Goal: Task Accomplishment & Management: Use online tool/utility

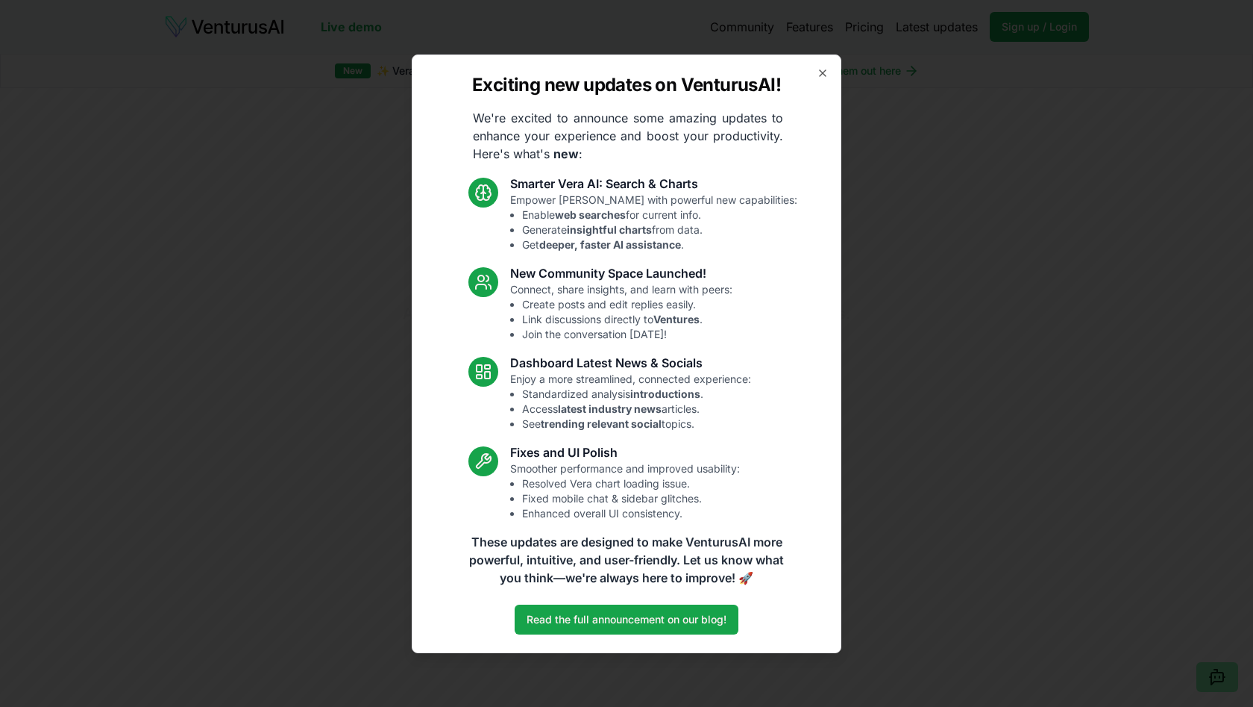
click at [579, 342] on div "Smarter Vera AI: Search & Charts Empower Vera with powerful new capabilities: E…" at bounding box center [627, 348] width 341 height 346
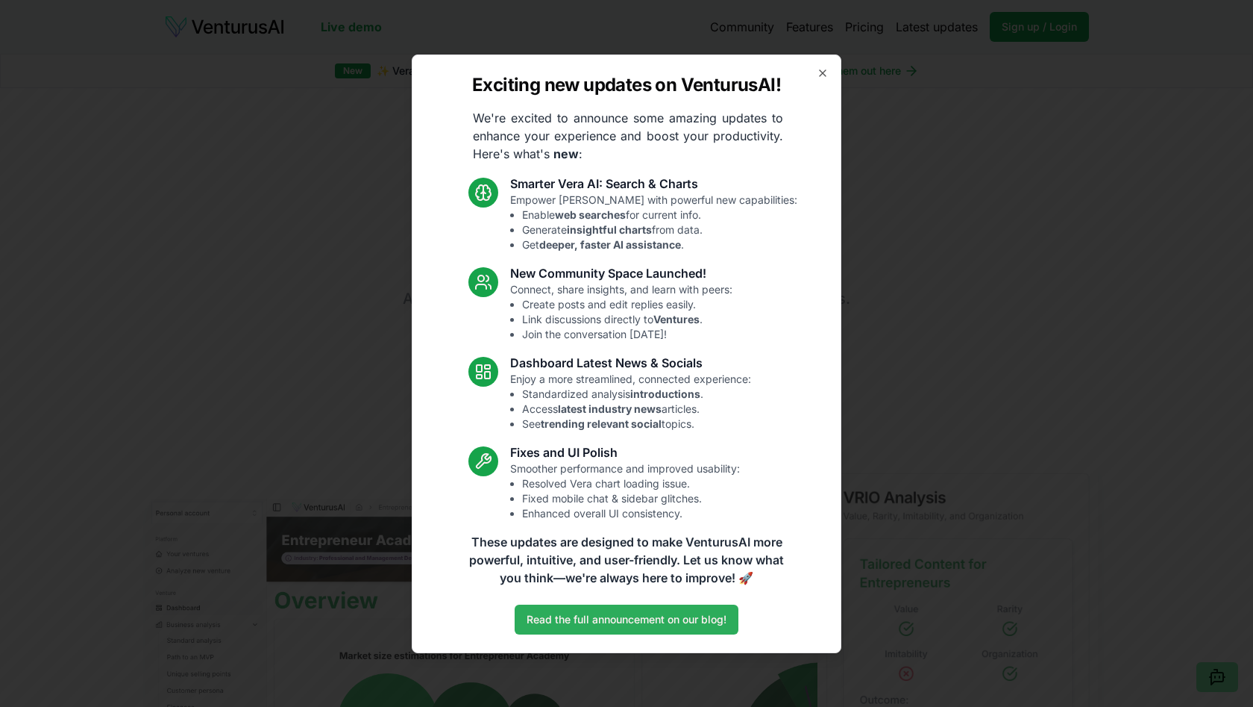
click at [613, 624] on link "Read the full announcement on our blog!" at bounding box center [627, 619] width 224 height 30
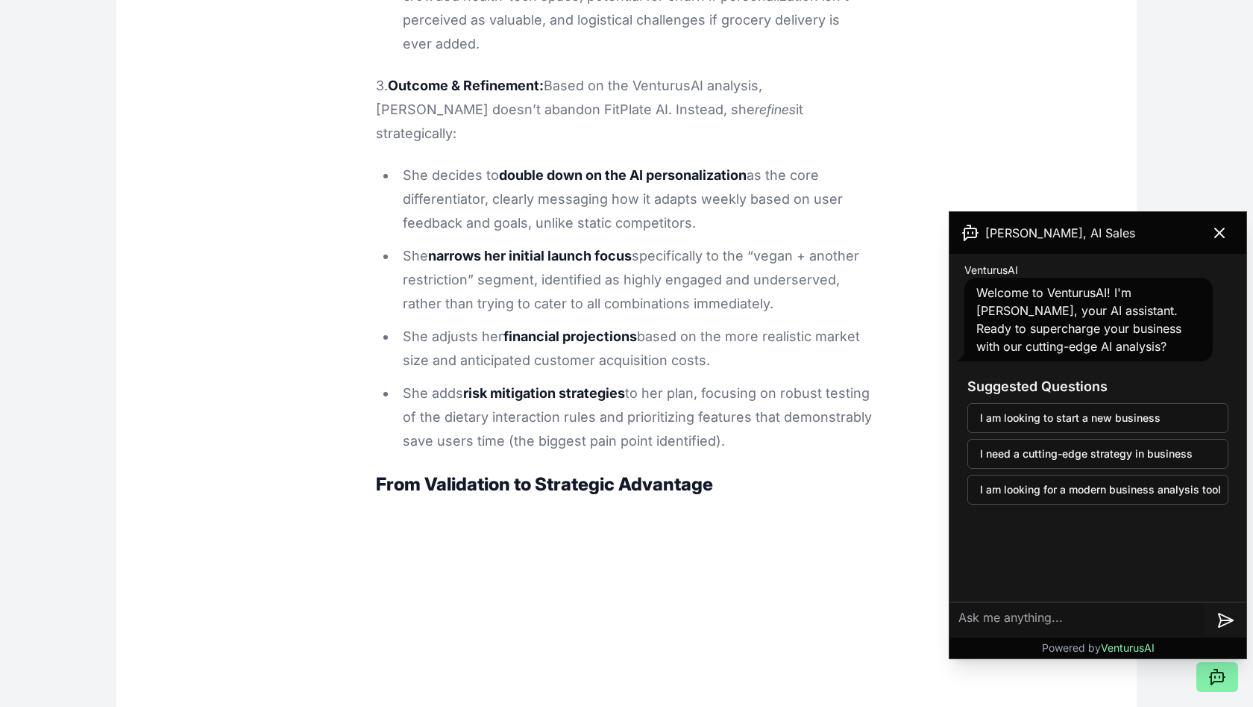
scroll to position [4934, 0]
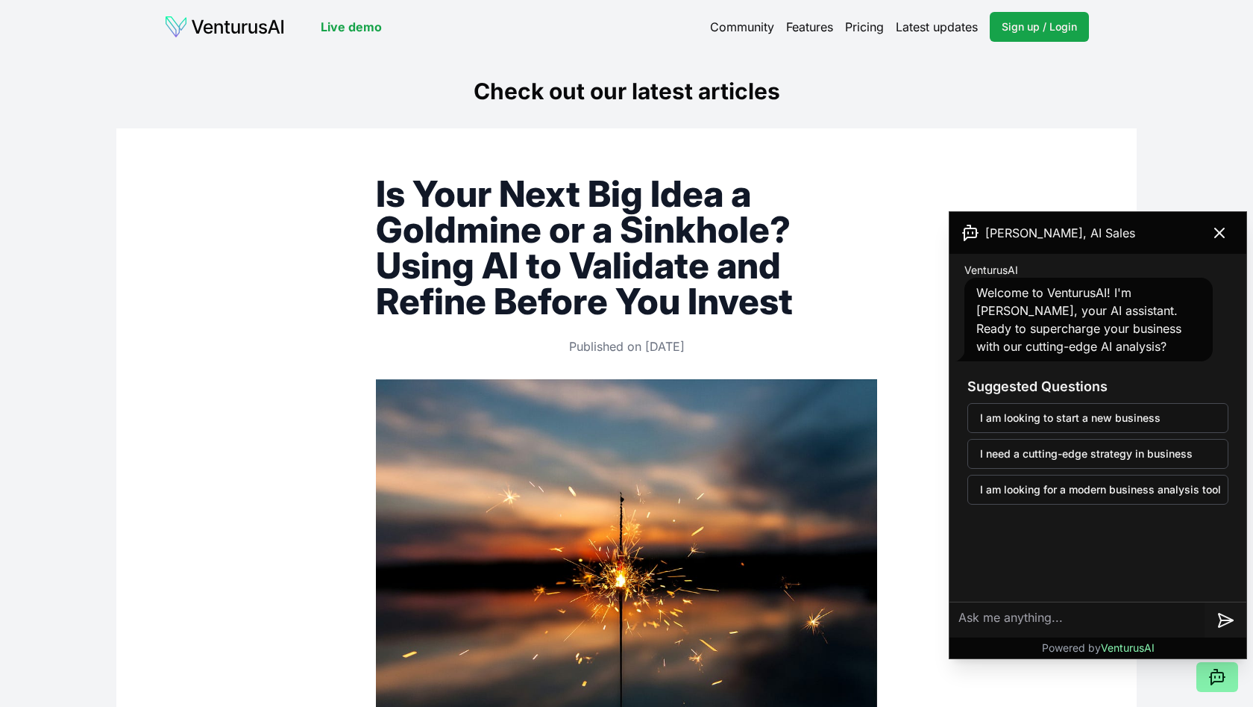
click at [810, 25] on link "Features" at bounding box center [809, 27] width 47 height 18
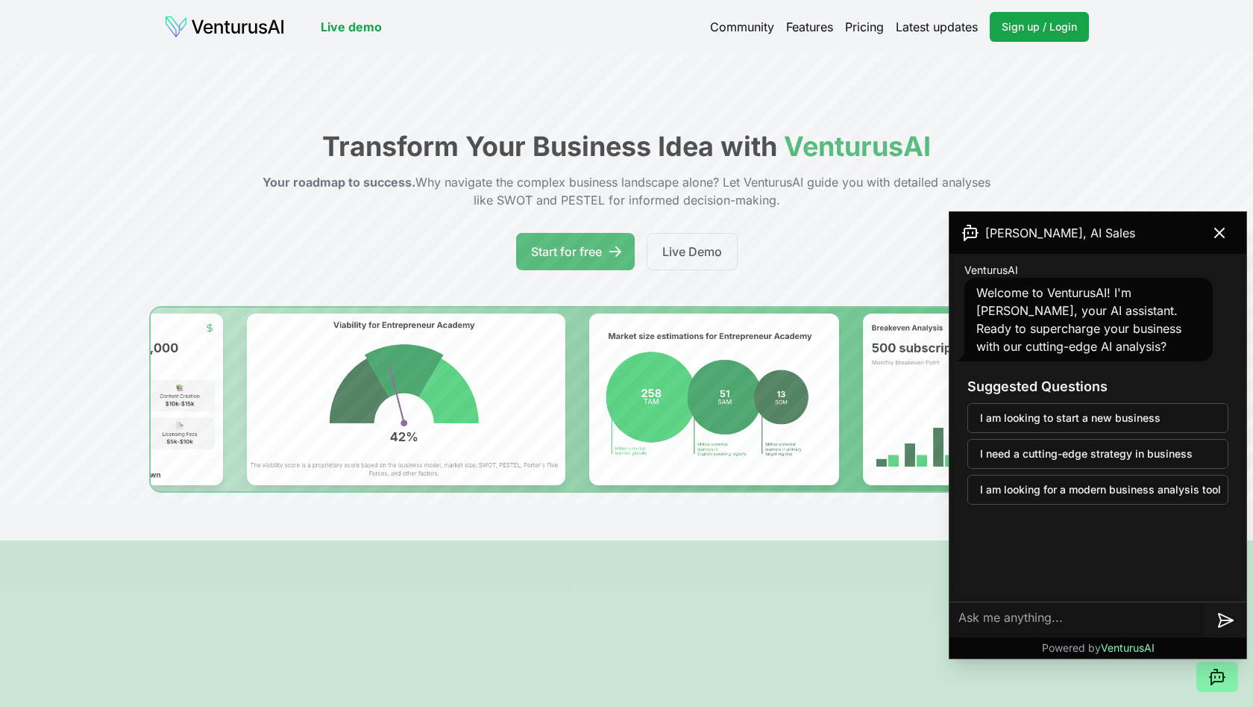
scroll to position [21, 0]
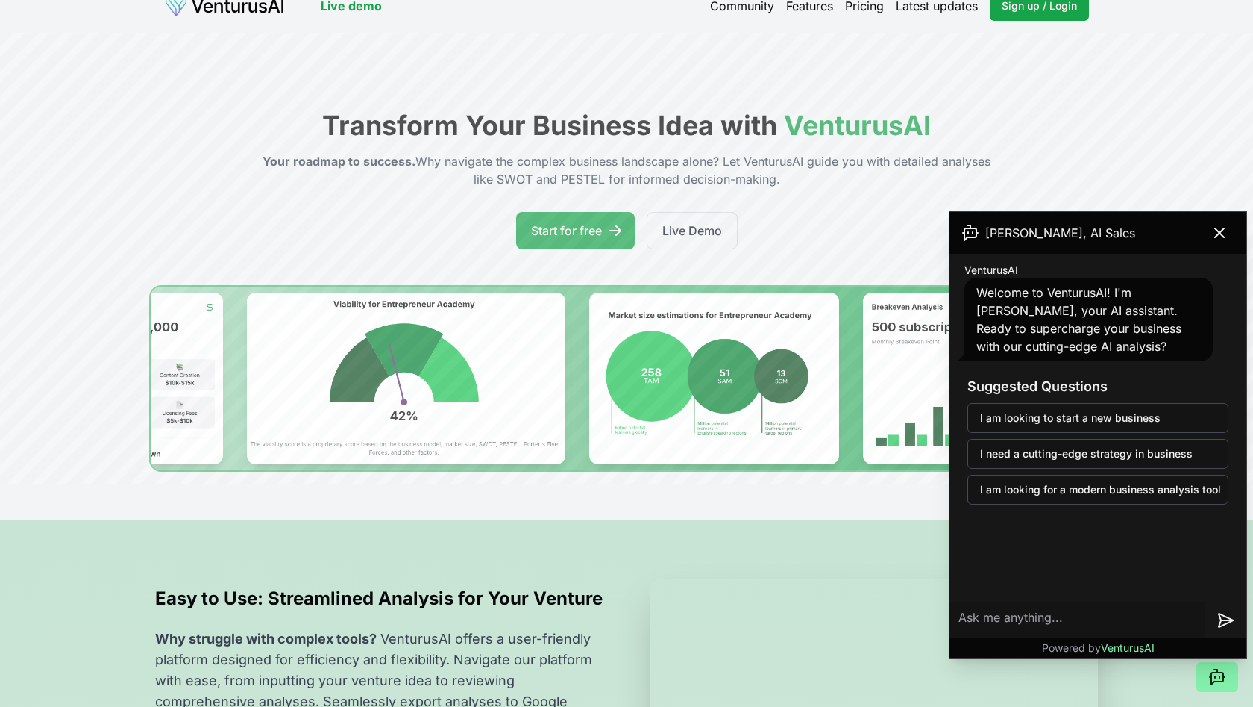
click at [739, 2] on link "Community" at bounding box center [742, 6] width 64 height 18
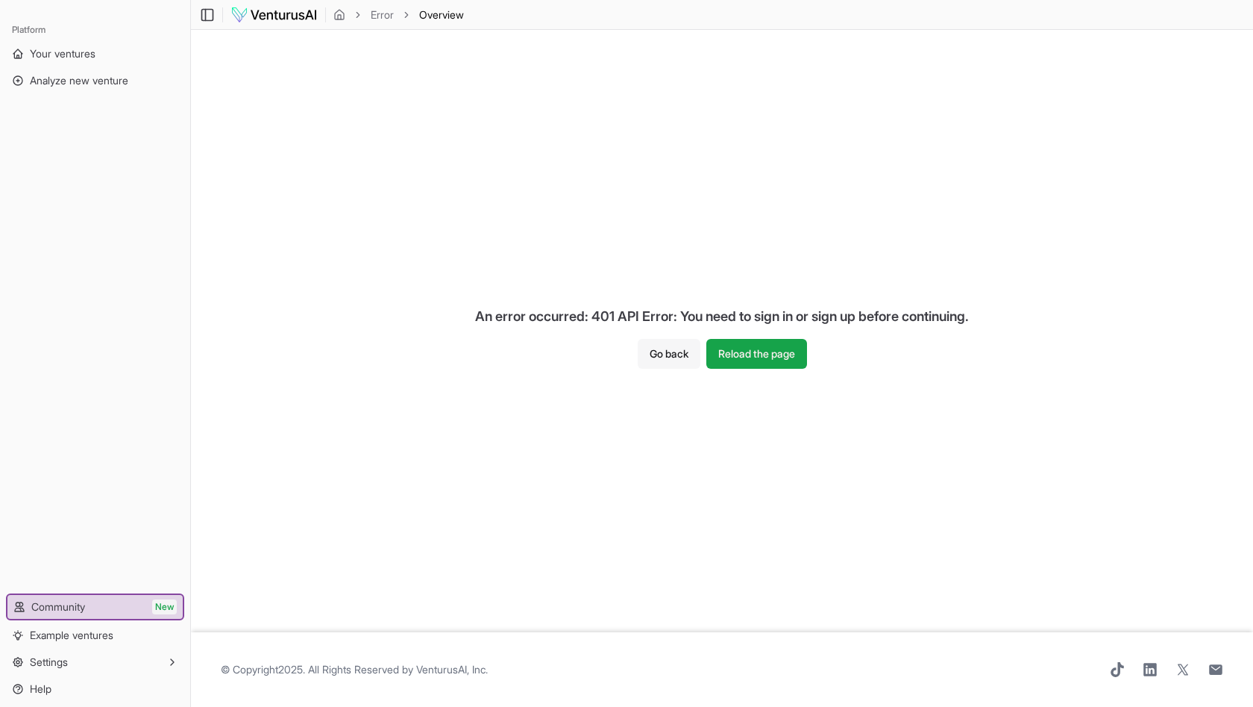
click at [666, 351] on button "Go back" at bounding box center [669, 354] width 63 height 30
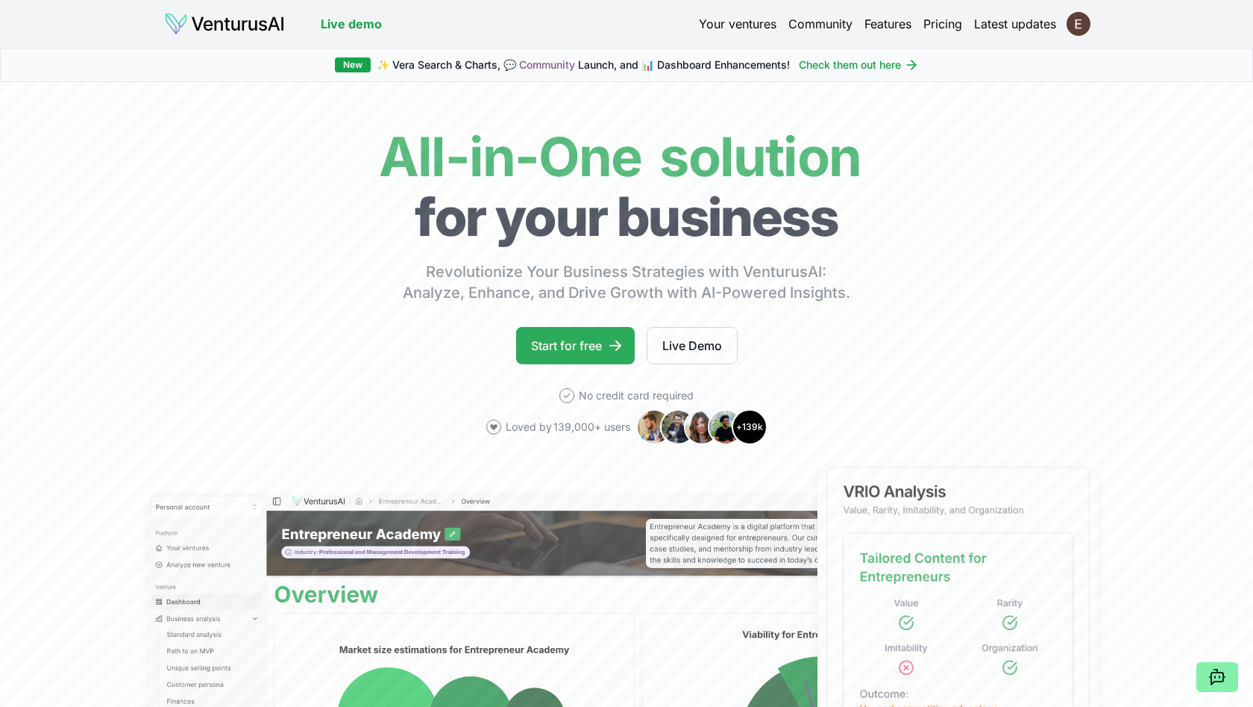
click at [605, 353] on link "Start for free" at bounding box center [575, 345] width 119 height 37
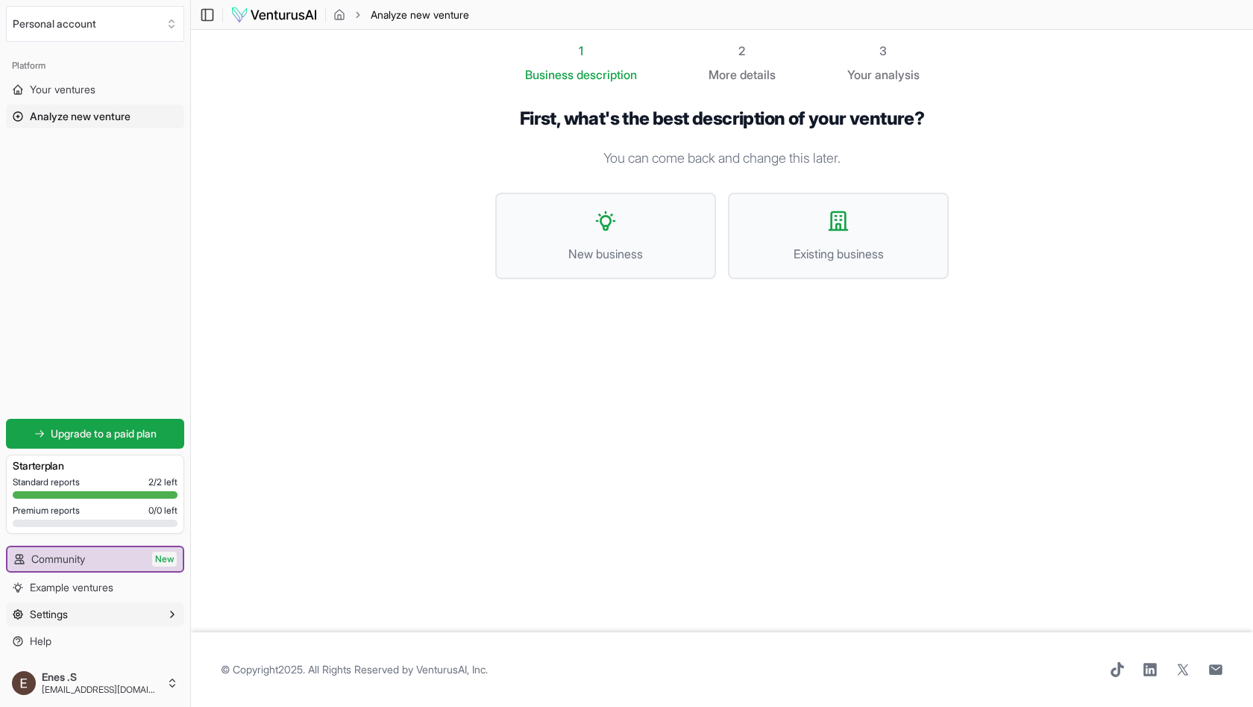
click at [166, 616] on button "Settings" at bounding box center [95, 614] width 178 height 24
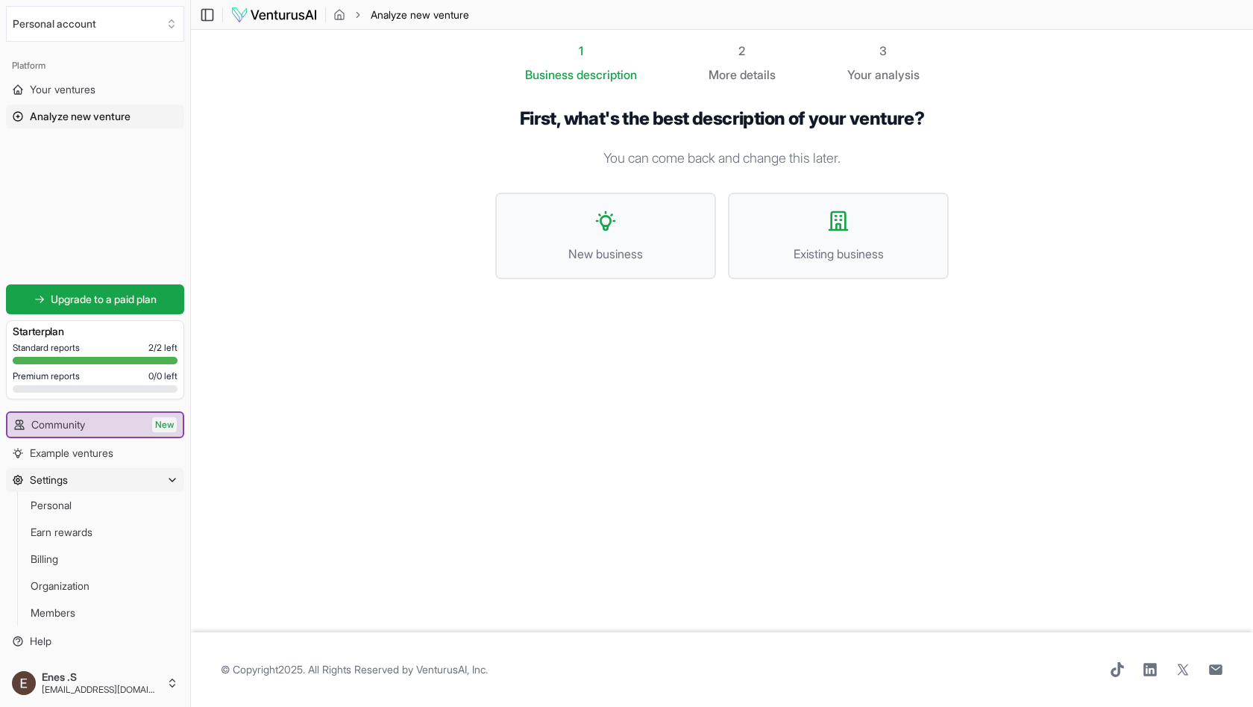
click at [63, 479] on span "Settings" at bounding box center [49, 479] width 38 height 15
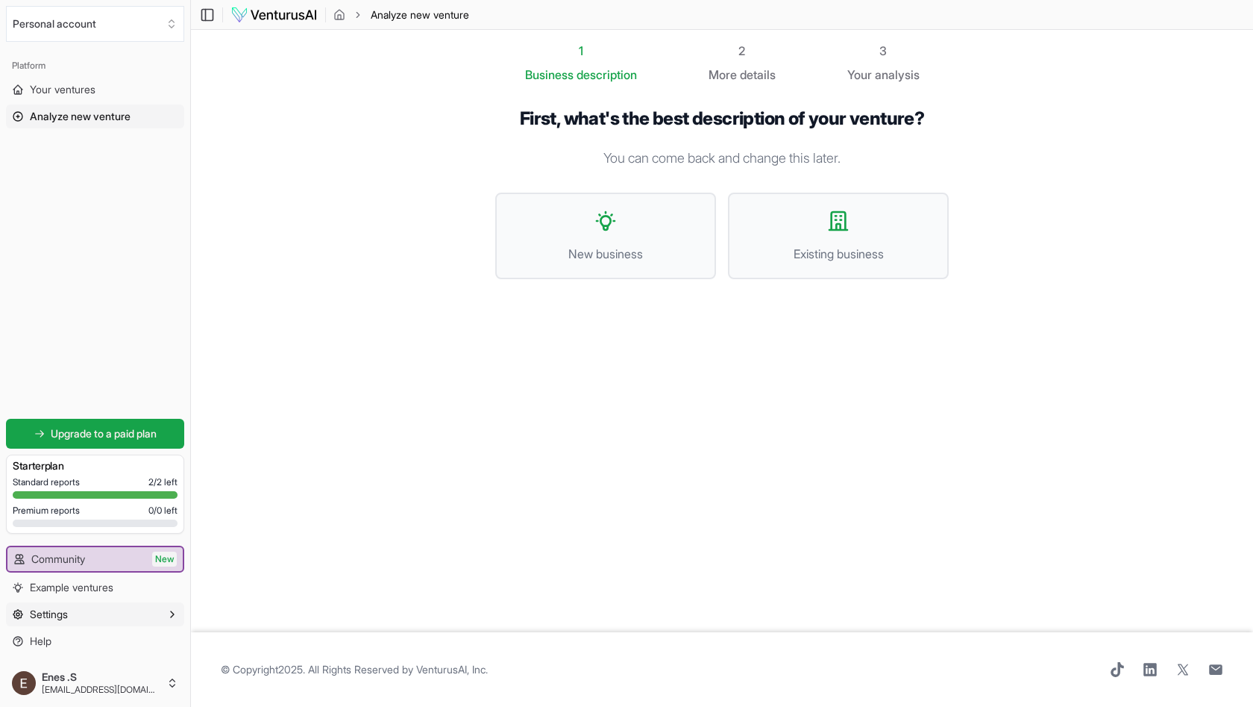
click at [86, 613] on button "Settings" at bounding box center [95, 614] width 178 height 24
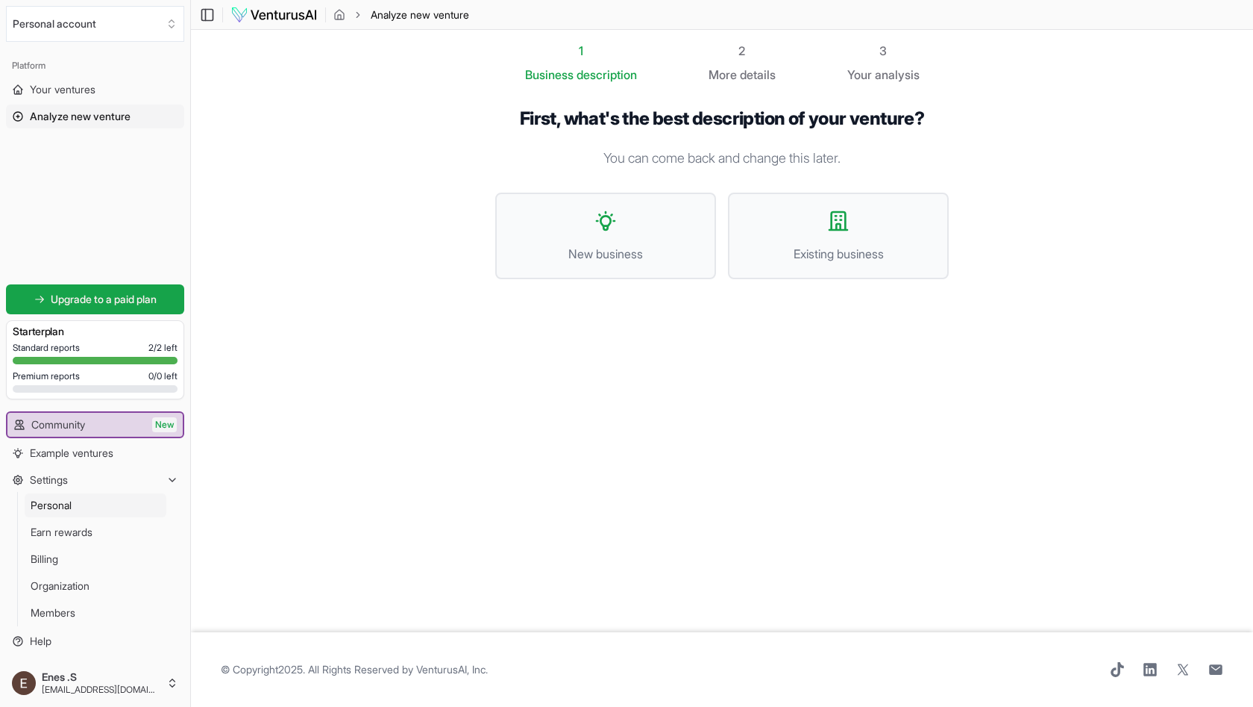
click at [74, 510] on link "Personal" at bounding box center [96, 505] width 142 height 24
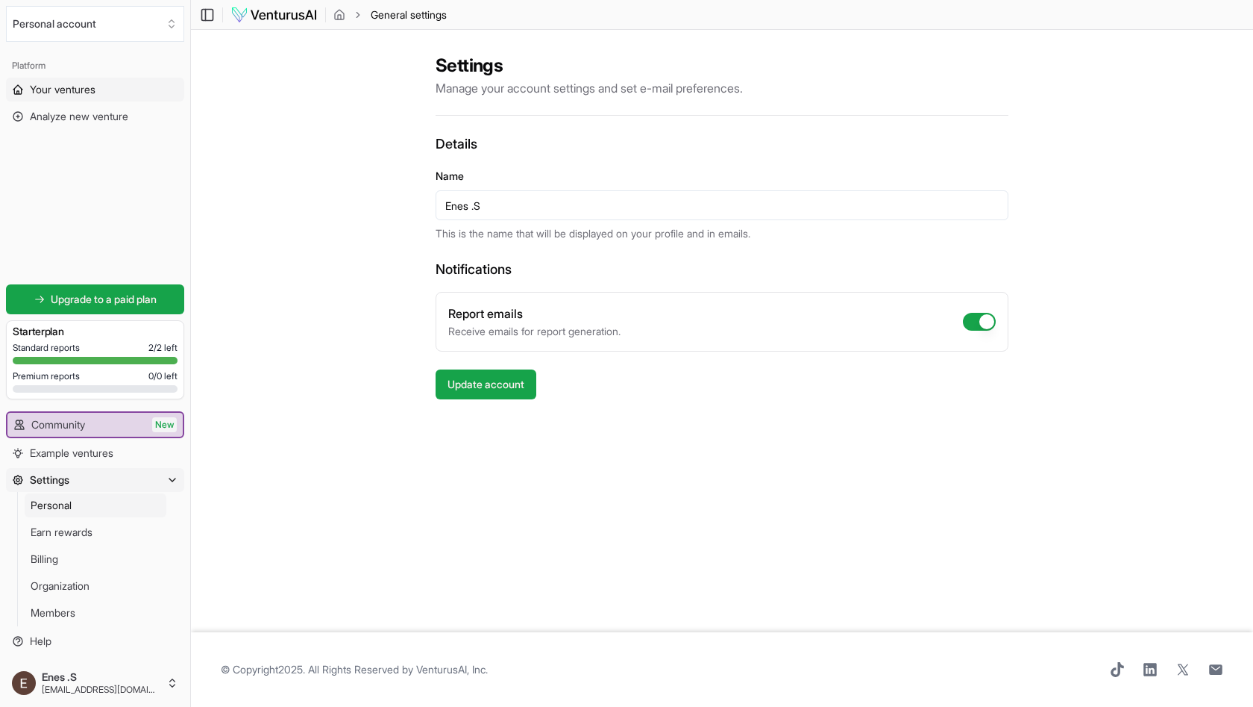
click at [74, 80] on link "Your ventures" at bounding box center [95, 90] width 178 height 24
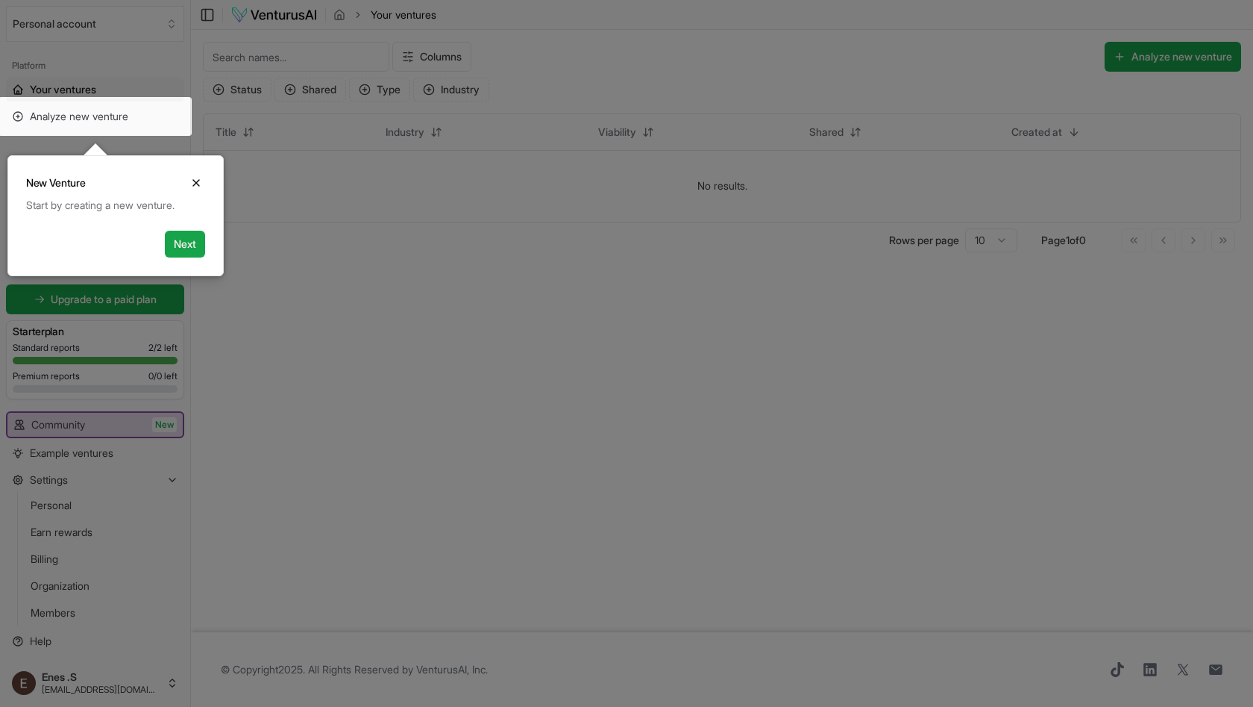
click at [520, 298] on div at bounding box center [626, 353] width 1253 height 707
click at [196, 167] on div "New Venture Close" at bounding box center [115, 177] width 215 height 42
click at [196, 174] on button "Close" at bounding box center [196, 183] width 18 height 18
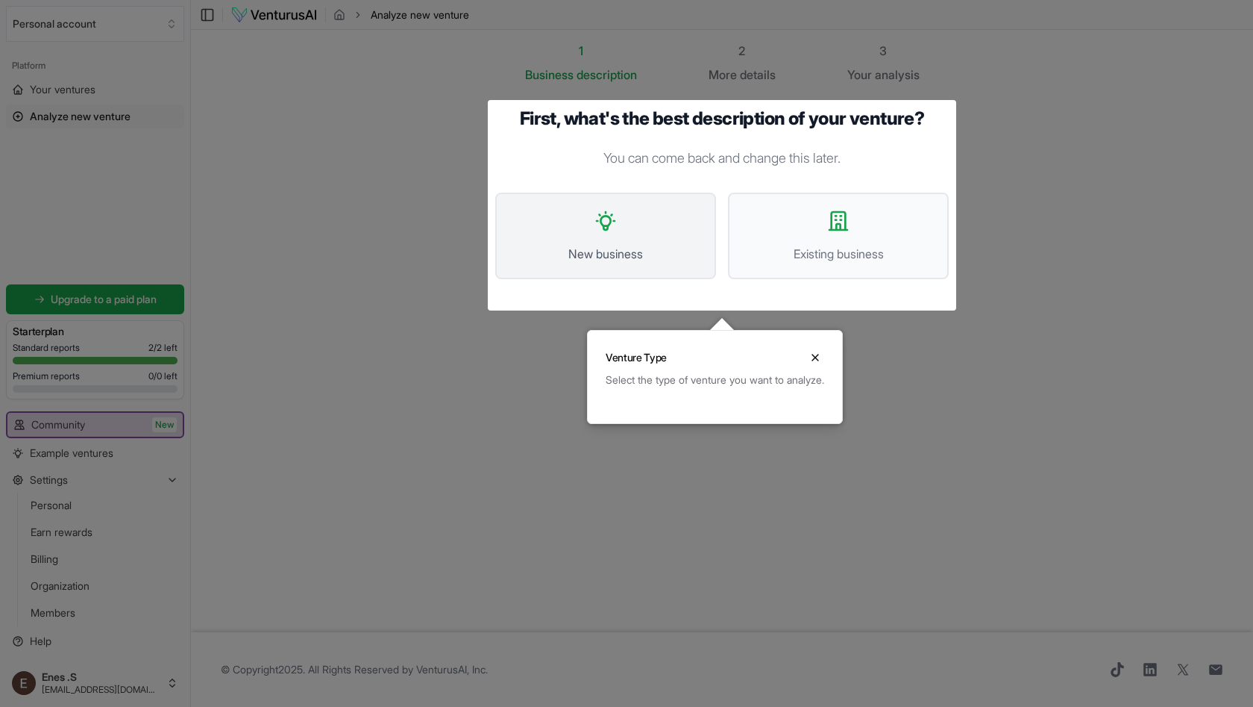
click at [609, 252] on span "New business" at bounding box center [606, 254] width 188 height 18
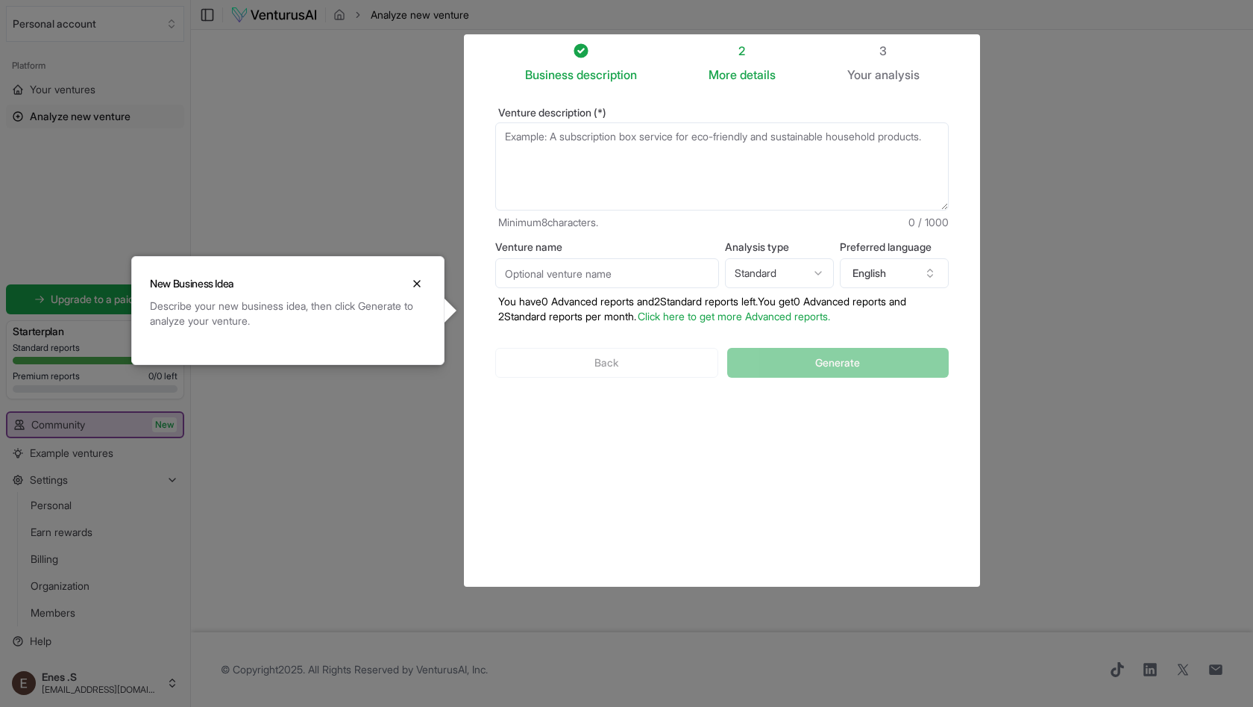
click at [687, 645] on div at bounding box center [626, 353] width 1253 height 707
click at [709, 263] on input "Venture name" at bounding box center [607, 273] width 224 height 30
click at [776, 272] on html "Personal account Platform Your ventures Analyze new venture Get started for fre…" at bounding box center [626, 353] width 1253 height 707
click at [1074, 257] on div at bounding box center [626, 353] width 1253 height 707
click at [889, 265] on button "English" at bounding box center [894, 273] width 109 height 30
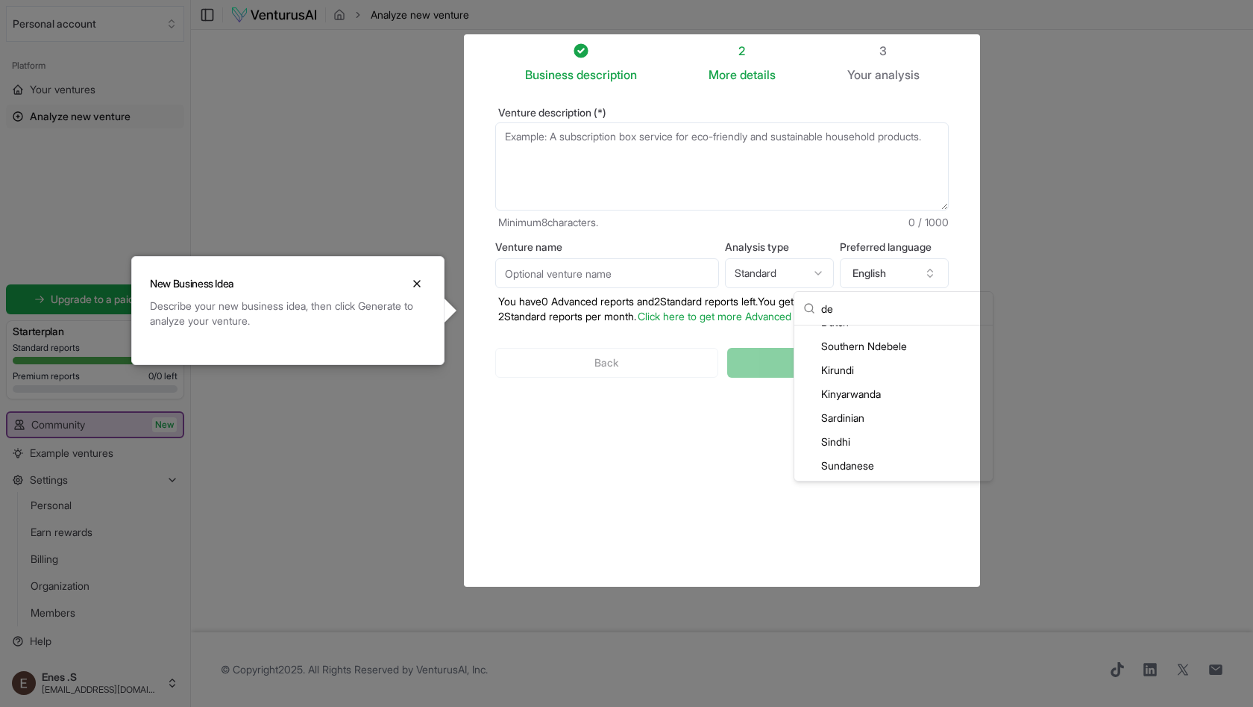
scroll to position [18, 0]
type input "d"
type input "tur"
click at [872, 409] on div "Turkish" at bounding box center [894, 412] width 192 height 24
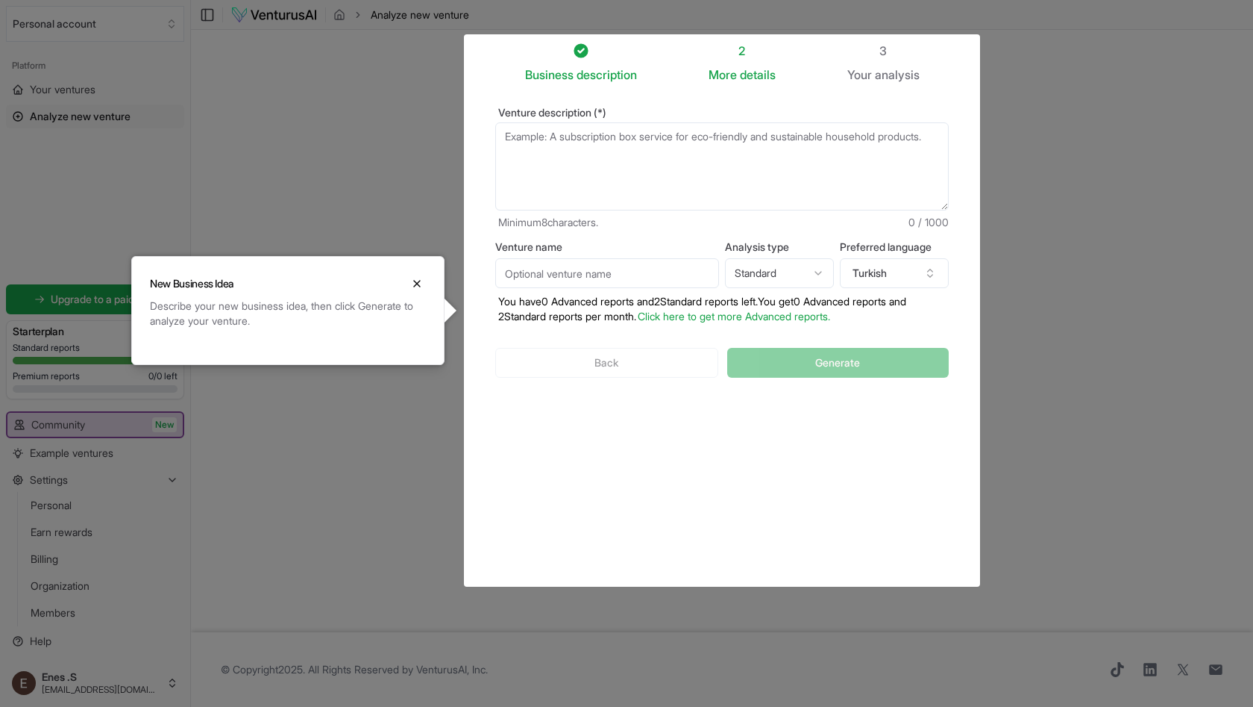
click at [748, 280] on html "Personal account Platform Your ventures Analyze new venture Get started for fre…" at bounding box center [626, 353] width 1253 height 707
click at [692, 277] on html "Personal account Platform Your ventures Analyze new venture Get started for fre…" at bounding box center [626, 353] width 1253 height 707
click at [636, 275] on input "Venture name" at bounding box center [607, 273] width 224 height 30
type input "skorpion"
click at [715, 161] on textarea "Venture description (*)" at bounding box center [722, 166] width 454 height 88
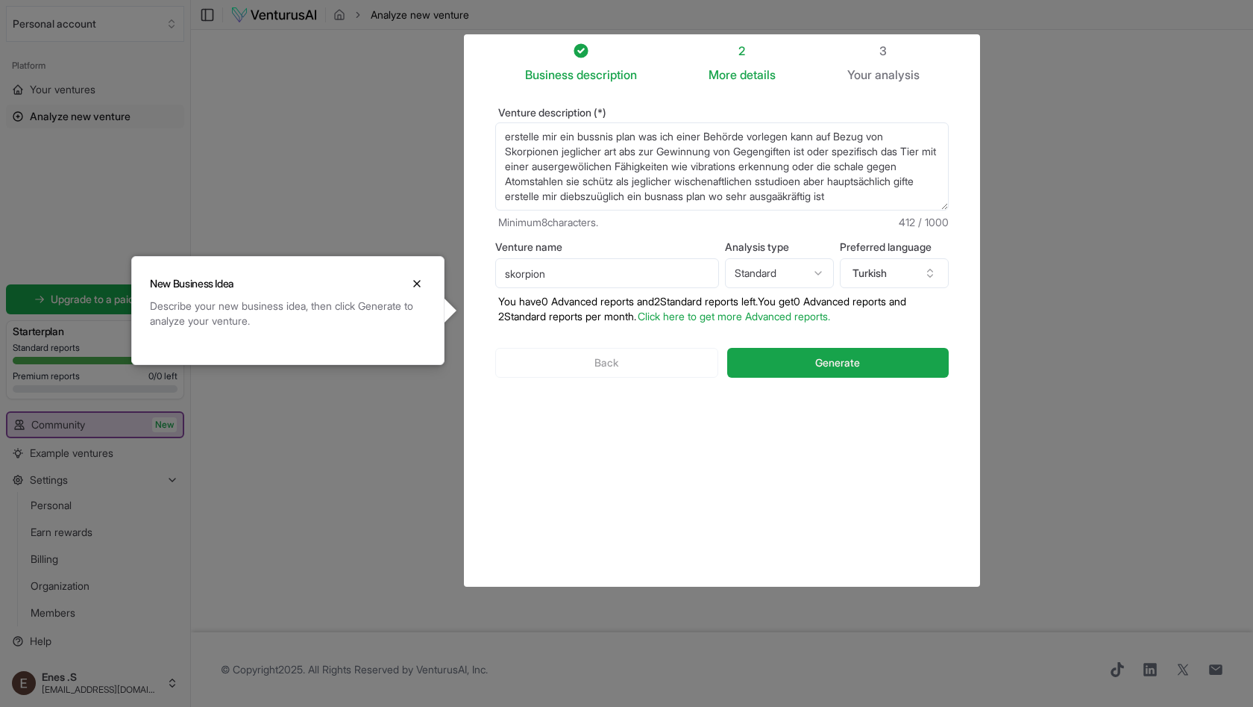
scroll to position [22, 0]
type textarea "erstelle mir ein bussnis plan was ich einer Behörde vorlegen kann auf Bezug von…"
click at [832, 369] on span "Generate" at bounding box center [838, 362] width 45 height 15
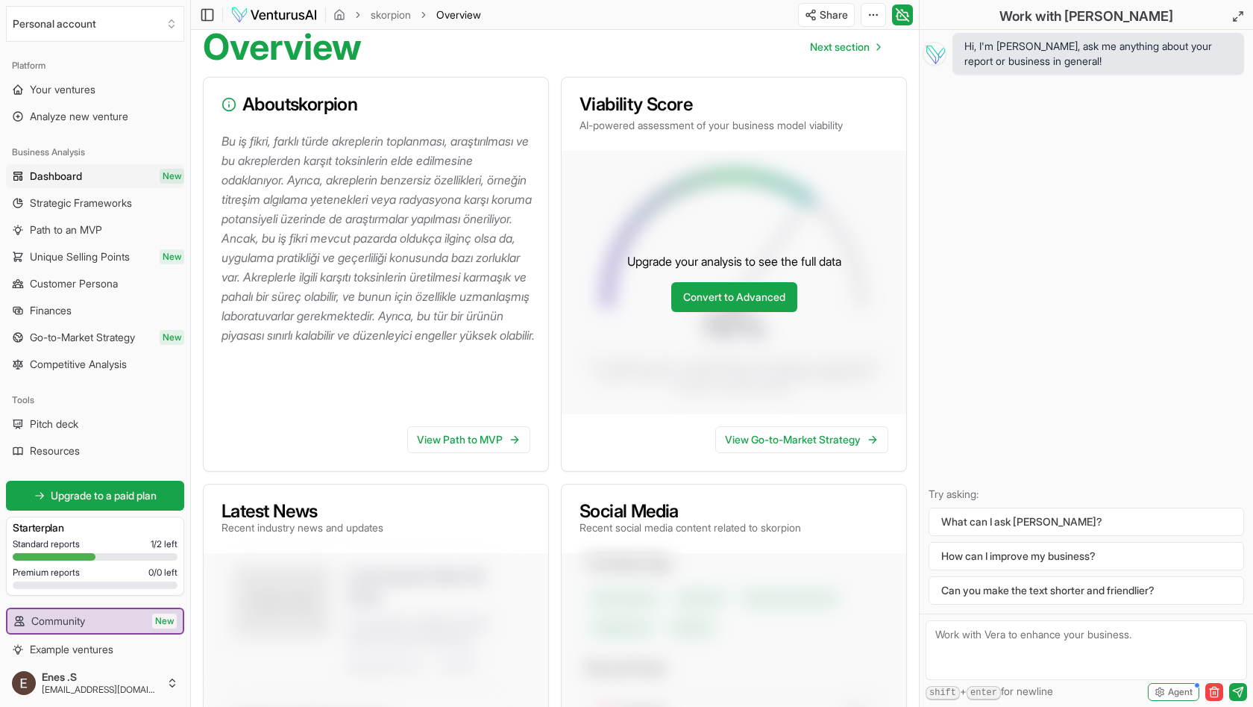
scroll to position [163, 0]
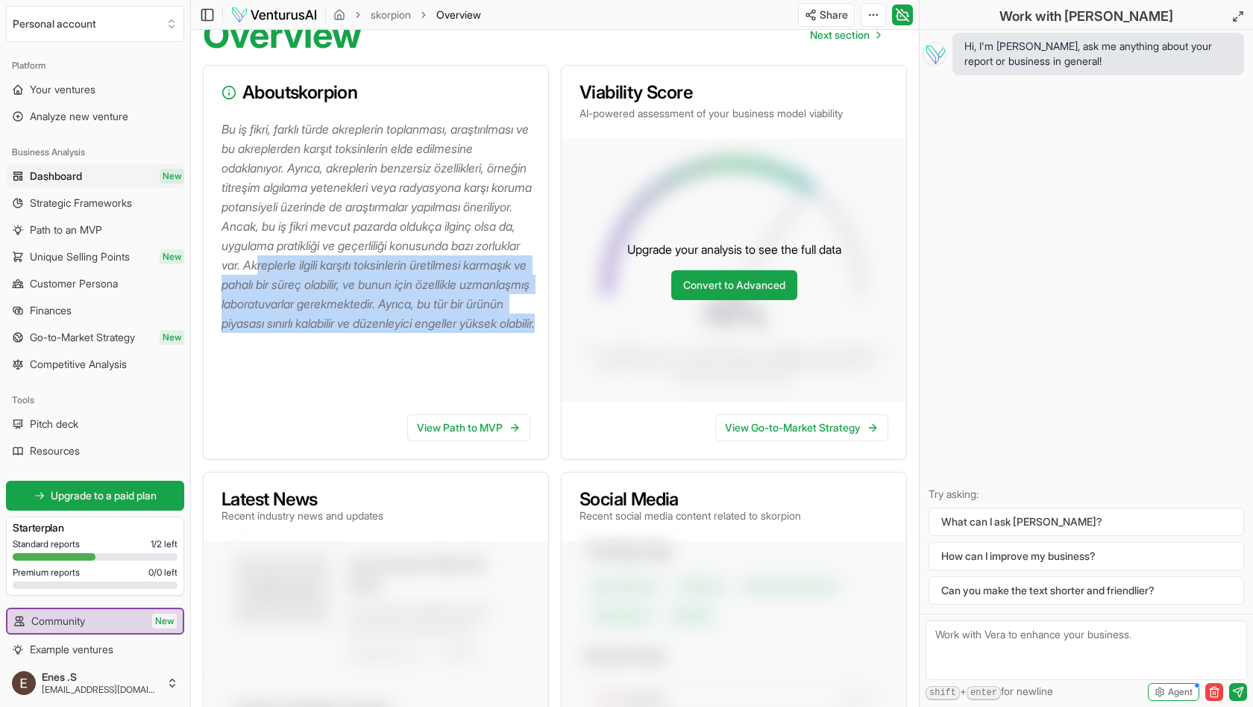
drag, startPoint x: 234, startPoint y: 272, endPoint x: 404, endPoint y: 361, distance: 191.2
click at [404, 333] on p "Bu iş fikri, farklı türde akreplerin toplanması, araştırılması ve bu akreplerde…" at bounding box center [379, 225] width 315 height 213
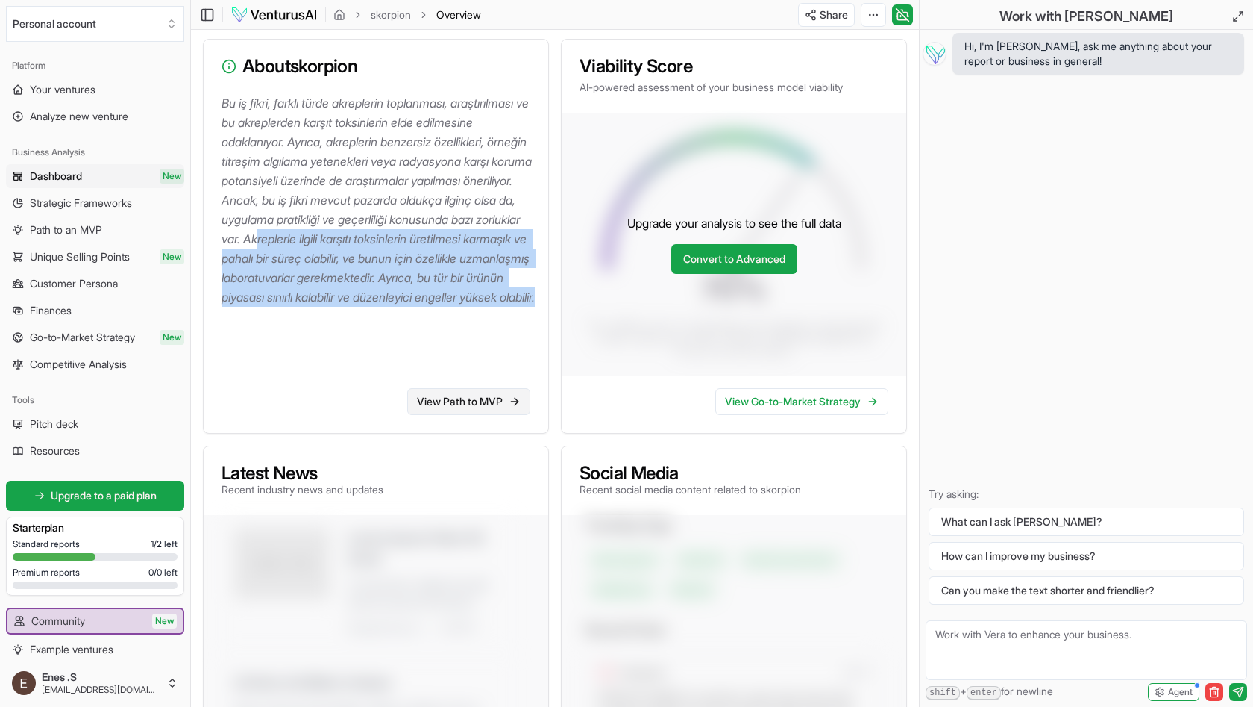
scroll to position [195, 0]
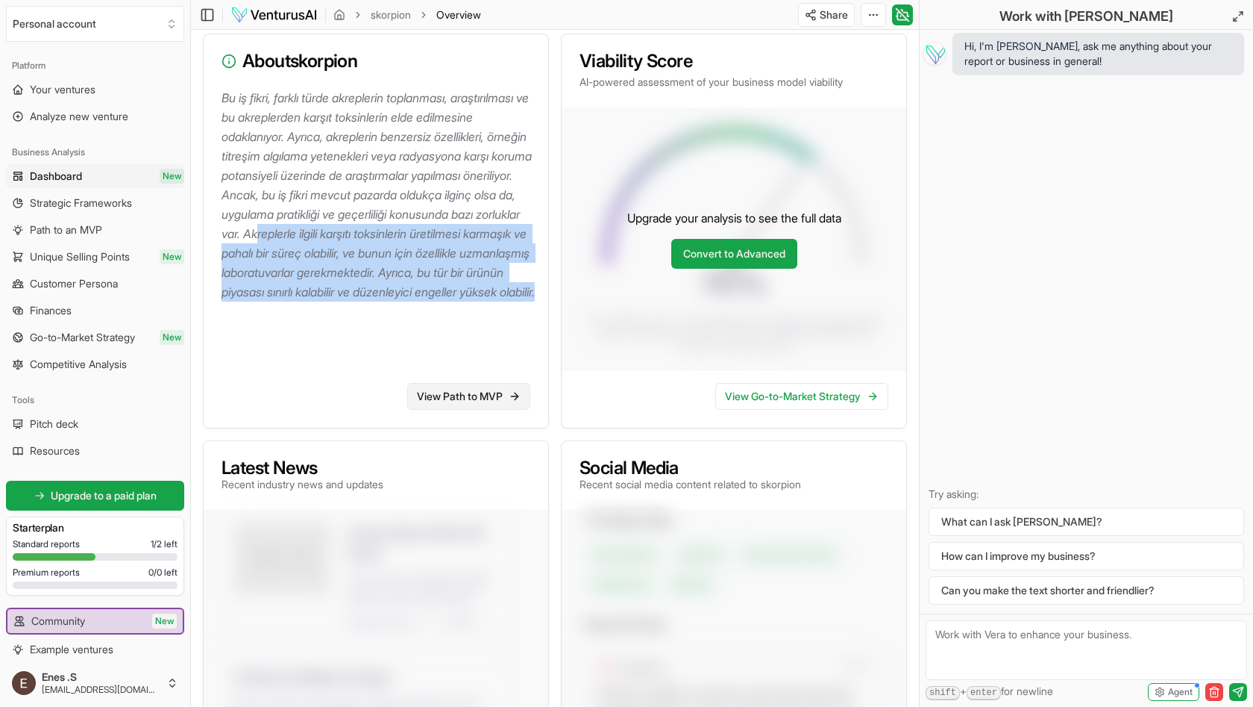
click at [476, 408] on link "View Path to MVP" at bounding box center [468, 396] width 123 height 27
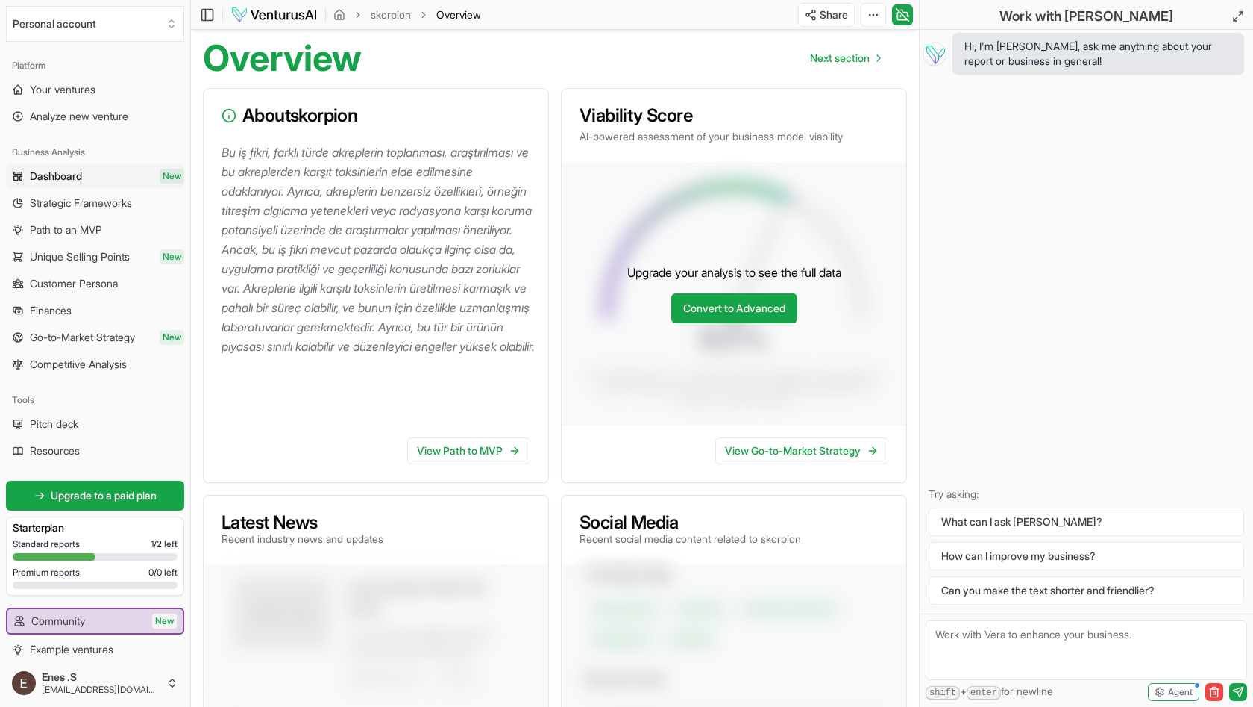
scroll to position [139, 0]
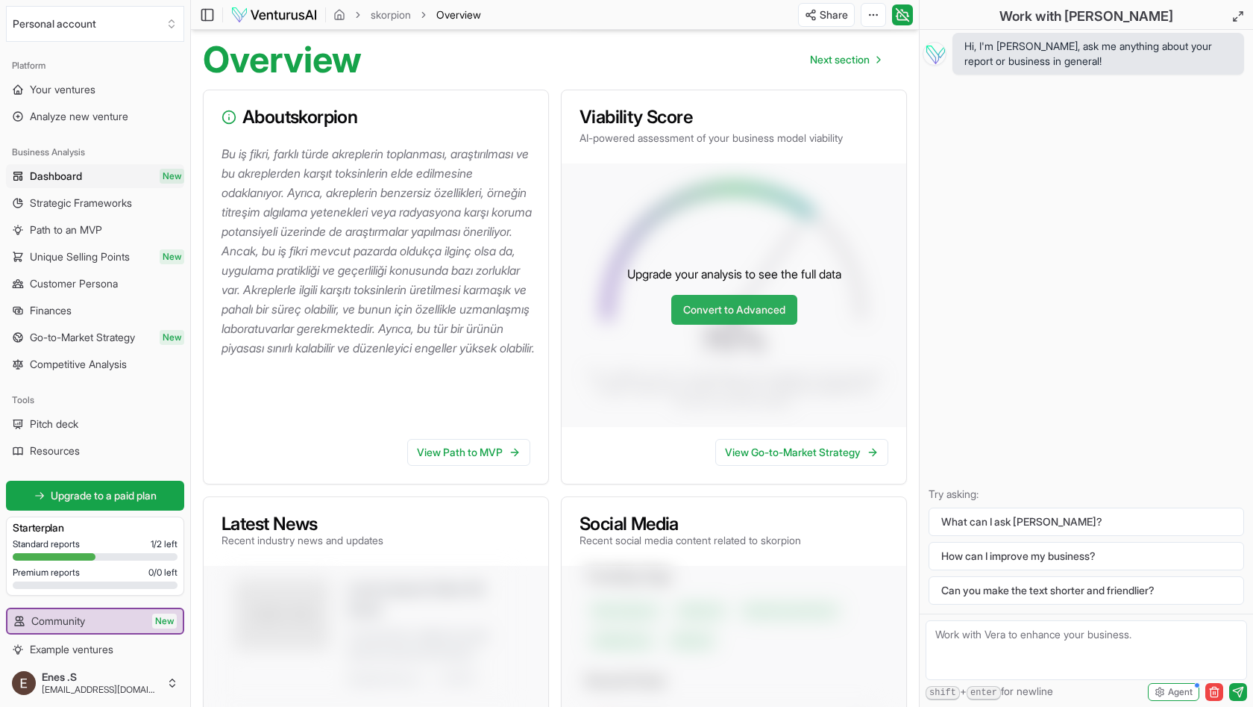
click at [769, 313] on link "Convert to Advanced" at bounding box center [735, 310] width 126 height 30
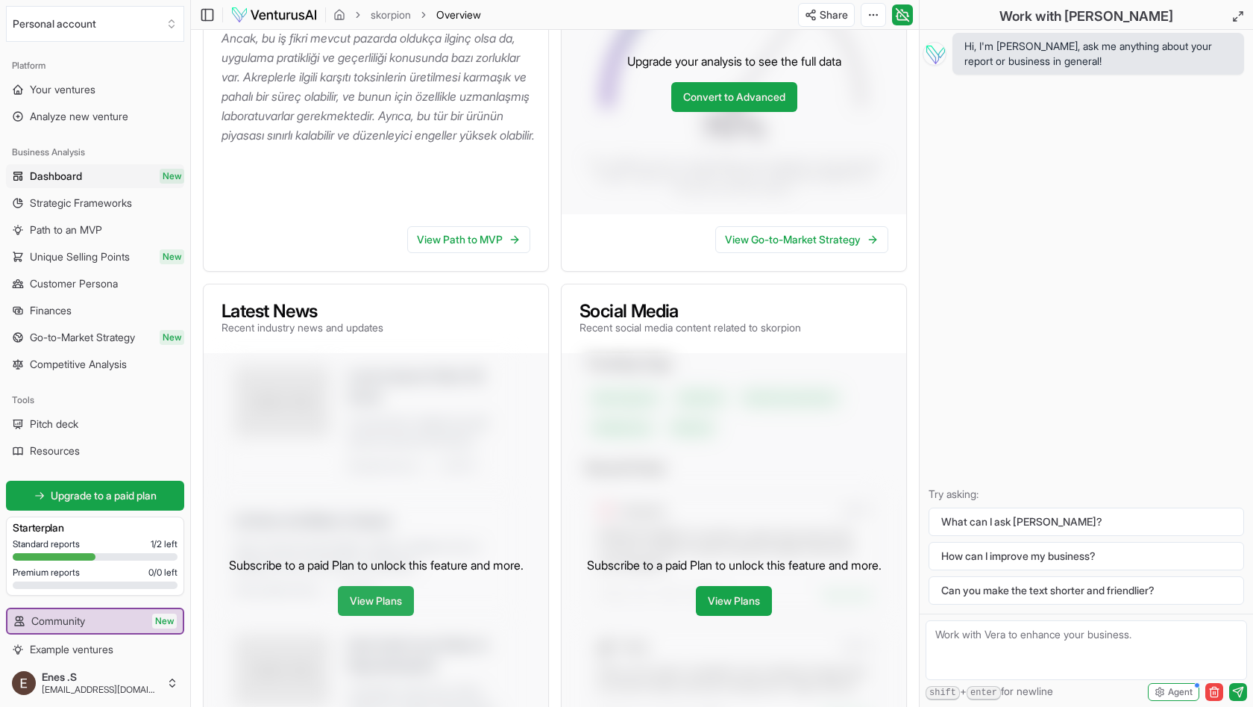
scroll to position [260, 0]
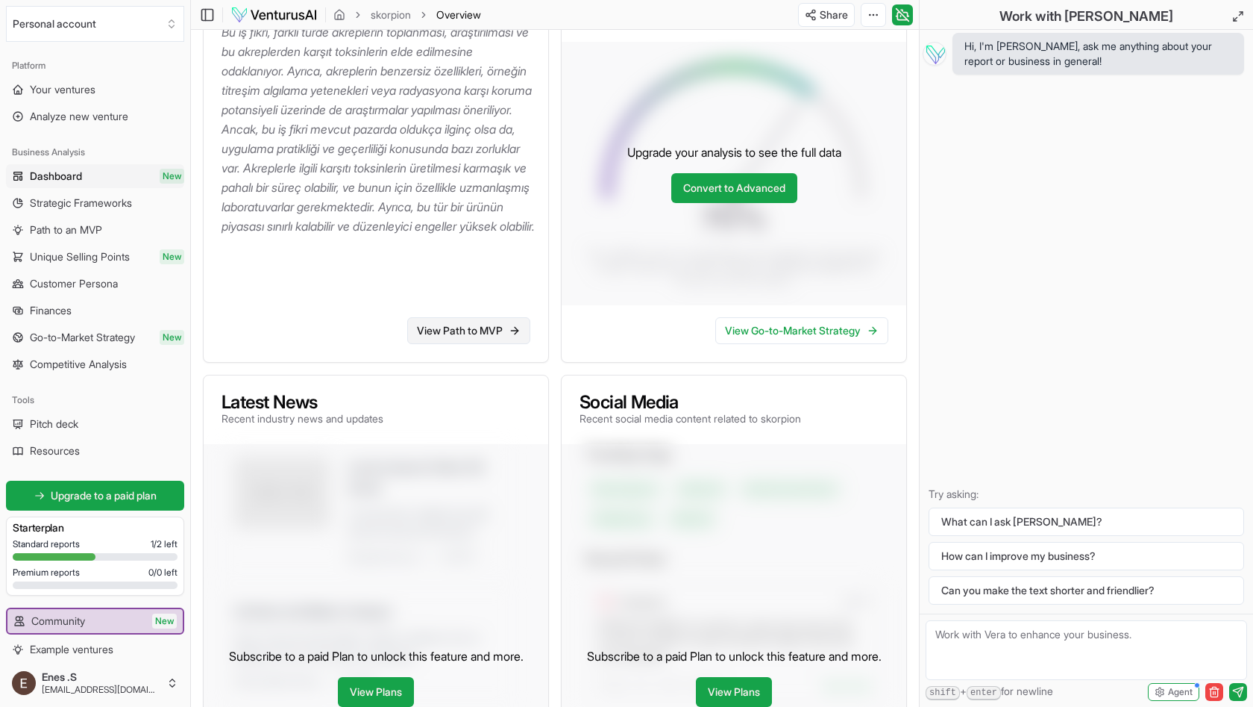
click at [459, 333] on link "View Path to MVP" at bounding box center [468, 330] width 123 height 27
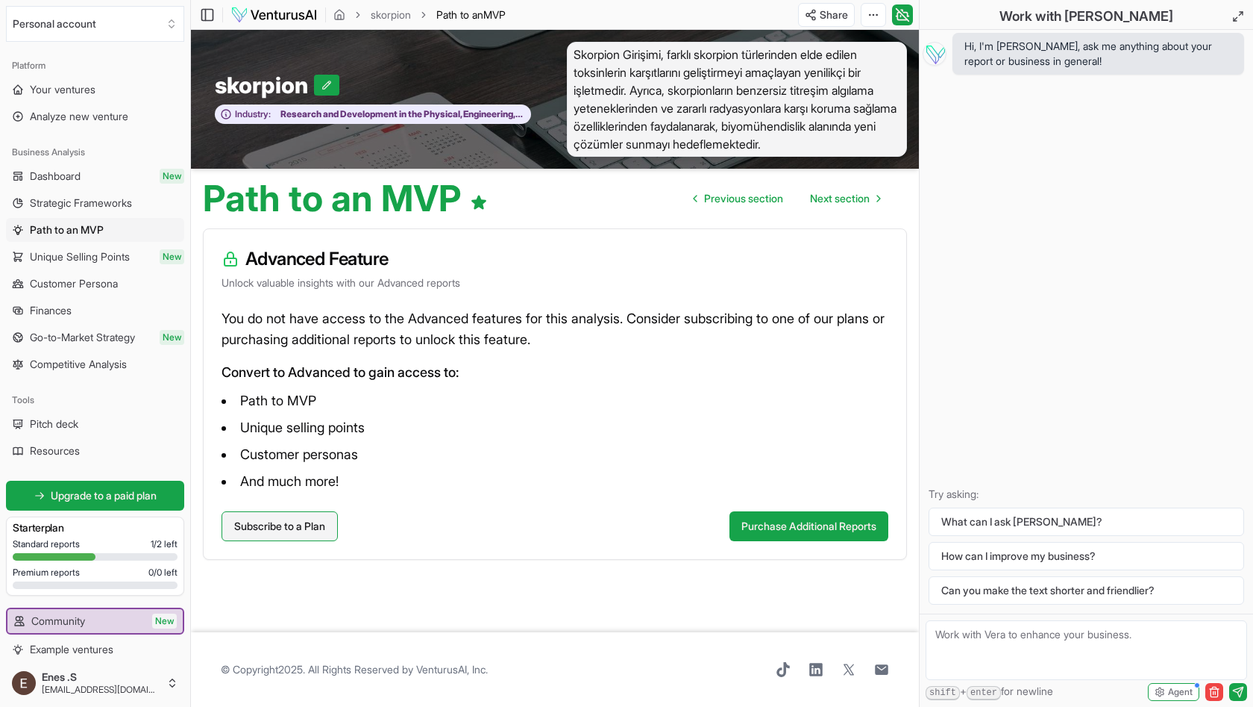
click at [277, 533] on link "Subscribe to a Plan" at bounding box center [280, 526] width 116 height 30
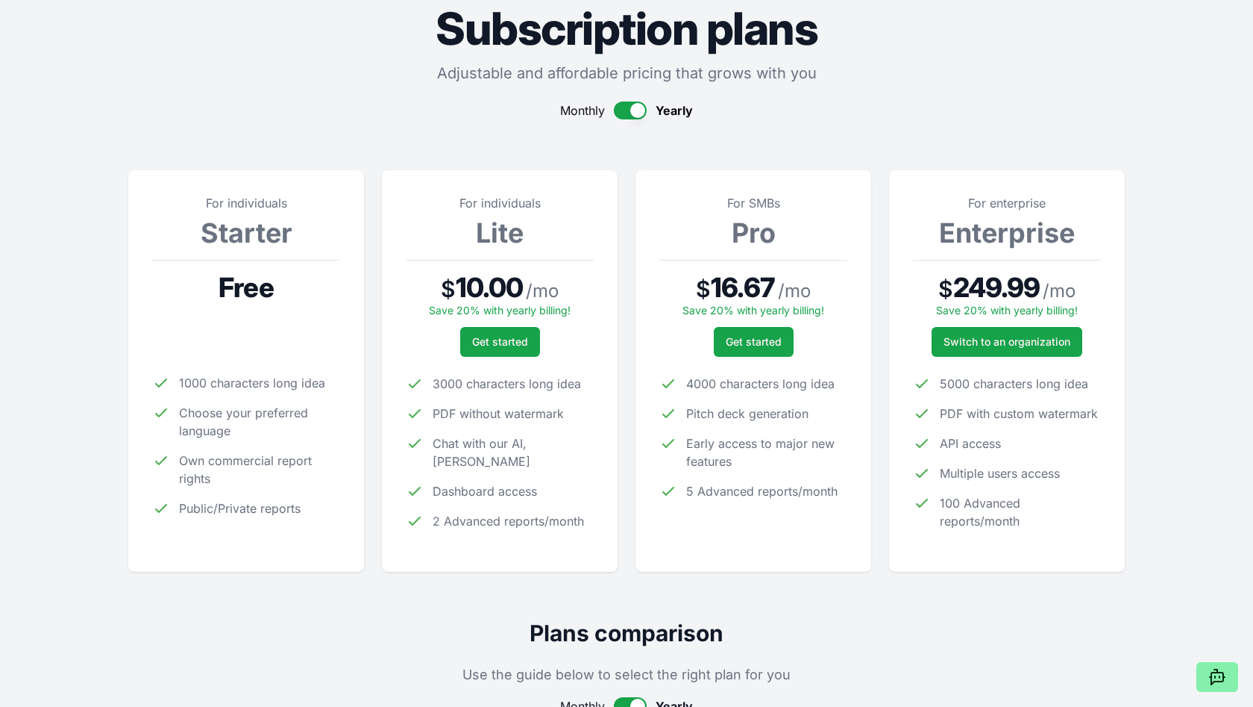
scroll to position [101, 0]
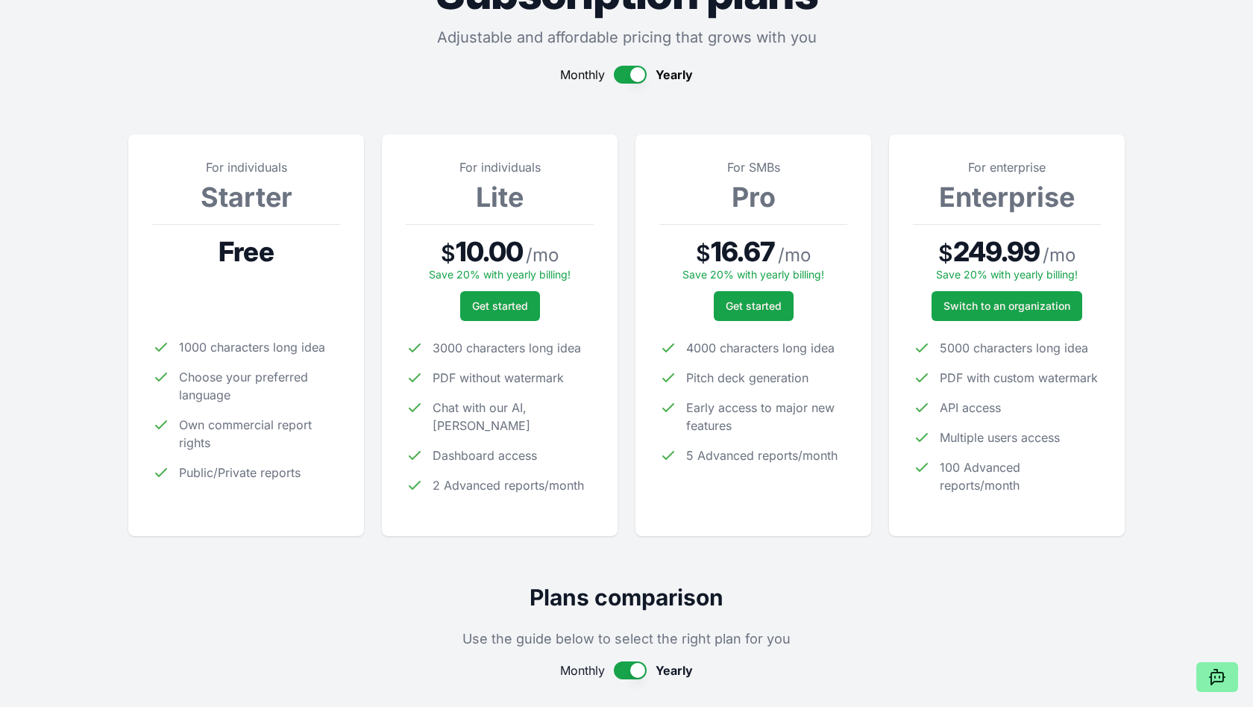
click at [275, 313] on div at bounding box center [246, 305] width 188 height 30
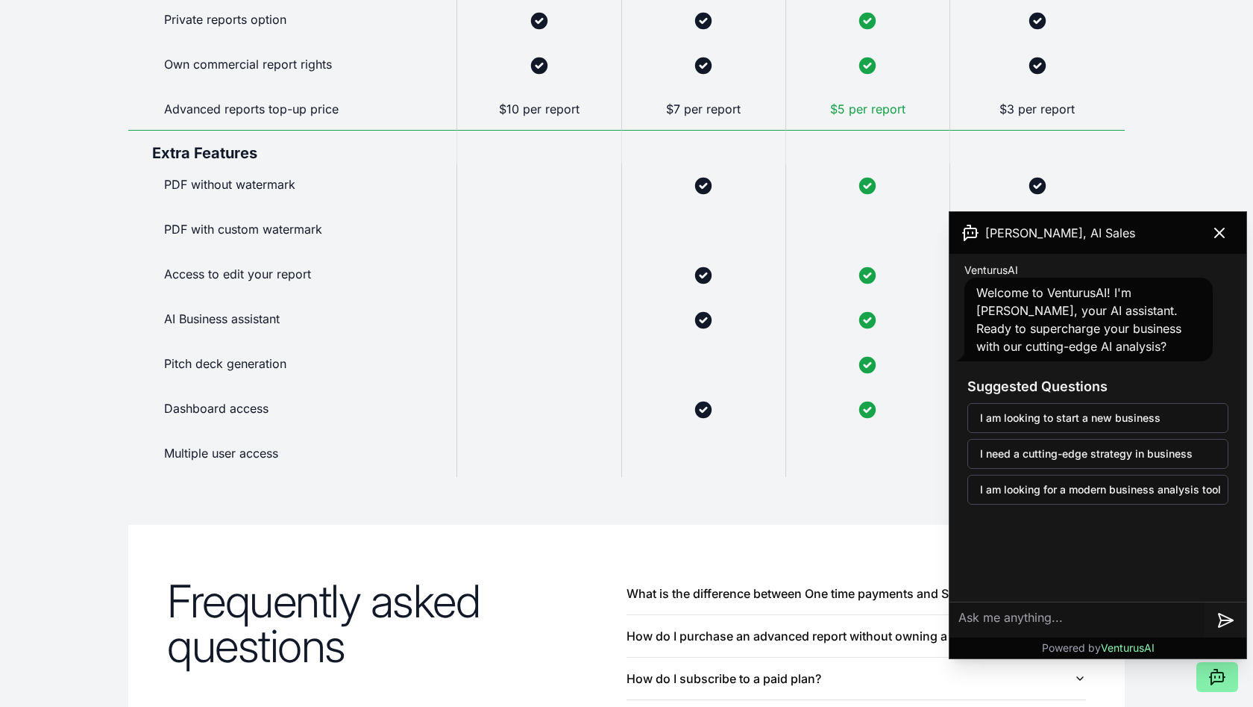
scroll to position [1283, 0]
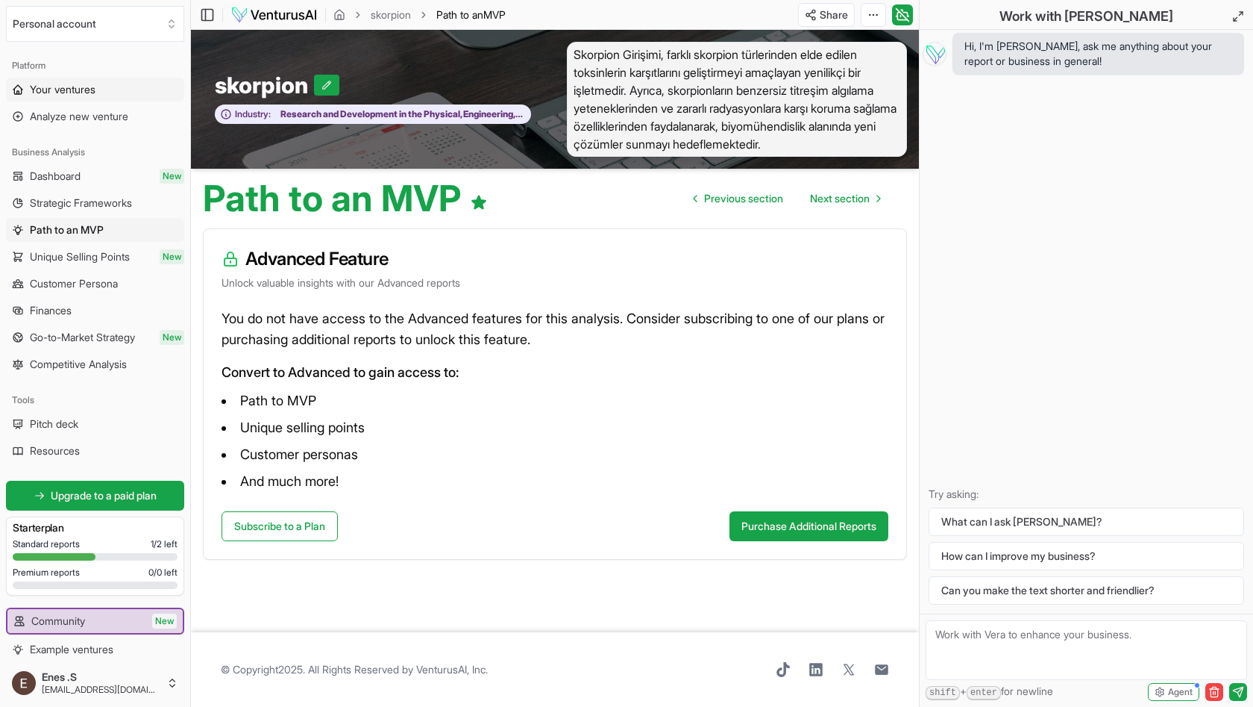
click at [65, 96] on span "Your ventures" at bounding box center [63, 89] width 66 height 15
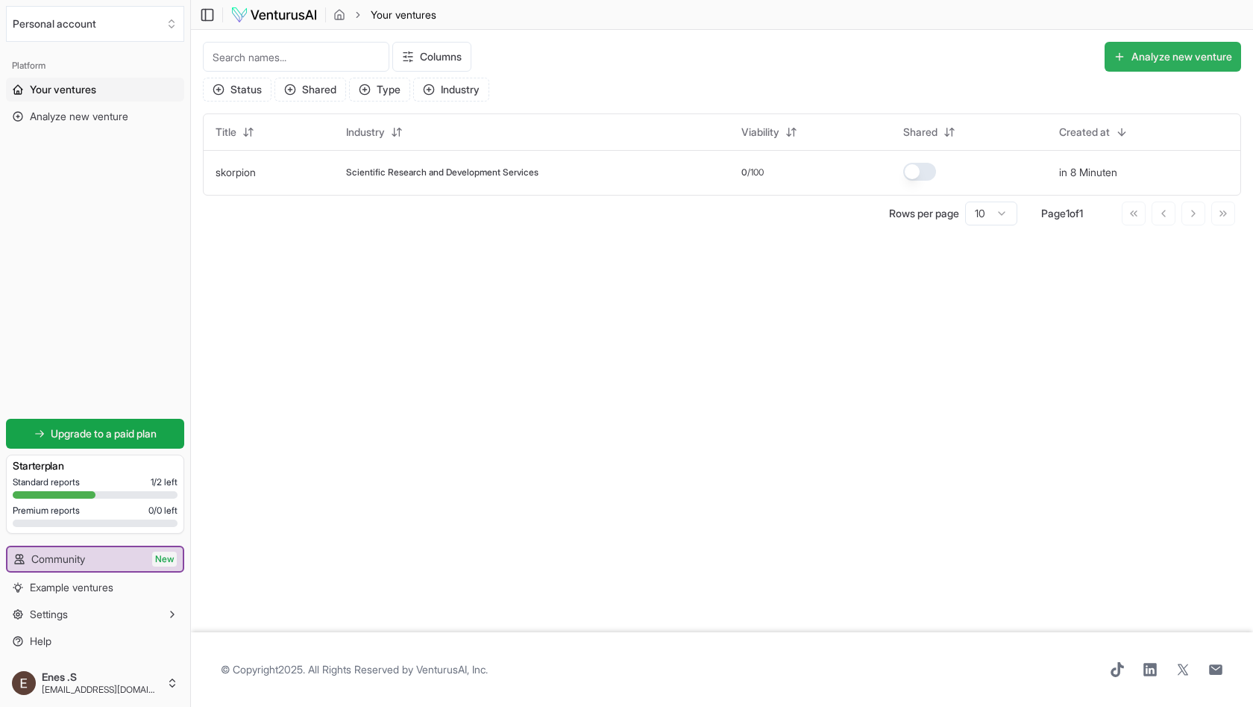
click at [1189, 62] on button "Analyze new venture" at bounding box center [1173, 57] width 137 height 30
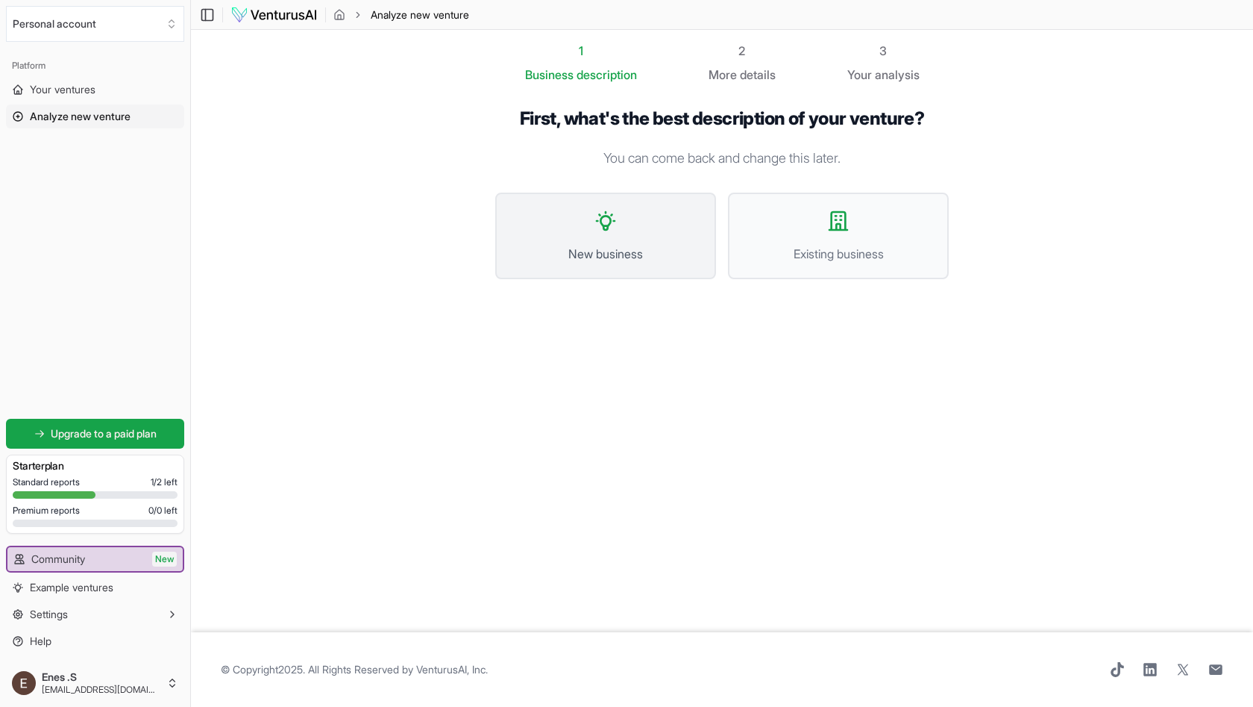
click at [666, 270] on button "New business" at bounding box center [605, 235] width 221 height 87
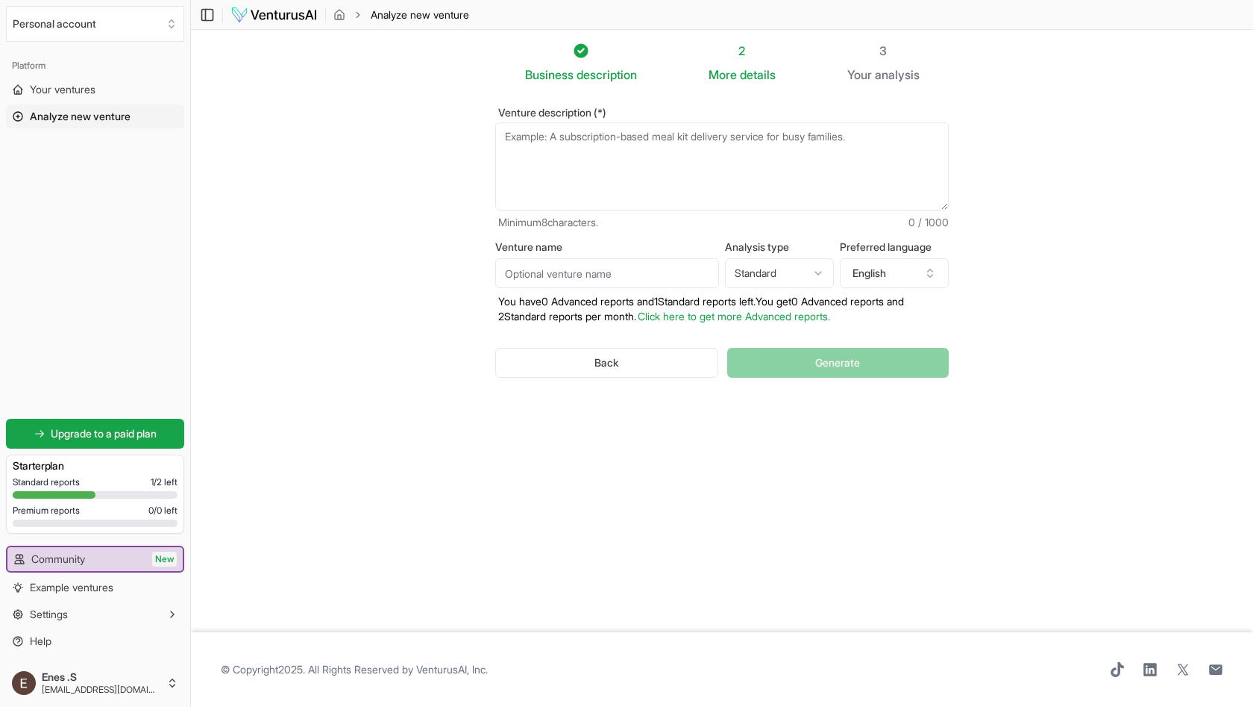
click at [580, 180] on textarea "Venture description (*)" at bounding box center [722, 166] width 454 height 88
paste textarea "Idee: Gewinnung von Skorpiongift für Forschung/Medizin Zielmarkt: Pharma, Forsc…"
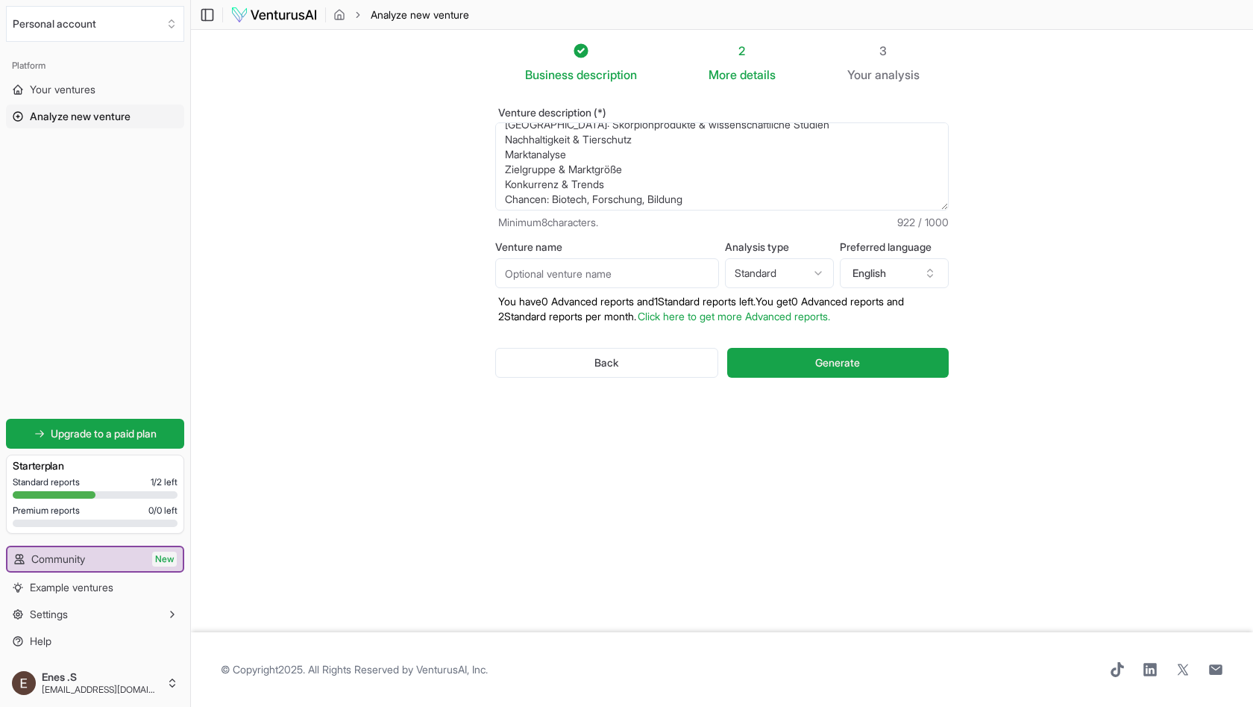
scroll to position [64, 0]
type textarea "Idee: Gewinnung von Skorpiongift für Forschung/Medizin Zielmarkt: Pharma, Forsc…"
click at [900, 276] on button "English" at bounding box center [894, 273] width 109 height 30
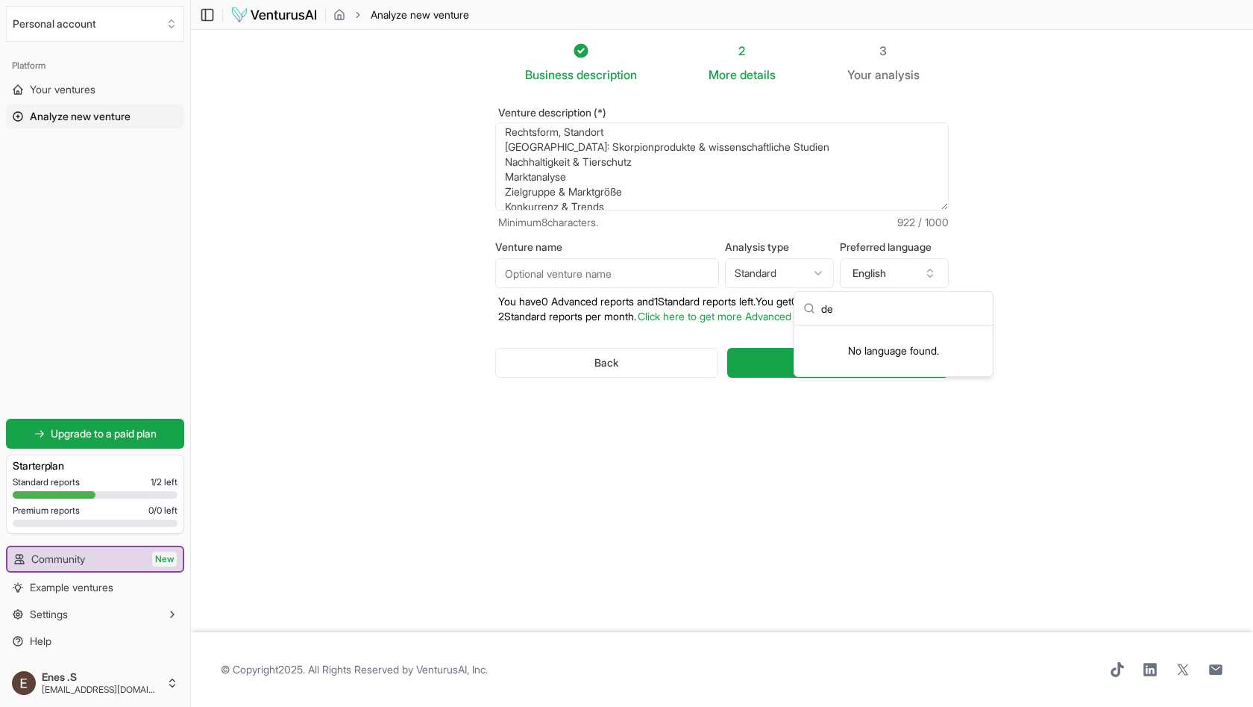
type input "d"
type input "germ"
click at [868, 340] on div "German" at bounding box center [894, 340] width 192 height 24
click at [595, 278] on input "Venture name" at bounding box center [607, 273] width 224 height 30
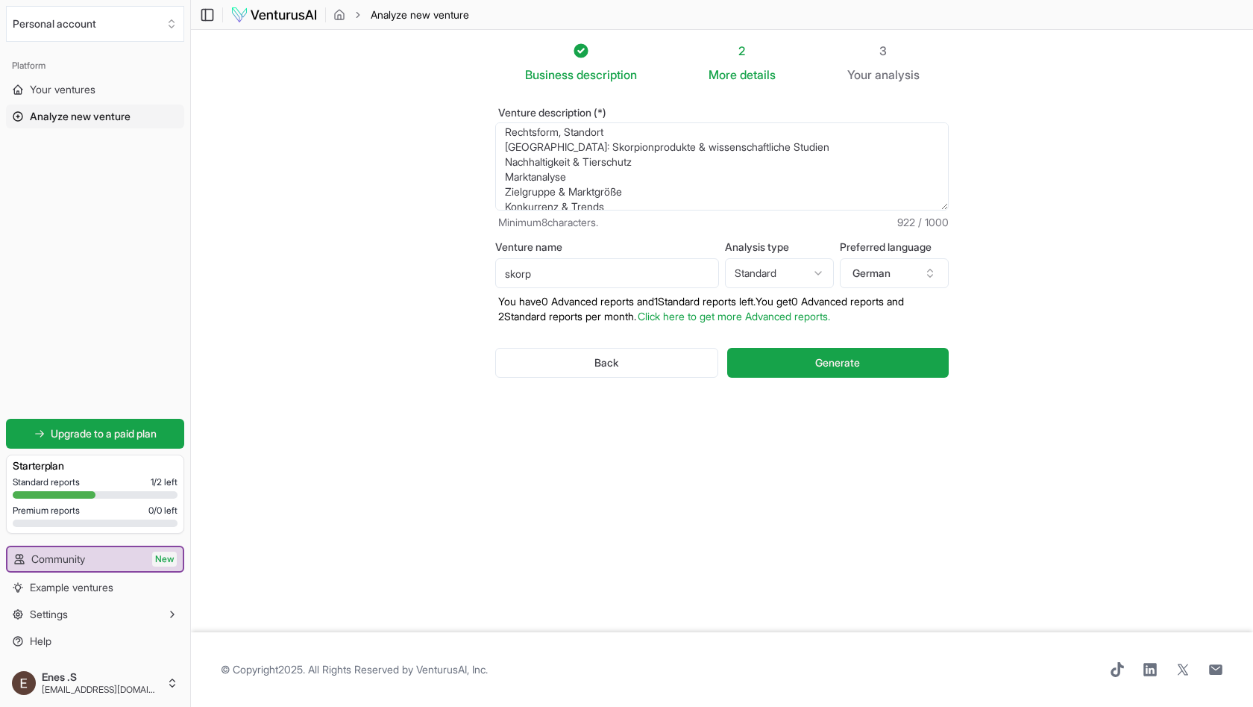
type input "skorp"
click at [728, 343] on div "Back Generate" at bounding box center [722, 363] width 454 height 78
click at [756, 349] on button "Generate" at bounding box center [838, 363] width 222 height 30
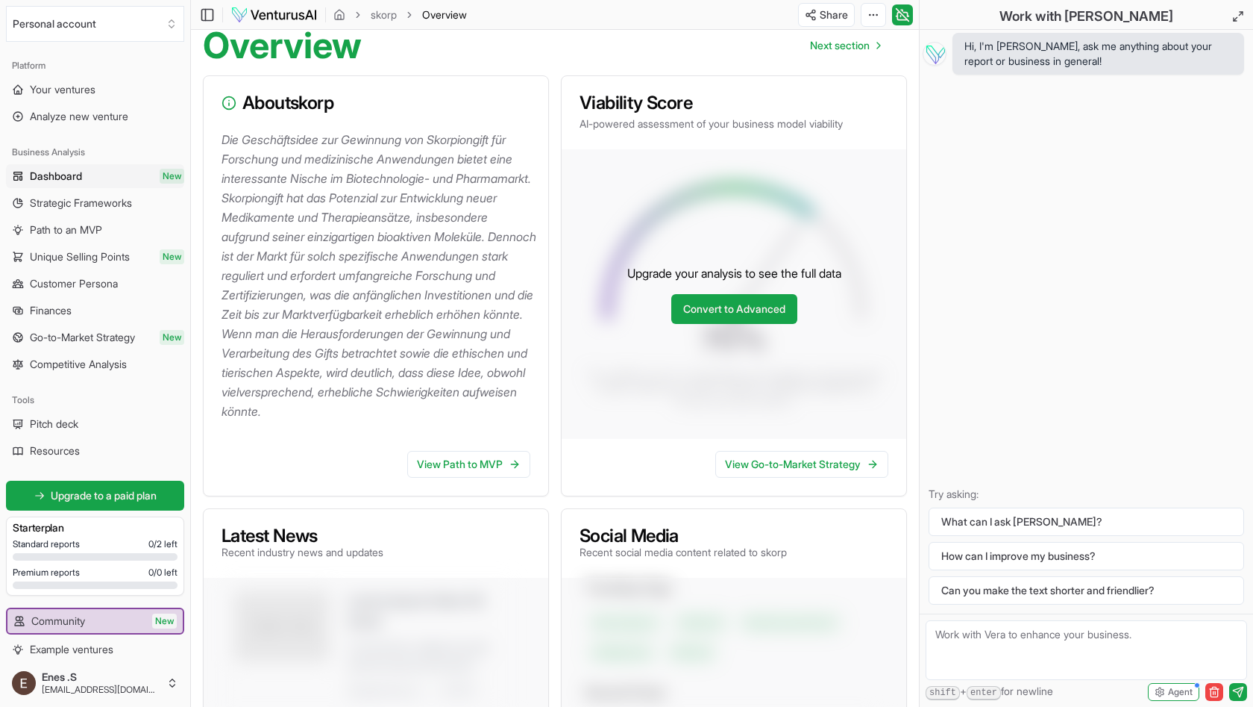
scroll to position [156, 0]
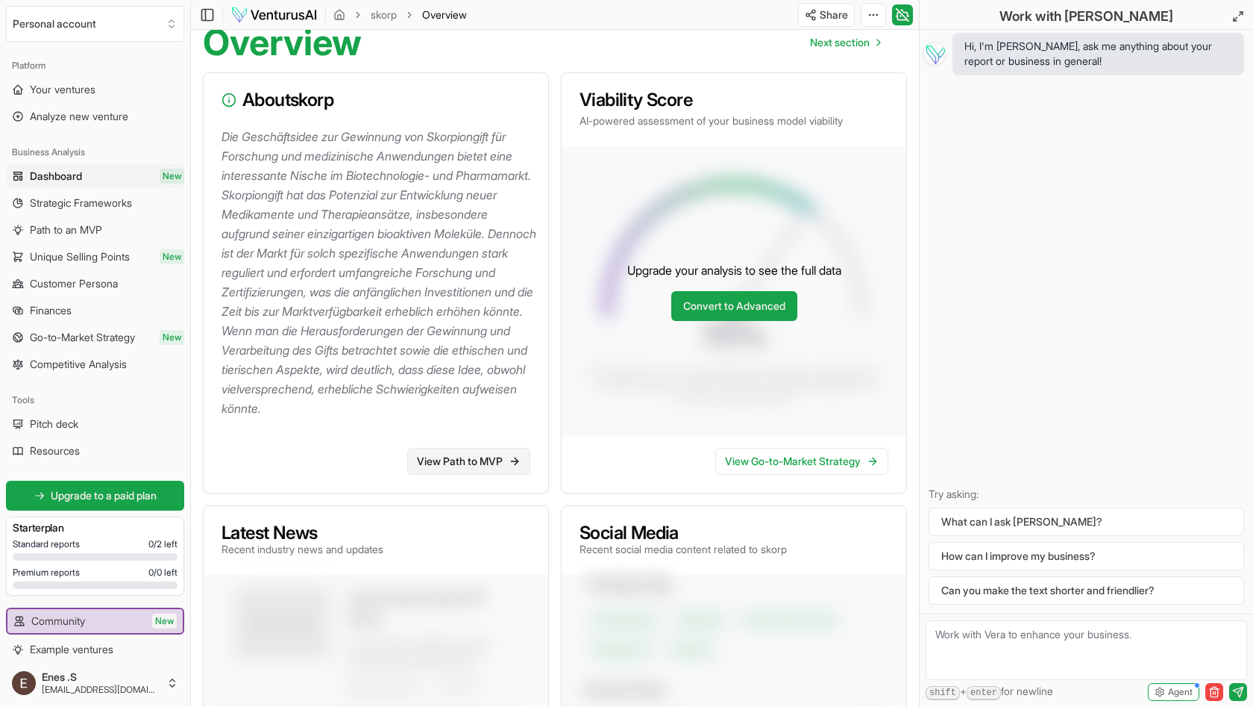
click at [457, 475] on link "View Path to MVP" at bounding box center [468, 461] width 123 height 27
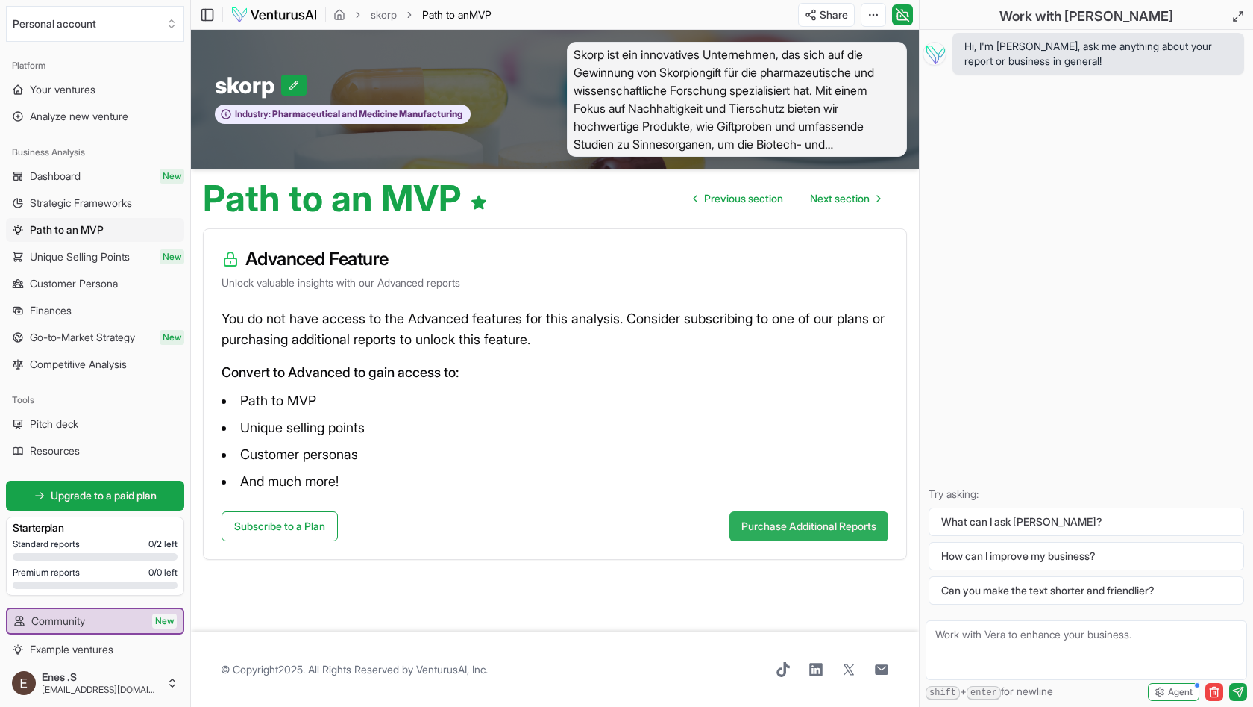
click at [842, 525] on button "Purchase Additional Reports" at bounding box center [809, 526] width 159 height 30
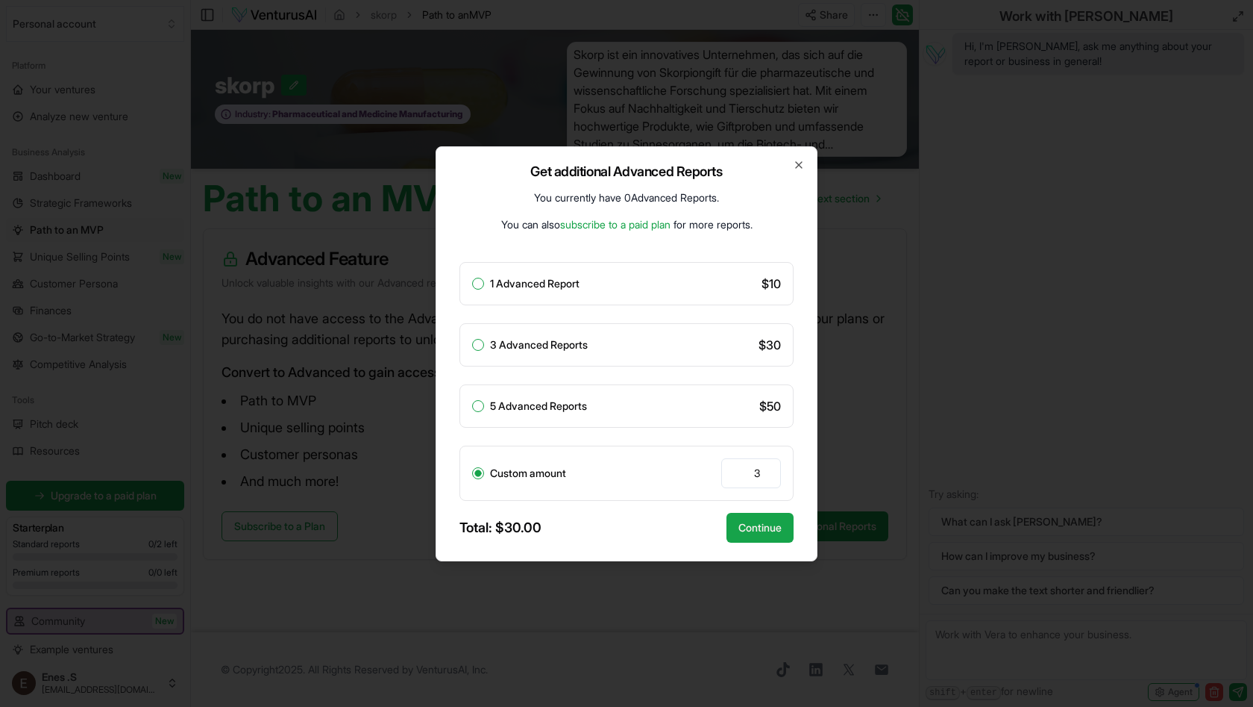
click at [753, 475] on input "3" at bounding box center [751, 473] width 60 height 30
click at [801, 160] on icon "button" at bounding box center [799, 165] width 12 height 12
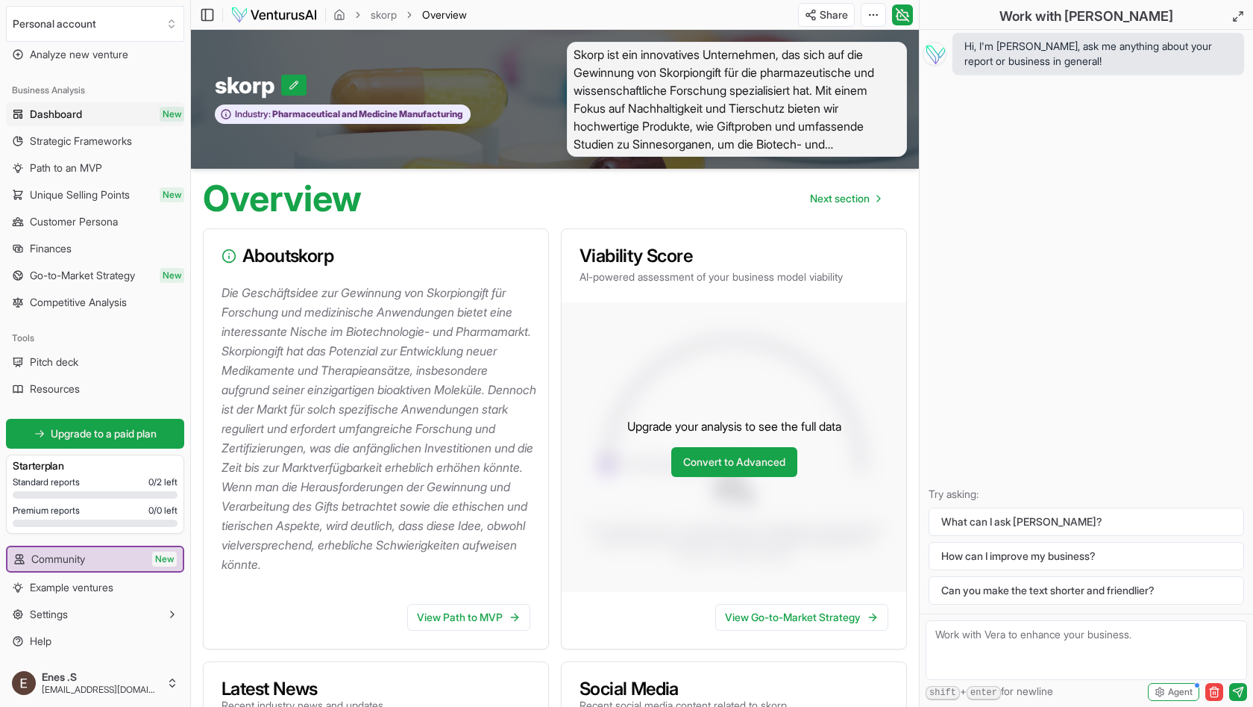
scroll to position [156, 0]
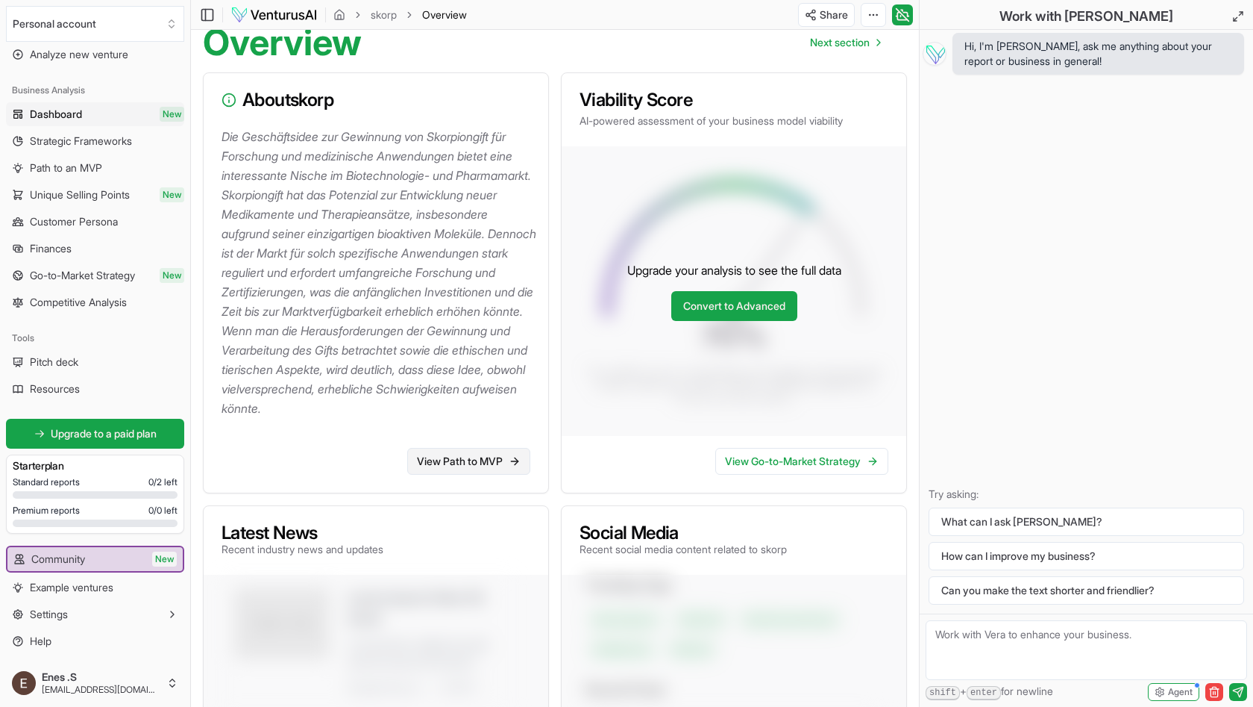
click at [480, 475] on link "View Path to MVP" at bounding box center [468, 461] width 123 height 27
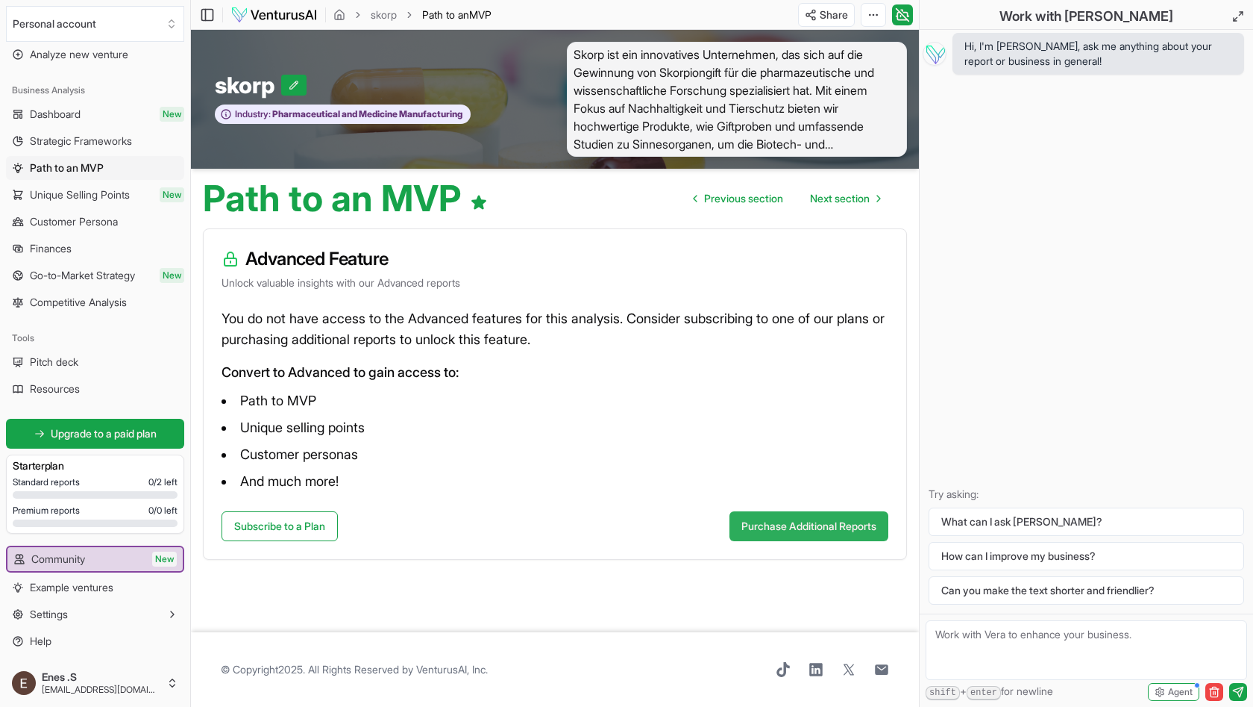
click at [810, 536] on button "Purchase Additional Reports" at bounding box center [809, 526] width 159 height 30
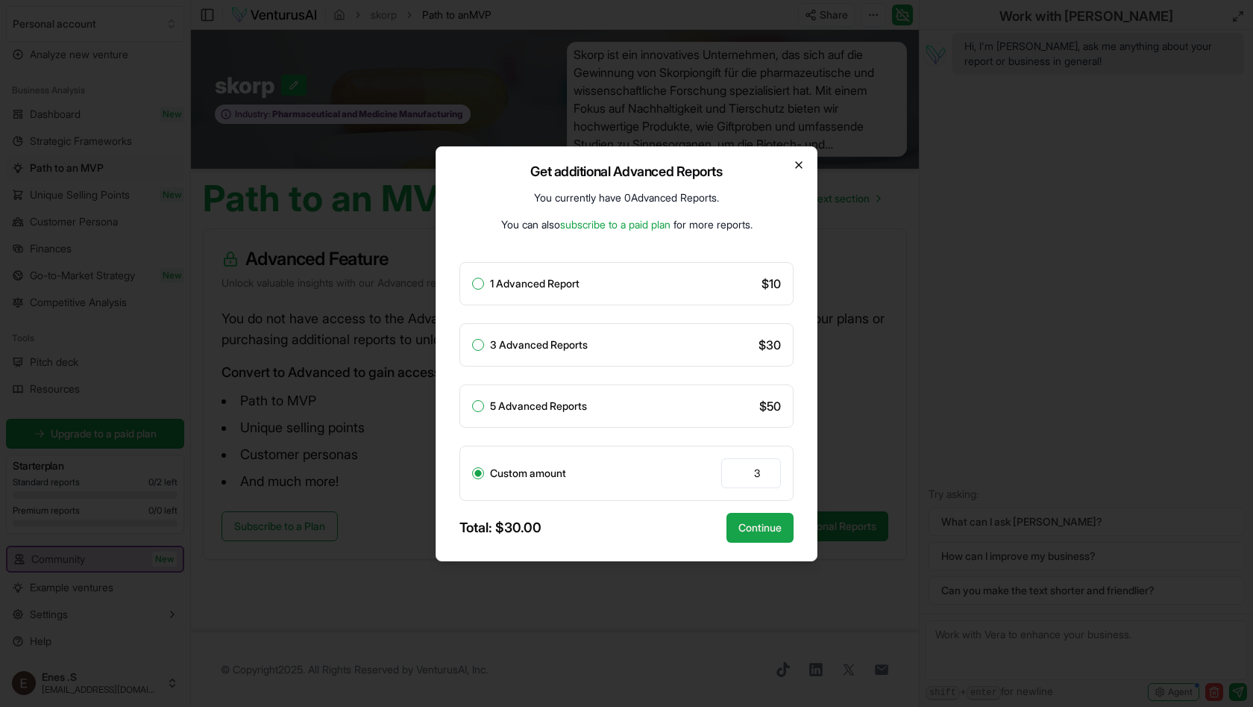
click at [802, 167] on icon "button" at bounding box center [799, 165] width 6 height 6
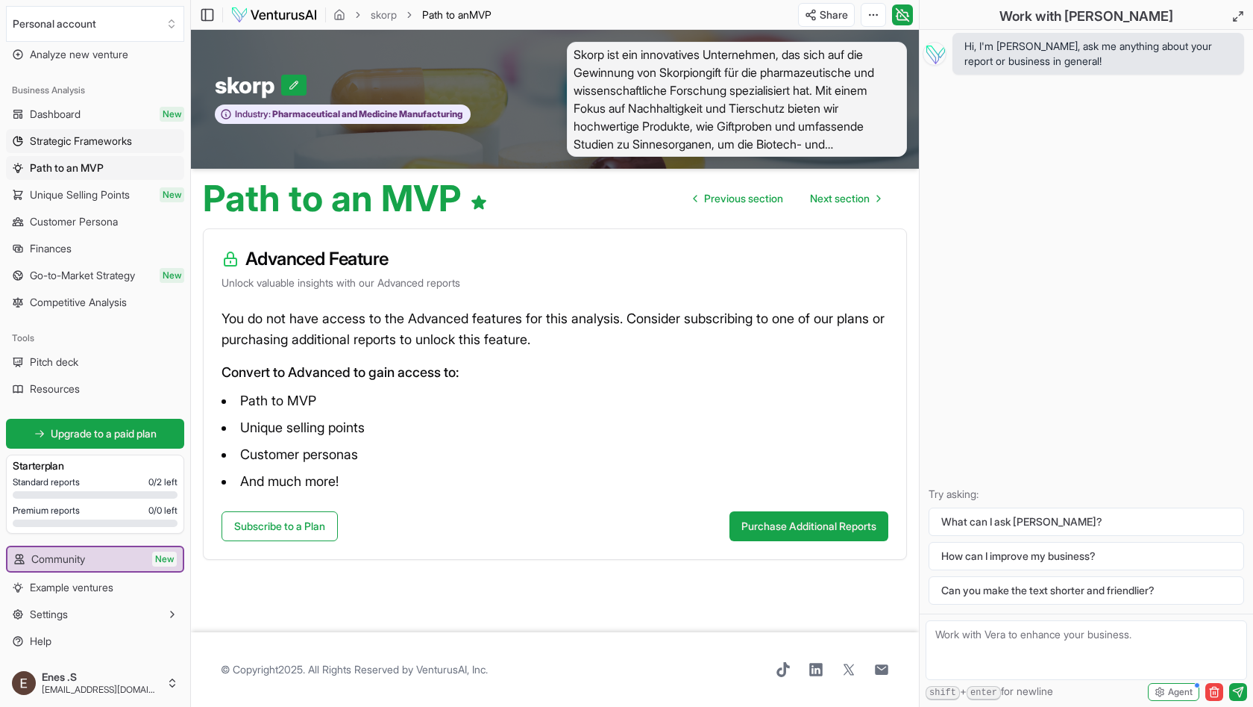
click at [113, 136] on span "Strategic Frameworks" at bounding box center [81, 141] width 102 height 15
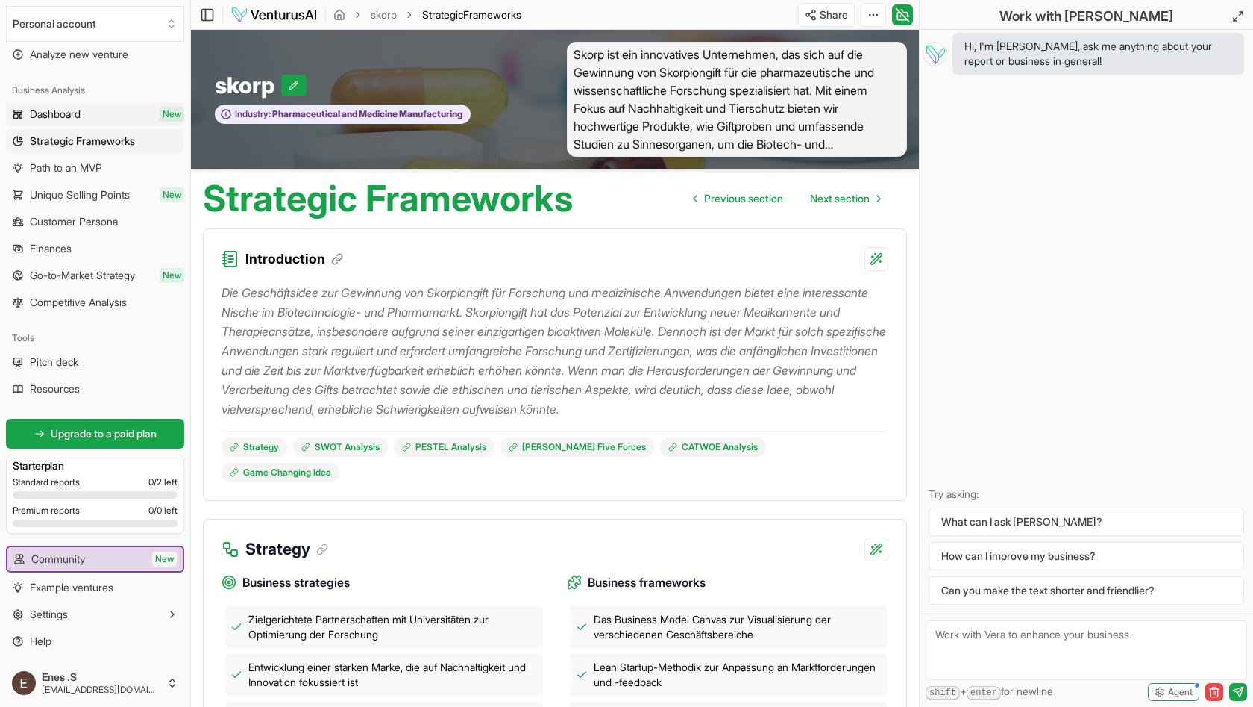
click at [122, 110] on link "Dashboard New" at bounding box center [95, 114] width 178 height 24
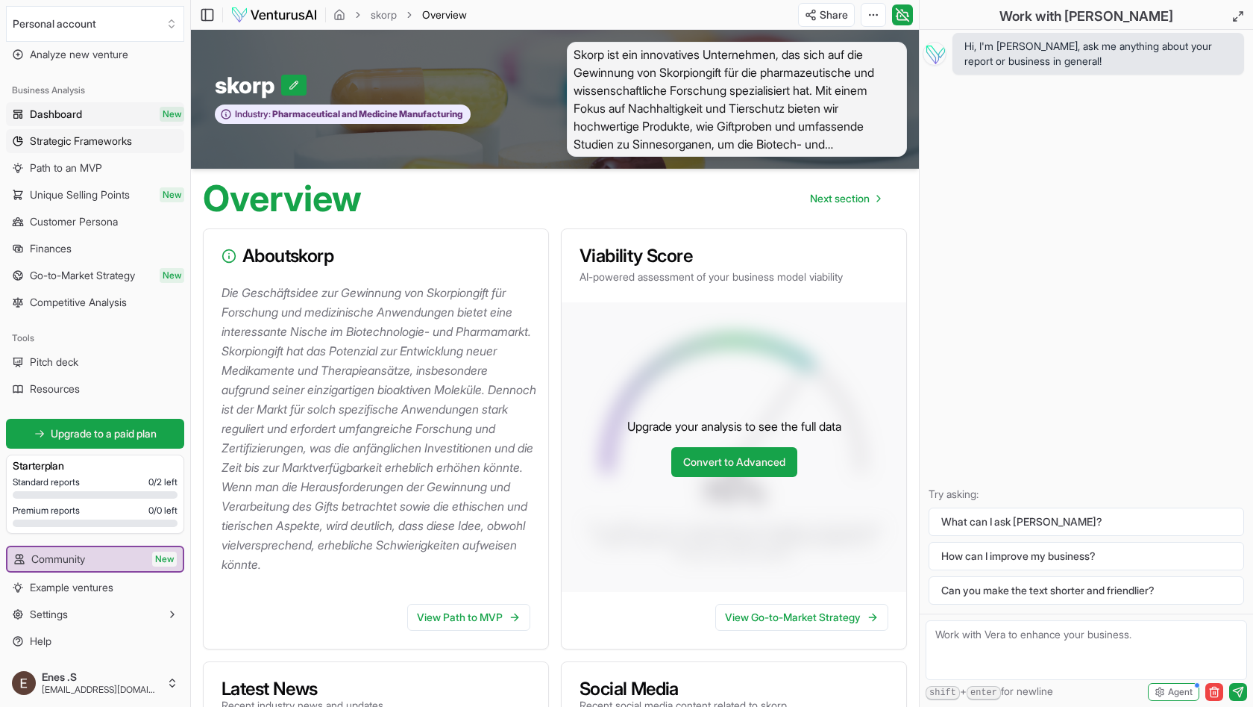
click at [60, 137] on span "Strategic Frameworks" at bounding box center [81, 141] width 102 height 15
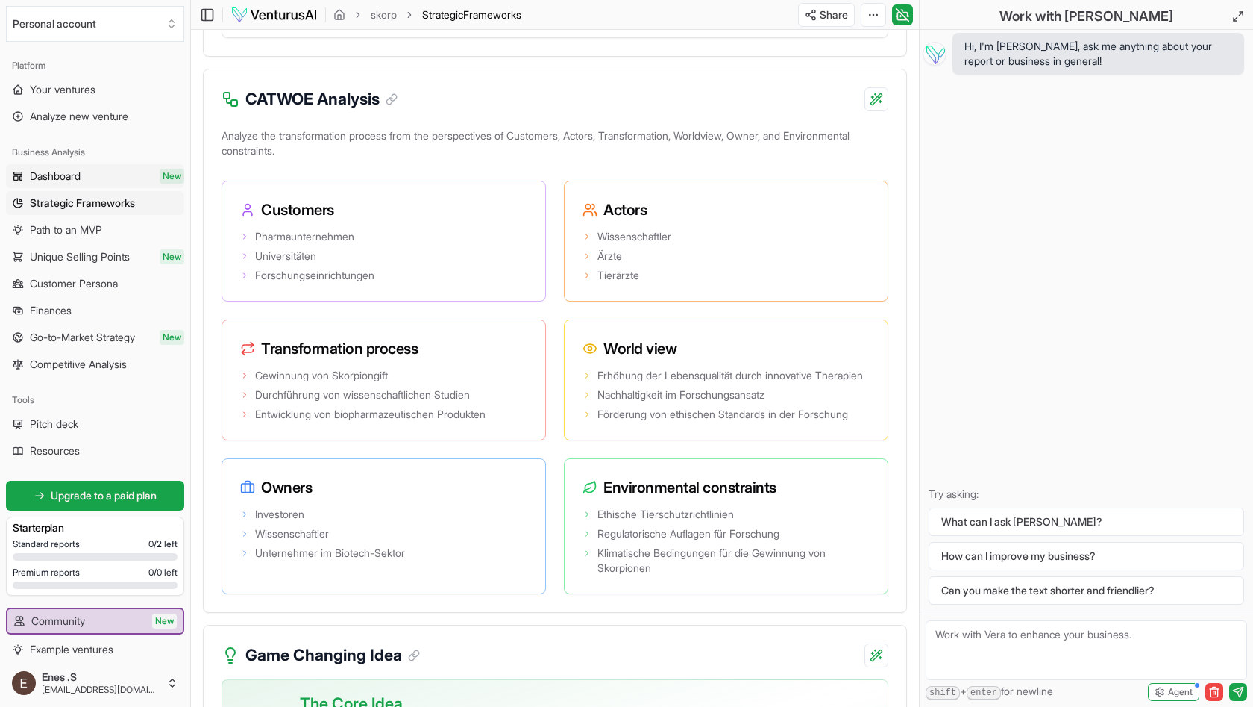
click at [90, 181] on link "Dashboard New" at bounding box center [95, 176] width 178 height 24
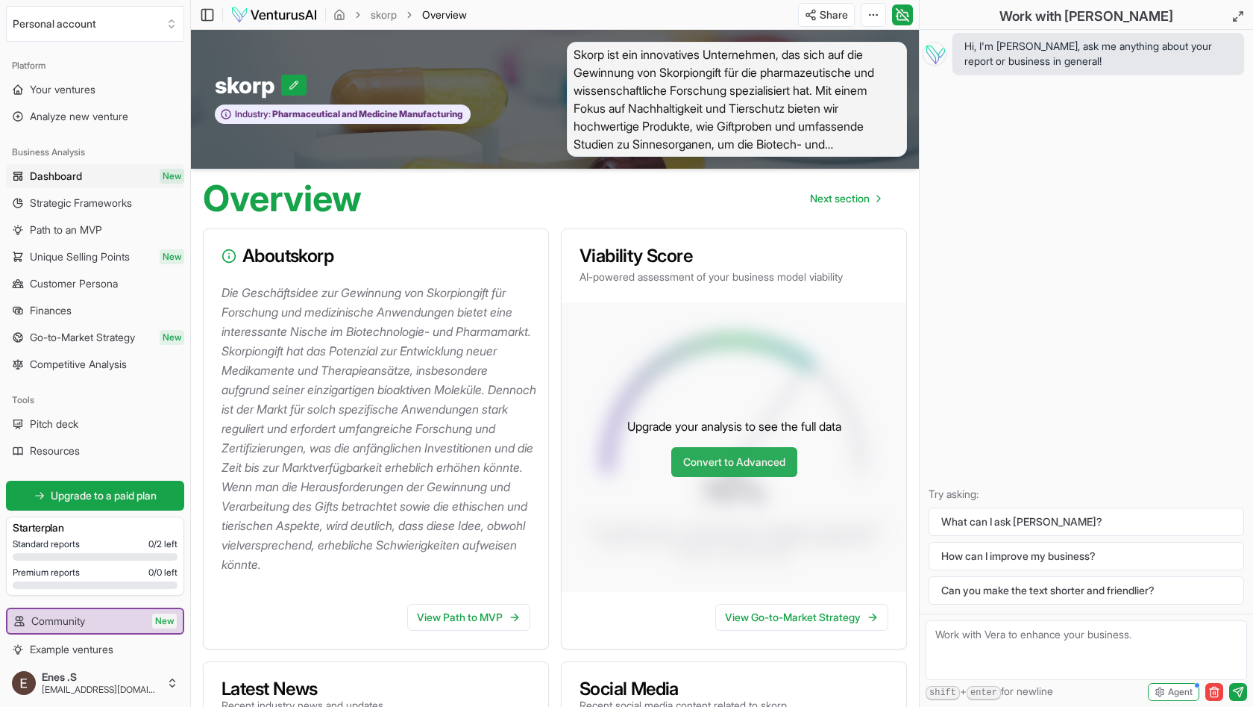
click at [772, 475] on link "Convert to Advanced" at bounding box center [735, 462] width 126 height 30
click at [513, 630] on link "View Path to MVP" at bounding box center [468, 617] width 123 height 27
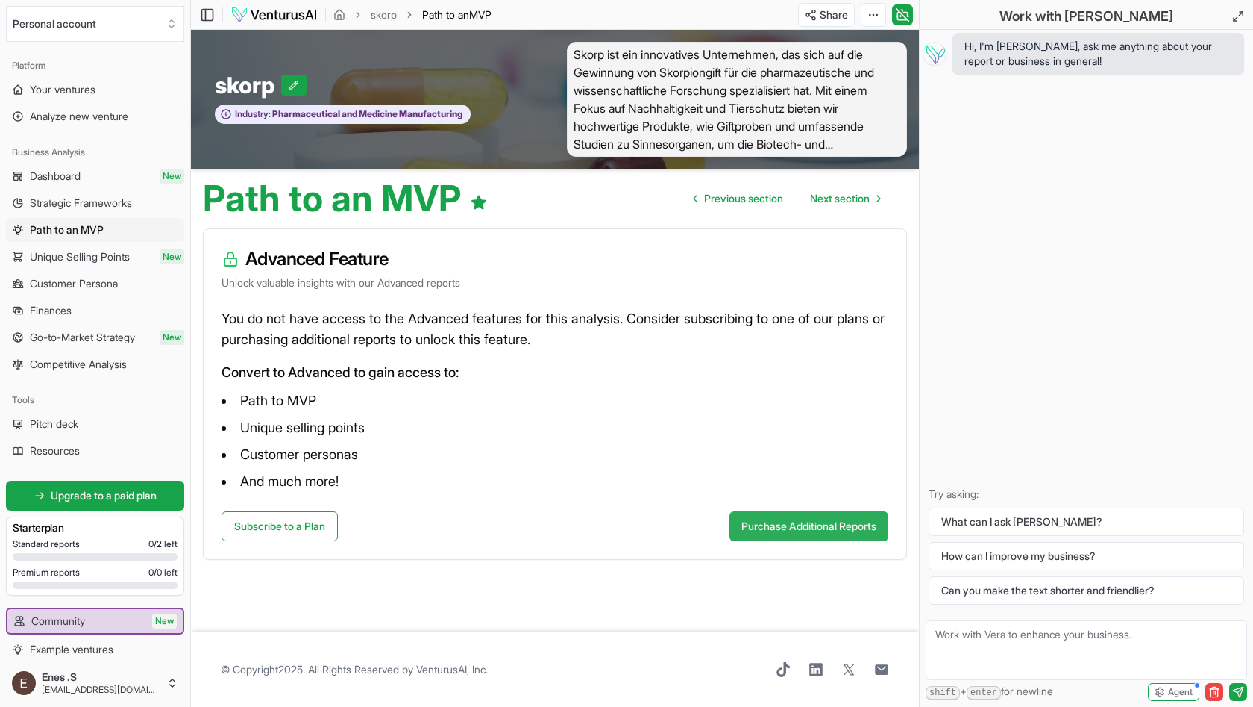
click at [853, 533] on button "Purchase Additional Reports" at bounding box center [809, 526] width 159 height 30
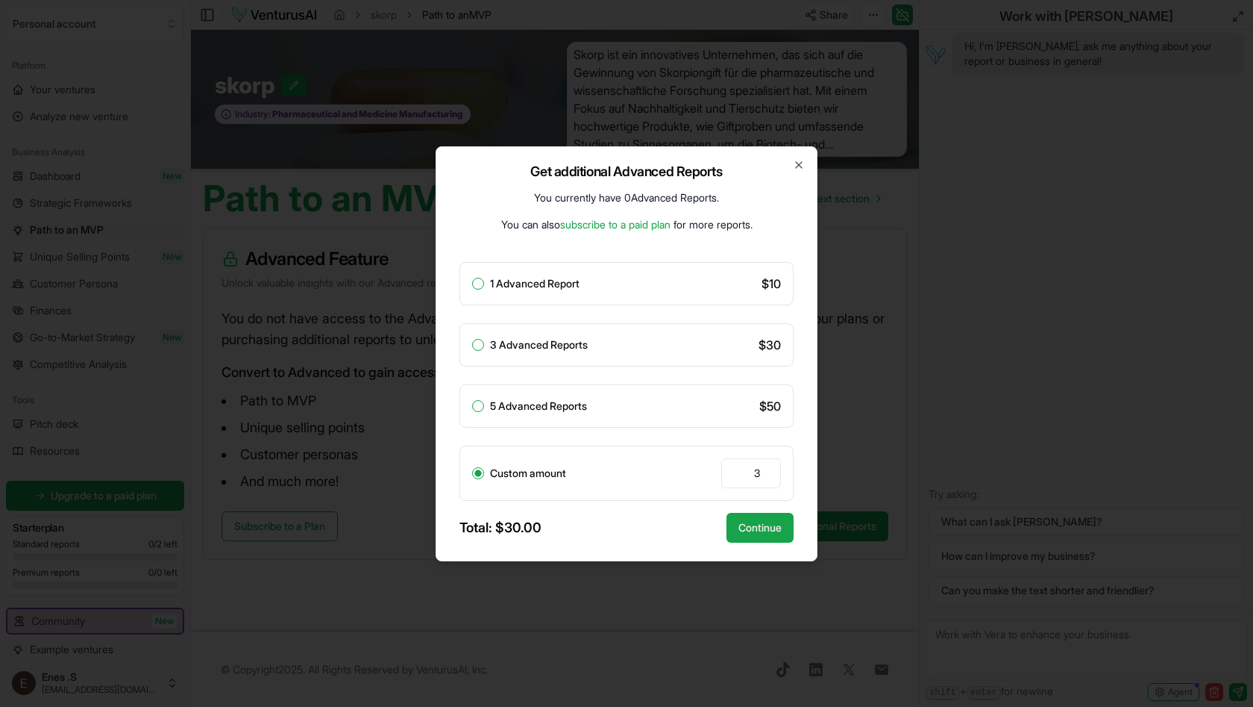
click at [792, 164] on div "Get additional Advanced Reports You currently have 0 Advanced Reports . You can…" at bounding box center [627, 353] width 382 height 415
click at [806, 163] on div "Get additional Advanced Reports You currently have 0 Advanced Reports . You can…" at bounding box center [627, 353] width 382 height 415
click at [800, 163] on icon "button" at bounding box center [799, 165] width 6 height 6
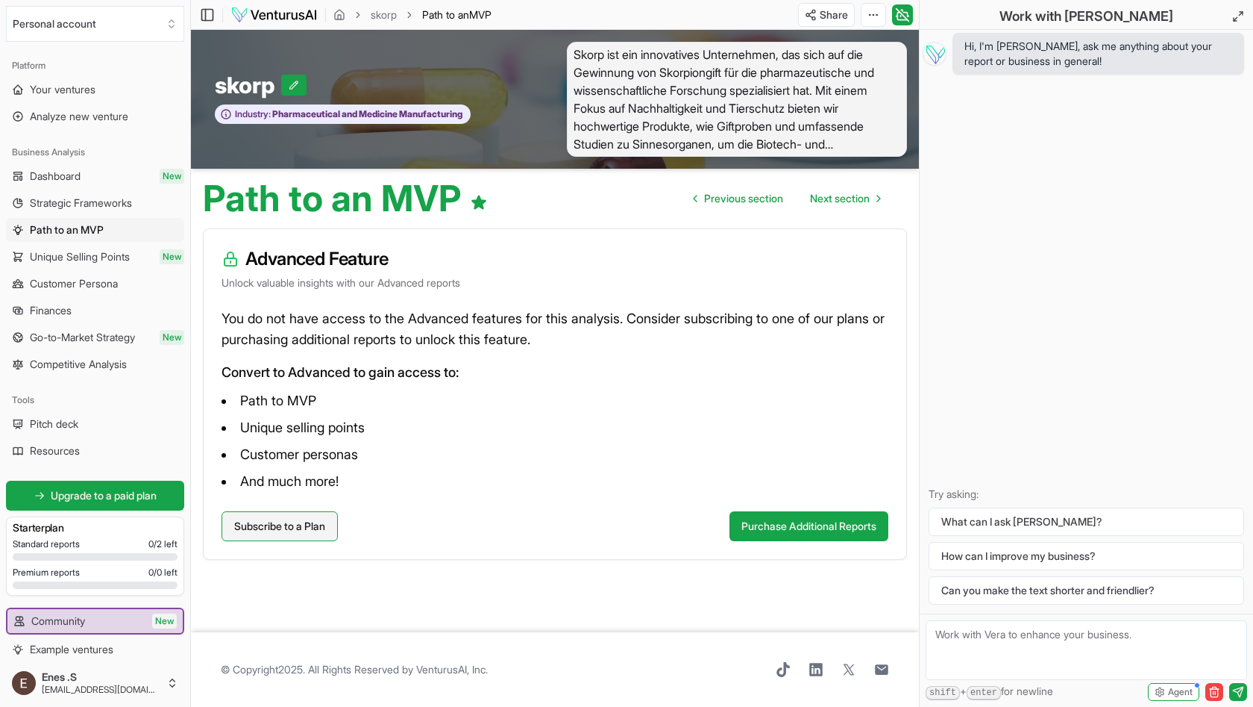
click at [245, 530] on link "Subscribe to a Plan" at bounding box center [280, 526] width 116 height 30
click at [73, 212] on link "Strategic Frameworks" at bounding box center [95, 203] width 178 height 24
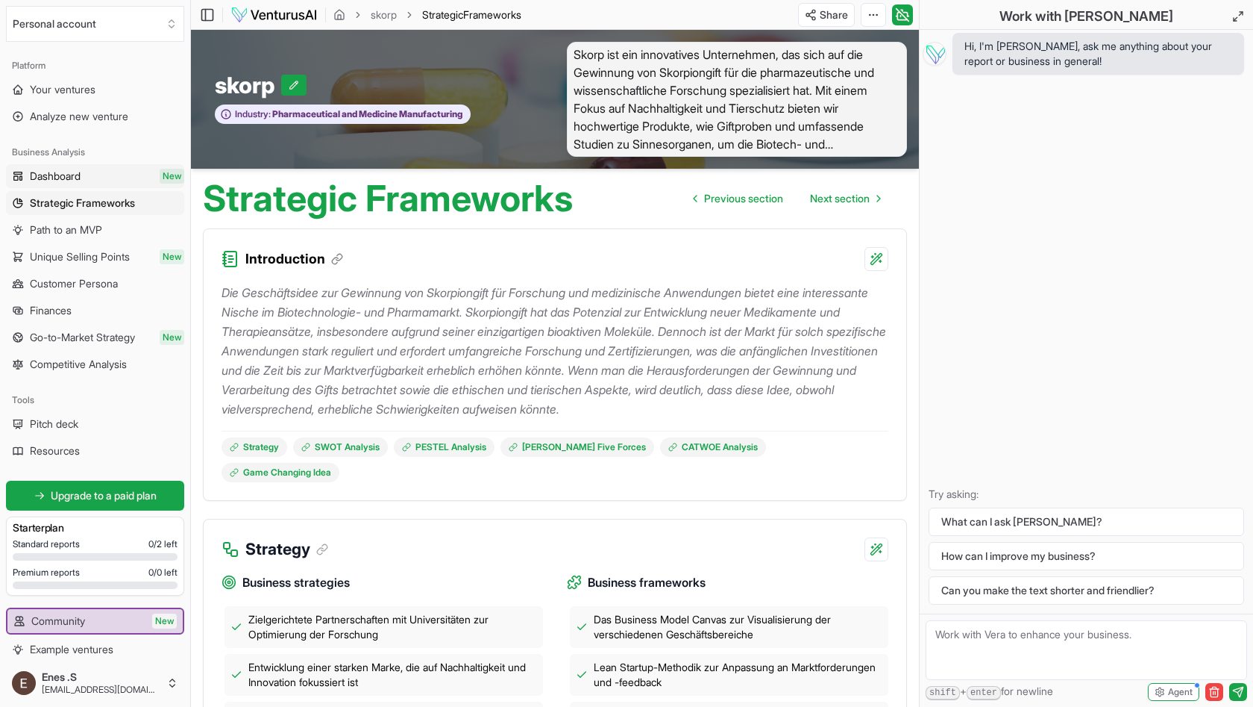
click at [128, 180] on link "Dashboard New" at bounding box center [95, 176] width 178 height 24
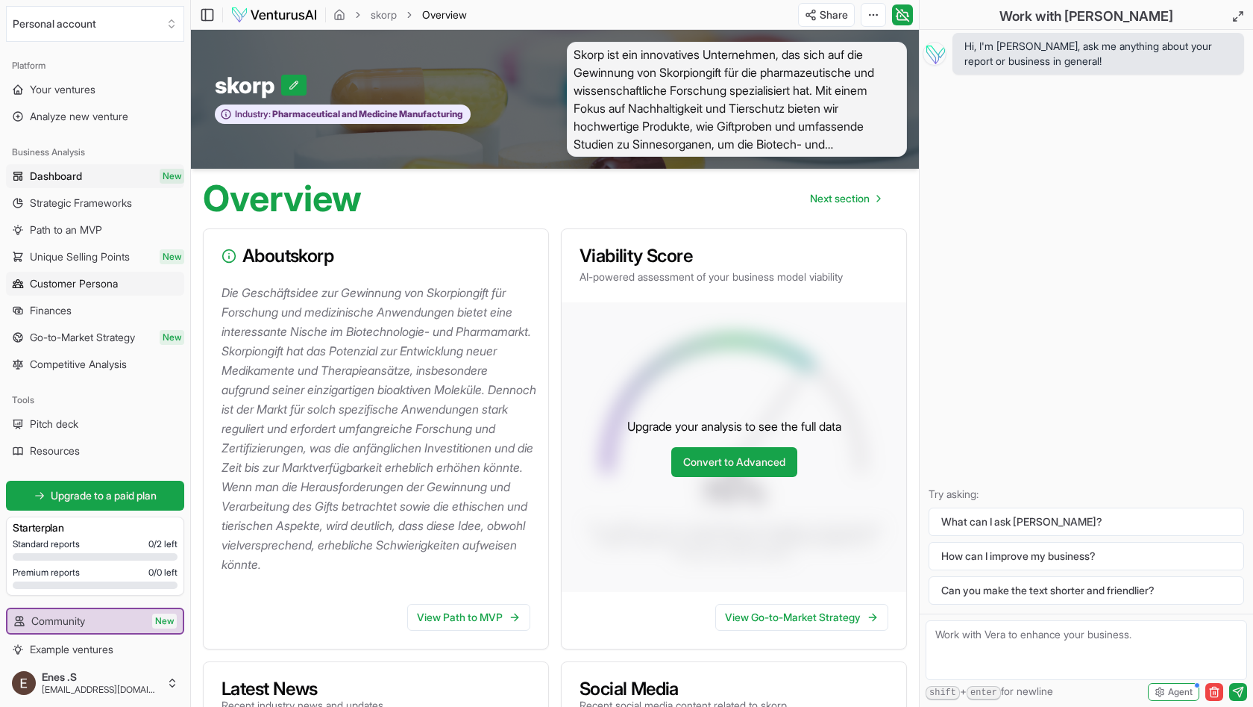
click at [57, 282] on span "Customer Persona" at bounding box center [74, 283] width 88 height 15
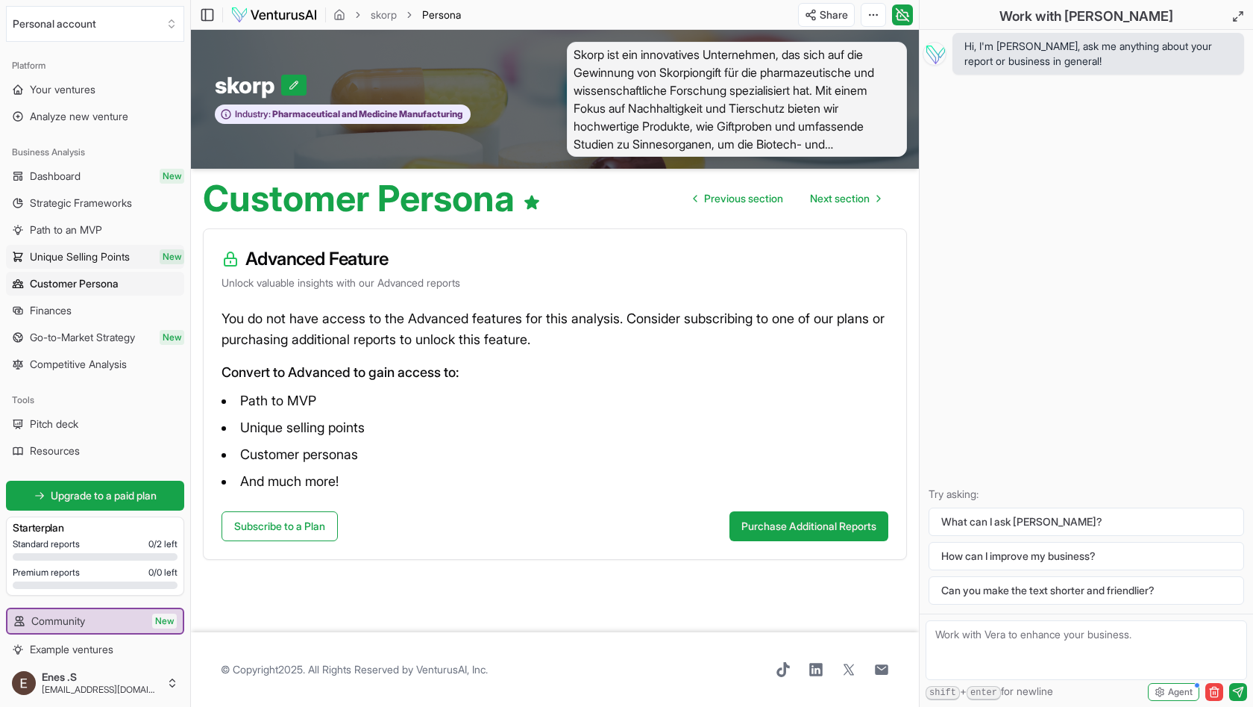
click at [87, 258] on span "Unique Selling Points" at bounding box center [80, 256] width 100 height 15
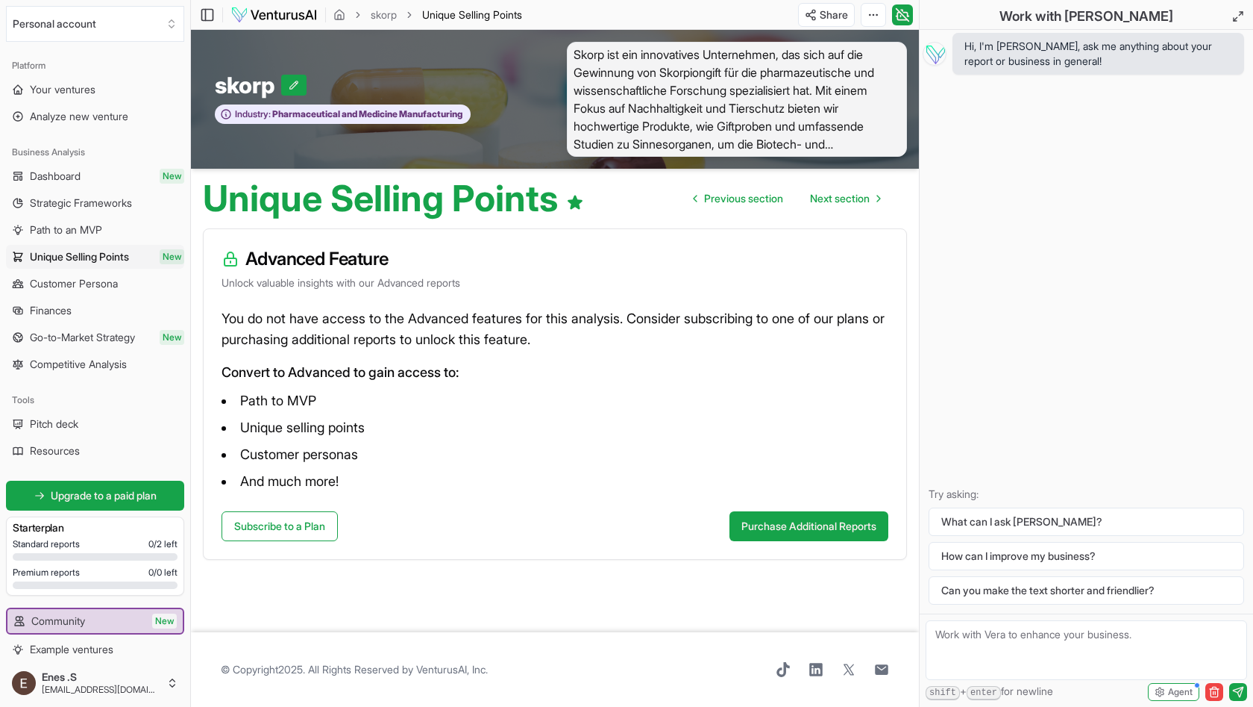
click at [85, 270] on ul "Dashboard New Strategic Frameworks Path to an MVP Unique Selling Points New Cus…" at bounding box center [95, 270] width 178 height 212
click at [76, 293] on link "Customer Persona" at bounding box center [95, 284] width 178 height 24
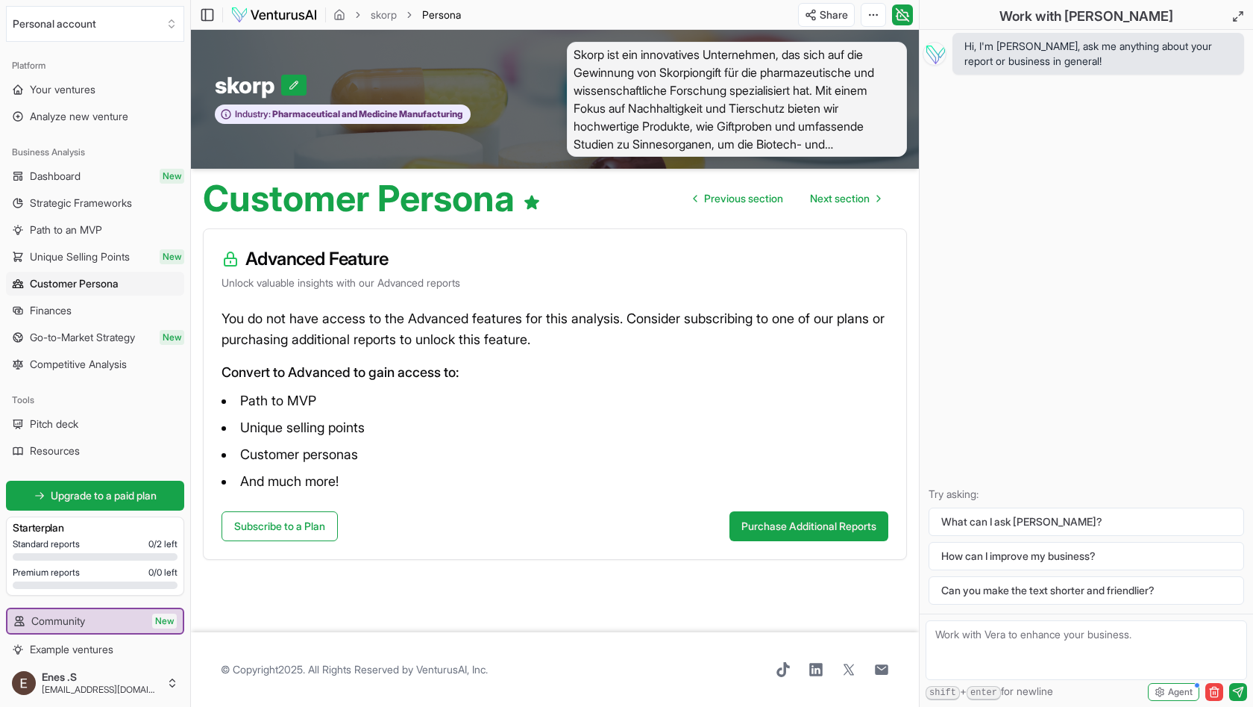
click at [80, 340] on span "Go-to-Market Strategy" at bounding box center [82, 337] width 105 height 15
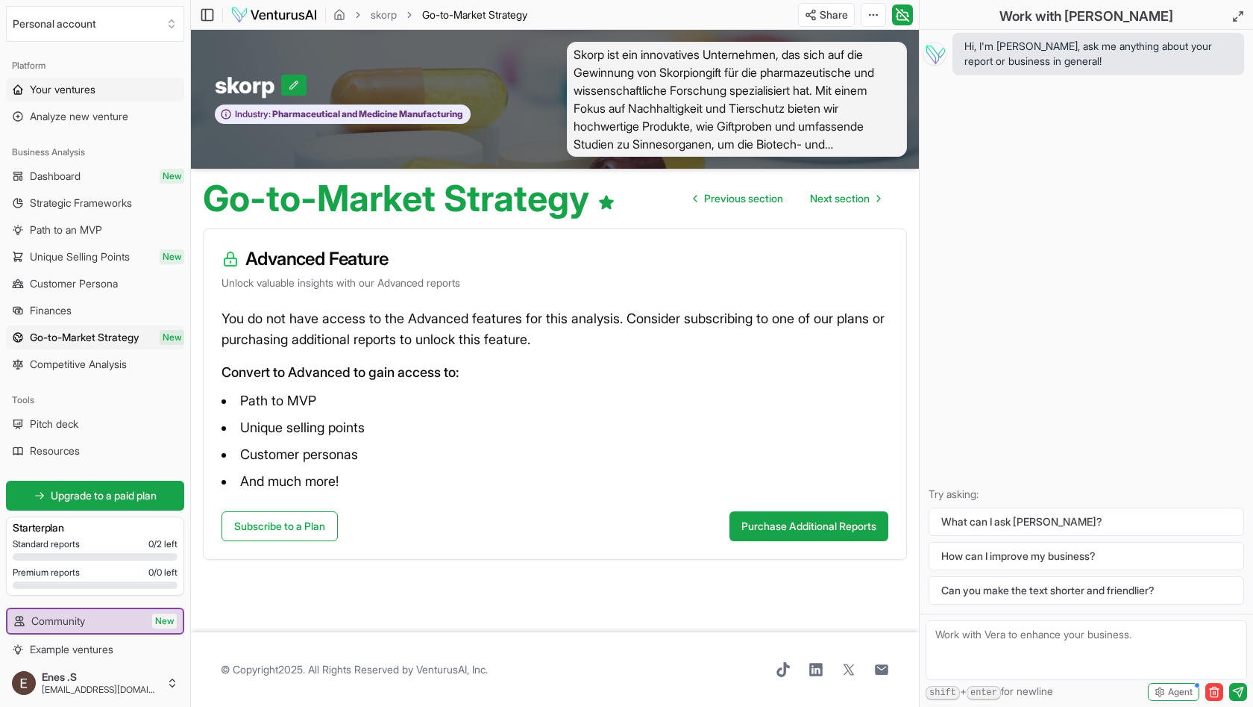
click at [90, 80] on link "Your ventures" at bounding box center [95, 90] width 178 height 24
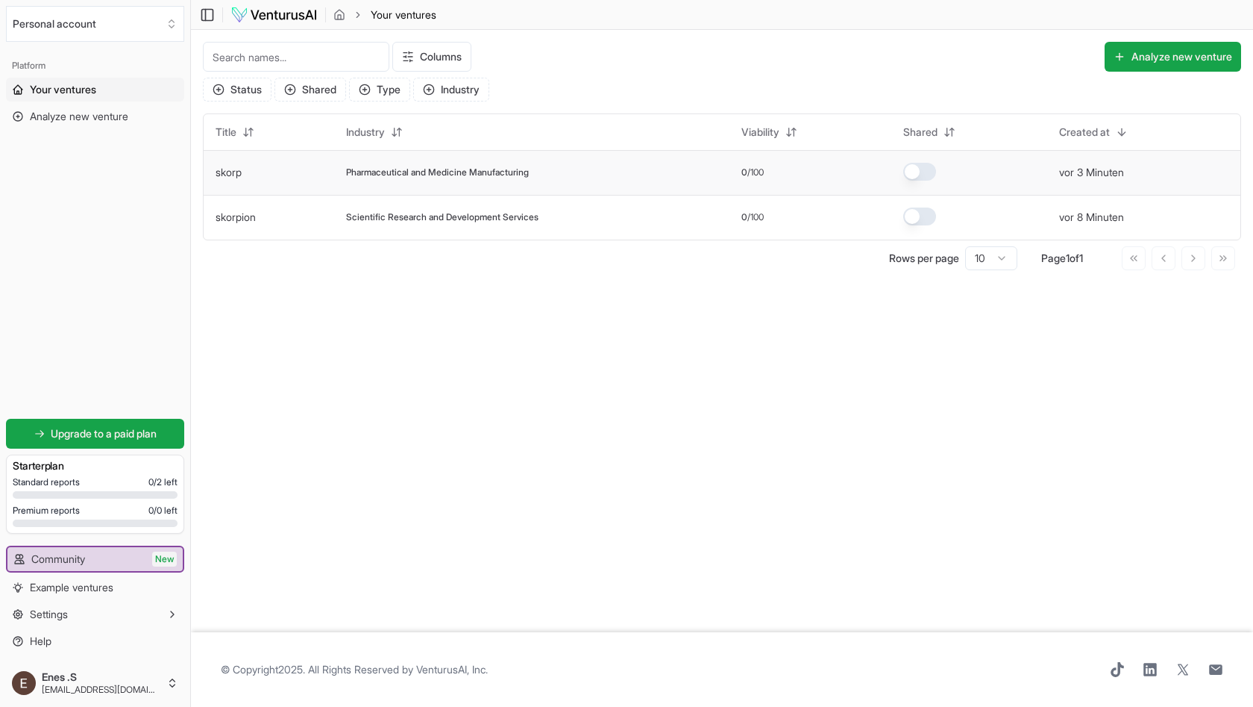
click at [422, 191] on td "Pharmaceutical and Medicine Manufacturing" at bounding box center [531, 172] width 395 height 45
click at [432, 173] on span "Pharmaceutical and Medicine Manufacturing" at bounding box center [437, 172] width 183 height 12
click at [240, 166] on td "skorp" at bounding box center [269, 172] width 131 height 45
click at [98, 122] on span "Analyze new venture" at bounding box center [79, 116] width 98 height 15
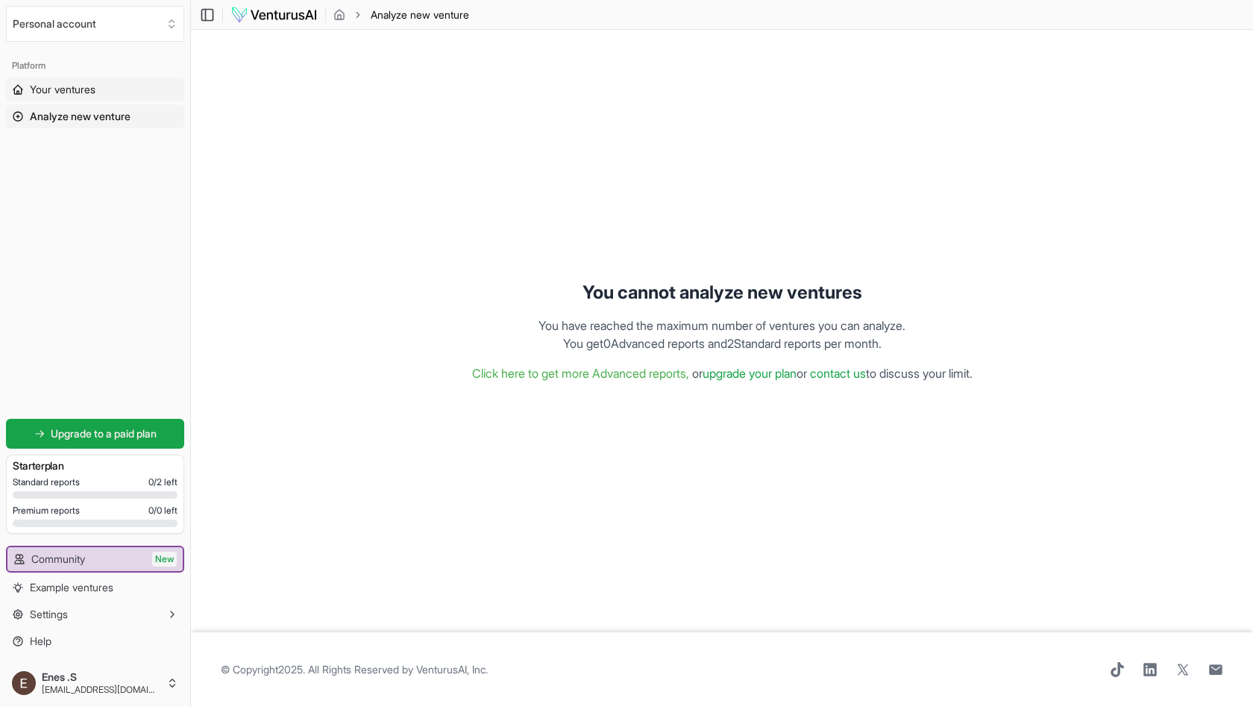
click at [104, 81] on link "Your ventures" at bounding box center [95, 90] width 178 height 24
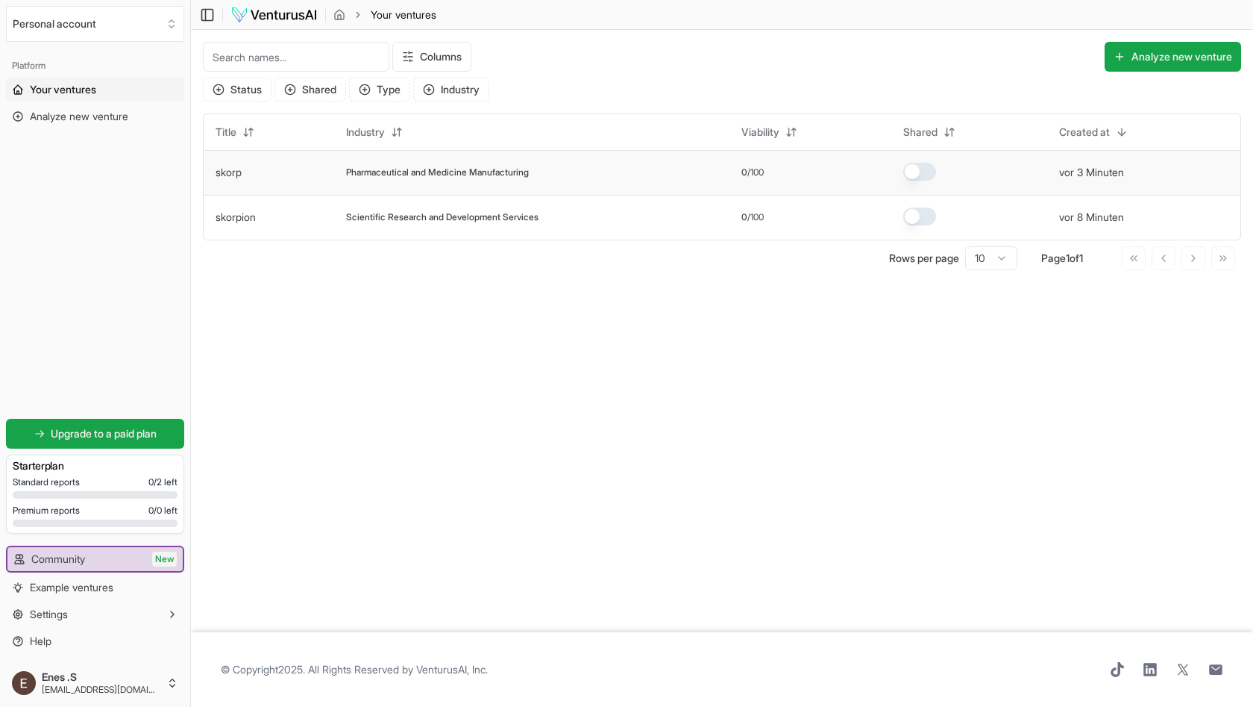
click at [480, 183] on td "Pharmaceutical and Medicine Manufacturing" at bounding box center [531, 172] width 395 height 45
click at [660, 180] on td "Pharmaceutical and Medicine Manufacturing" at bounding box center [531, 172] width 395 height 45
click at [1122, 161] on div "15.8.2025, 14:21 15.8.2025, 14:21" at bounding box center [1086, 149] width 77 height 25
click at [1122, 169] on button "vor 3 Minuten" at bounding box center [1091, 172] width 65 height 15
click at [261, 175] on td "skorp" at bounding box center [269, 172] width 131 height 45
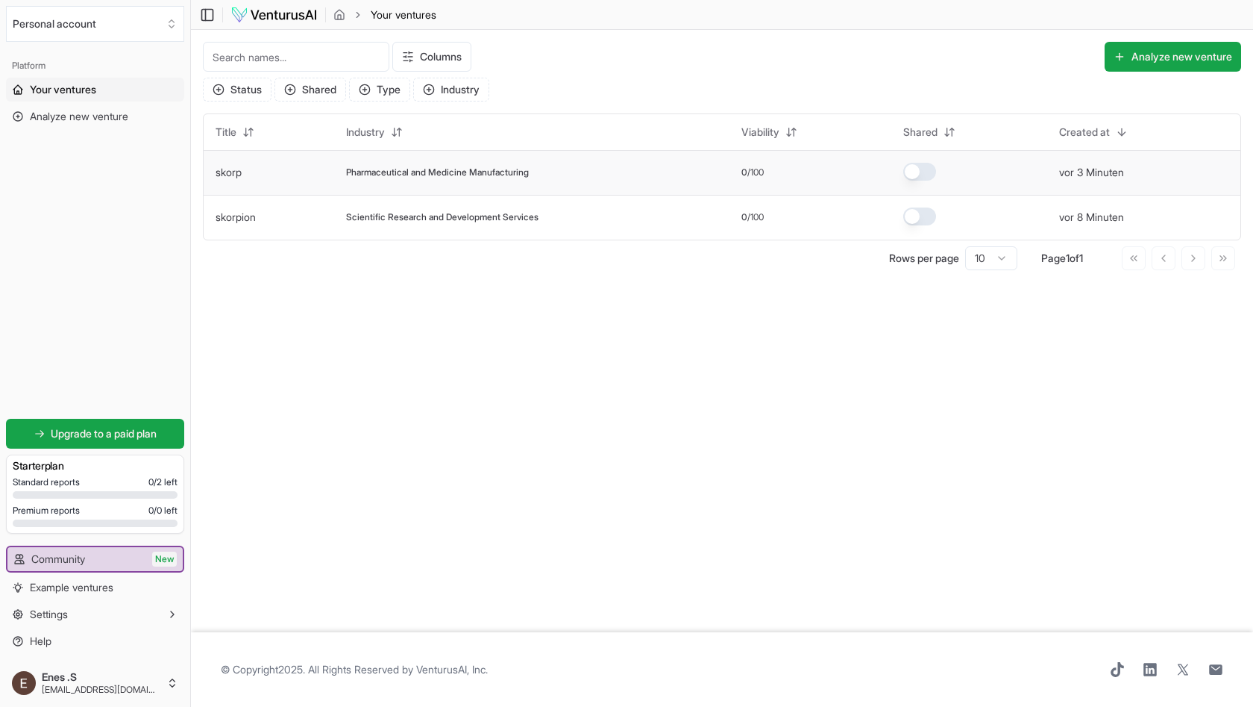
click at [248, 175] on td "skorp" at bounding box center [269, 172] width 131 height 45
click at [108, 598] on link "Example ventures" at bounding box center [95, 587] width 178 height 24
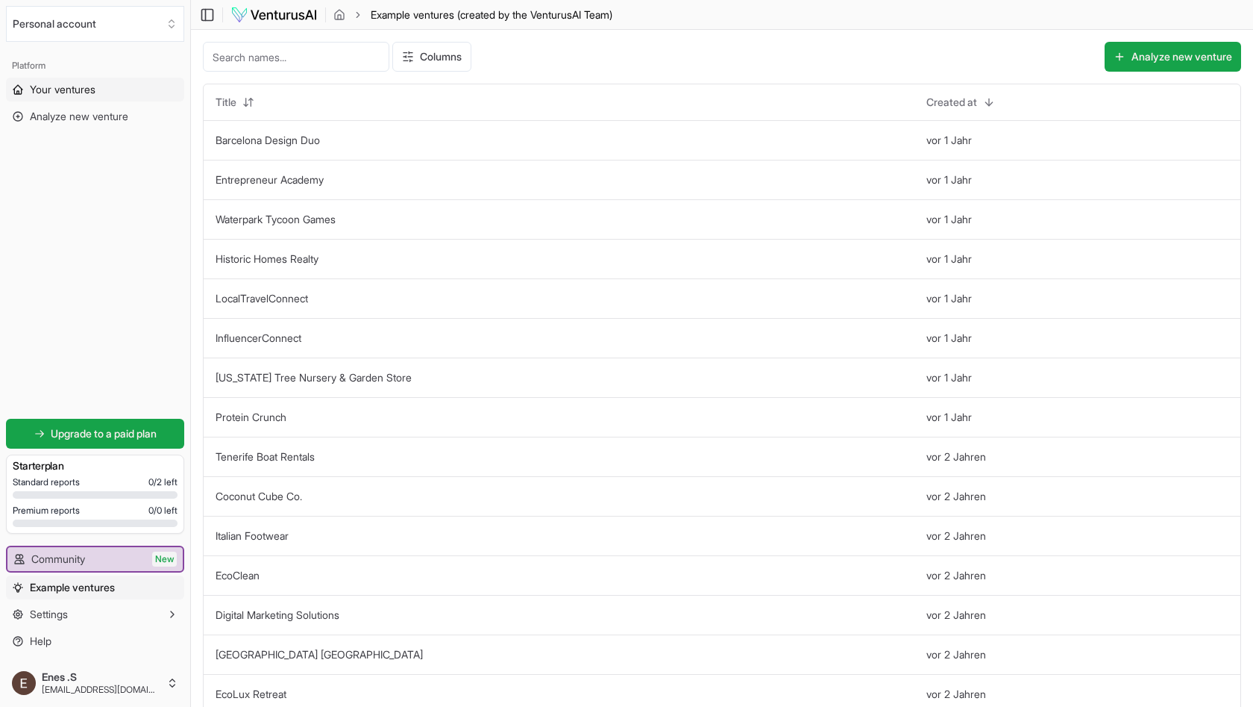
click at [131, 85] on link "Your ventures" at bounding box center [95, 90] width 178 height 24
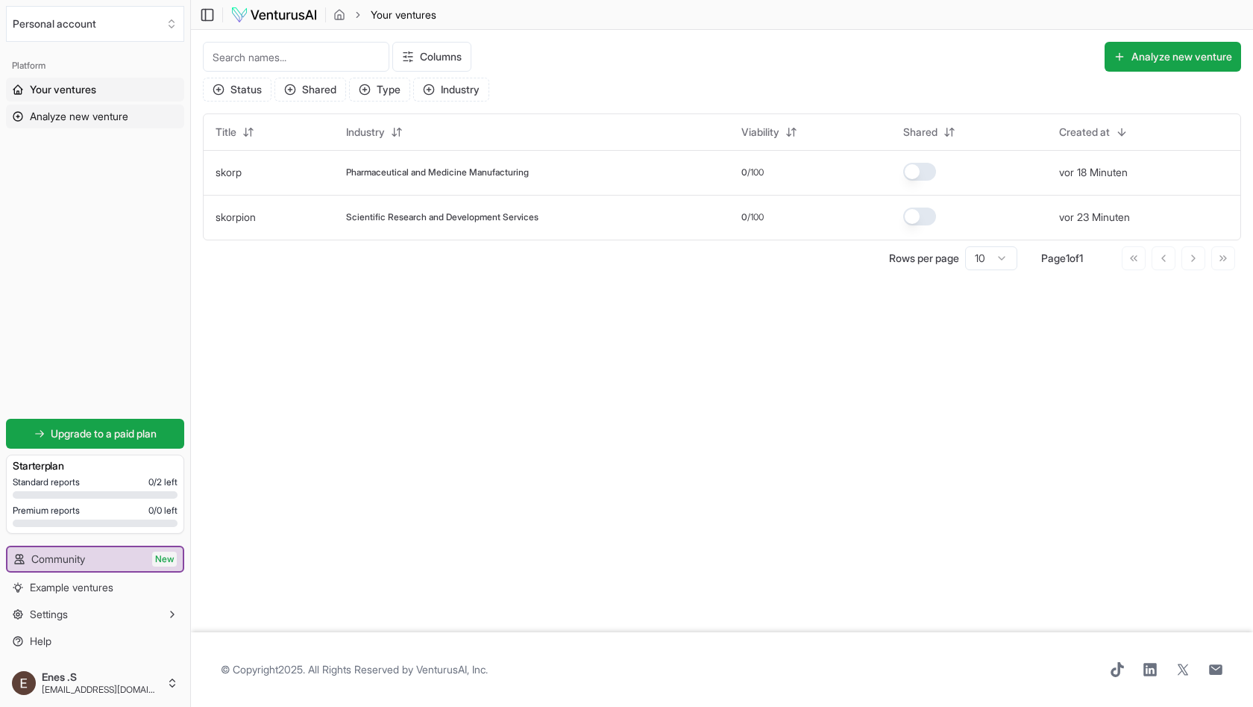
click at [72, 128] on link "Analyze new venture" at bounding box center [95, 116] width 178 height 24
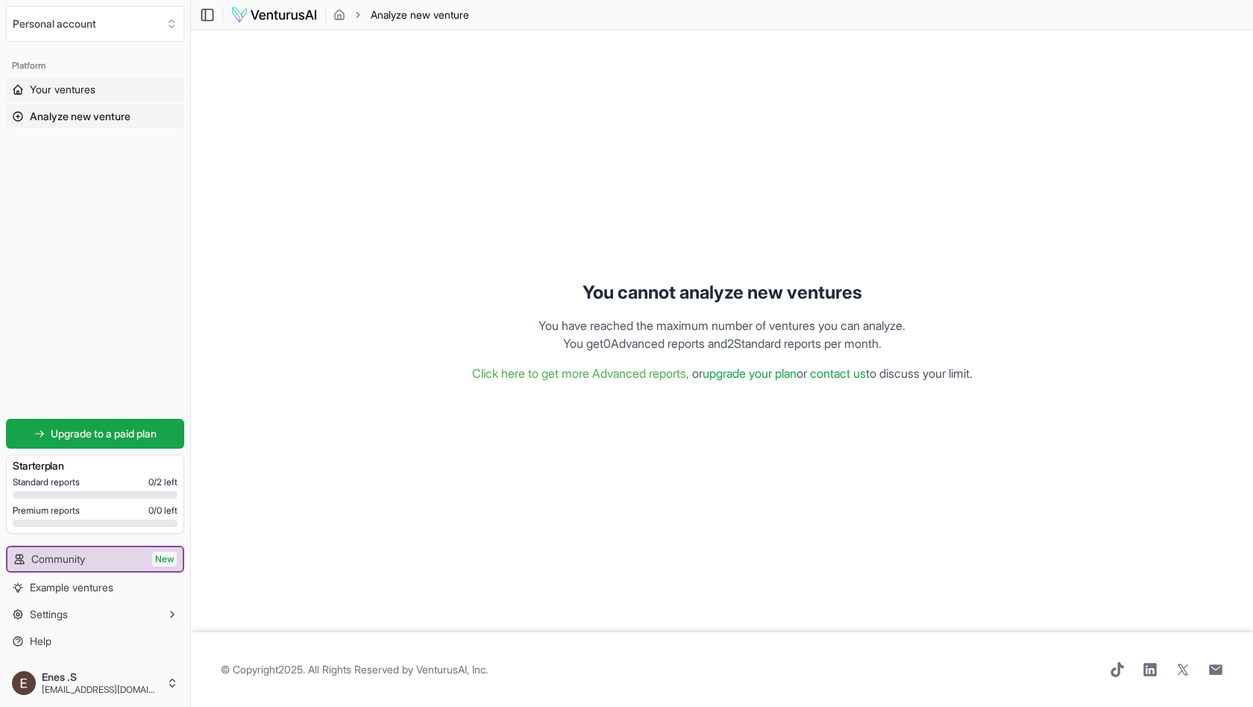
click at [104, 89] on link "Your ventures" at bounding box center [95, 90] width 178 height 24
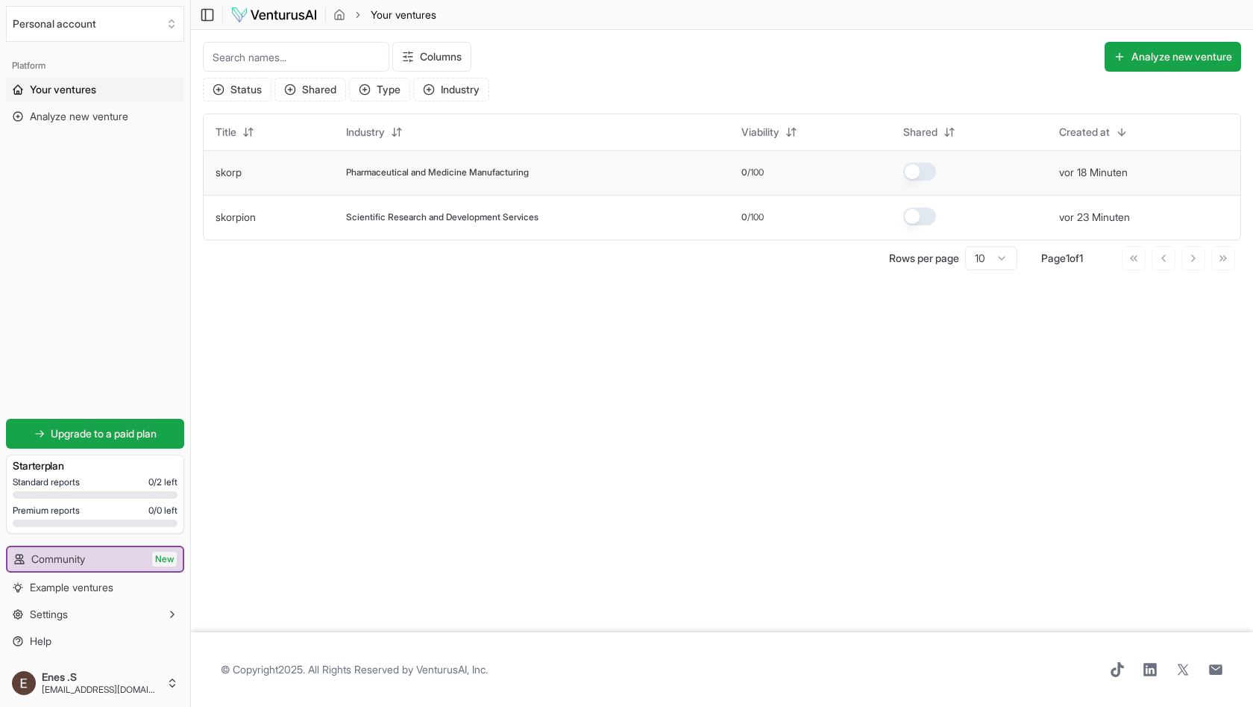
click at [364, 184] on td "Pharmaceutical and Medicine Manufacturing" at bounding box center [531, 172] width 395 height 45
click at [448, 175] on span "Pharmaceutical and Medicine Manufacturing" at bounding box center [437, 172] width 183 height 12
click at [796, 134] on html "Personal account Platform Your ventures Analyze new venture Get started for fre…" at bounding box center [626, 353] width 1253 height 707
click at [27, 22] on html "Personal account Platform Your ventures Analyze new venture Get started for fre…" at bounding box center [626, 353] width 1253 height 707
click at [33, 586] on span "Example ventures" at bounding box center [72, 587] width 84 height 15
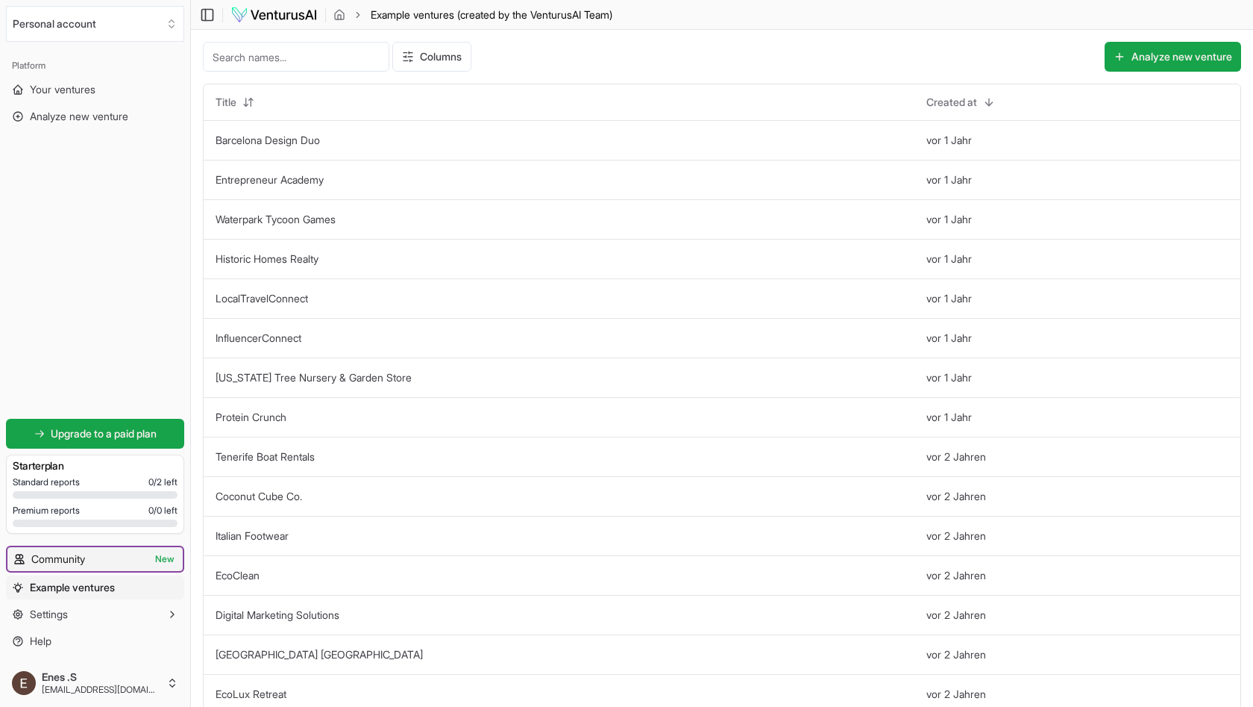
click at [115, 562] on link "Community New" at bounding box center [94, 559] width 175 height 24
click at [75, 21] on button "Personal account" at bounding box center [95, 24] width 178 height 36
click at [254, 11] on html "Personal account Platform Your ventures Analyze new venture Get started for fre…" at bounding box center [626, 353] width 1253 height 707
click at [268, 18] on html "Personal account Platform Your ventures Analyze new venture Get started for fre…" at bounding box center [626, 353] width 1253 height 707
click at [395, 12] on html "Personal account Platform Your ventures Analyze new venture Get started for fre…" at bounding box center [626, 353] width 1253 height 707
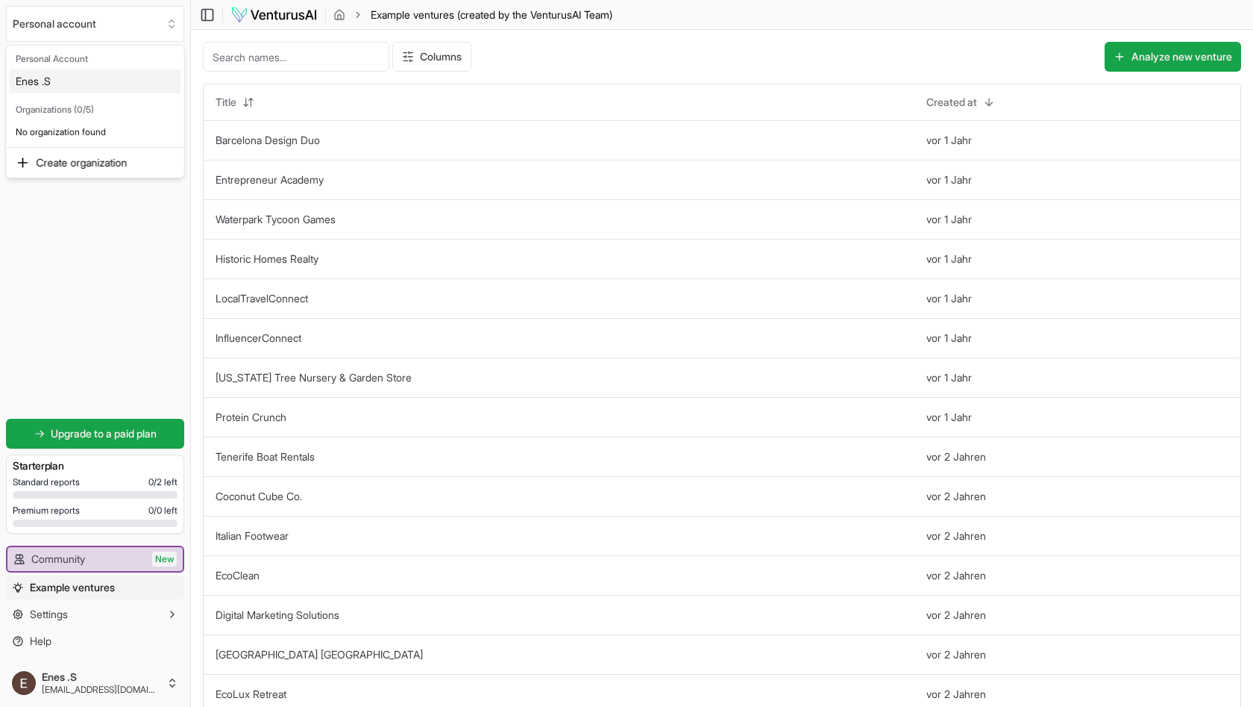
click at [284, 18] on html "Personal account Platform Your ventures Analyze new venture Get started for fre…" at bounding box center [626, 353] width 1253 height 707
click at [245, 20] on html "Personal account Platform Your ventures Analyze new venture Get started for fre…" at bounding box center [626, 353] width 1253 height 707
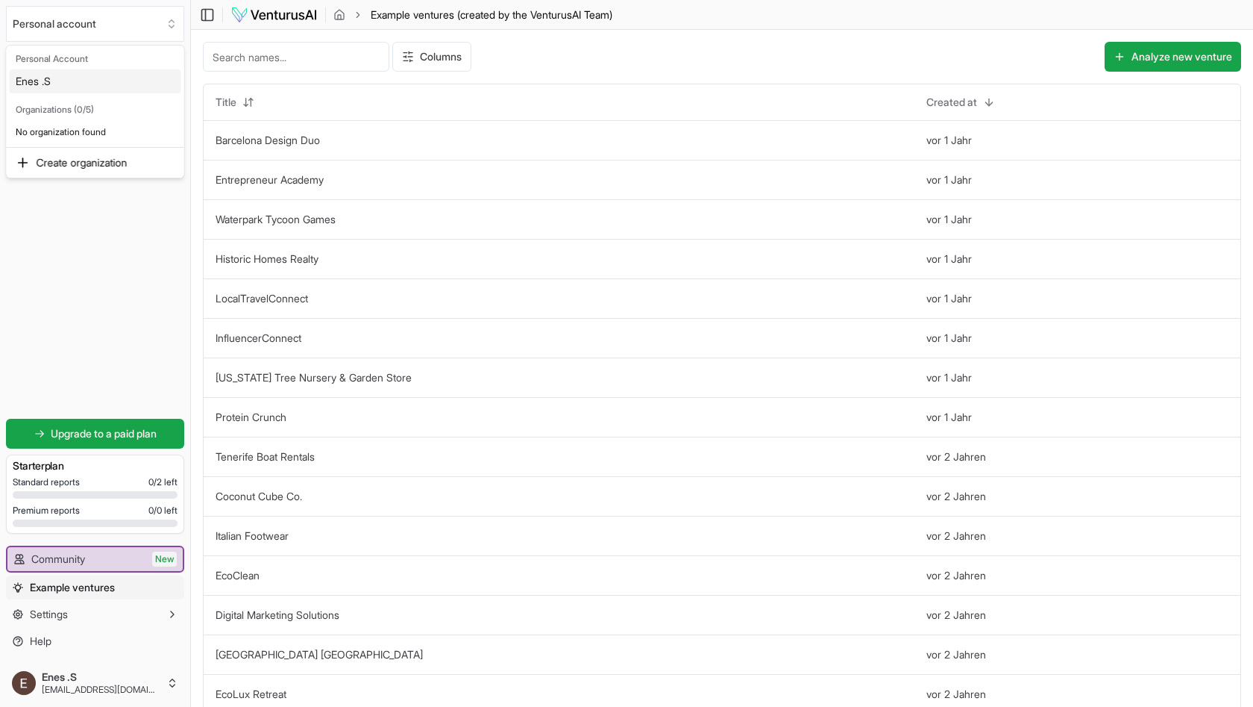
click at [245, 20] on html "Personal account Platform Your ventures Analyze new venture Get started for fre…" at bounding box center [626, 353] width 1253 height 707
click at [69, 29] on html "Personal account Platform Your ventures Analyze new venture Get started for fre…" at bounding box center [626, 353] width 1253 height 707
click at [60, 625] on html "Personal account Platform Your ventures Analyze new venture Get started for fre…" at bounding box center [626, 353] width 1253 height 707
click at [52, 633] on html "Personal account Platform Your ventures Analyze new venture Get started for fre…" at bounding box center [626, 353] width 1253 height 707
click at [60, 609] on html "Personal account Platform Your ventures Analyze new venture Get started for fre…" at bounding box center [626, 353] width 1253 height 707
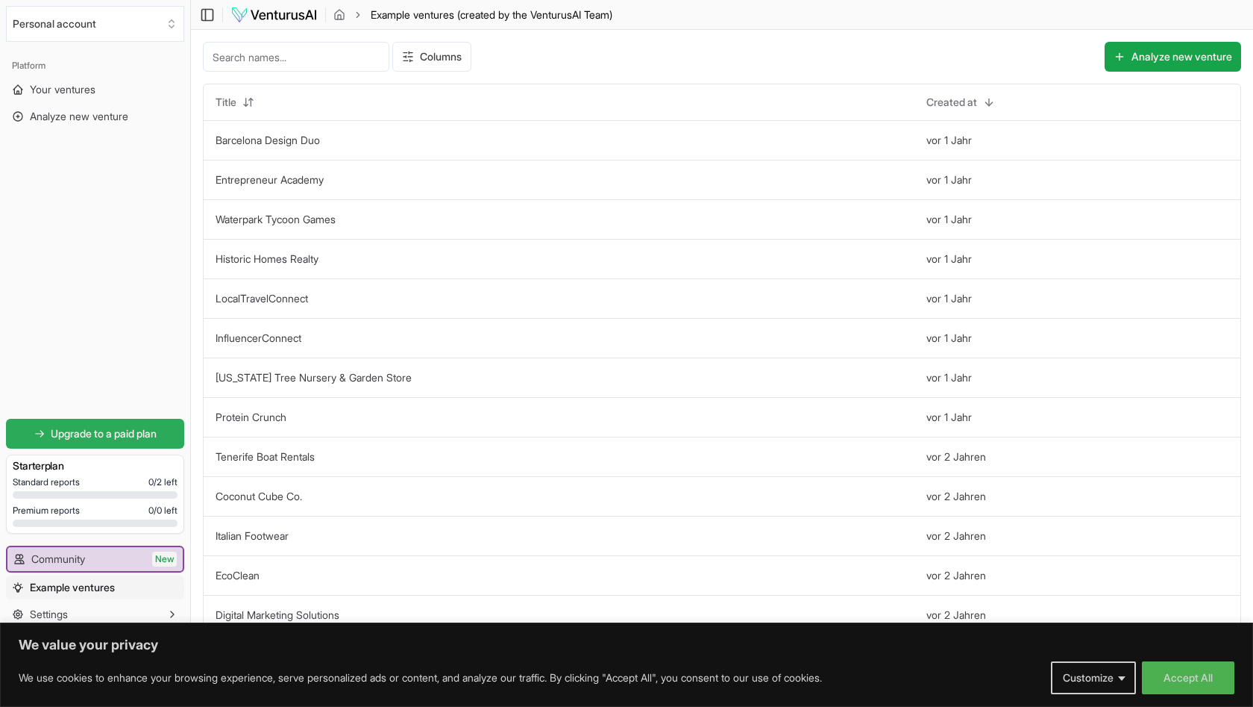
click at [120, 437] on span "Upgrade to a paid plan" at bounding box center [104, 433] width 106 height 15
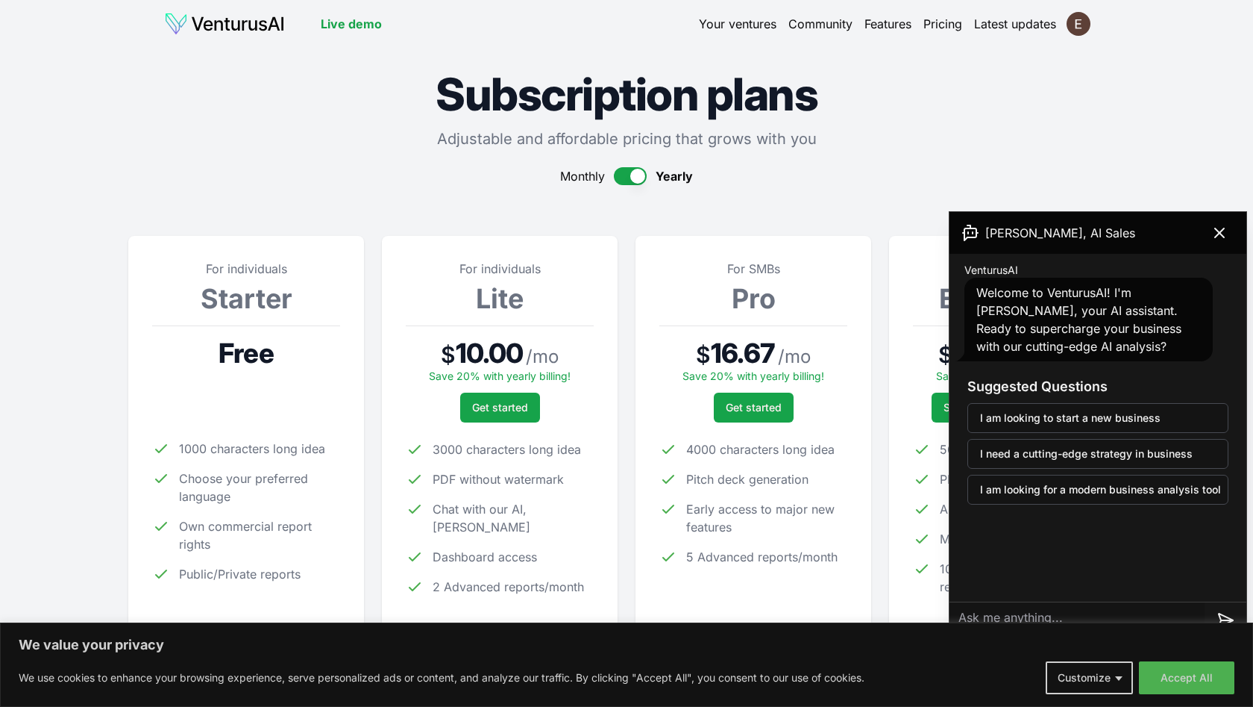
click at [219, 27] on img at bounding box center [224, 24] width 121 height 24
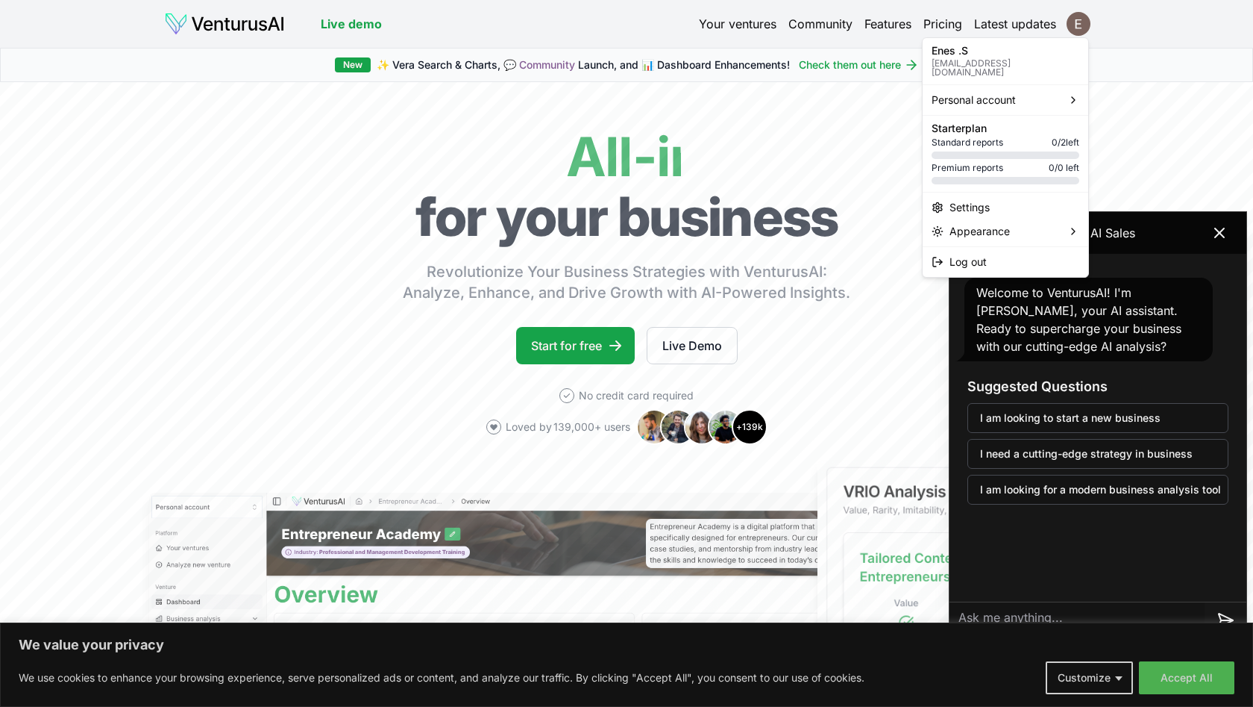
click at [1080, 25] on html "We value your privacy We use cookies to enhance your browsing experience, serve…" at bounding box center [626, 353] width 1253 height 707
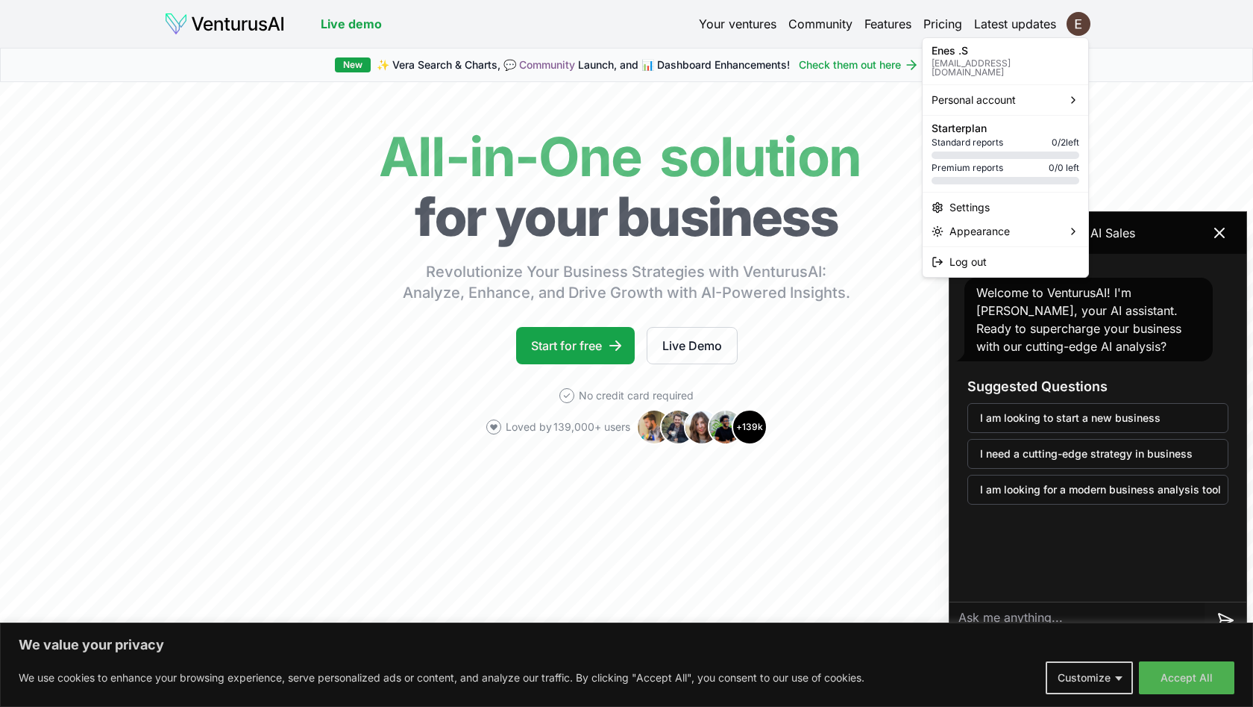
click at [348, 64] on html "We value your privacy We use cookies to enhance your browsing experience, serve…" at bounding box center [626, 353] width 1253 height 707
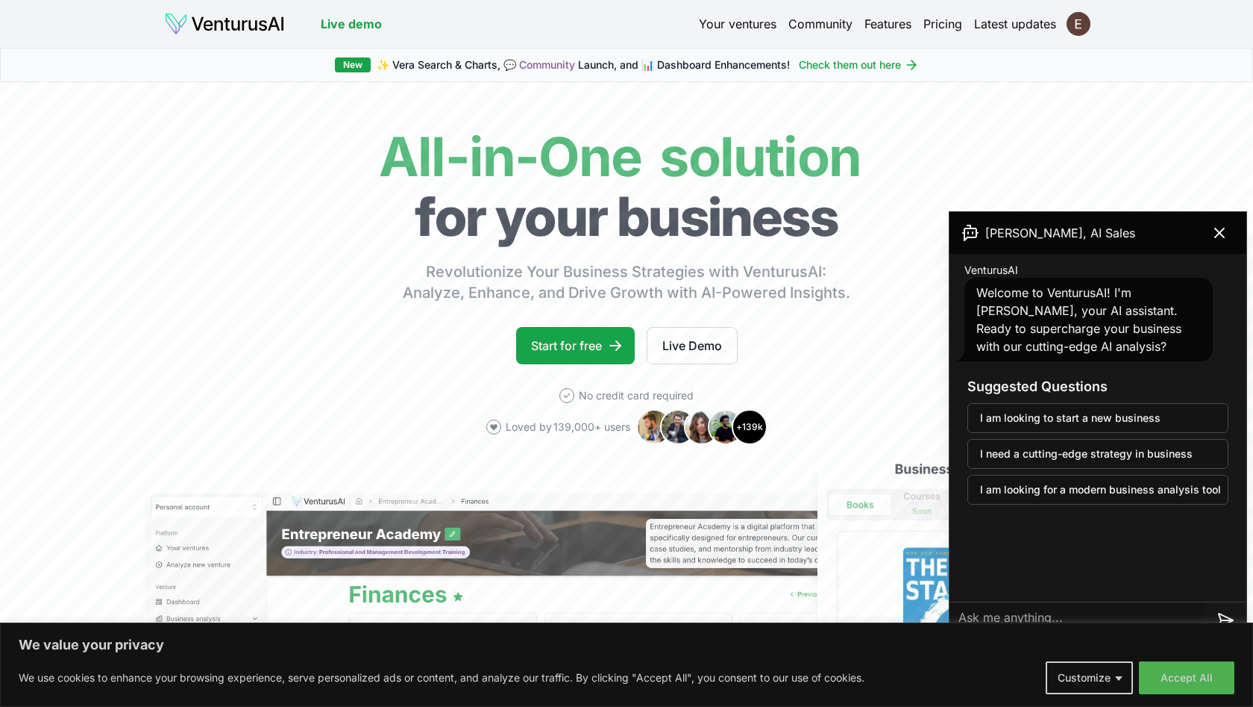
click at [345, 31] on link "Live demo" at bounding box center [351, 24] width 61 height 18
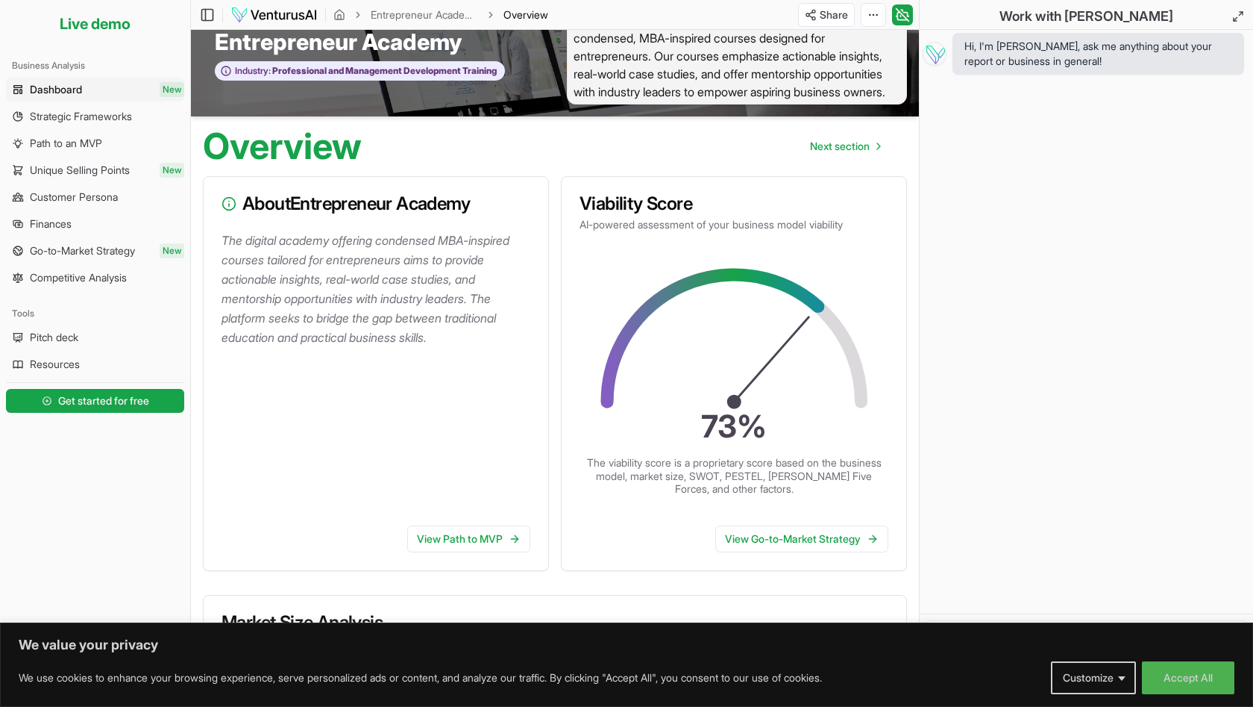
scroll to position [34, 0]
click at [97, 131] on ul "Dashboard New Strategic Frameworks Path to an MVP Unique Selling Points New Cus…" at bounding box center [95, 184] width 178 height 212
click at [106, 120] on span "Strategic Frameworks" at bounding box center [81, 116] width 102 height 15
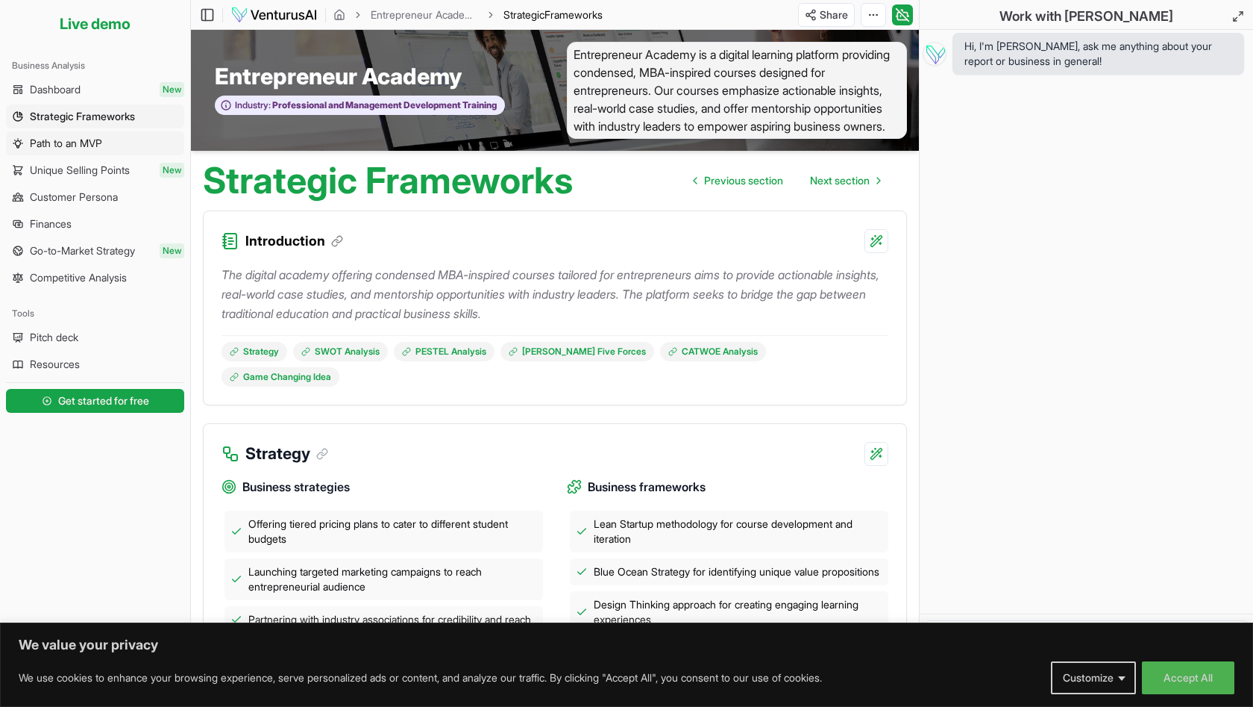
click at [69, 143] on span "Path to an MVP" at bounding box center [66, 143] width 72 height 15
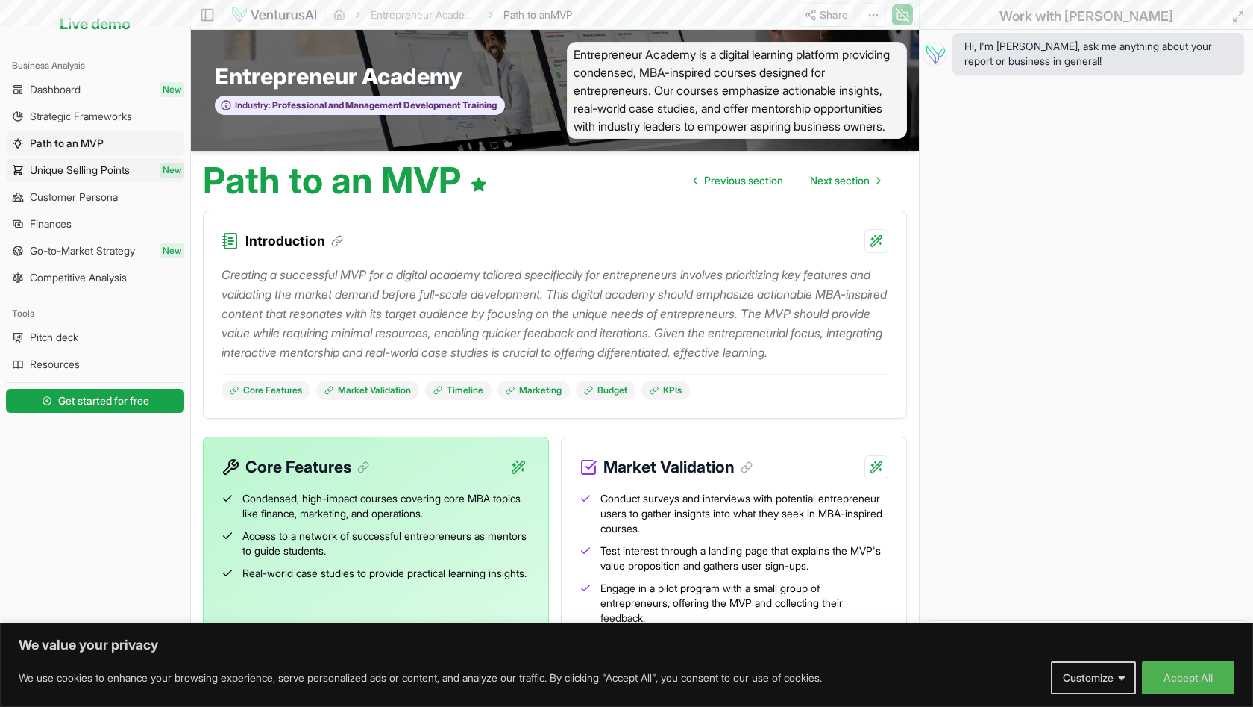
click at [72, 173] on span "Unique Selling Points" at bounding box center [80, 170] width 100 height 15
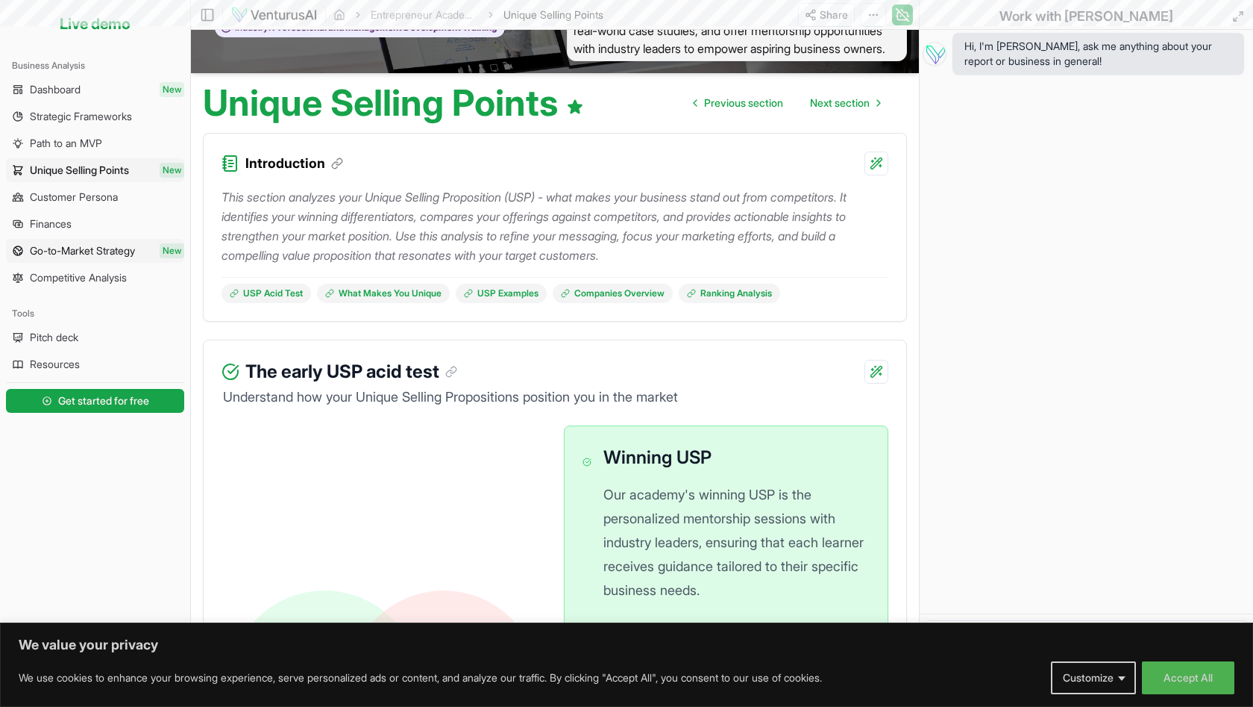
scroll to position [83, 0]
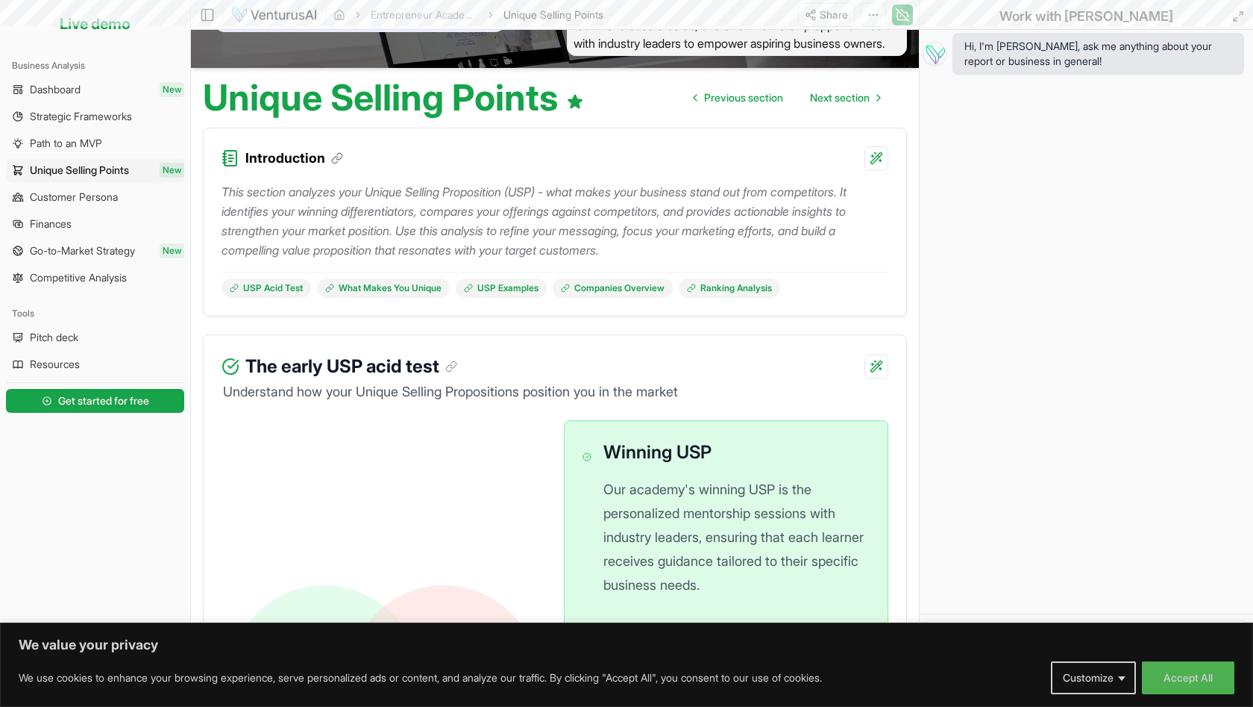
click at [75, 211] on ul "Dashboard New Strategic Frameworks Path to an MVP Unique Selling Points New Cus…" at bounding box center [95, 184] width 178 height 212
click at [78, 200] on span "Customer Persona" at bounding box center [74, 197] width 88 height 15
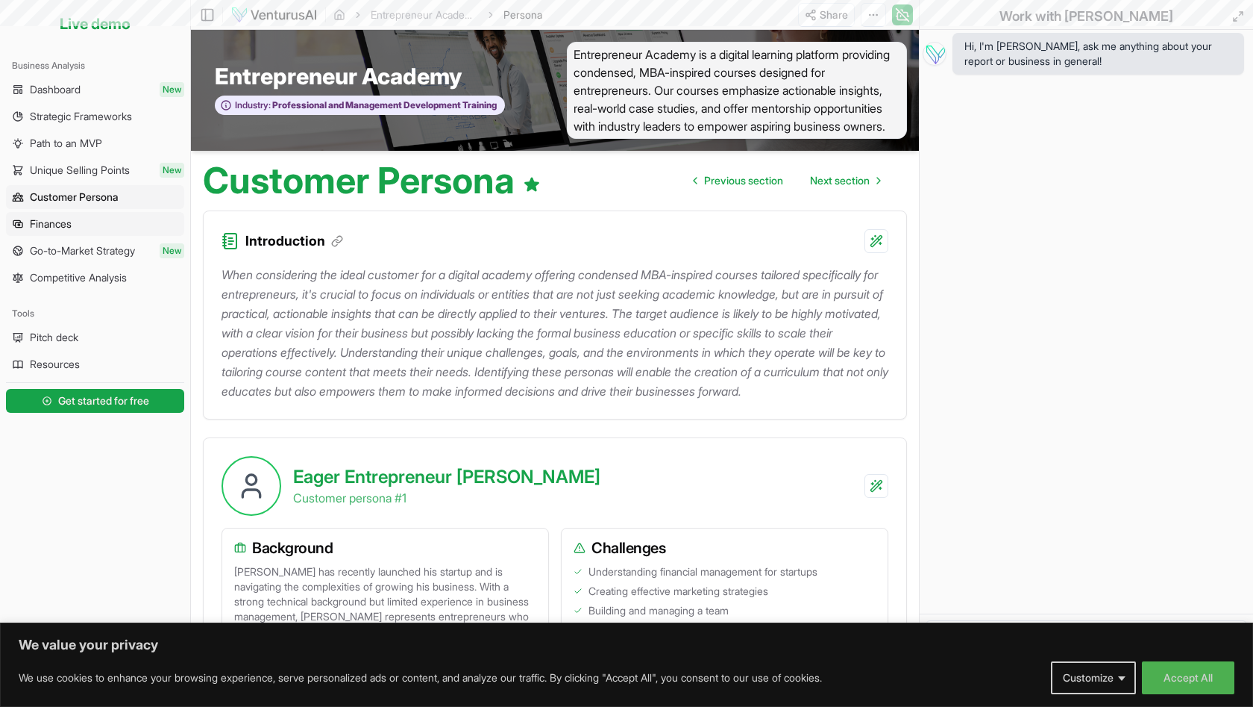
click at [68, 219] on span "Finances" at bounding box center [51, 223] width 42 height 15
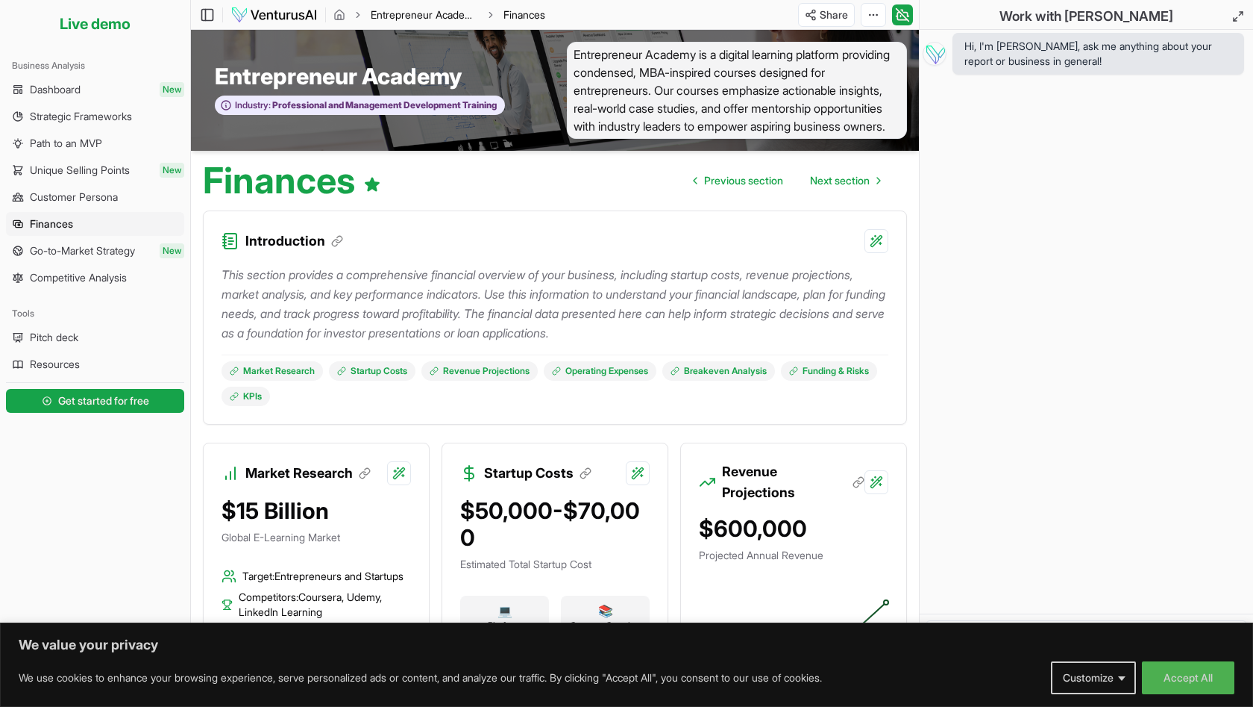
click at [402, 17] on link "Entrepreneur Academy" at bounding box center [424, 14] width 107 height 15
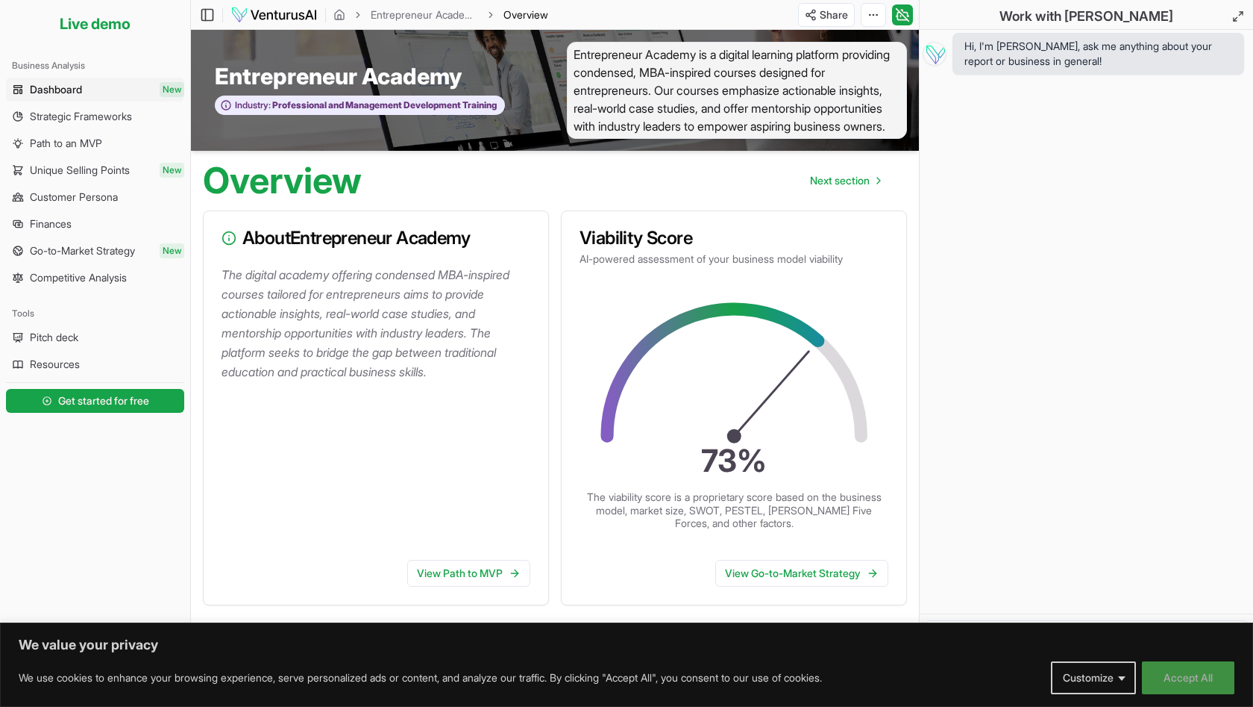
click at [1177, 683] on button "Accept All" at bounding box center [1188, 677] width 93 height 33
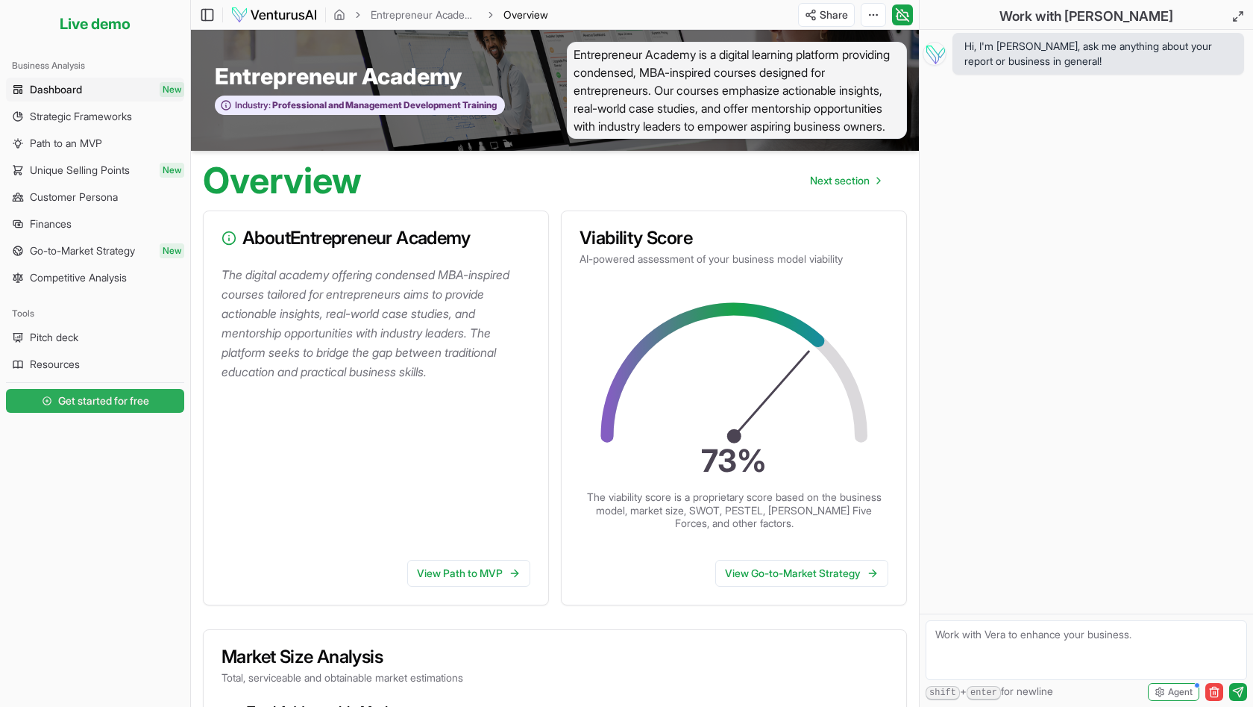
click at [89, 403] on span "Get started for free" at bounding box center [103, 400] width 91 height 15
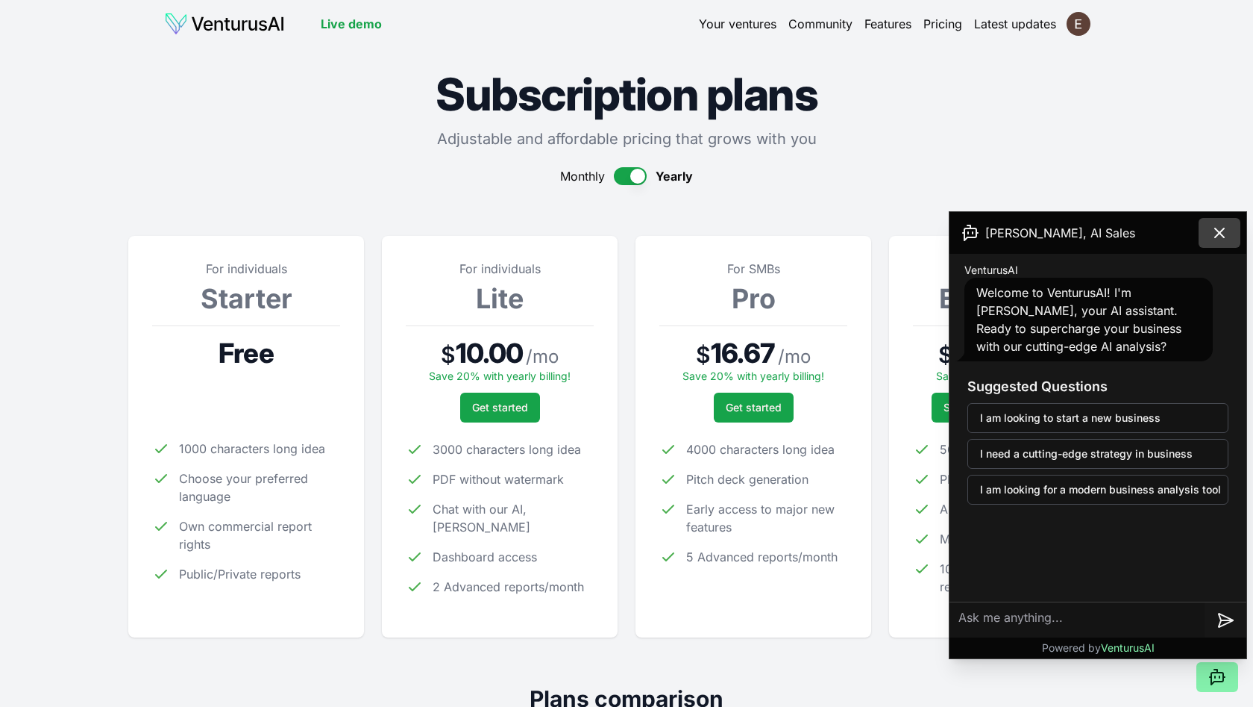
click at [1233, 232] on button at bounding box center [1220, 233] width 42 height 30
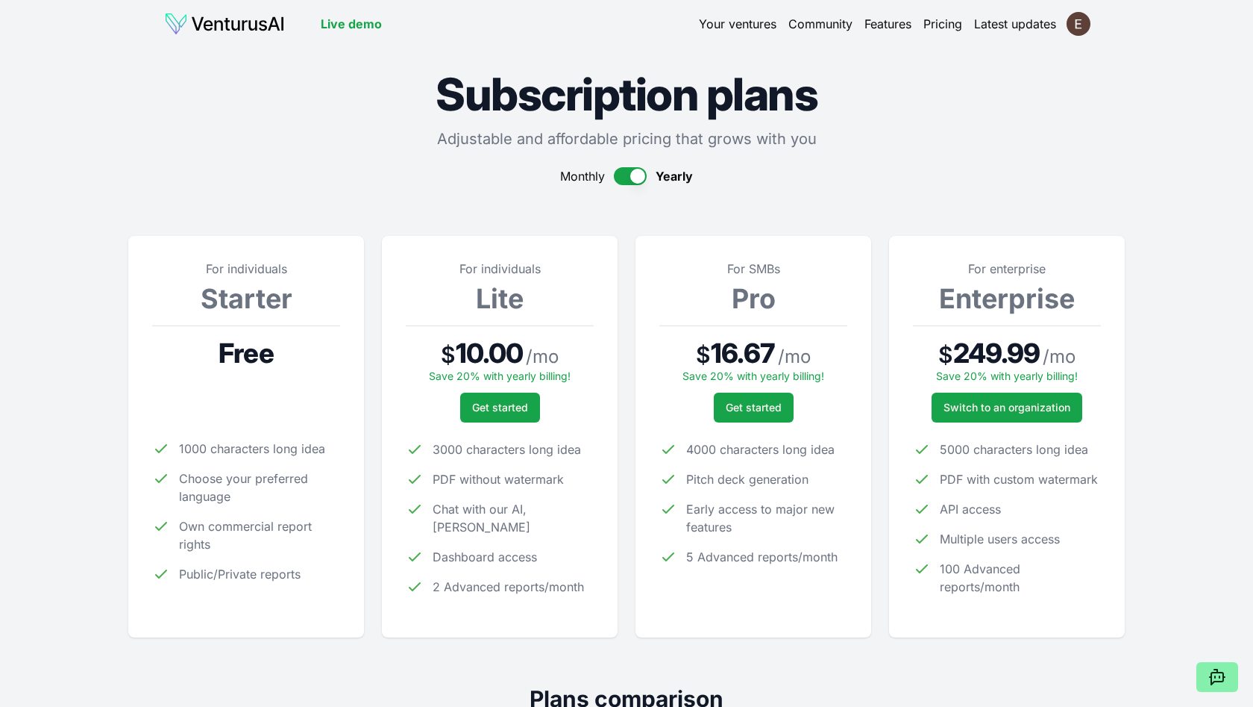
click at [1004, 19] on link "Latest updates" at bounding box center [1015, 24] width 82 height 18
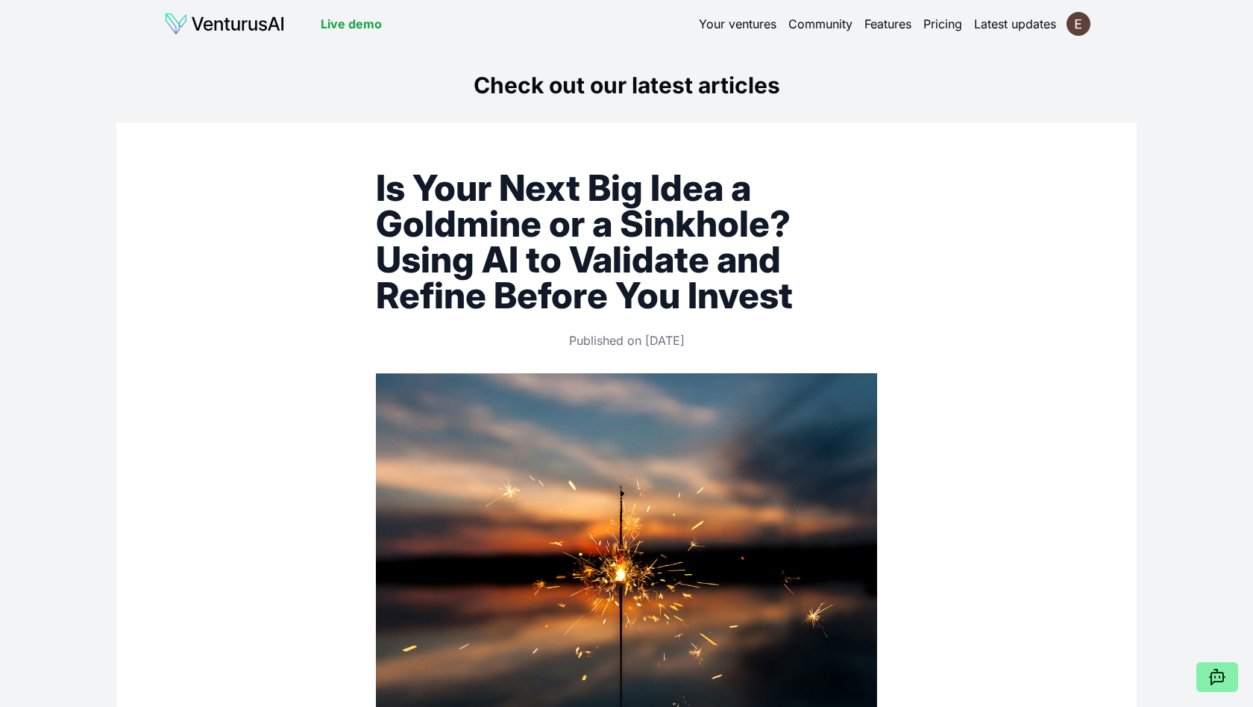
click at [264, 20] on img at bounding box center [224, 24] width 121 height 24
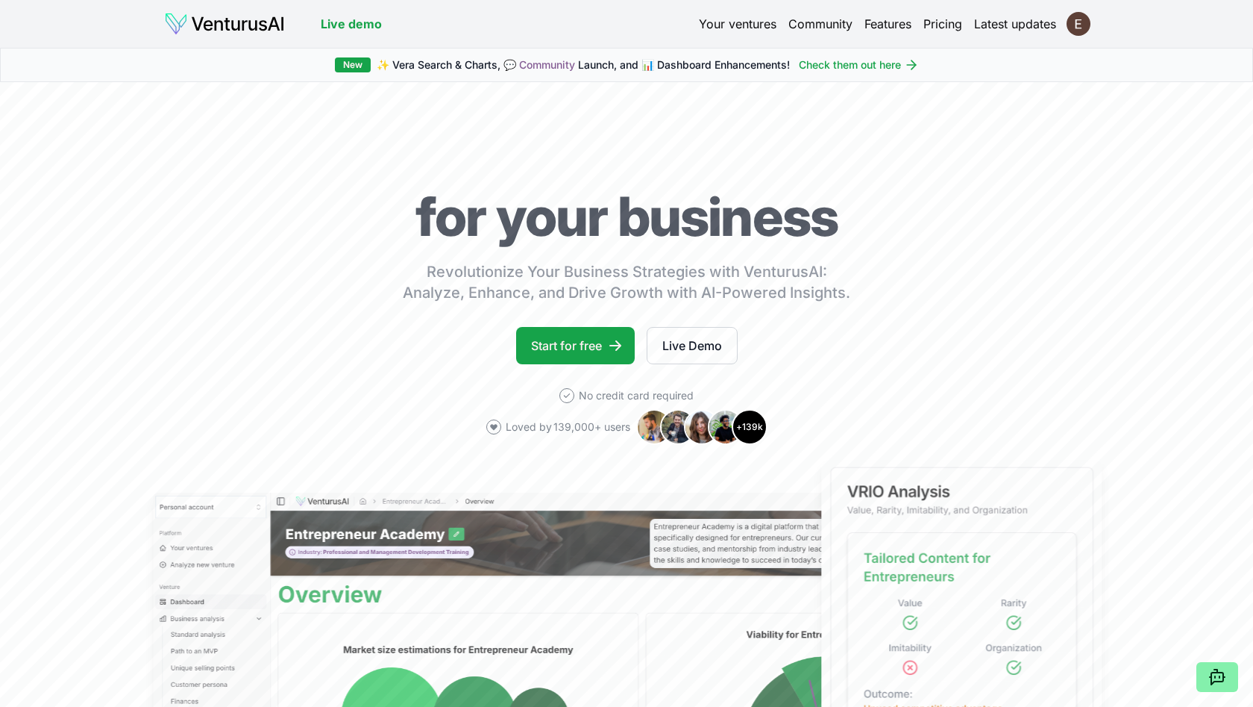
click at [718, 34] on header "Live demo Your ventures Community Features Pricing Latest updates" at bounding box center [626, 24] width 925 height 24
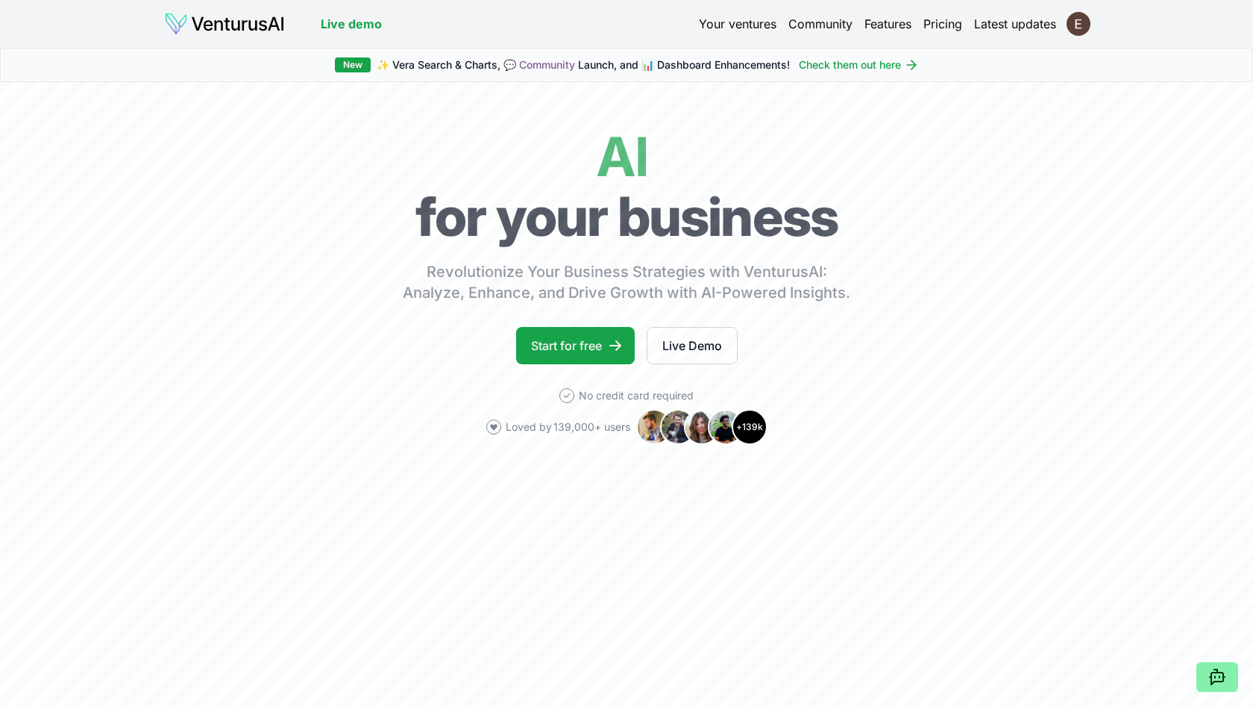
click at [718, 34] on header "Live demo Your ventures Community Features Pricing Latest updates" at bounding box center [626, 24] width 925 height 24
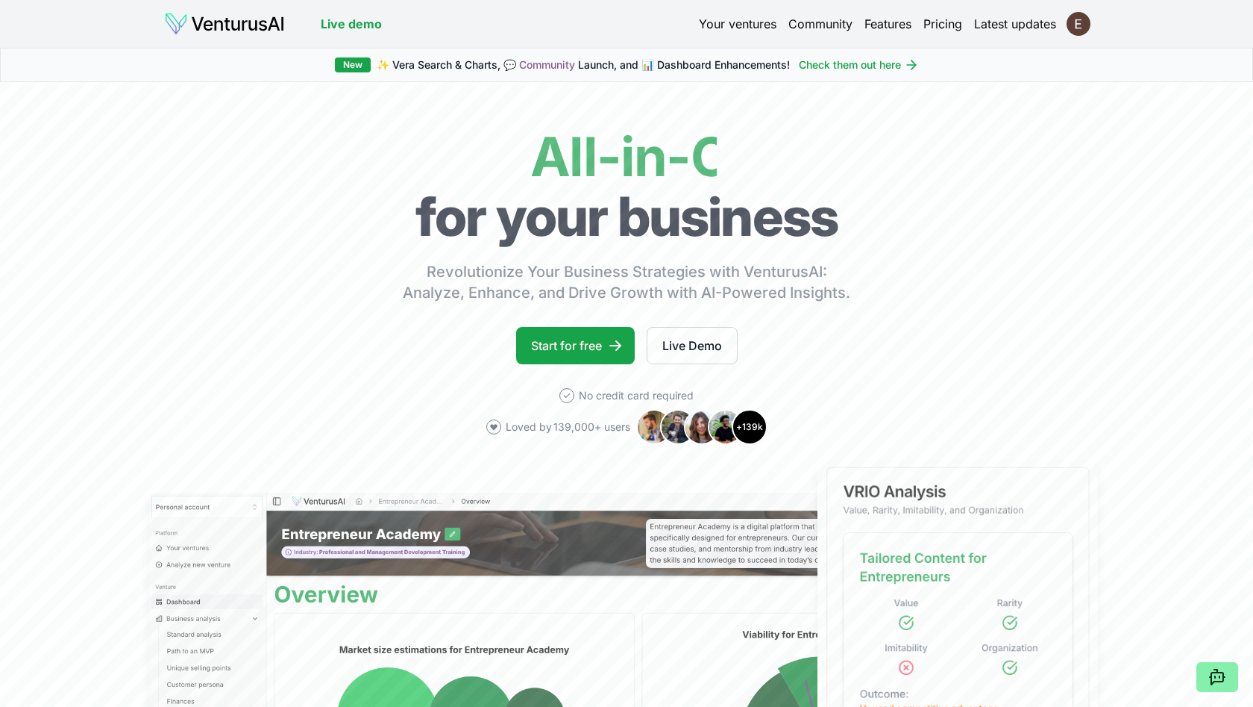
click at [746, 28] on link "Your ventures" at bounding box center [738, 24] width 78 height 18
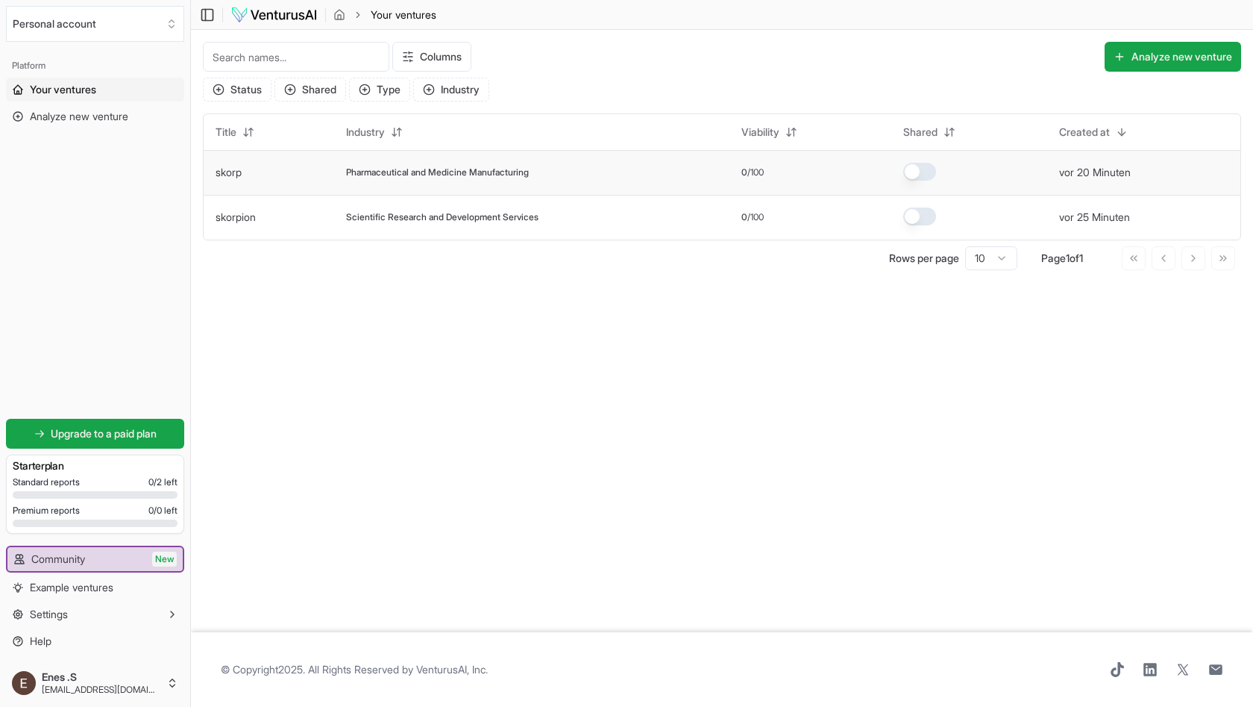
click at [924, 177] on button "button" at bounding box center [920, 172] width 33 height 18
click at [936, 167] on button "button" at bounding box center [920, 172] width 33 height 18
click at [569, 188] on td "Pharmaceutical and Medicine Manufacturing" at bounding box center [531, 172] width 395 height 45
click at [471, 181] on td "Pharmaceutical and Medicine Manufacturing" at bounding box center [531, 172] width 395 height 45
click at [1104, 164] on td "vor 20 Minuten" at bounding box center [1144, 172] width 193 height 45
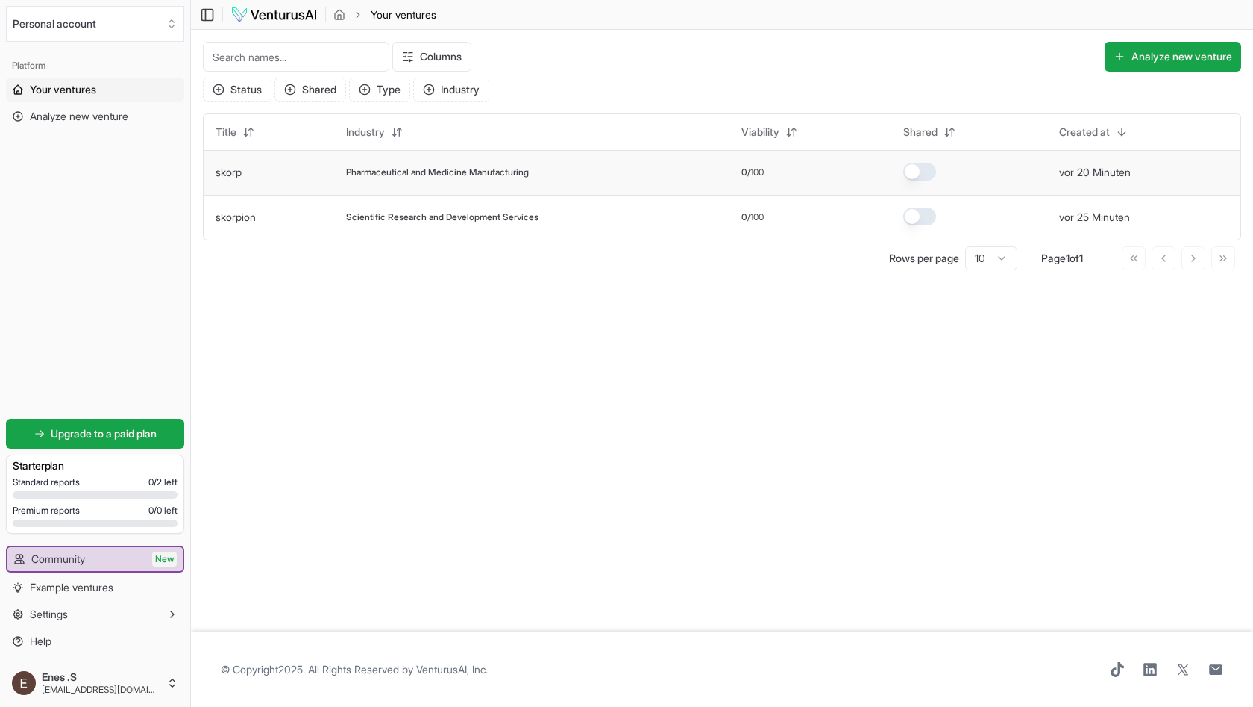
click at [300, 161] on td "skorp" at bounding box center [269, 172] width 131 height 45
click at [251, 161] on td "skorp" at bounding box center [269, 172] width 131 height 45
click at [215, 176] on td "skorp" at bounding box center [269, 172] width 131 height 45
click at [369, 165] on td "Pharmaceutical and Medicine Manufacturing" at bounding box center [531, 172] width 395 height 45
click at [370, 172] on span "Pharmaceutical and Medicine Manufacturing" at bounding box center [437, 172] width 183 height 12
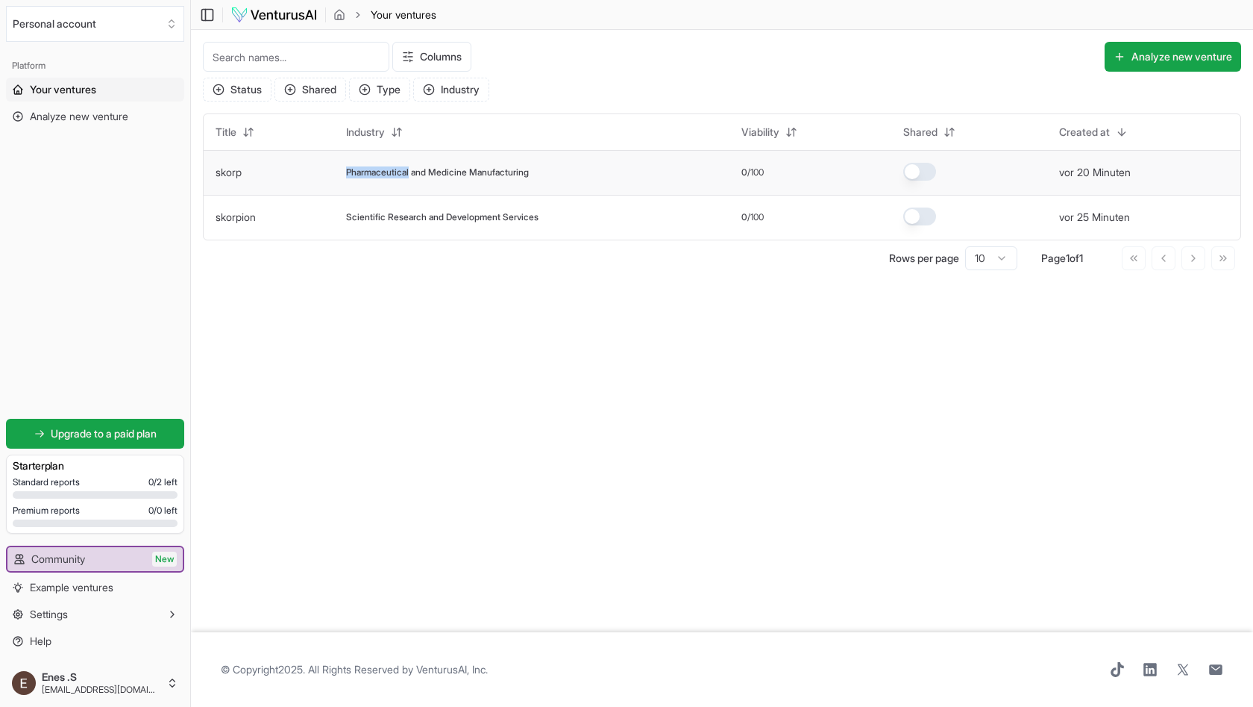
click at [370, 172] on span "Pharmaceutical and Medicine Manufacturing" at bounding box center [437, 172] width 183 height 12
click at [439, 172] on span "Pharmaceutical and Medicine Manufacturing" at bounding box center [437, 172] width 183 height 12
click at [126, 683] on html "We value your privacy We use cookies to enhance your browsing experience, serve…" at bounding box center [626, 353] width 1253 height 707
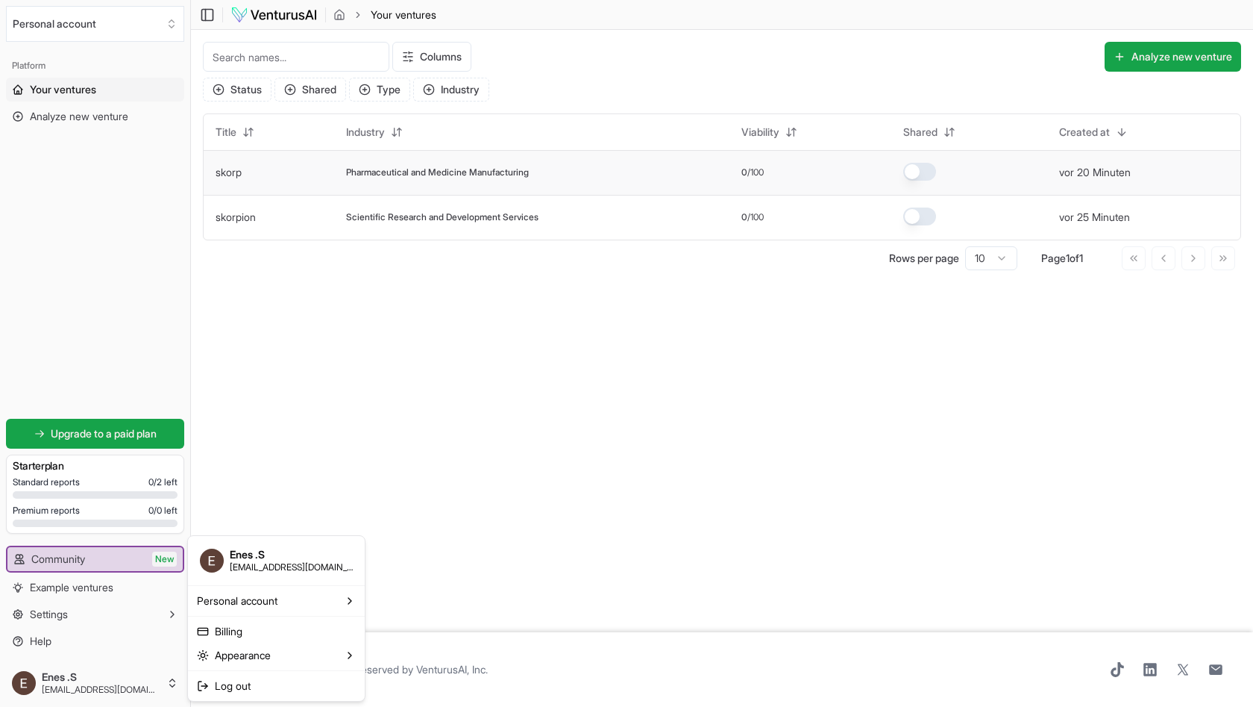
click at [485, 170] on html "We value your privacy We use cookies to enhance your browsing experience, serve…" at bounding box center [626, 353] width 1253 height 707
click at [801, 172] on div "0 /100" at bounding box center [811, 172] width 138 height 12
click at [692, 172] on div "Pharmaceutical and Medicine Manufacturing" at bounding box center [532, 172] width 372 height 12
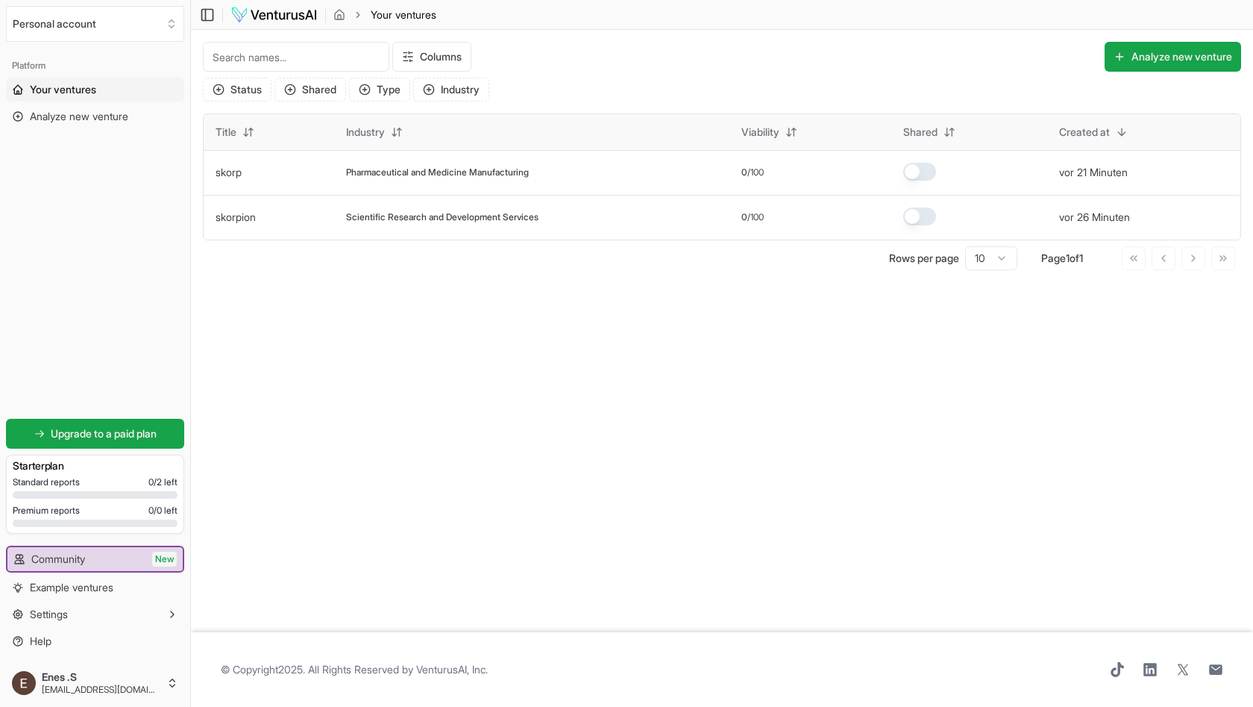
click at [286, 141] on div "Title" at bounding box center [269, 132] width 107 height 24
click at [327, 186] on td "skorp" at bounding box center [269, 172] width 131 height 45
click at [454, 169] on span "Pharmaceutical and Medicine Manufacturing" at bounding box center [437, 172] width 183 height 12
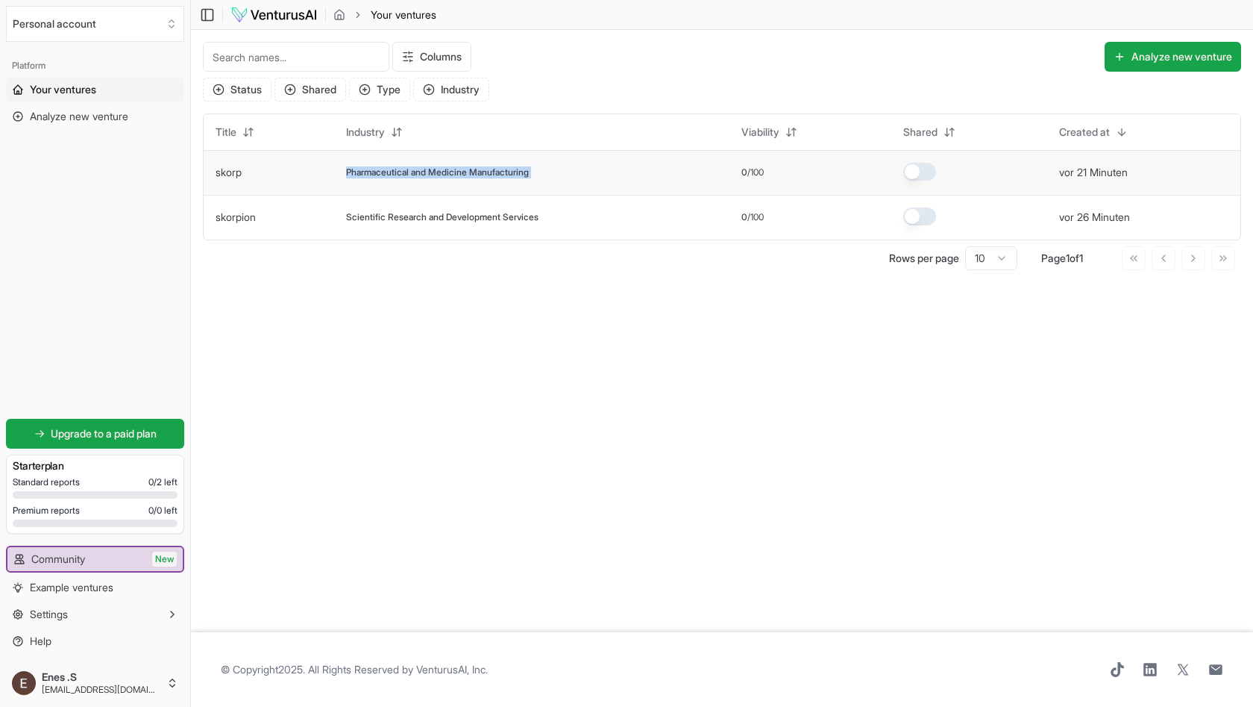
click at [454, 169] on span "Pharmaceutical and Medicine Manufacturing" at bounding box center [437, 172] width 183 height 12
click at [313, 175] on td "skorp" at bounding box center [269, 172] width 131 height 45
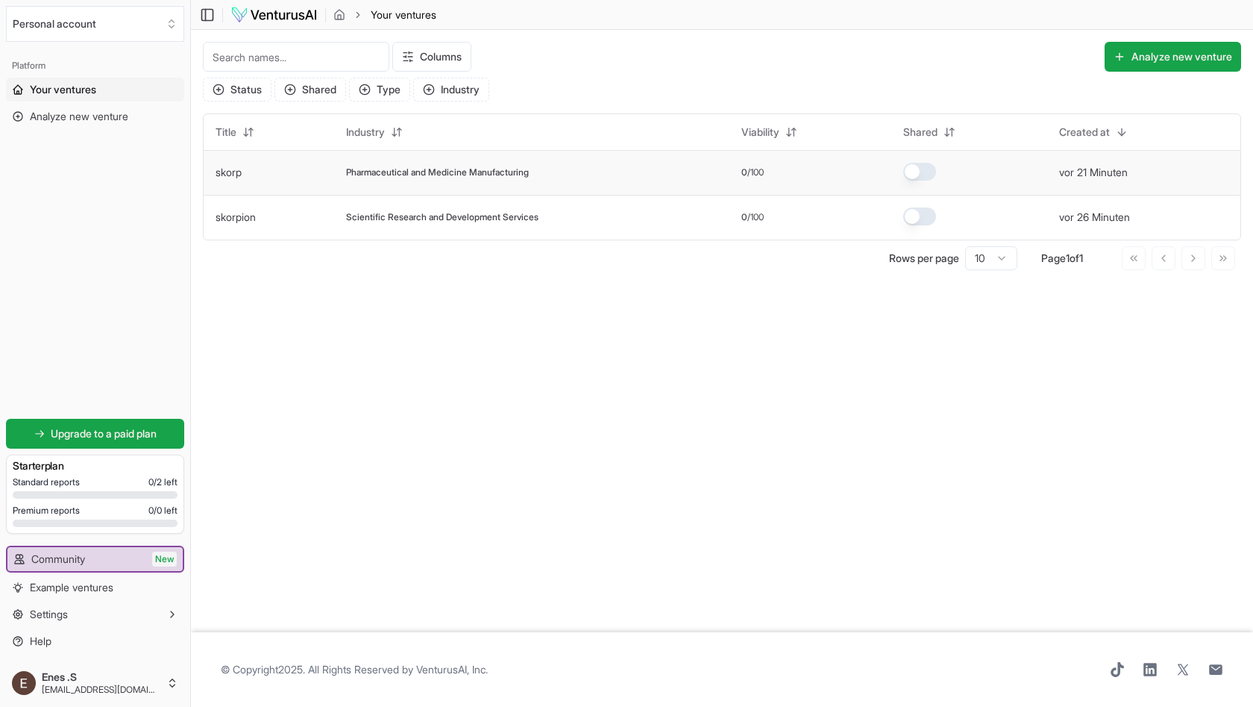
click at [234, 159] on td "skorp" at bounding box center [269, 172] width 131 height 45
click at [428, 174] on span "Pharmaceutical and Medicine Manufacturing" at bounding box center [437, 172] width 183 height 12
click at [428, 219] on span "Scientific Research and Development Services" at bounding box center [442, 217] width 192 height 12
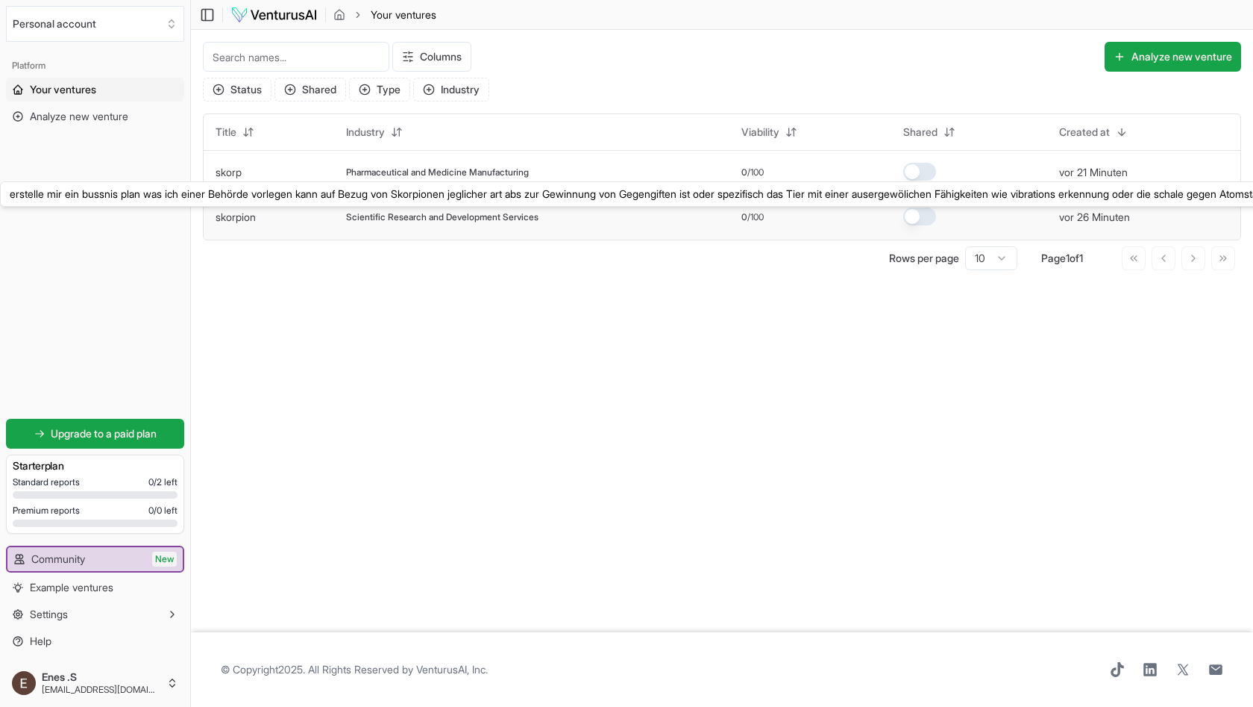
click at [249, 217] on link "skorpion" at bounding box center [236, 216] width 40 height 13
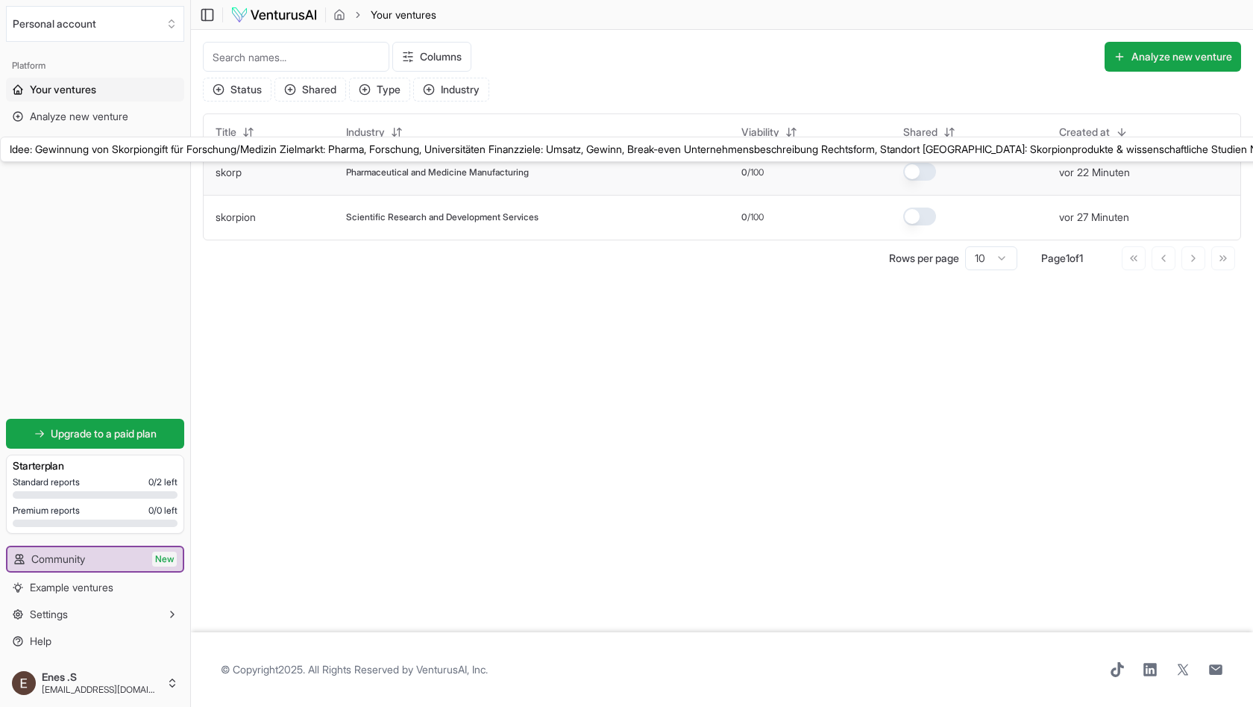
click at [234, 172] on link "skorp" at bounding box center [229, 172] width 26 height 13
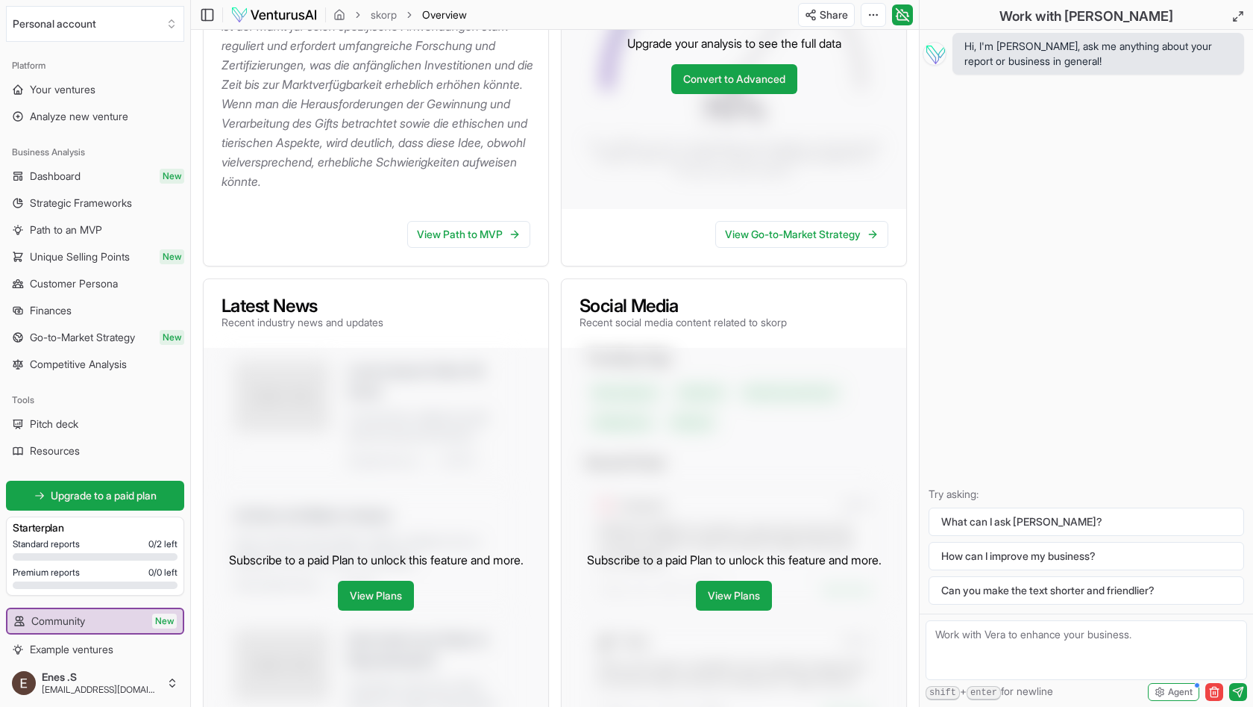
scroll to position [25, 0]
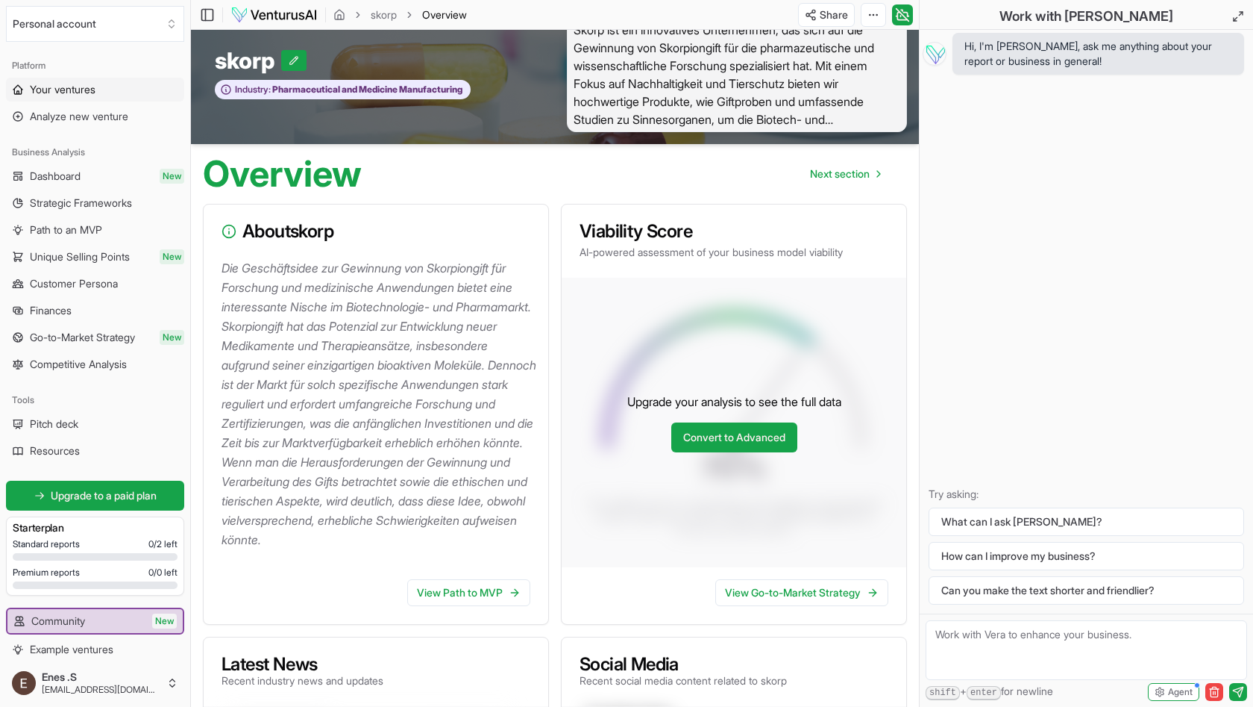
click at [81, 93] on span "Your ventures" at bounding box center [63, 89] width 66 height 15
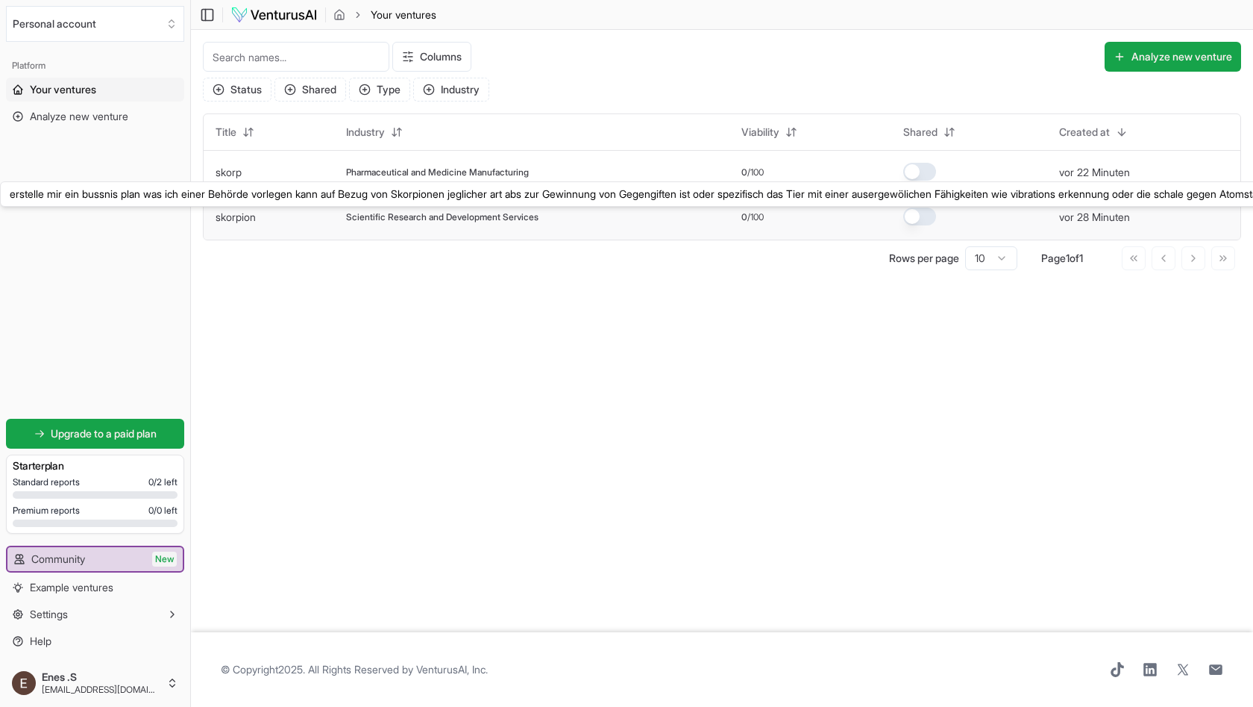
click at [240, 219] on link "skorpion" at bounding box center [236, 216] width 40 height 13
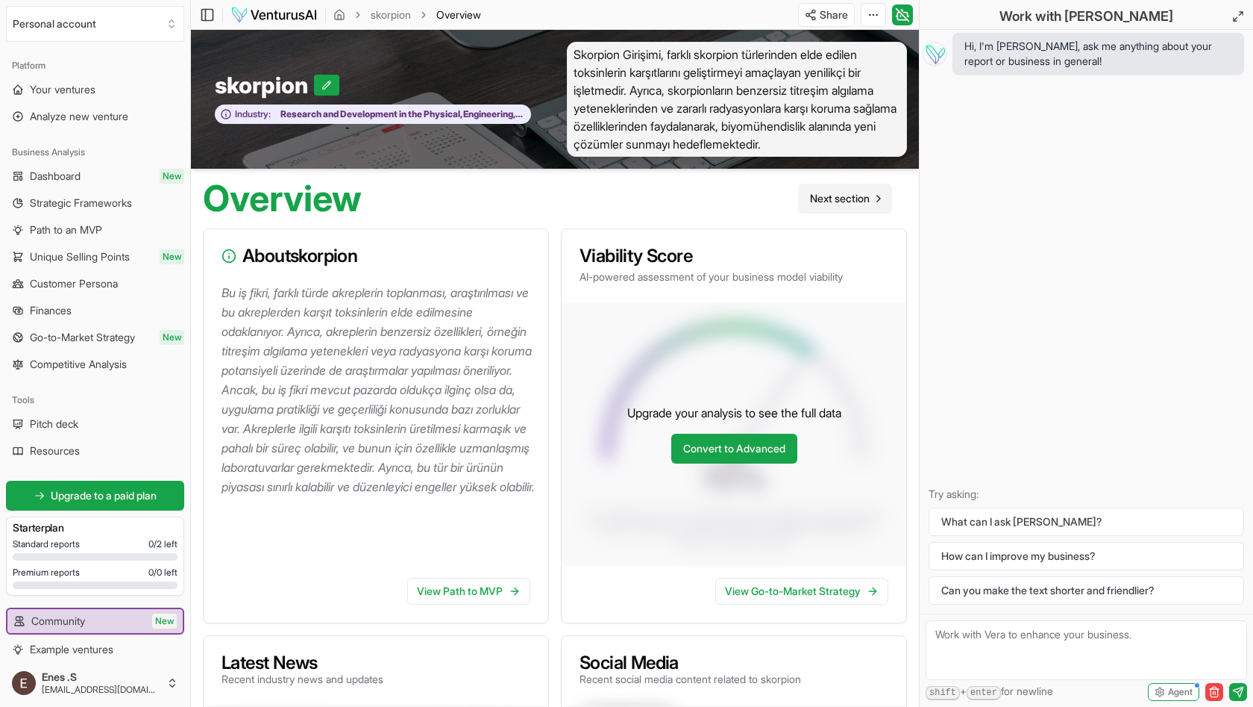
click at [855, 202] on span "Next section" at bounding box center [840, 198] width 60 height 15
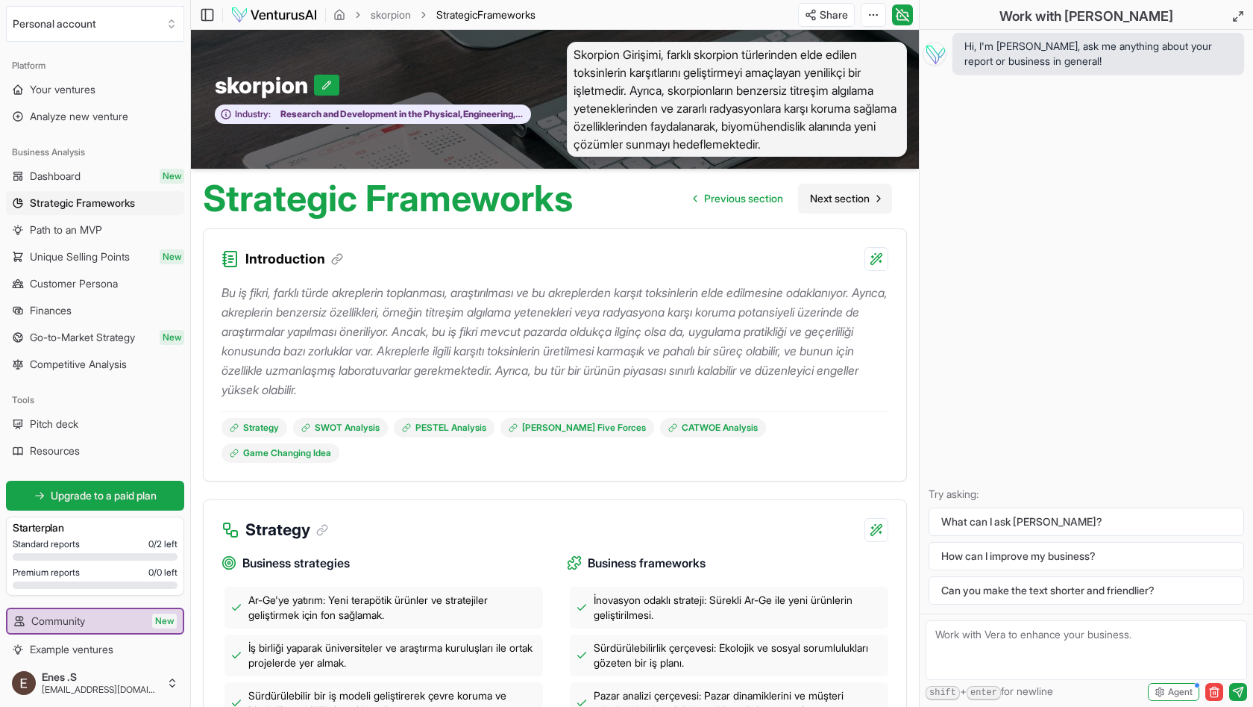
click at [835, 197] on span "Next section" at bounding box center [840, 198] width 60 height 15
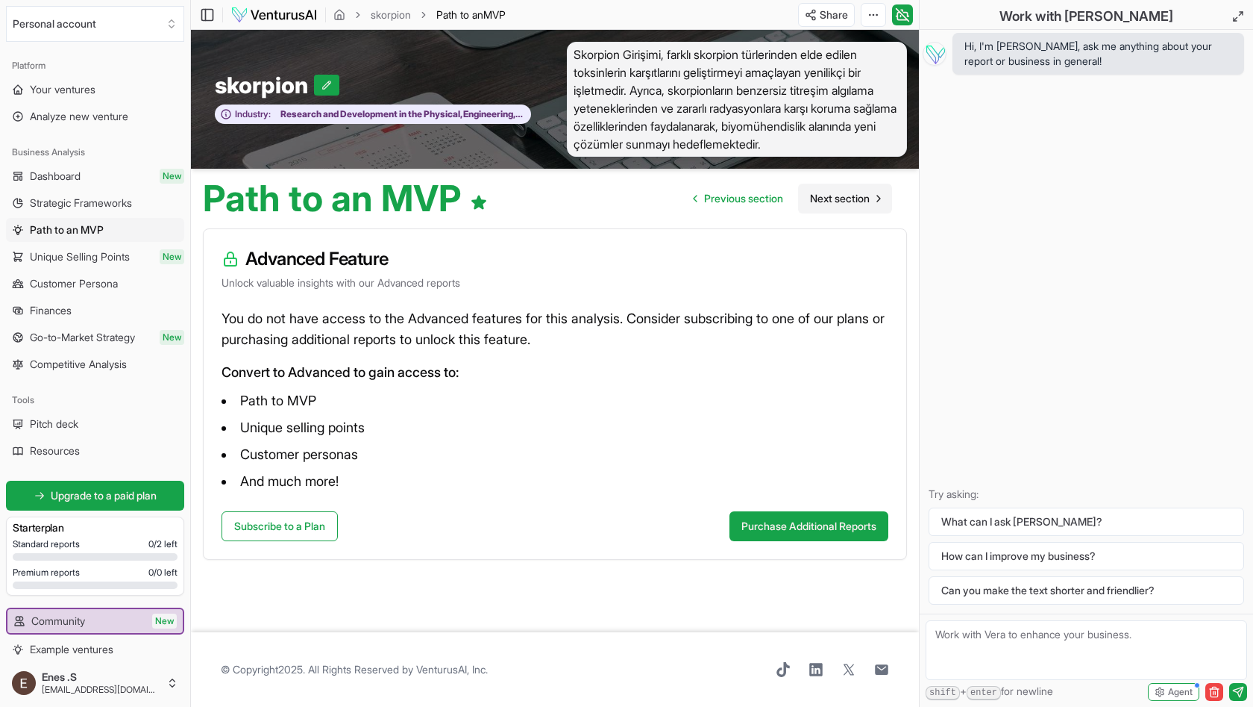
click at [835, 197] on span "Next section" at bounding box center [840, 198] width 60 height 15
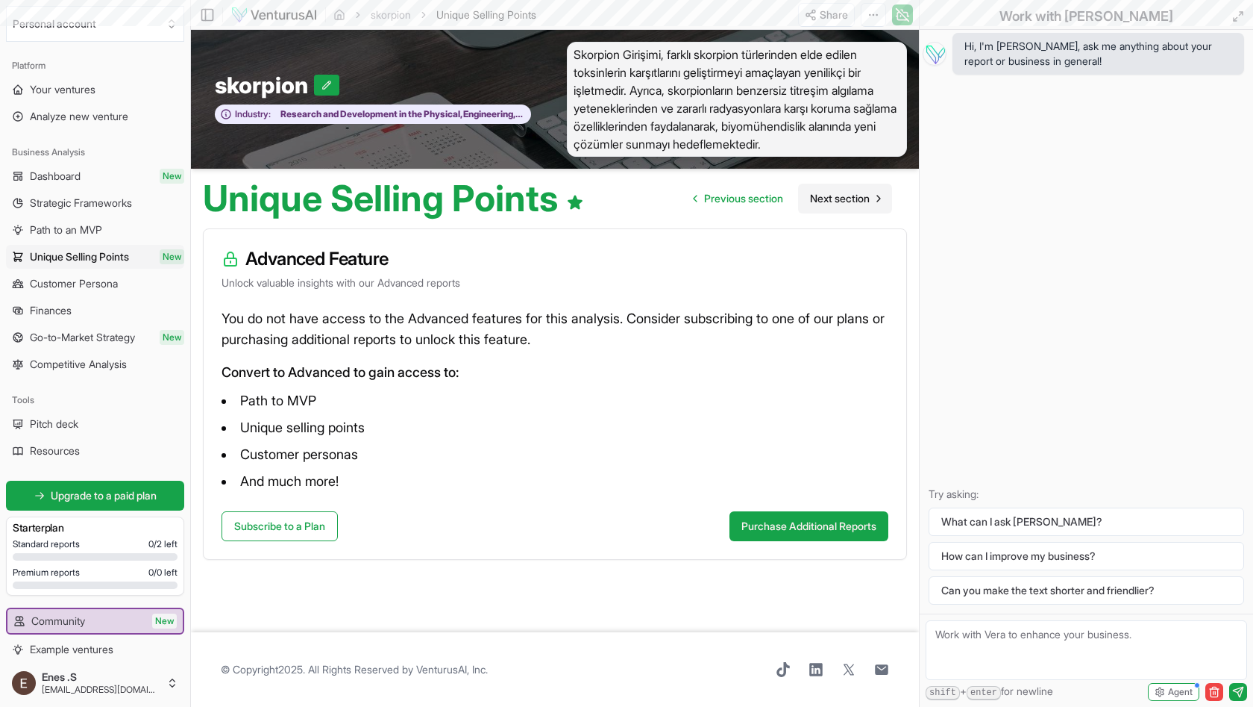
click at [835, 197] on span "Next section" at bounding box center [840, 198] width 60 height 15
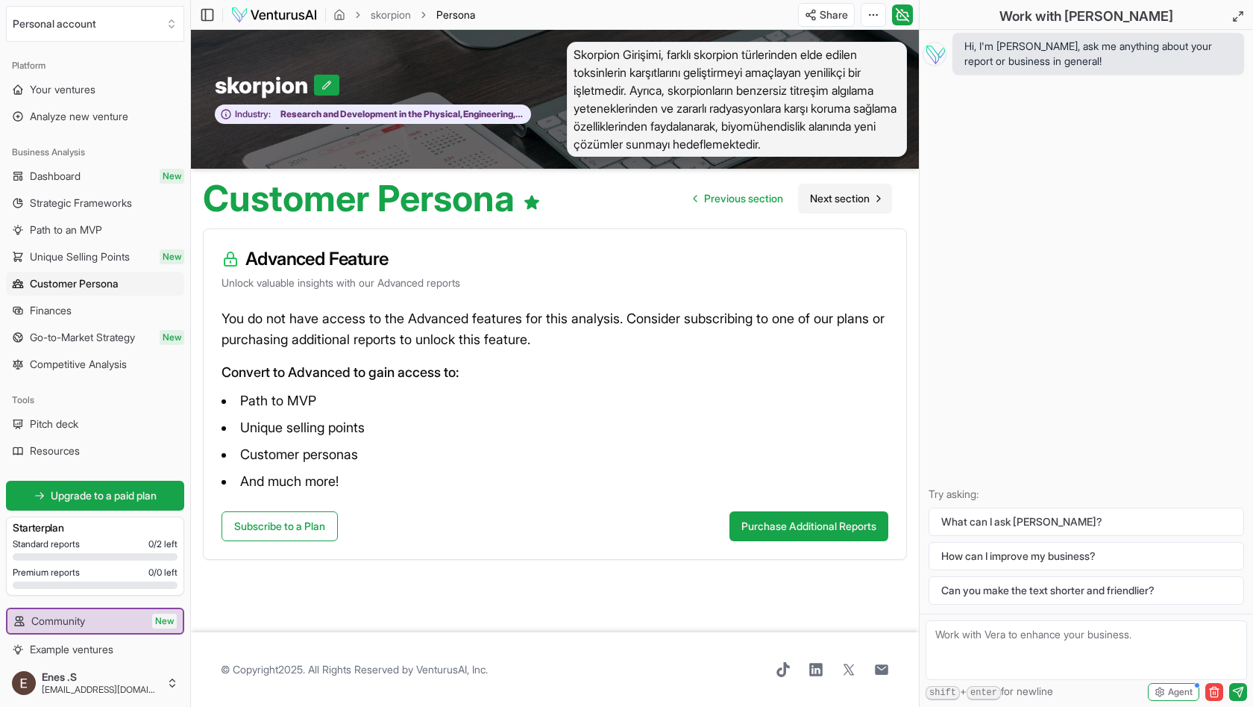
click at [829, 193] on span "Next section" at bounding box center [840, 198] width 60 height 15
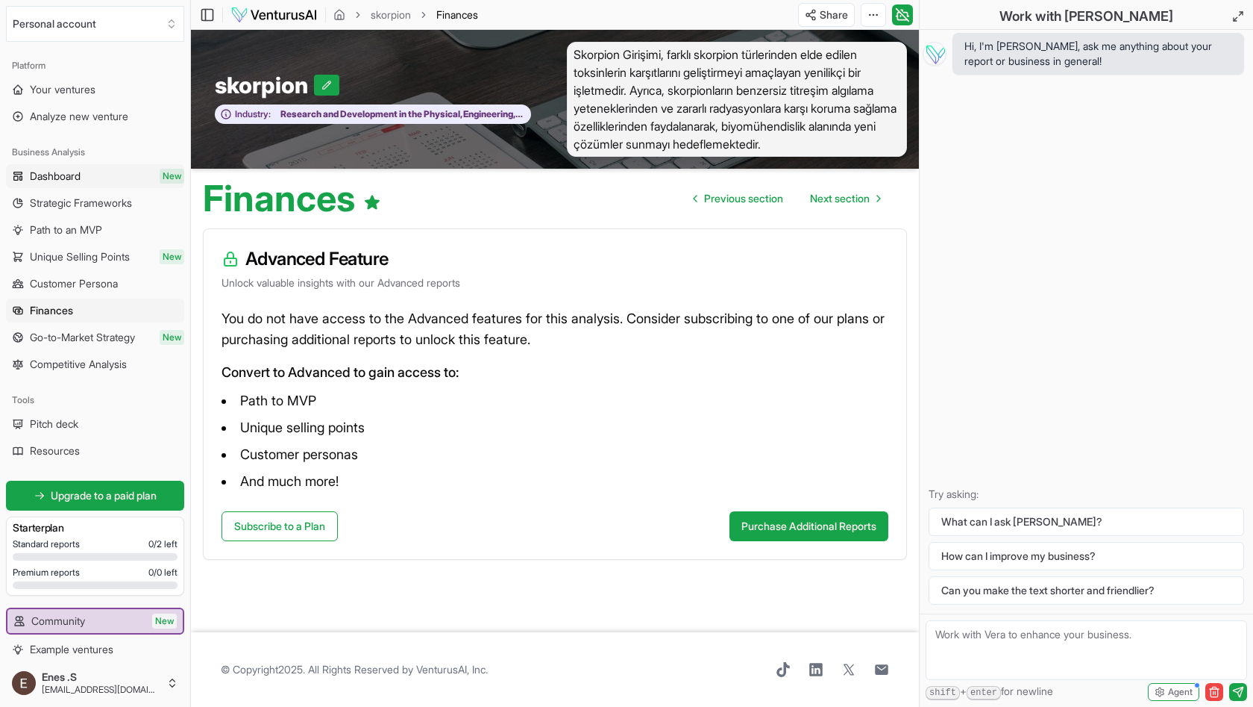
click at [81, 172] on span "Dashboard" at bounding box center [55, 176] width 51 height 15
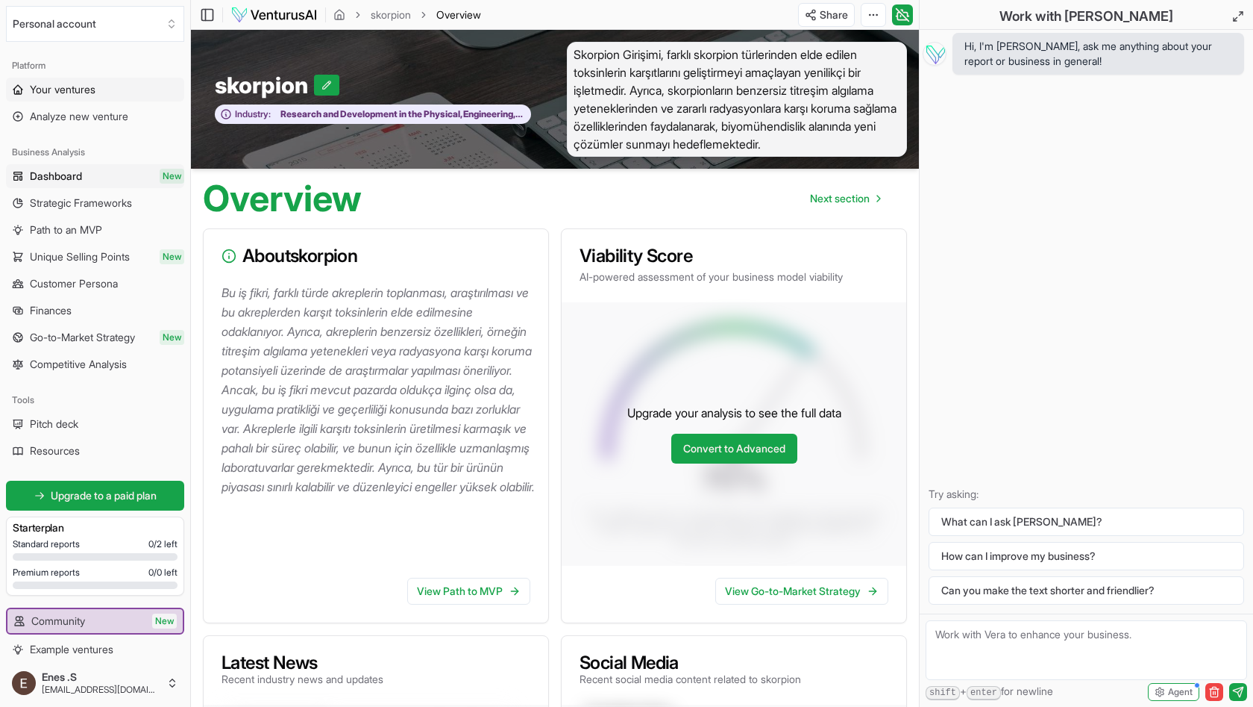
click at [83, 93] on span "Your ventures" at bounding box center [63, 89] width 66 height 15
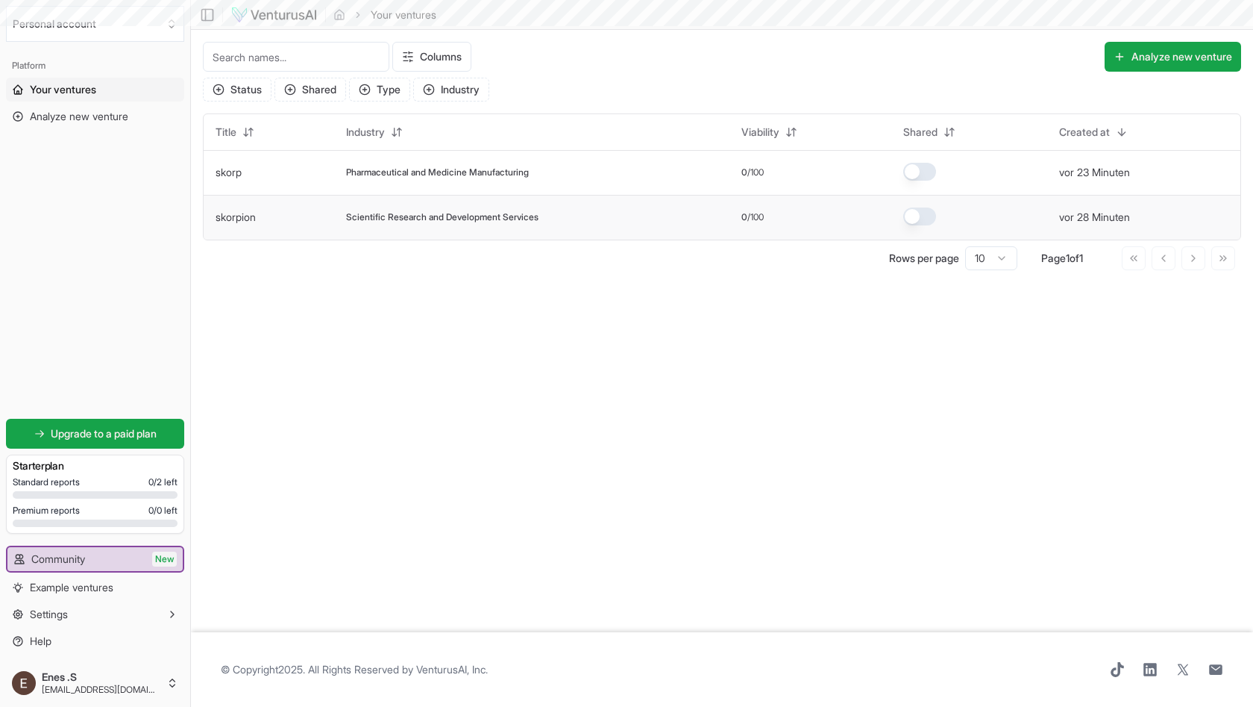
click at [251, 221] on link "skorpion" at bounding box center [236, 216] width 40 height 13
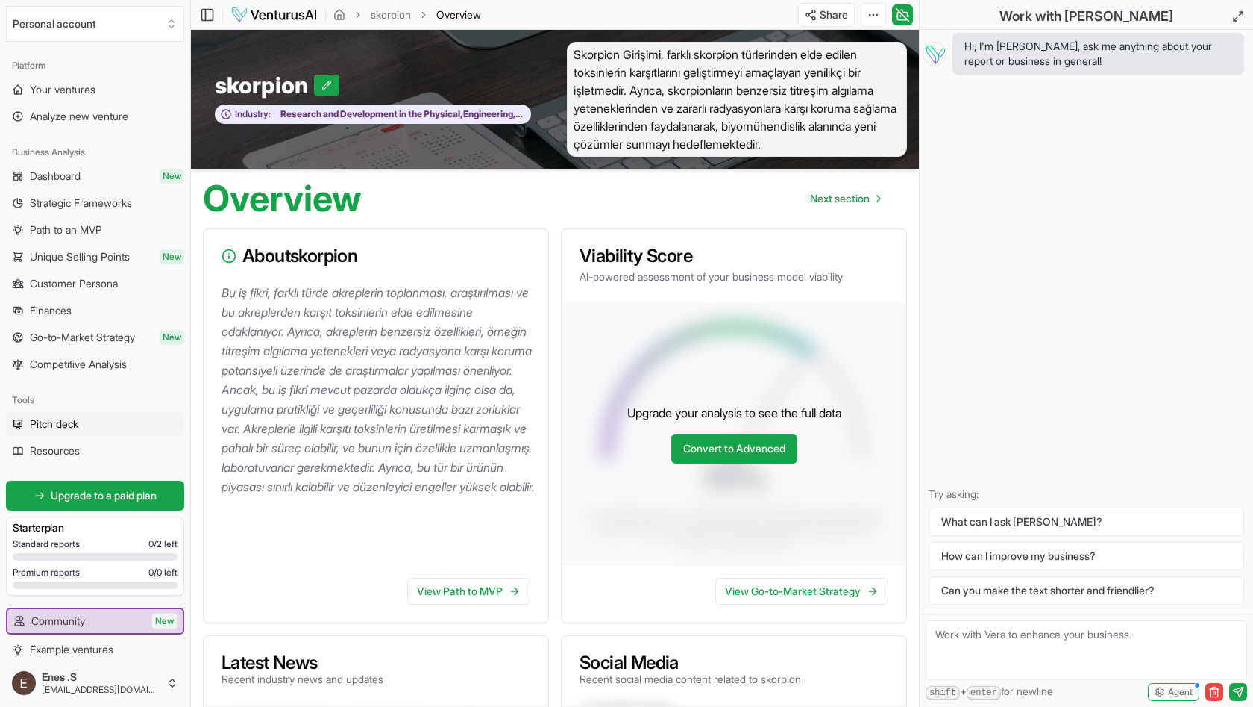
click at [87, 430] on link "Pitch deck" at bounding box center [95, 424] width 178 height 24
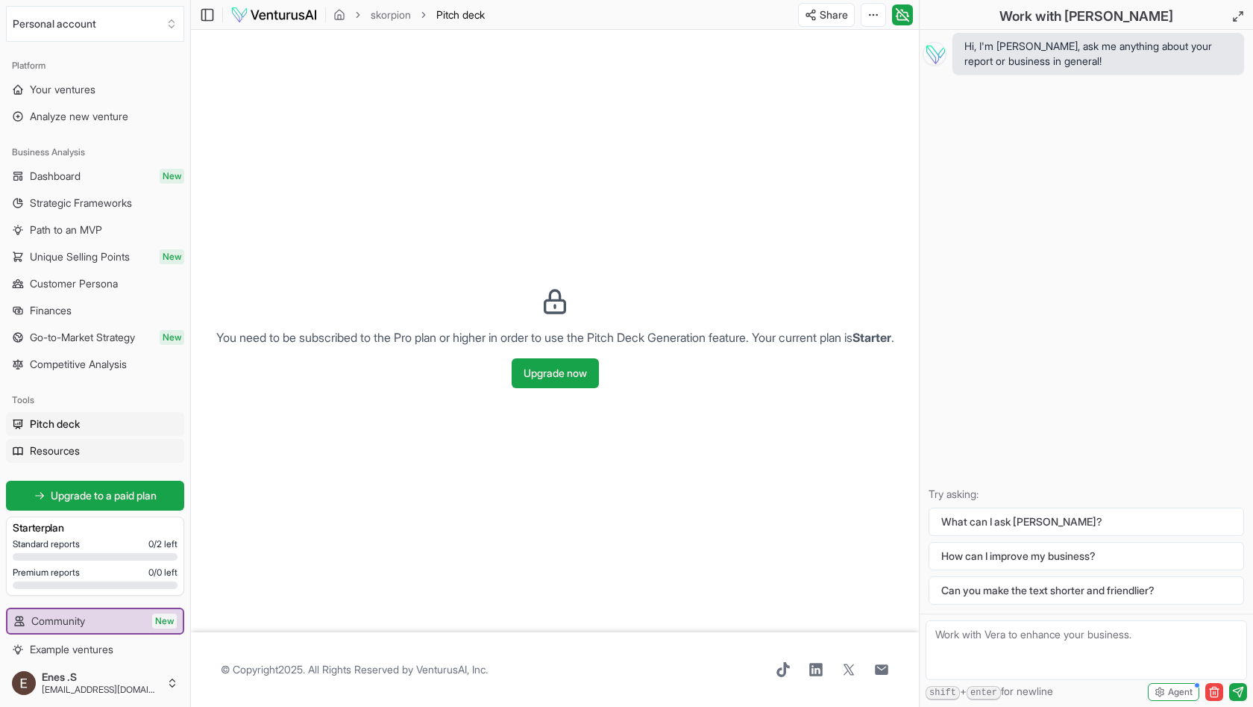
click at [93, 449] on link "Resources" at bounding box center [95, 451] width 178 height 24
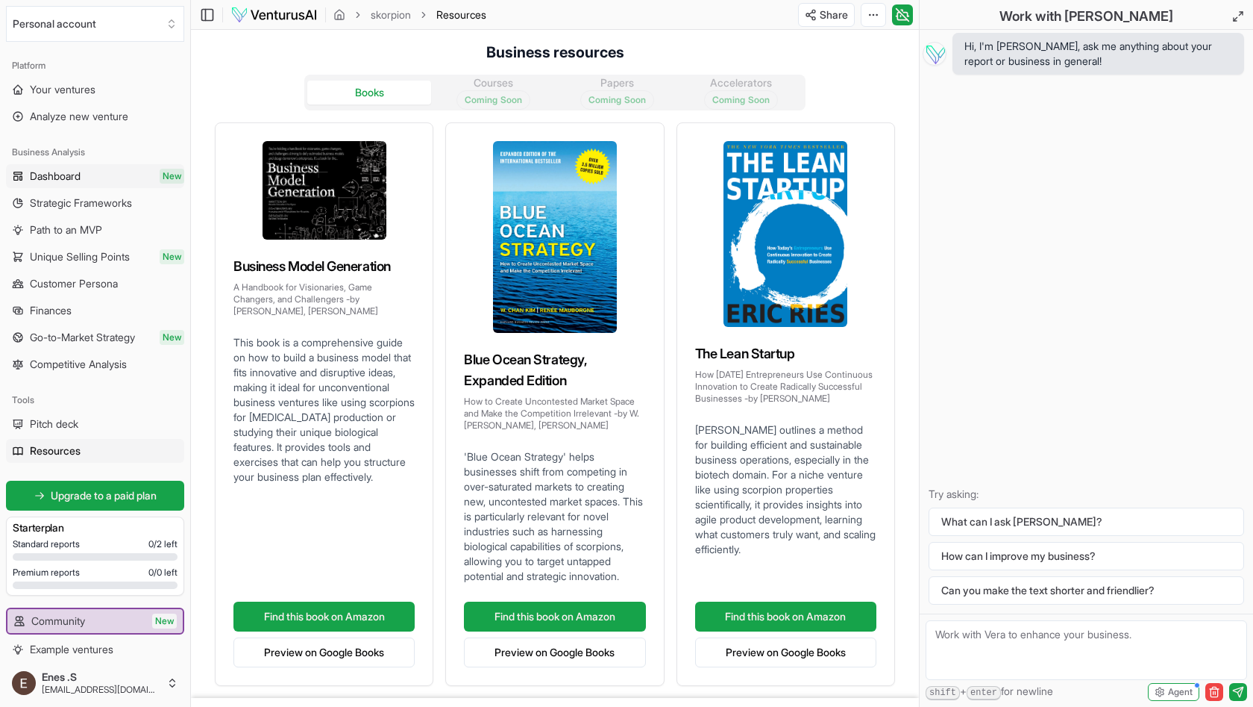
click at [101, 175] on link "Dashboard New" at bounding box center [95, 176] width 178 height 24
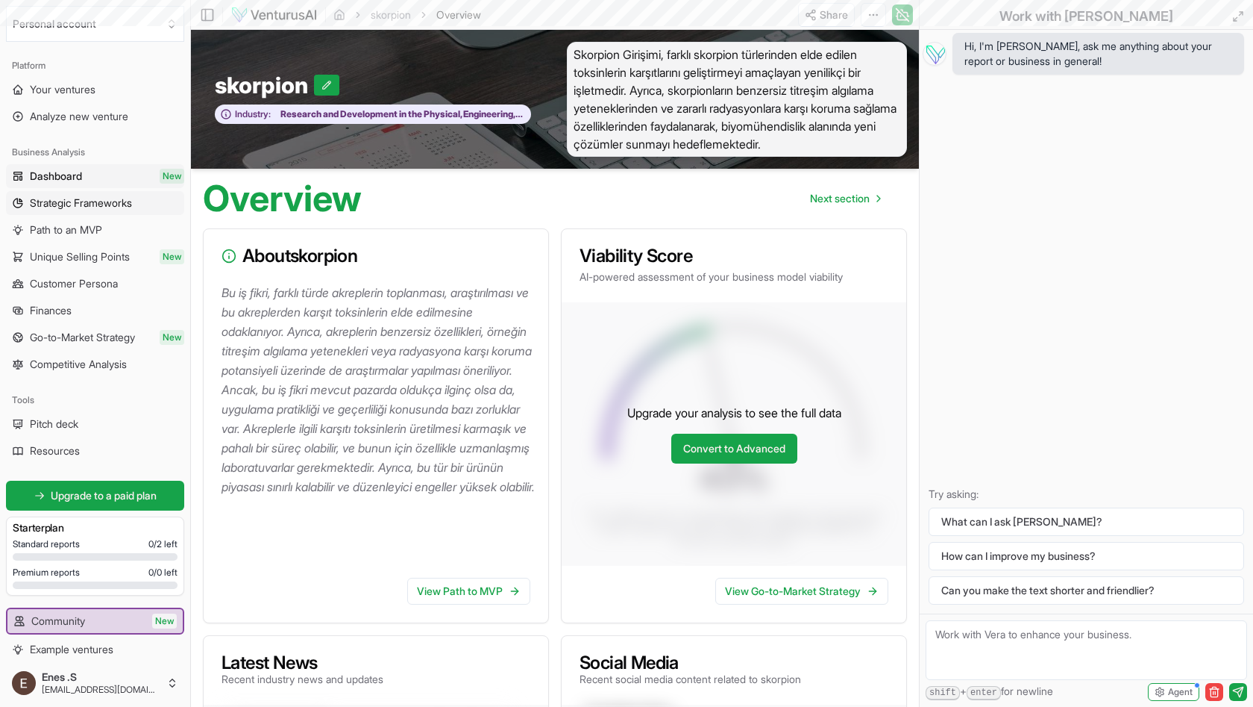
click at [107, 202] on span "Strategic Frameworks" at bounding box center [81, 202] width 102 height 15
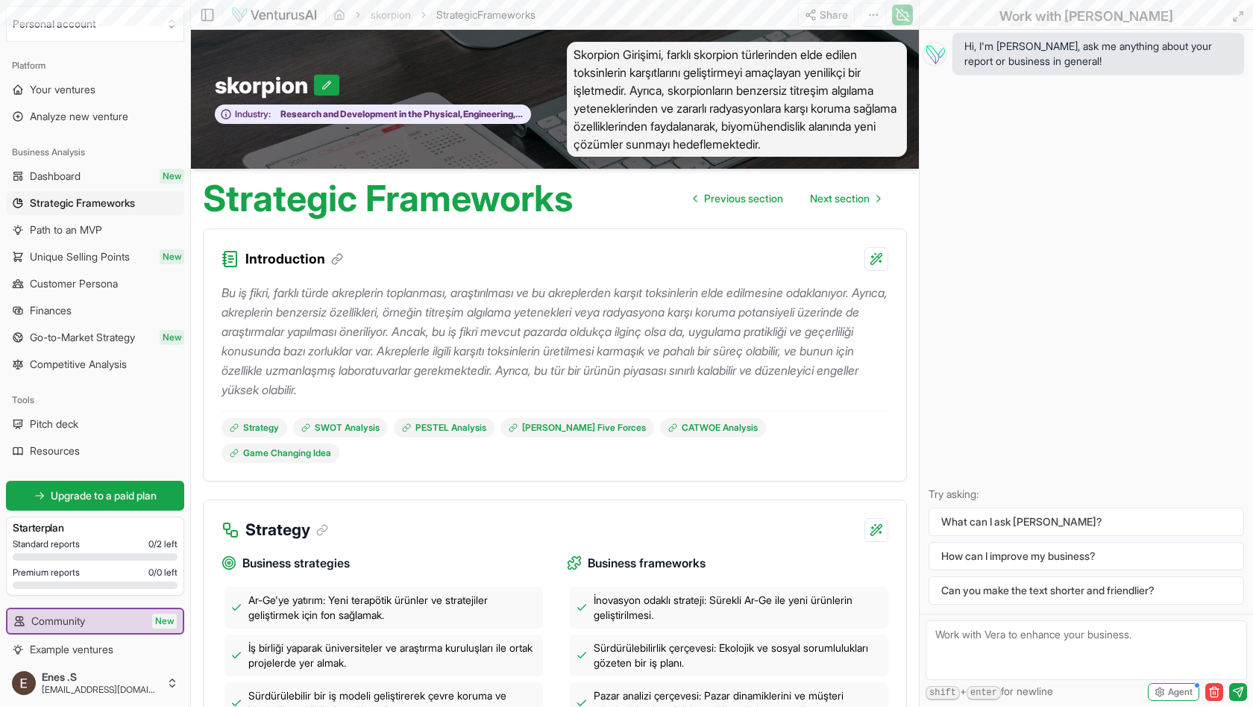
click at [109, 225] on link "Path to an MVP" at bounding box center [95, 230] width 178 height 24
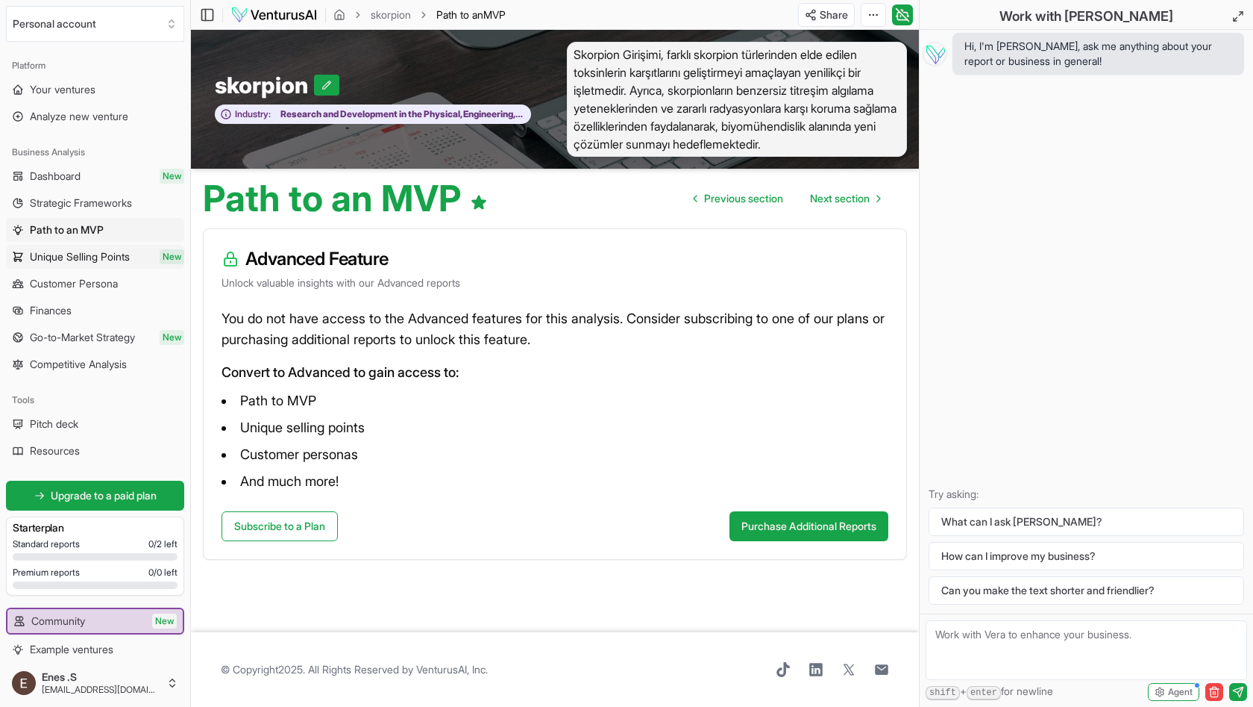
click at [101, 247] on link "Unique Selling Points New" at bounding box center [95, 257] width 178 height 24
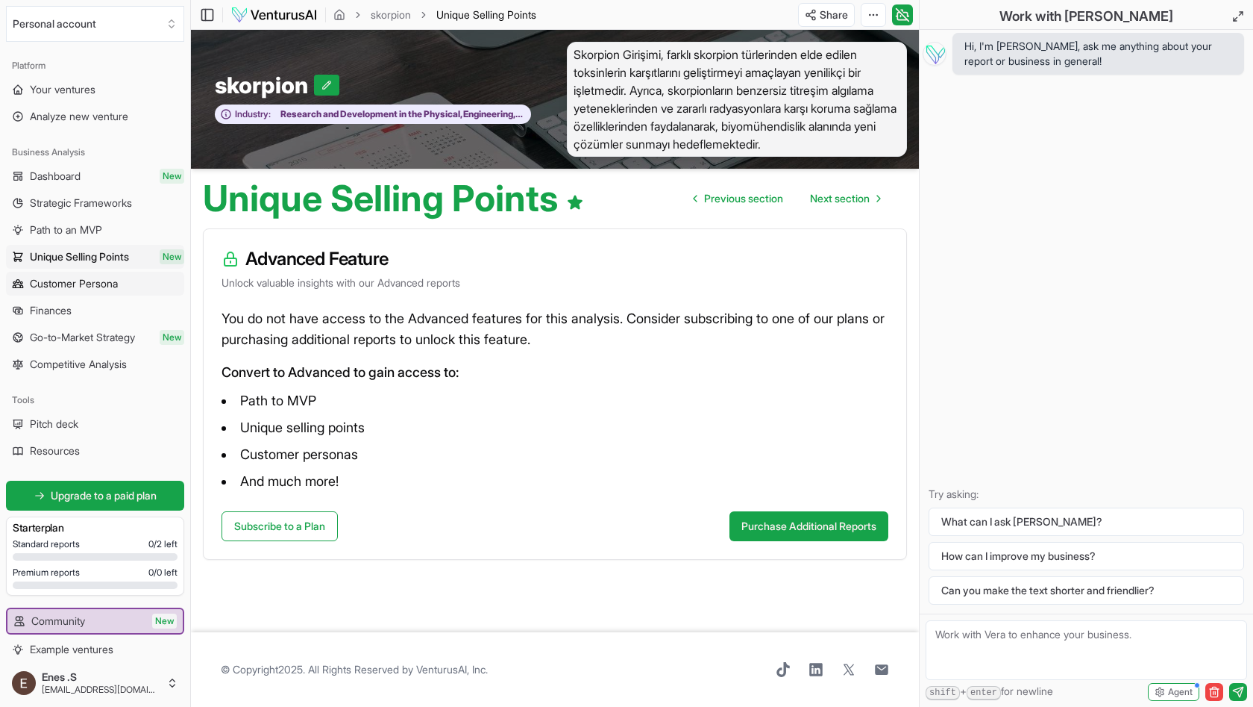
click at [110, 289] on span "Customer Persona" at bounding box center [74, 283] width 88 height 15
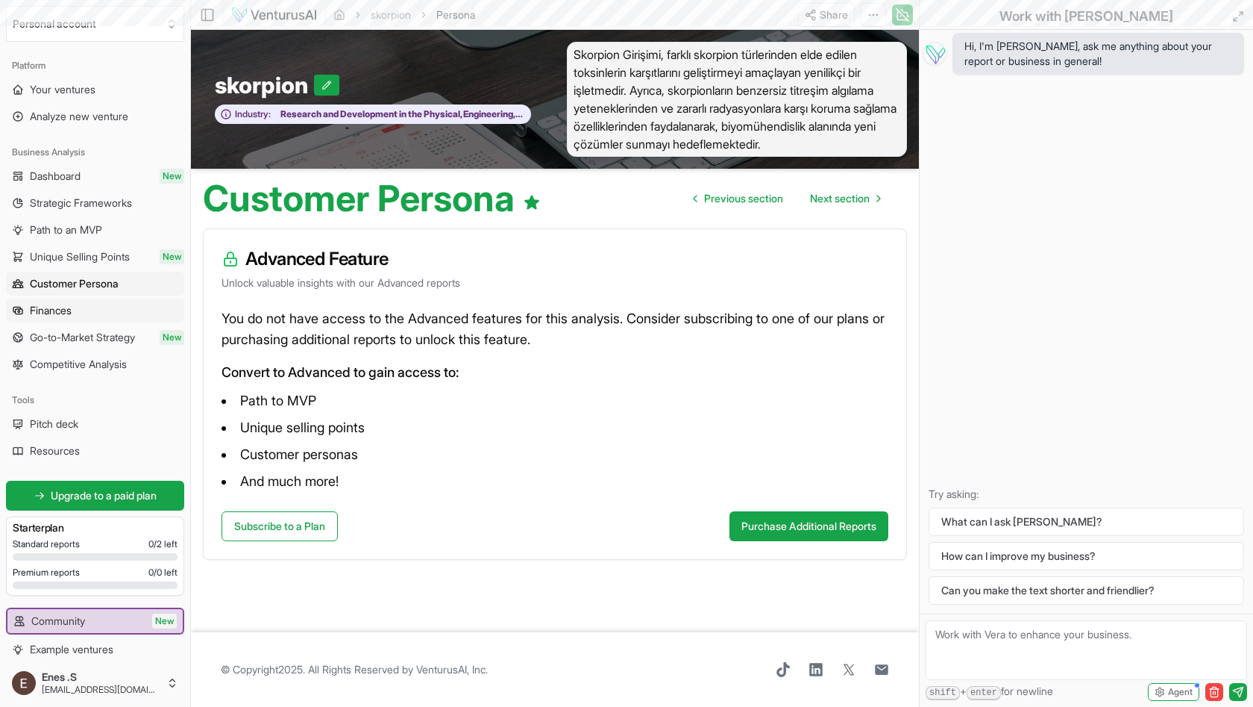
click at [113, 305] on link "Finances" at bounding box center [95, 310] width 178 height 24
click at [115, 343] on span "Go-to-Market Strategy" at bounding box center [82, 337] width 105 height 15
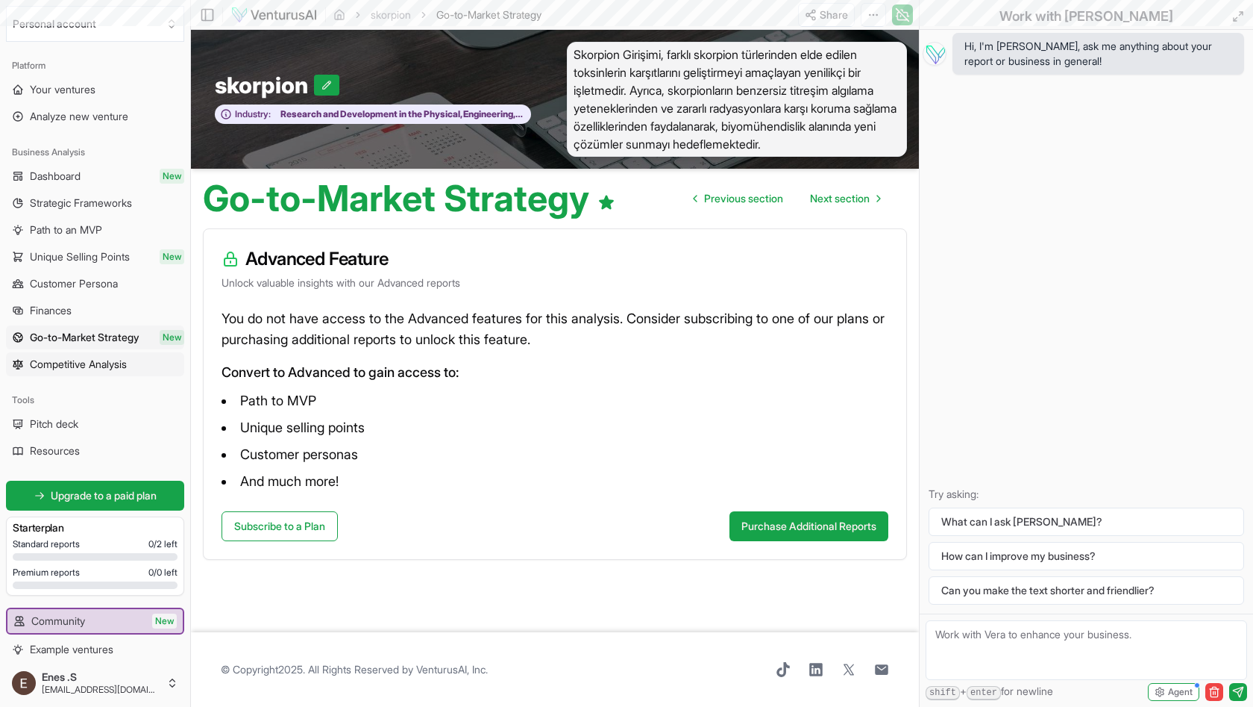
click at [117, 366] on span "Competitive Analysis" at bounding box center [78, 364] width 97 height 15
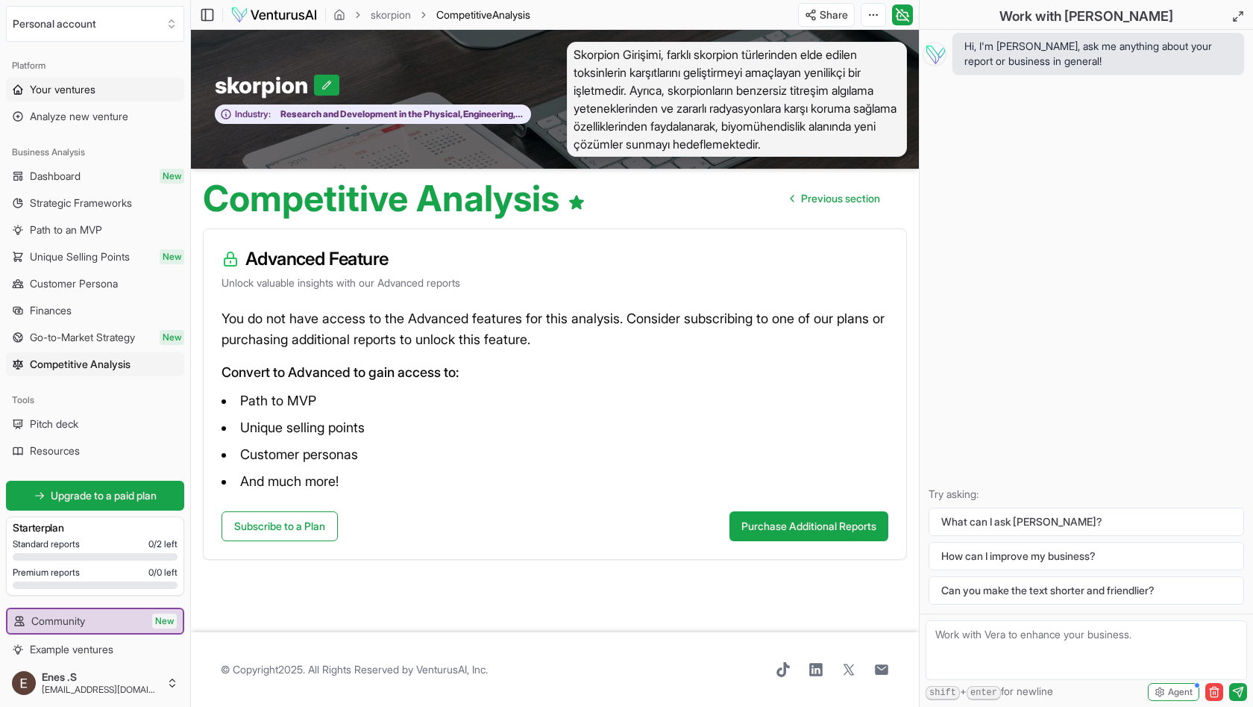
click at [83, 80] on link "Your ventures" at bounding box center [95, 90] width 178 height 24
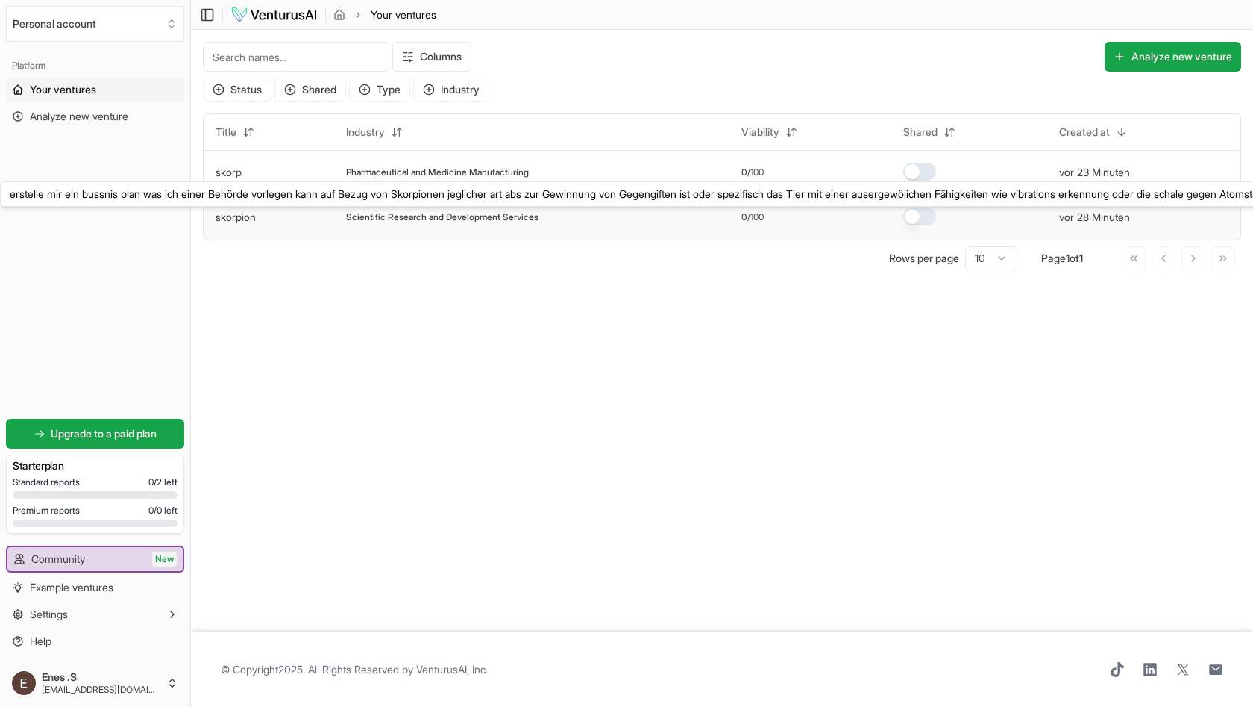
click at [240, 213] on link "skorpion" at bounding box center [236, 216] width 40 height 13
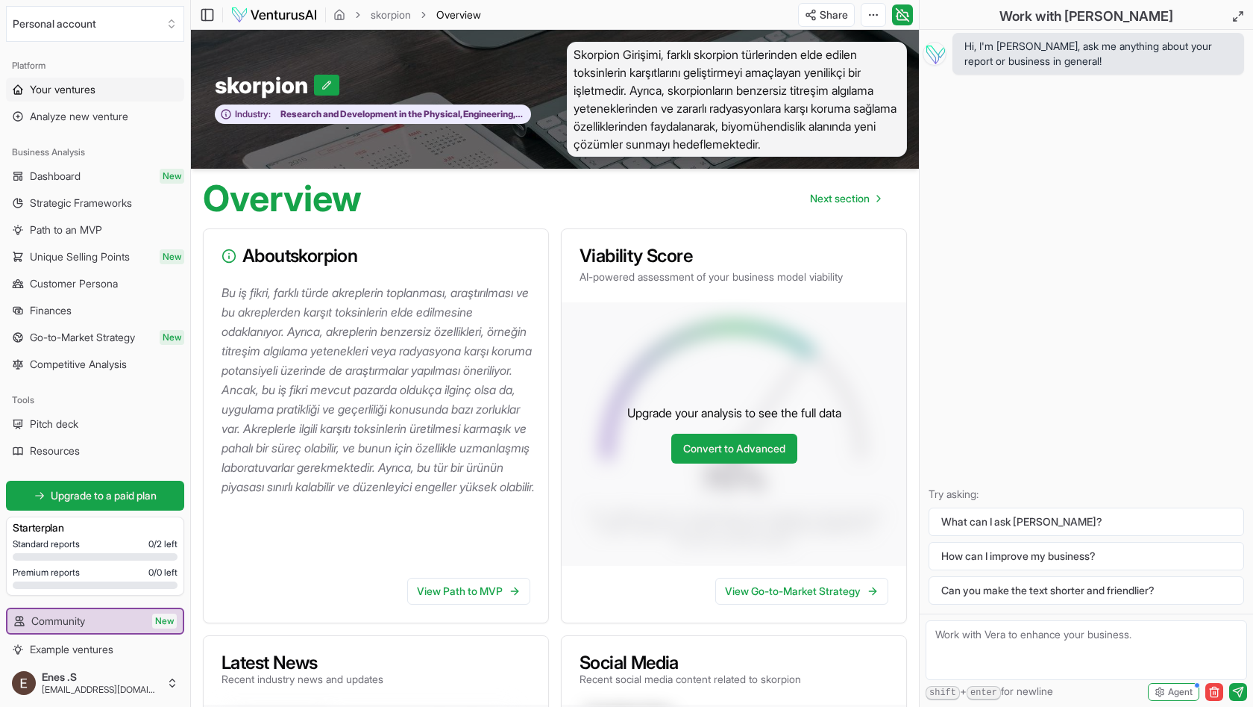
click at [94, 91] on span "Your ventures" at bounding box center [63, 89] width 66 height 15
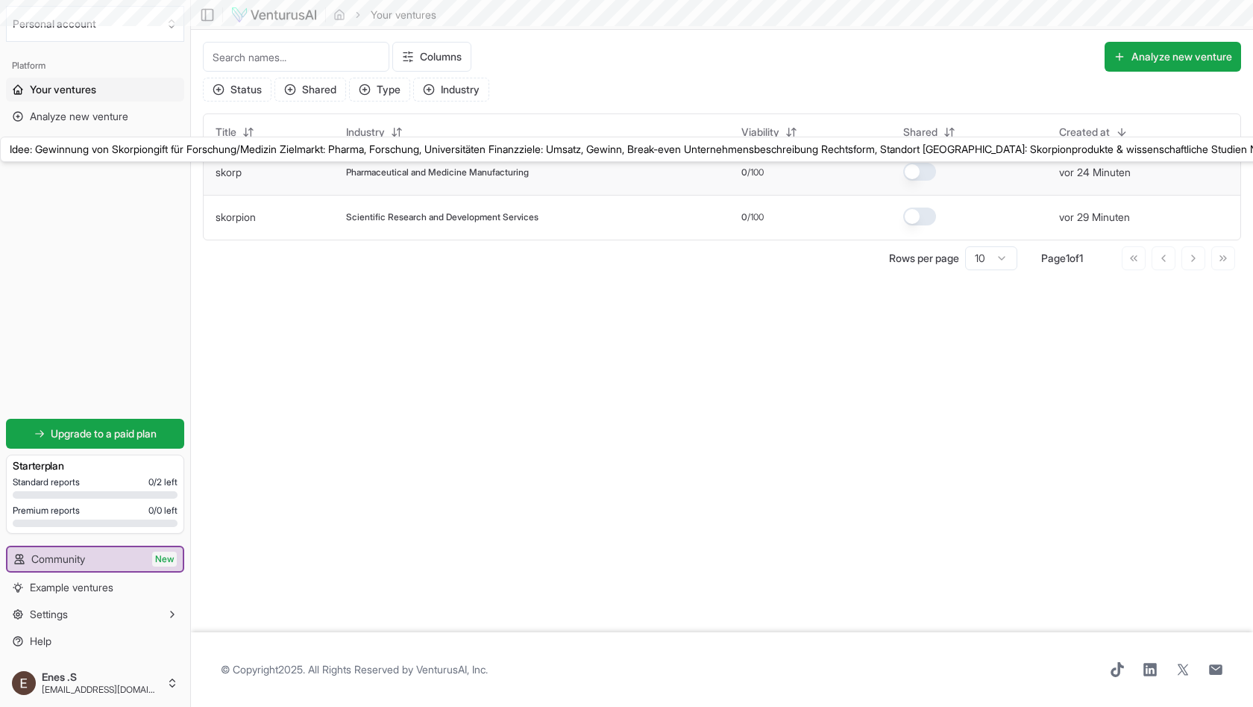
click at [237, 170] on link "skorp" at bounding box center [229, 172] width 26 height 13
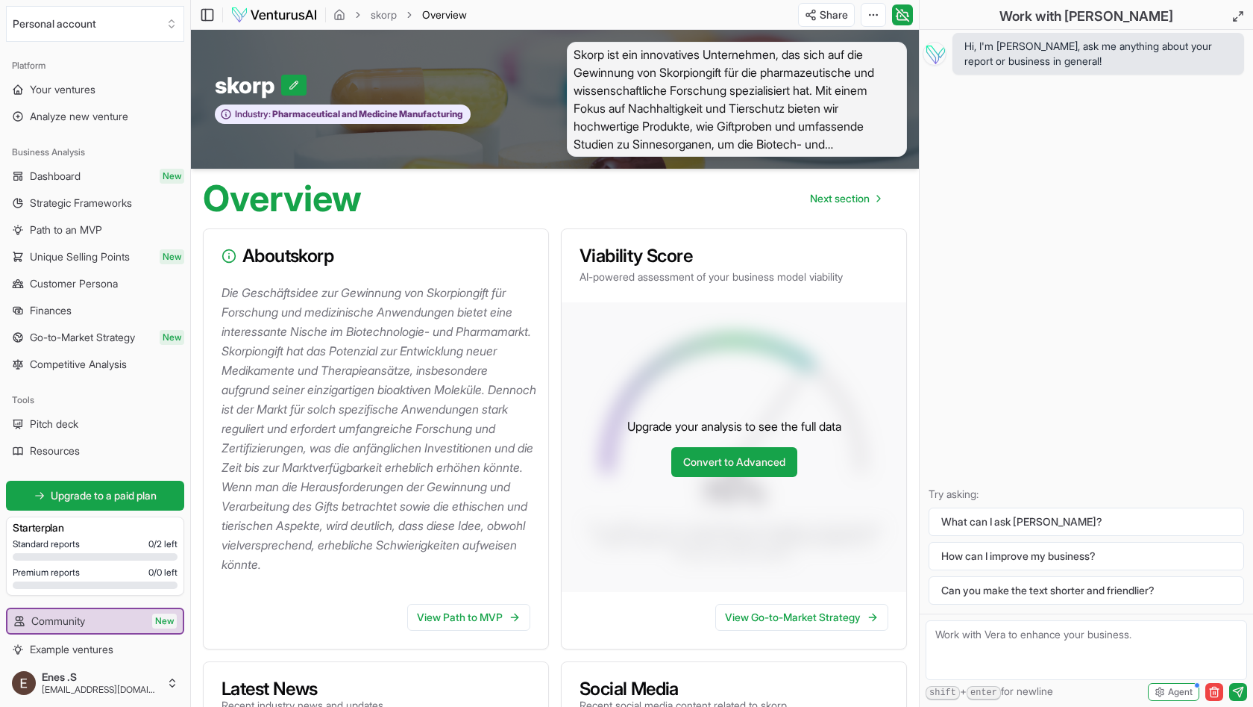
click at [844, 143] on span "Skorp ist ein innovatives Unternehmen, das sich auf die Gewinnung von Skorpiong…" at bounding box center [737, 99] width 340 height 115
click at [786, 111] on span "Skorp ist ein innovatives Unternehmen, das sich auf die Gewinnung von Skorpiong…" at bounding box center [737, 99] width 340 height 115
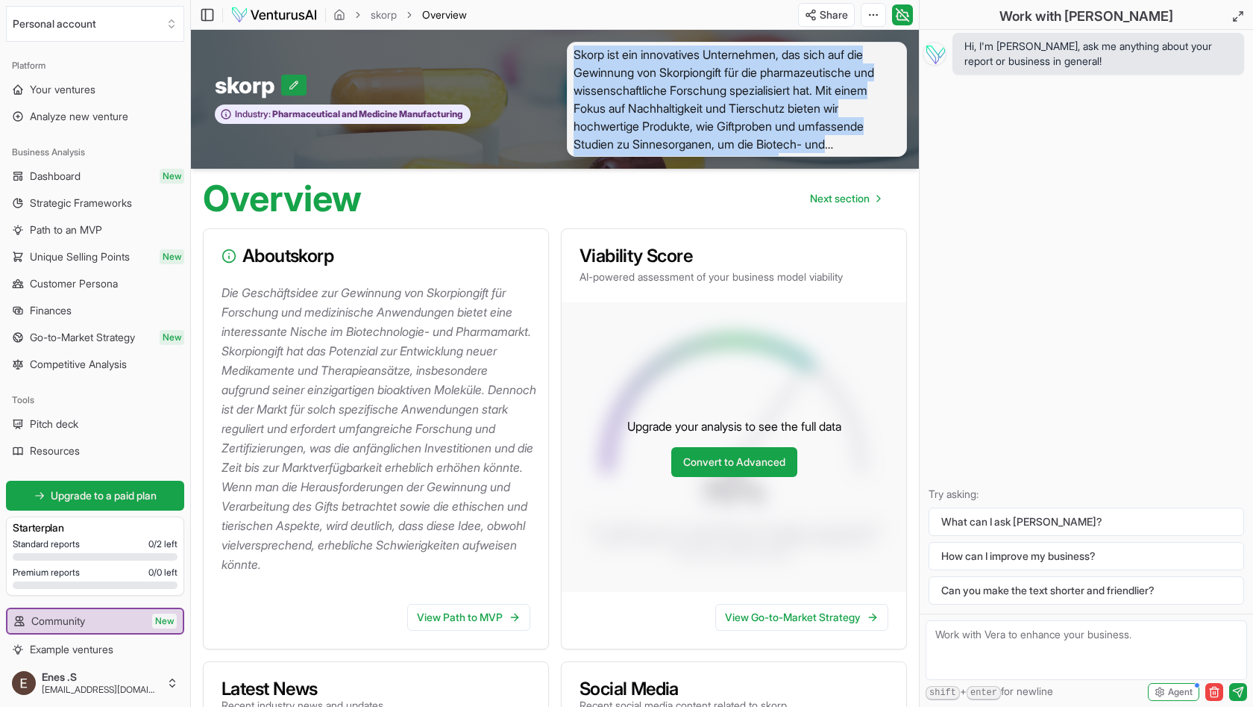
click at [292, 81] on icon at bounding box center [294, 85] width 10 height 10
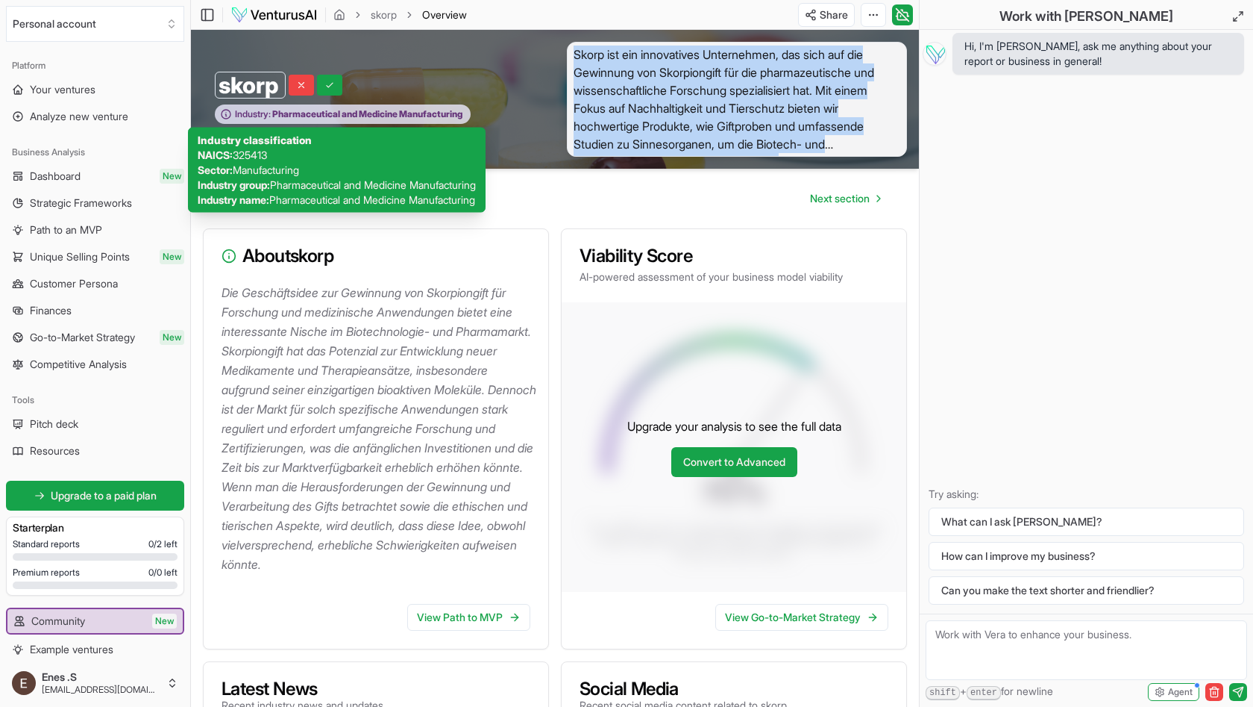
click at [304, 111] on span "Pharmaceutical and Medicine Manufacturing" at bounding box center [367, 114] width 192 height 12
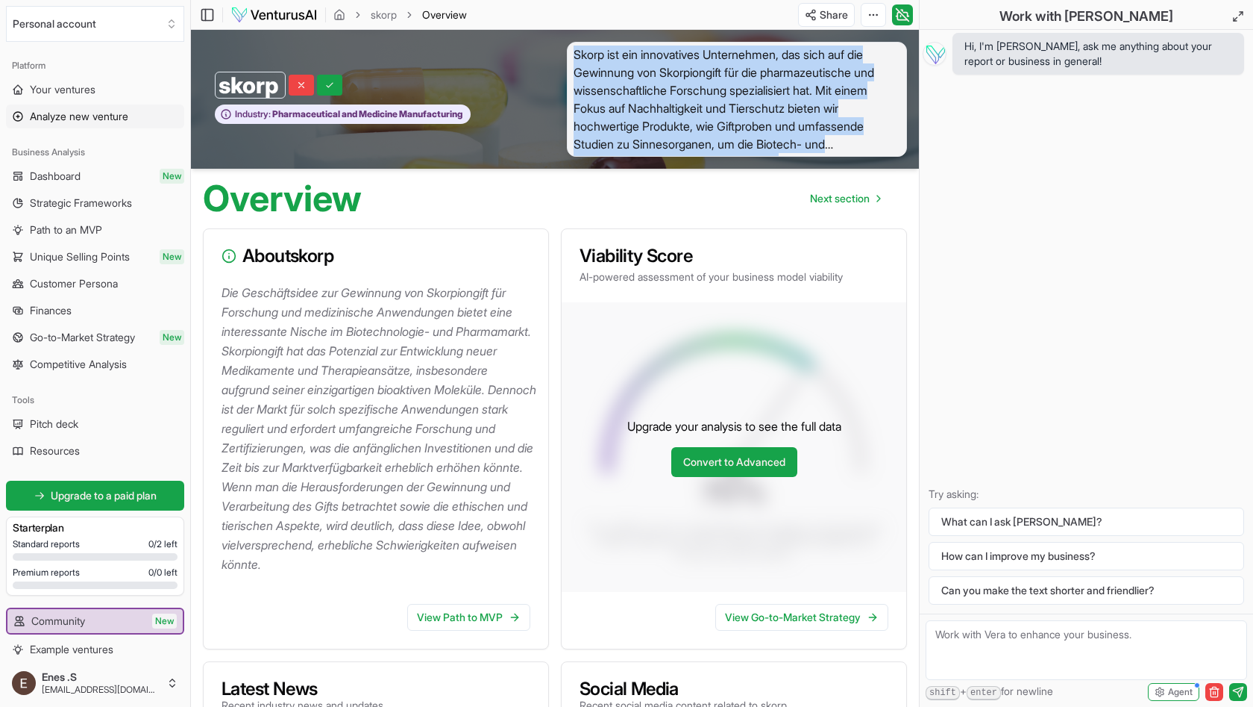
click at [100, 113] on span "Analyze new venture" at bounding box center [79, 116] width 98 height 15
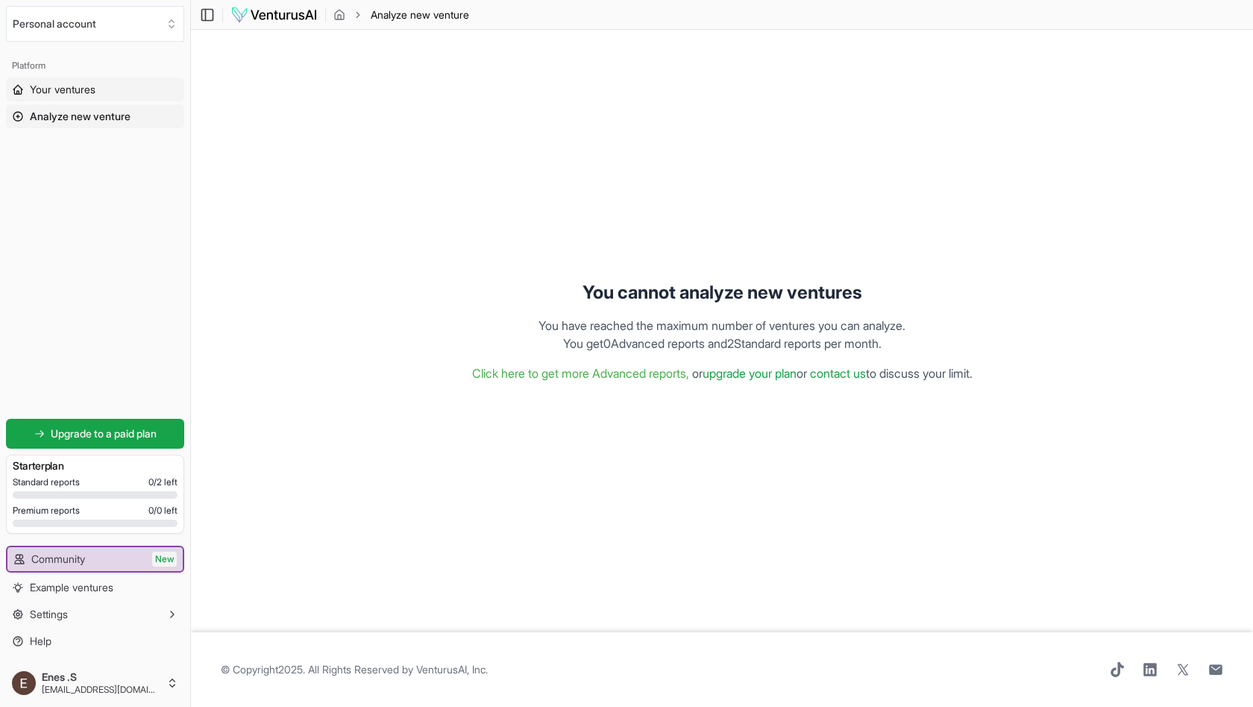
click at [87, 92] on span "Your ventures" at bounding box center [63, 89] width 66 height 15
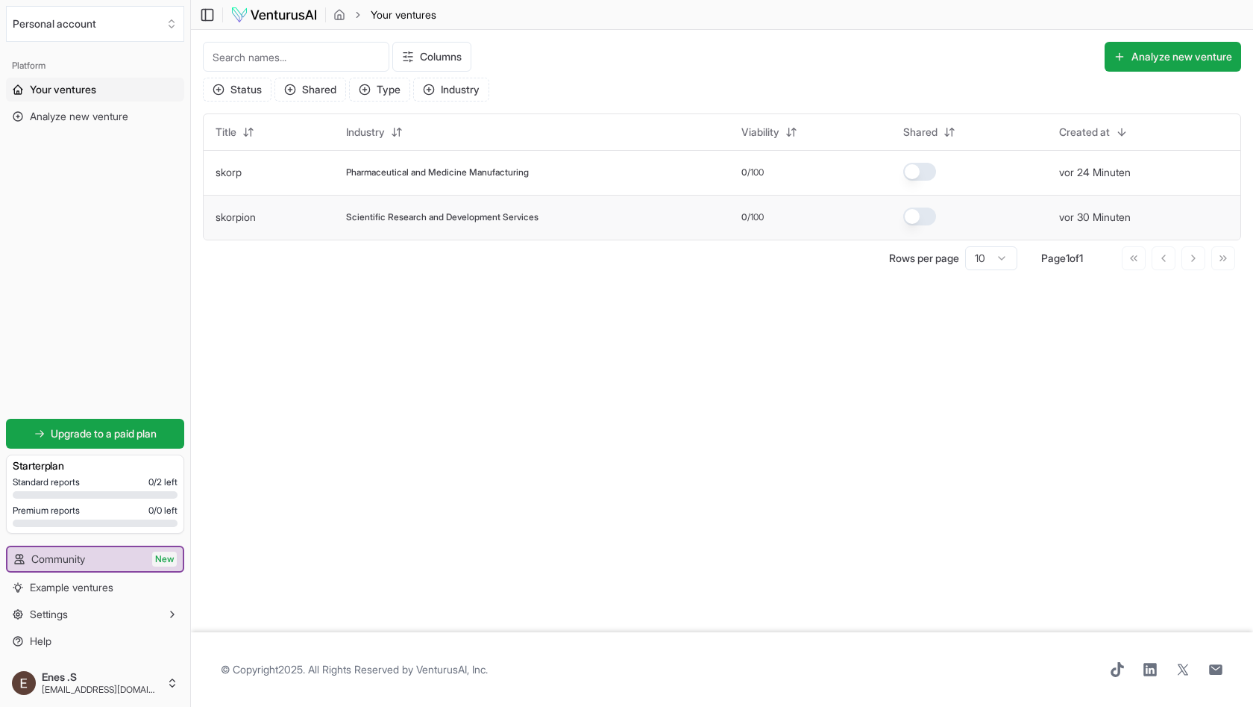
click at [913, 214] on button "button" at bounding box center [920, 216] width 33 height 18
click at [924, 218] on button "button" at bounding box center [920, 216] width 33 height 18
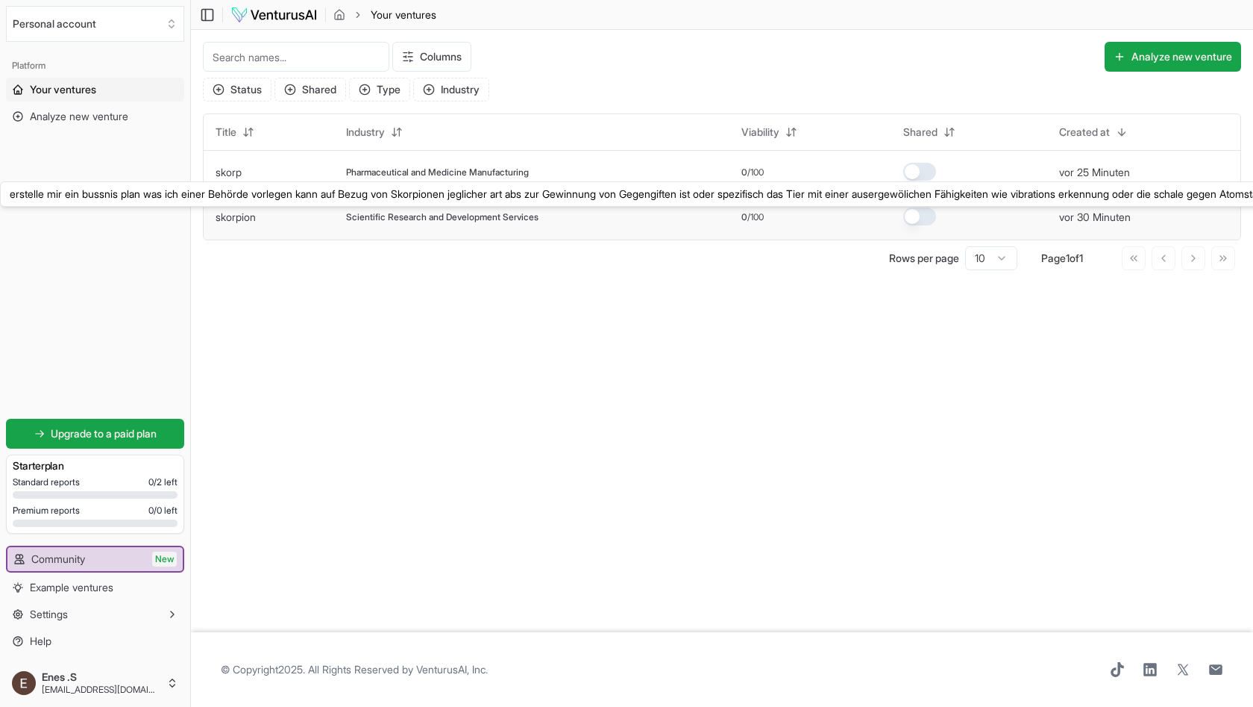
click at [248, 216] on link "skorpion" at bounding box center [236, 216] width 40 height 13
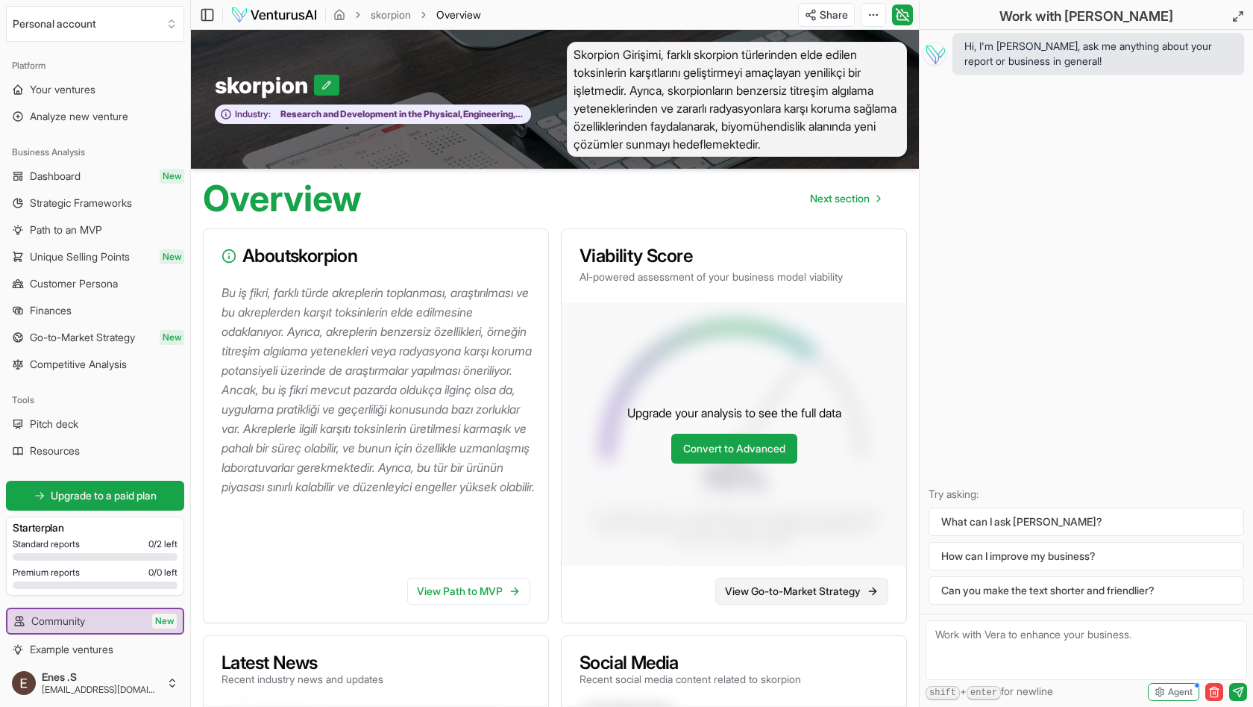
click at [796, 588] on link "View Go-to-Market Strategy" at bounding box center [802, 590] width 173 height 27
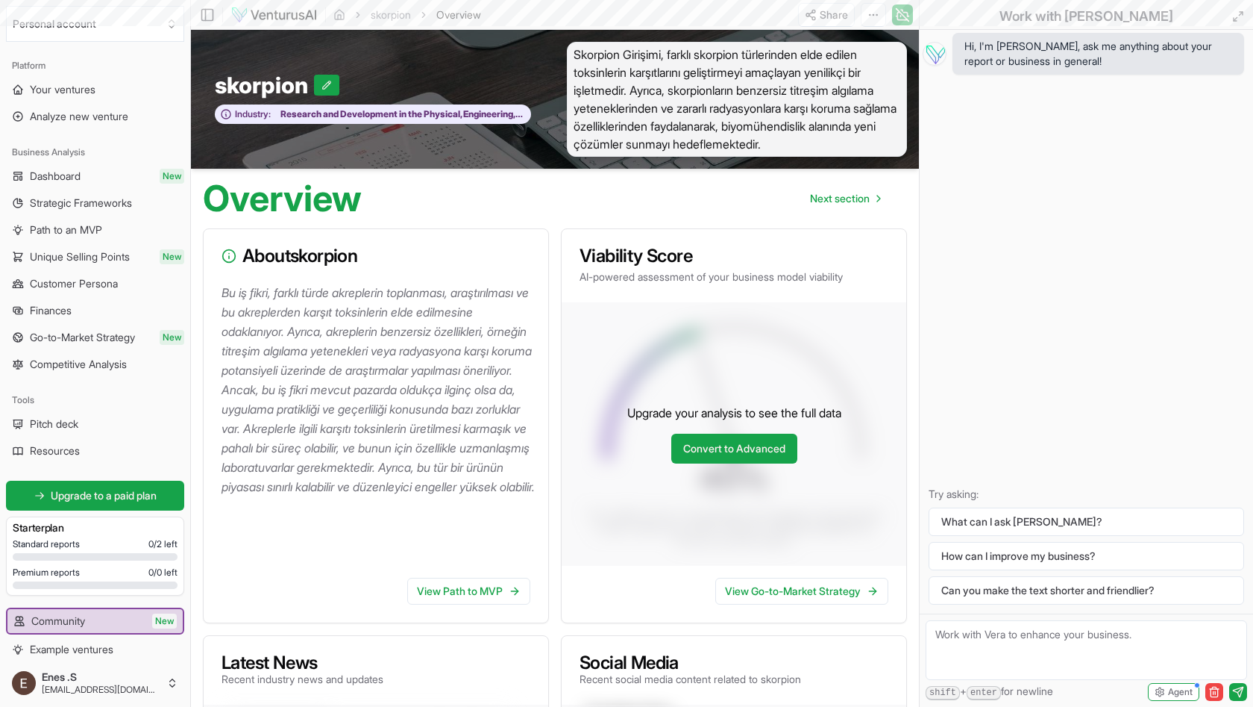
scroll to position [269, 0]
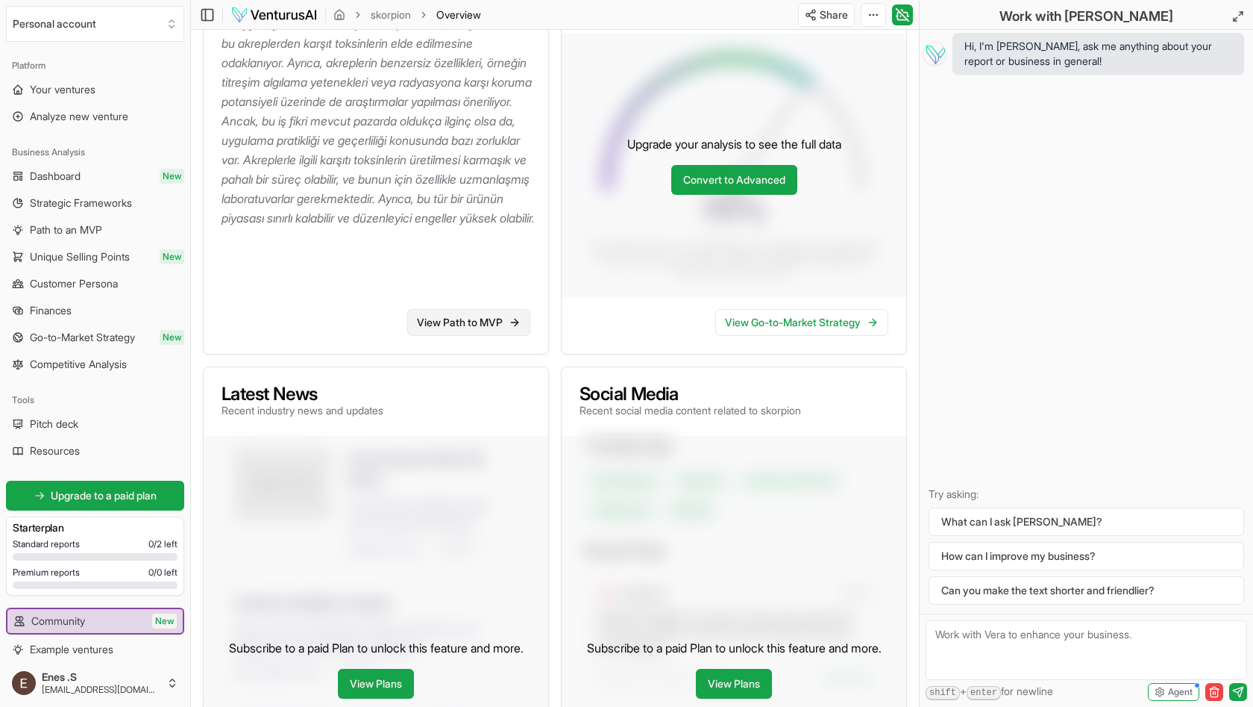
click at [471, 316] on link "View Path to MVP" at bounding box center [468, 322] width 123 height 27
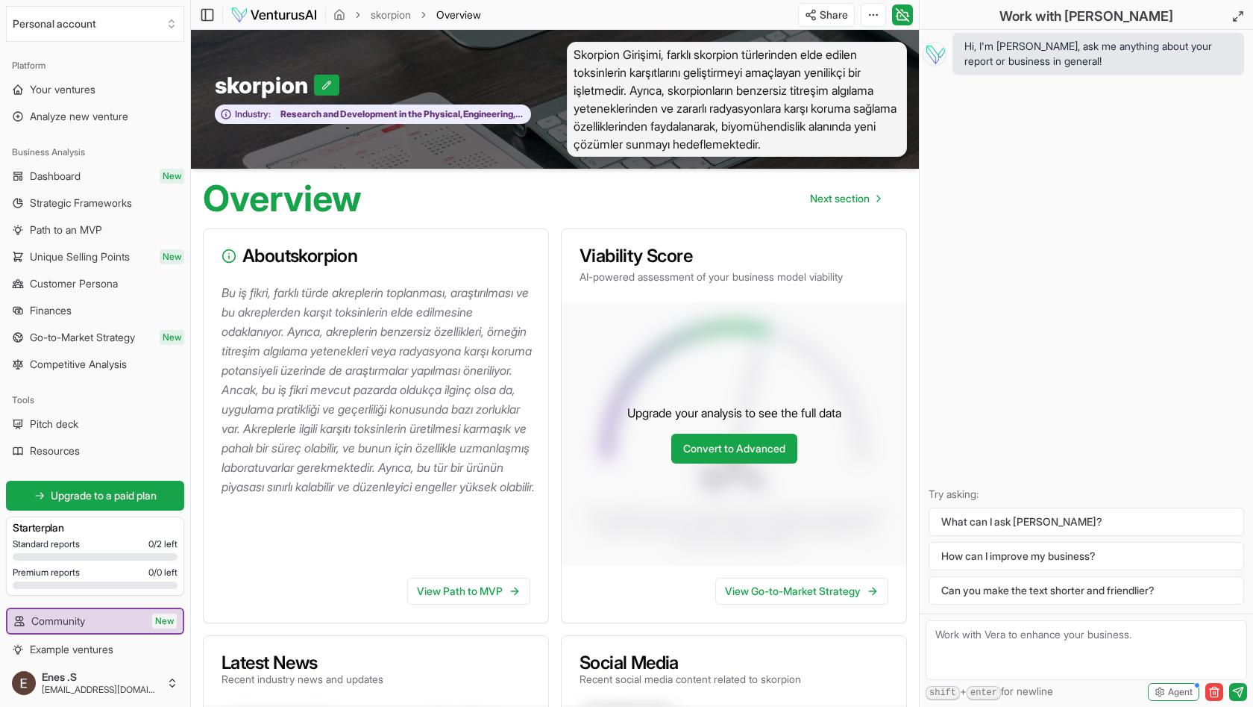
click at [845, 158] on div "skorpion Industry: Research and Development in the Physical, Engineering, and L…" at bounding box center [555, 99] width 728 height 139
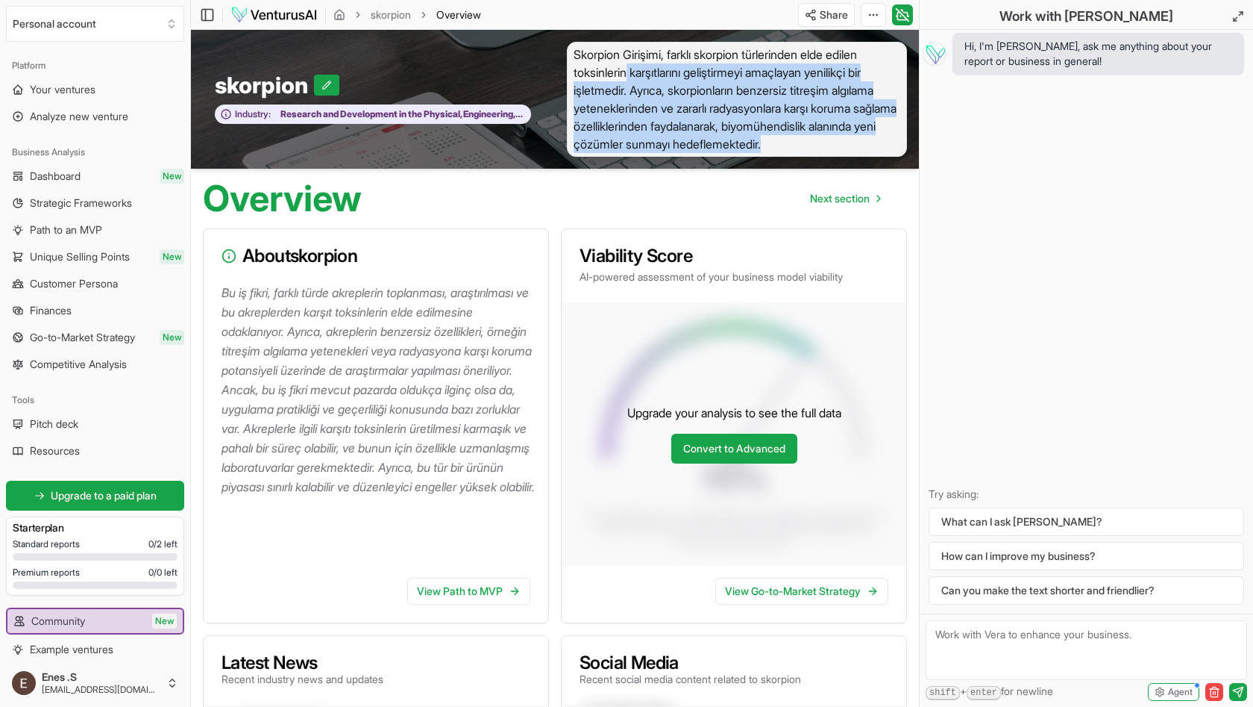
click at [781, 131] on span "Skorpion Girişimi, farklı skorpion türlerinden elde edilen toksinlerin karşıtla…" at bounding box center [737, 99] width 340 height 115
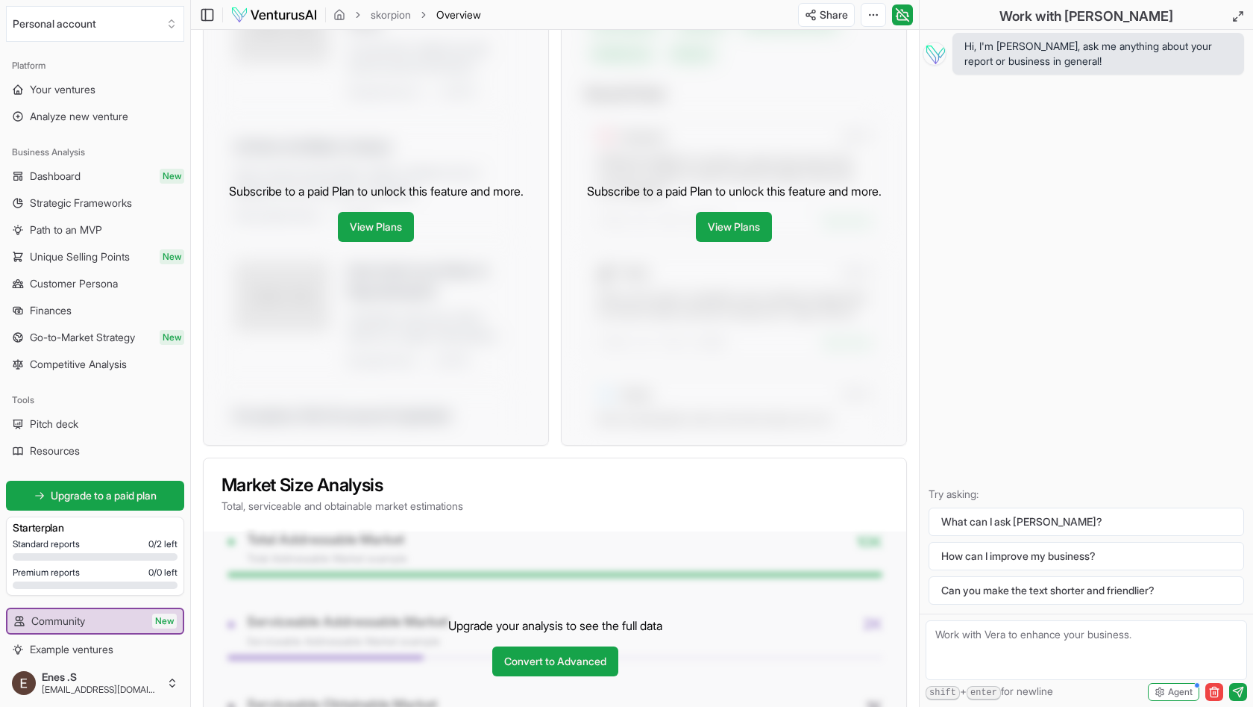
scroll to position [636, 0]
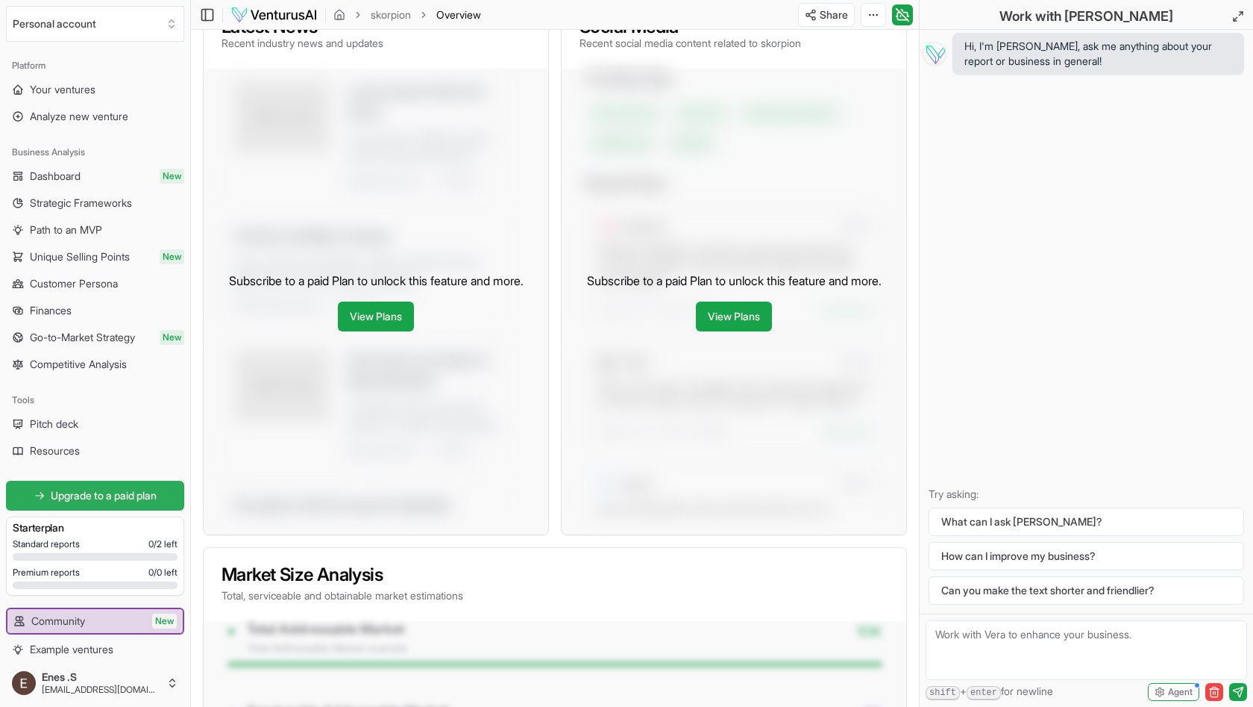
click at [118, 500] on span "Upgrade to a paid plan" at bounding box center [104, 495] width 106 height 15
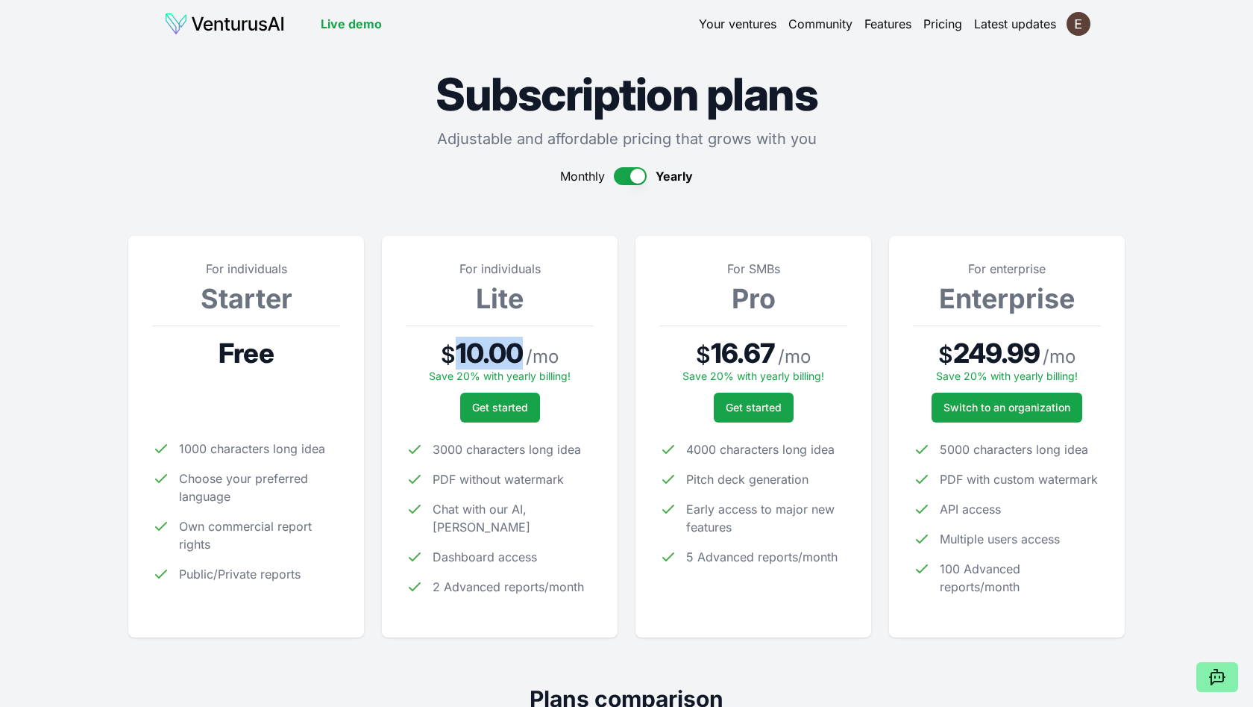
drag, startPoint x: 451, startPoint y: 359, endPoint x: 565, endPoint y: 360, distance: 113.4
click at [565, 360] on div "$ 10.00 / mo" at bounding box center [500, 353] width 188 height 31
click at [566, 360] on div "$ 10.00 / mo" at bounding box center [500, 353] width 188 height 31
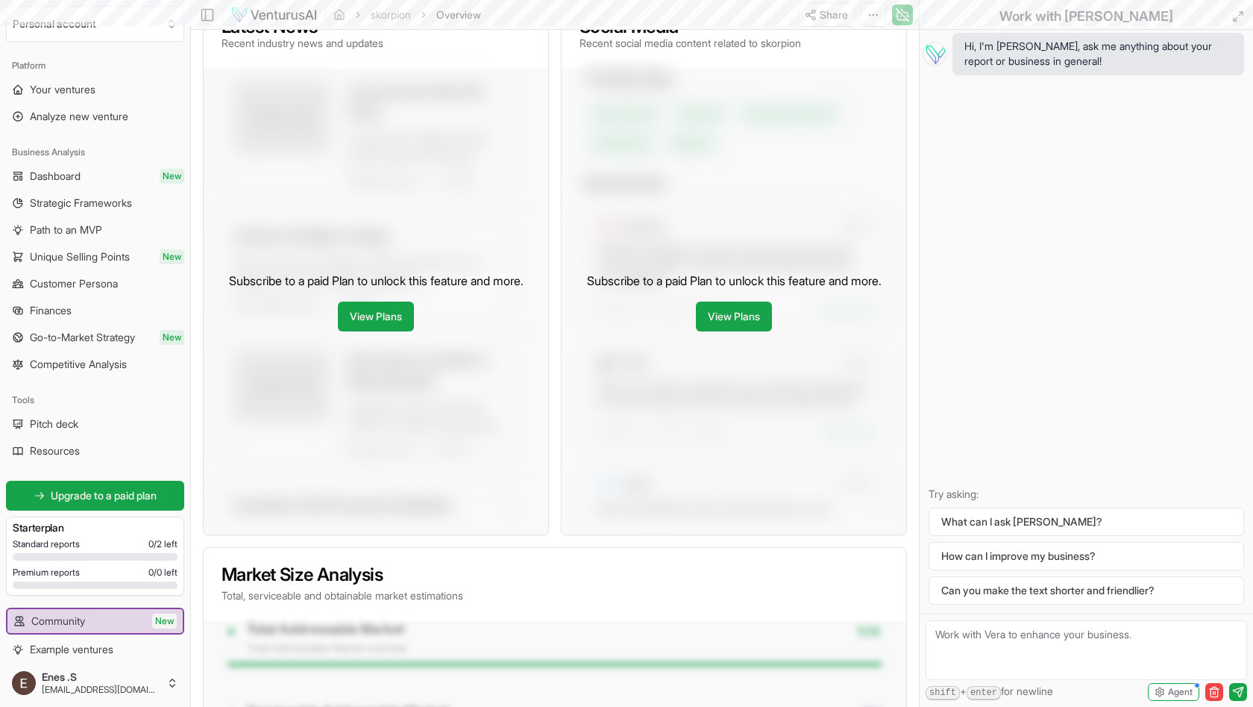
scroll to position [188, 0]
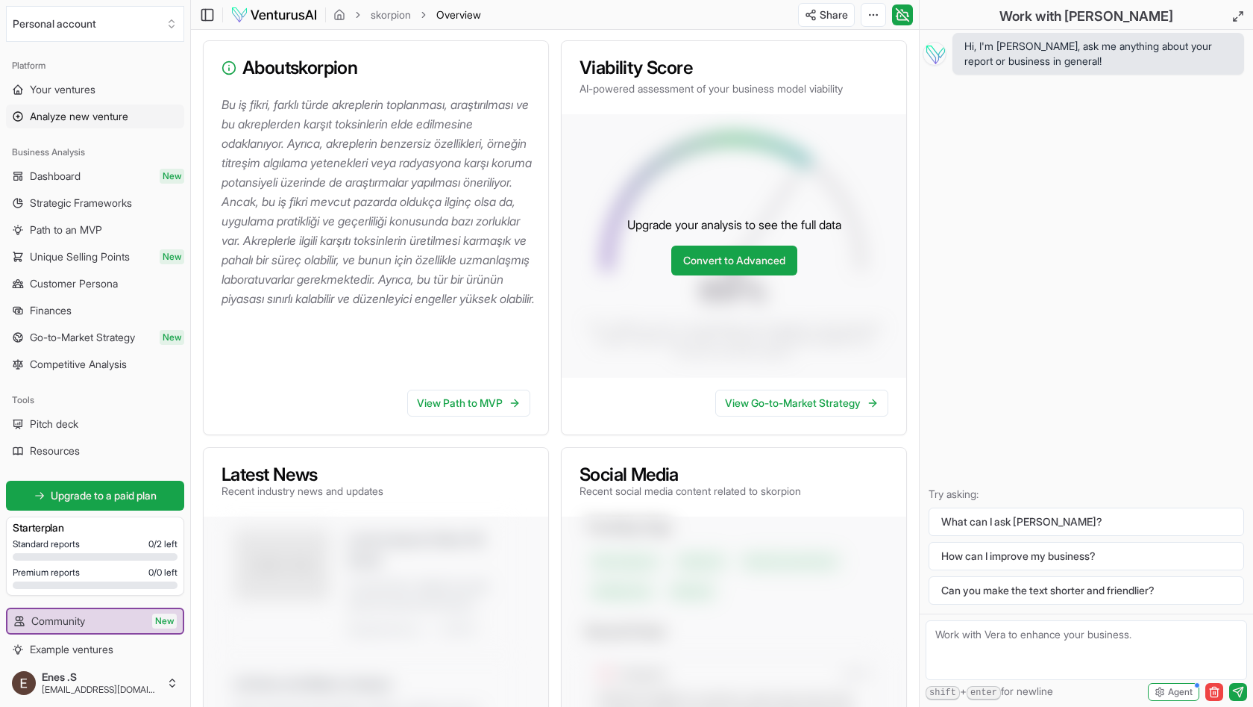
click at [93, 118] on span "Analyze new venture" at bounding box center [79, 116] width 98 height 15
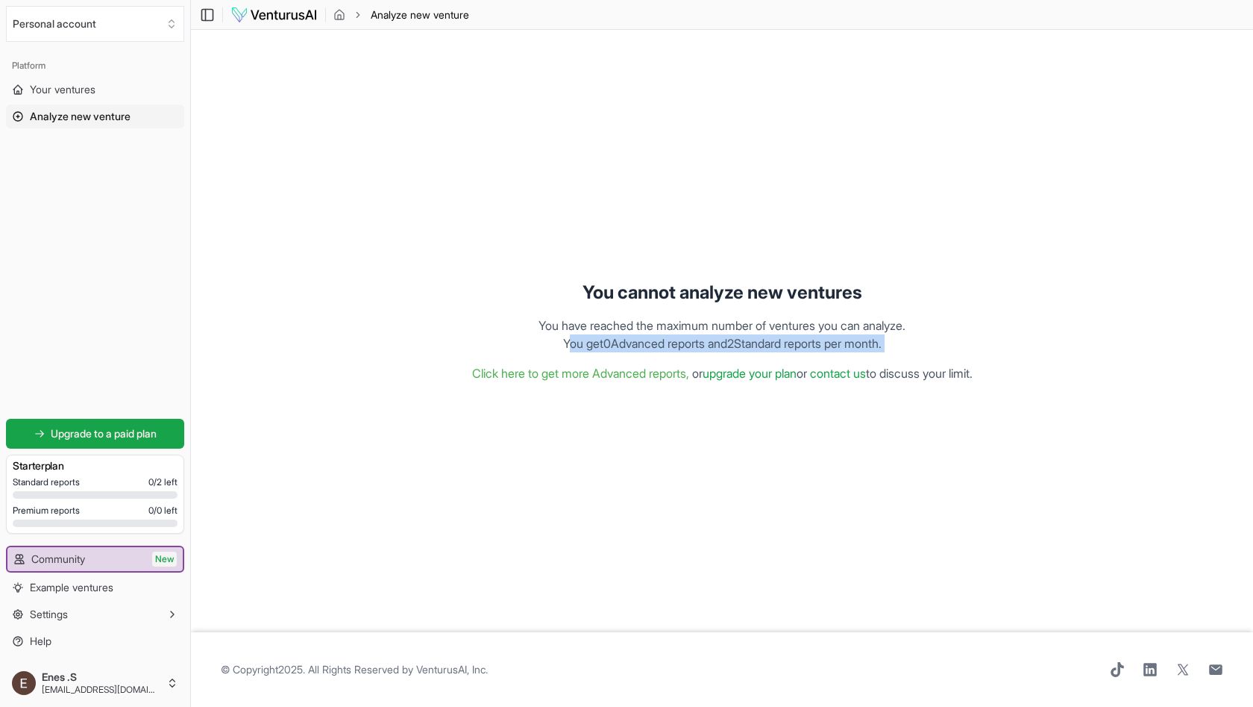
drag, startPoint x: 491, startPoint y: 316, endPoint x: 548, endPoint y: 342, distance: 62.4
click at [548, 342] on div "You cannot analyze new ventures You have reached the maximum number of ventures…" at bounding box center [722, 331] width 1039 height 578
click at [547, 342] on p "You have reached the maximum number of ventures you can analyze. Y ou get 0 Adv…" at bounding box center [722, 334] width 367 height 36
click at [112, 81] on link "Your ventures" at bounding box center [95, 90] width 178 height 24
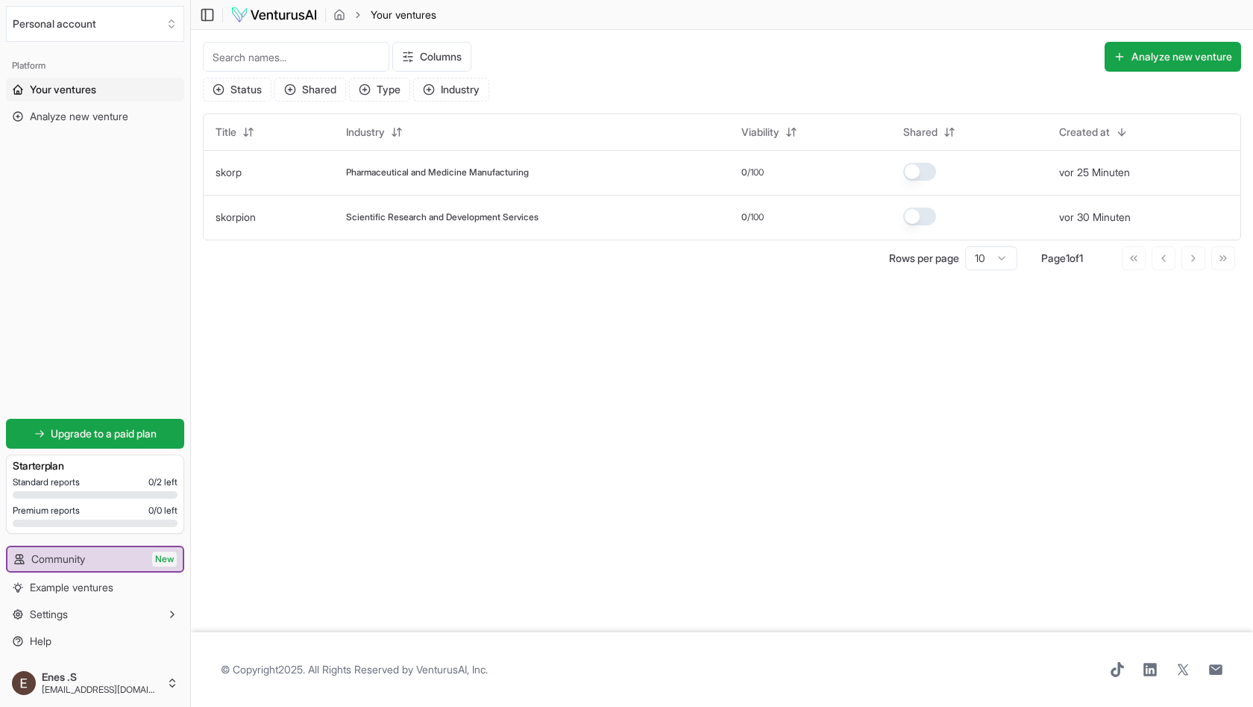
click at [98, 426] on span "Upgrade to a paid plan" at bounding box center [104, 433] width 106 height 15
click at [26, 680] on img "button" at bounding box center [24, 683] width 24 height 24
click at [122, 686] on html "We value your privacy We use cookies to enhance your browsing experience, serve…" at bounding box center [626, 353] width 1253 height 707
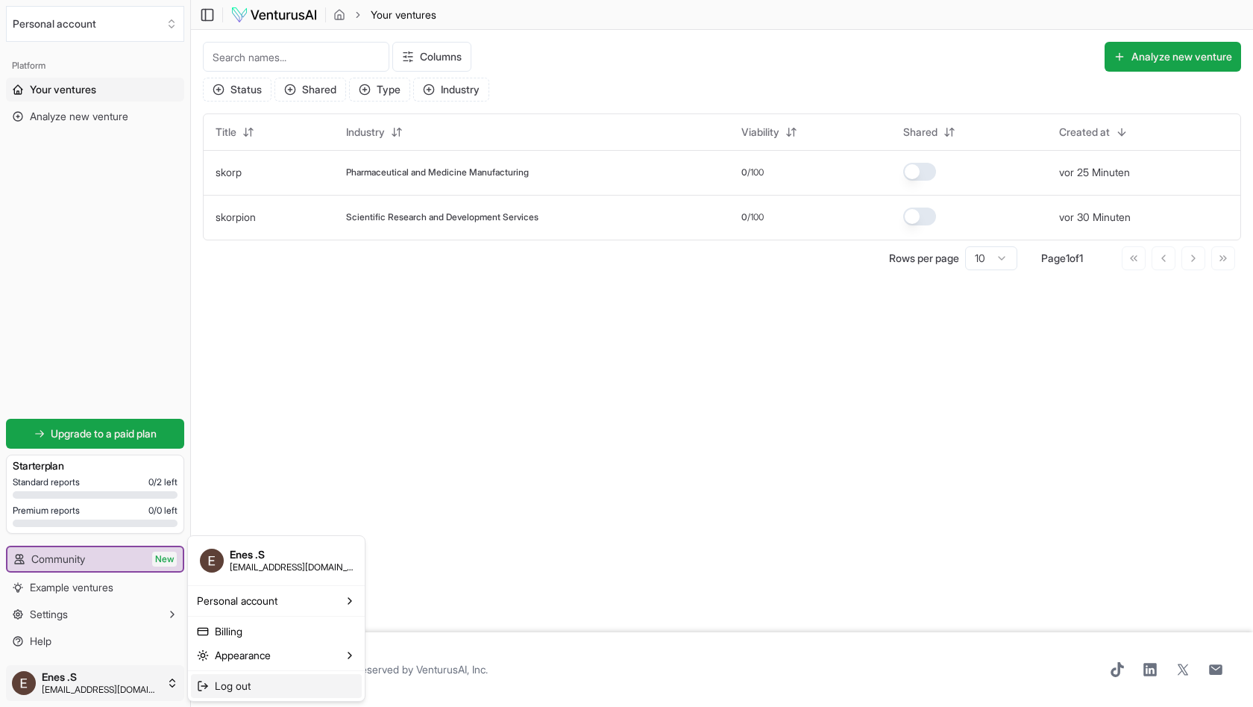
click at [251, 685] on span "Log out" at bounding box center [233, 685] width 36 height 15
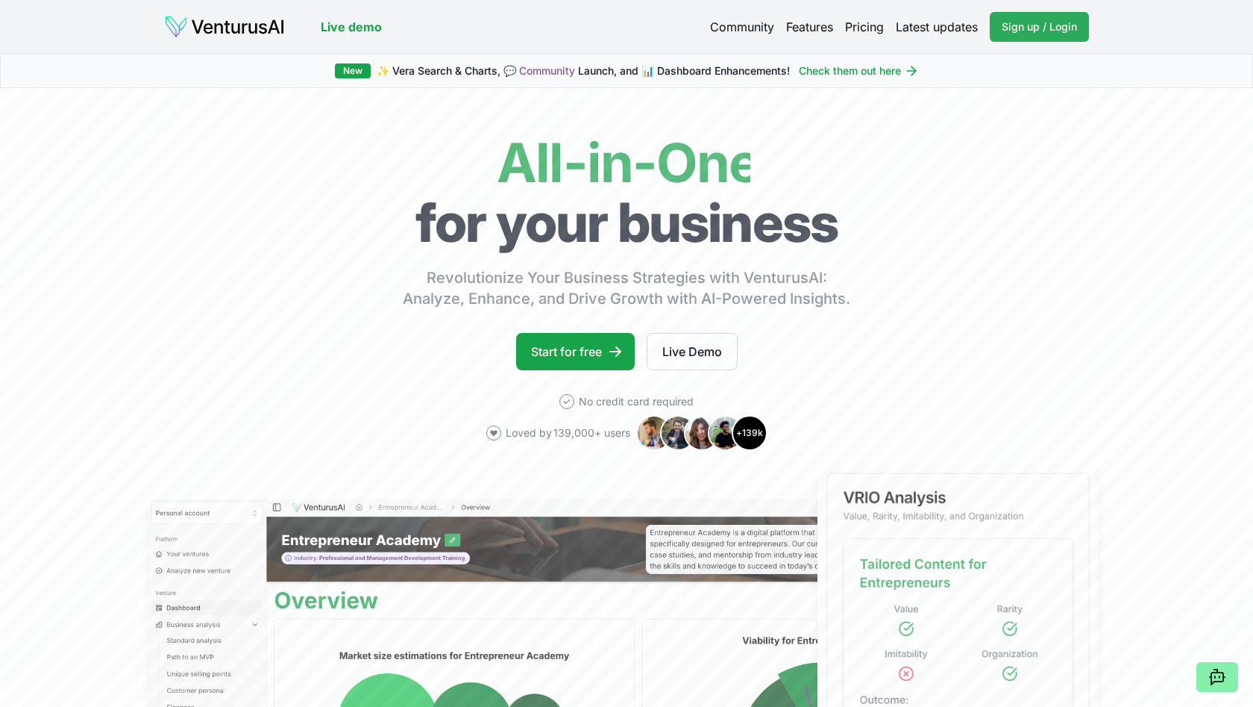
click at [1035, 27] on span "Sign up / Login" at bounding box center [1039, 26] width 75 height 15
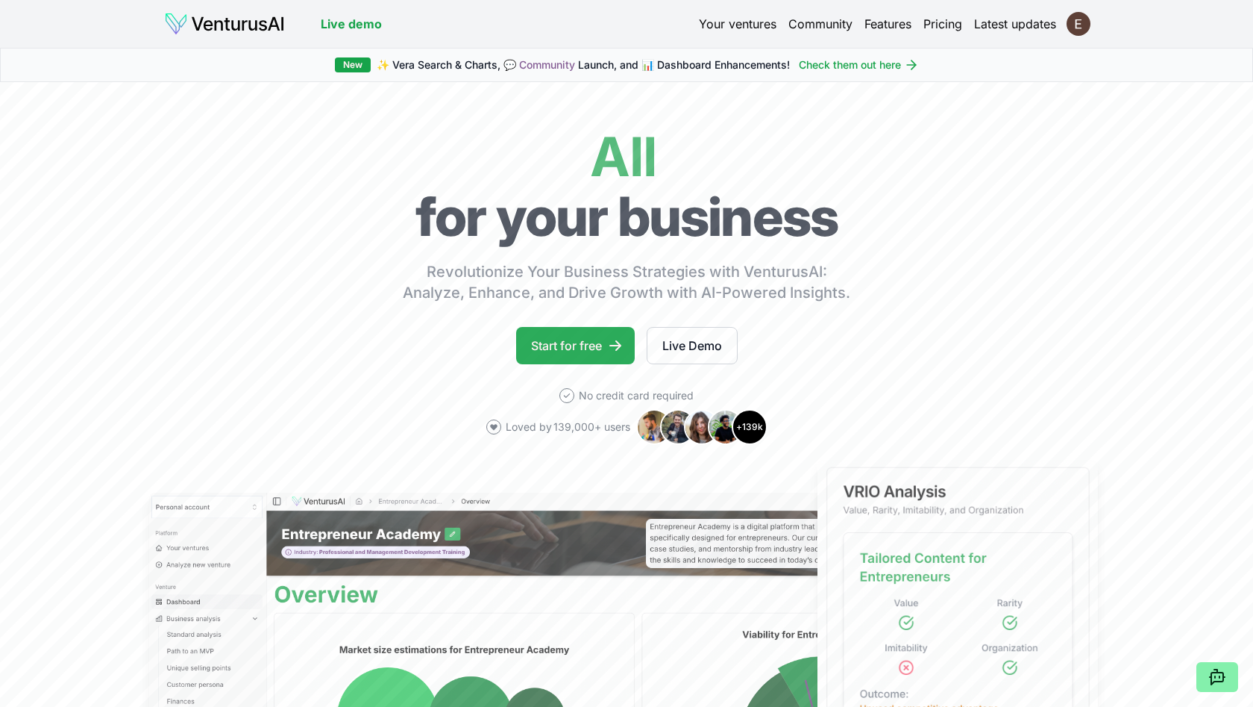
click at [613, 347] on icon at bounding box center [615, 345] width 15 height 15
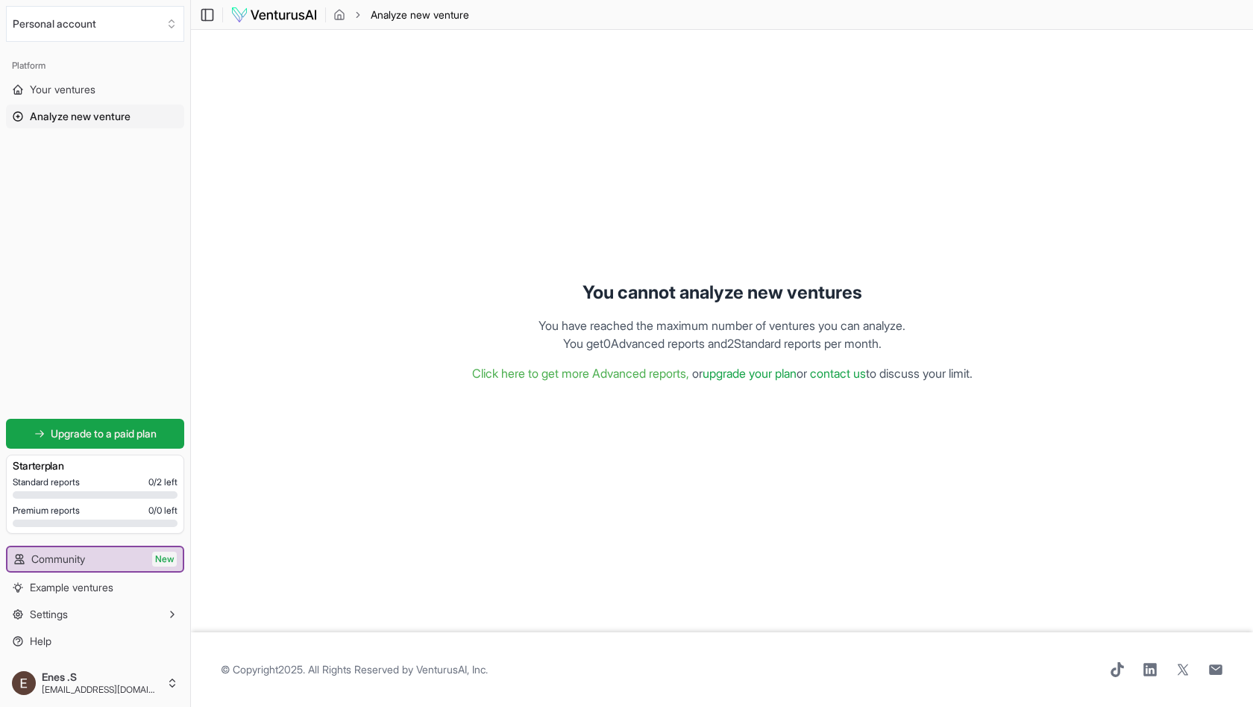
click at [96, 688] on html "Personal account Platform Your ventures Analyze new venture Get started for fre…" at bounding box center [626, 353] width 1253 height 707
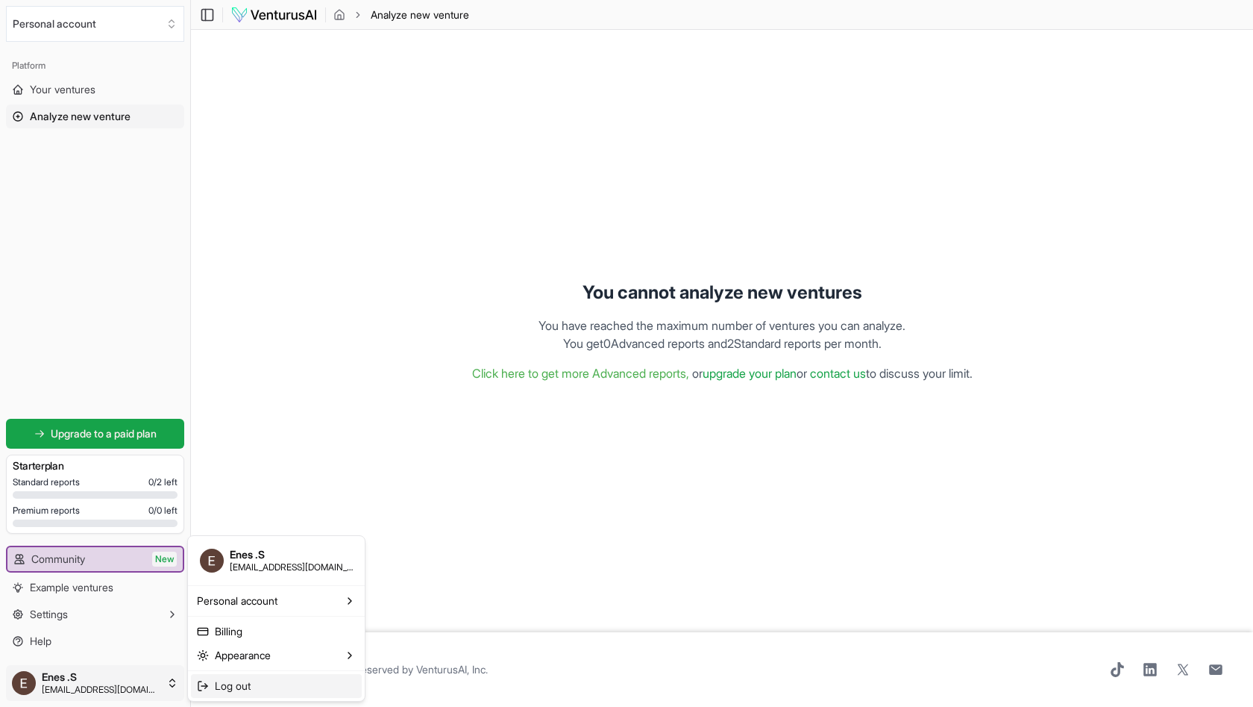
click at [246, 686] on span "Log out" at bounding box center [233, 685] width 36 height 15
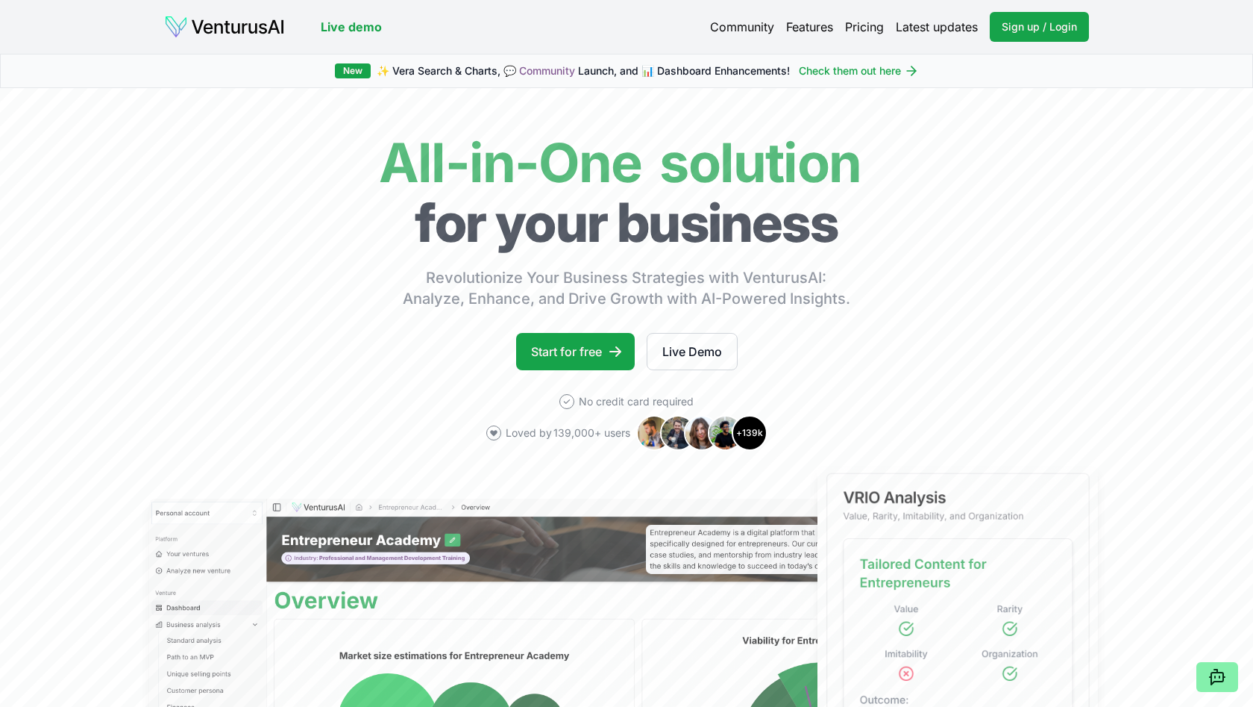
click at [247, 26] on img at bounding box center [224, 27] width 121 height 24
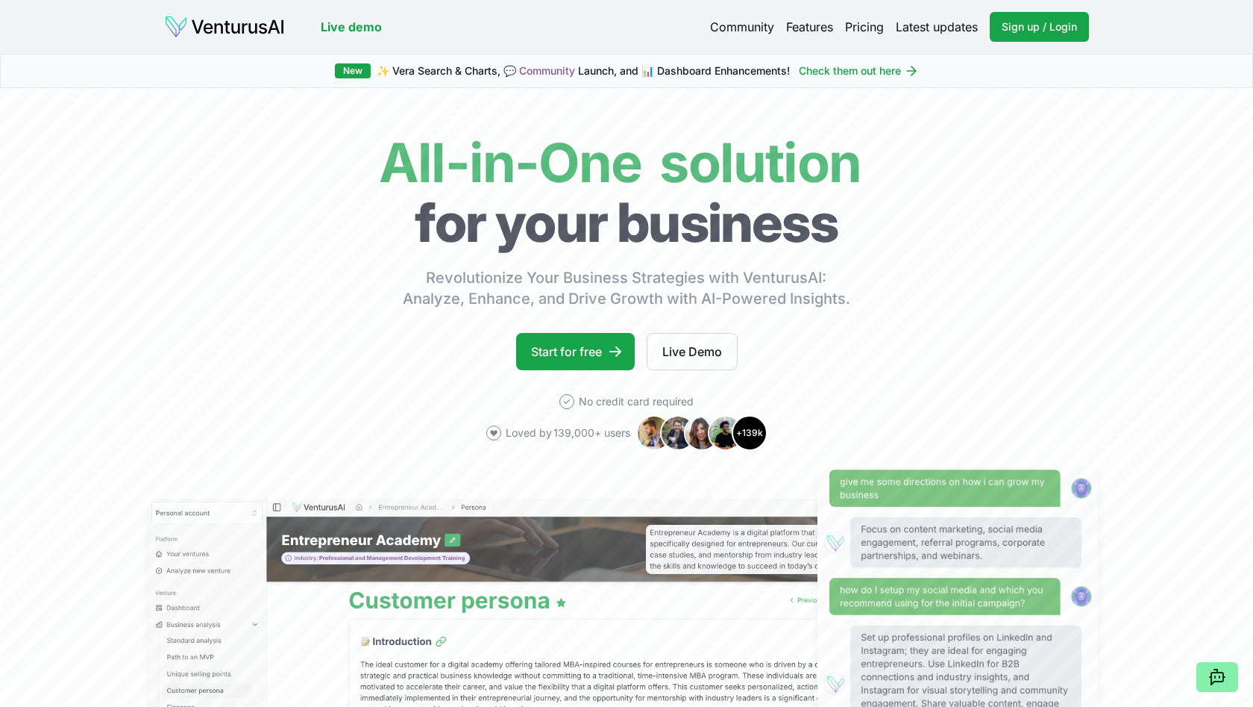
click at [352, 22] on link "Live demo" at bounding box center [351, 27] width 61 height 18
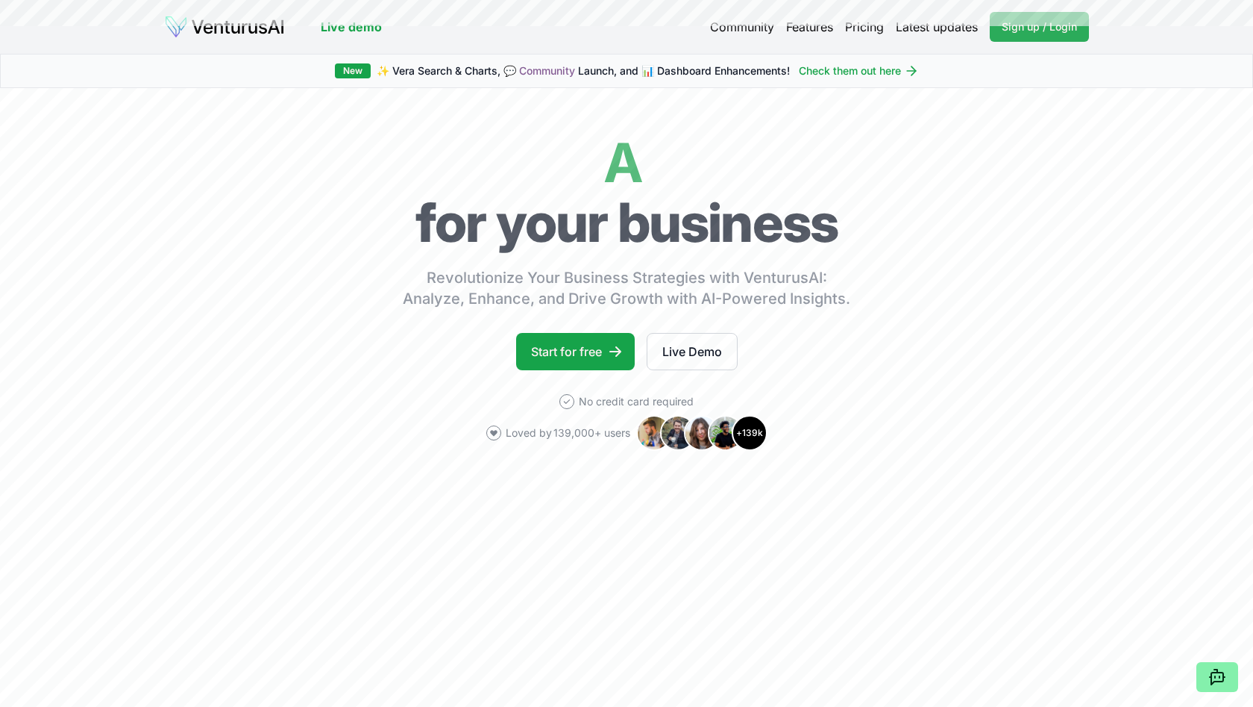
click at [1024, 34] on span "Sign up / Login" at bounding box center [1039, 26] width 75 height 15
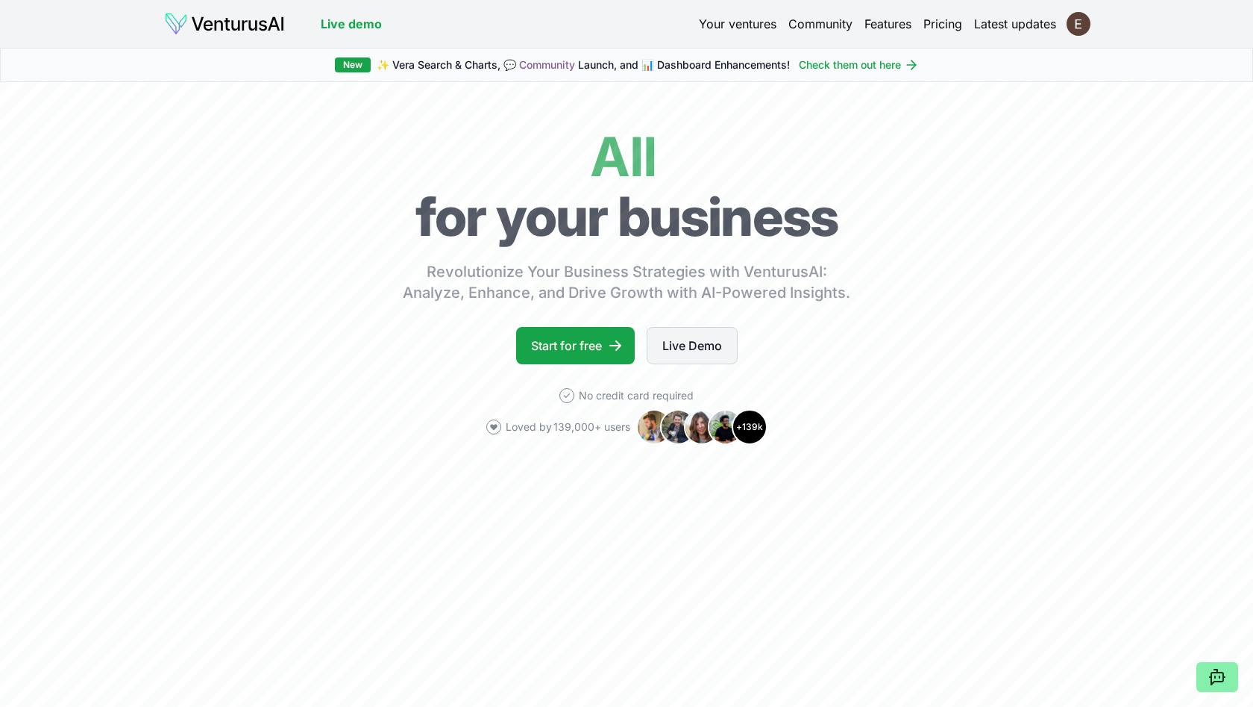
click at [697, 345] on link "Live Demo" at bounding box center [692, 345] width 91 height 37
click at [1077, 20] on html "We value your privacy We use cookies to enhance your browsing experience, serve…" at bounding box center [626, 353] width 1253 height 707
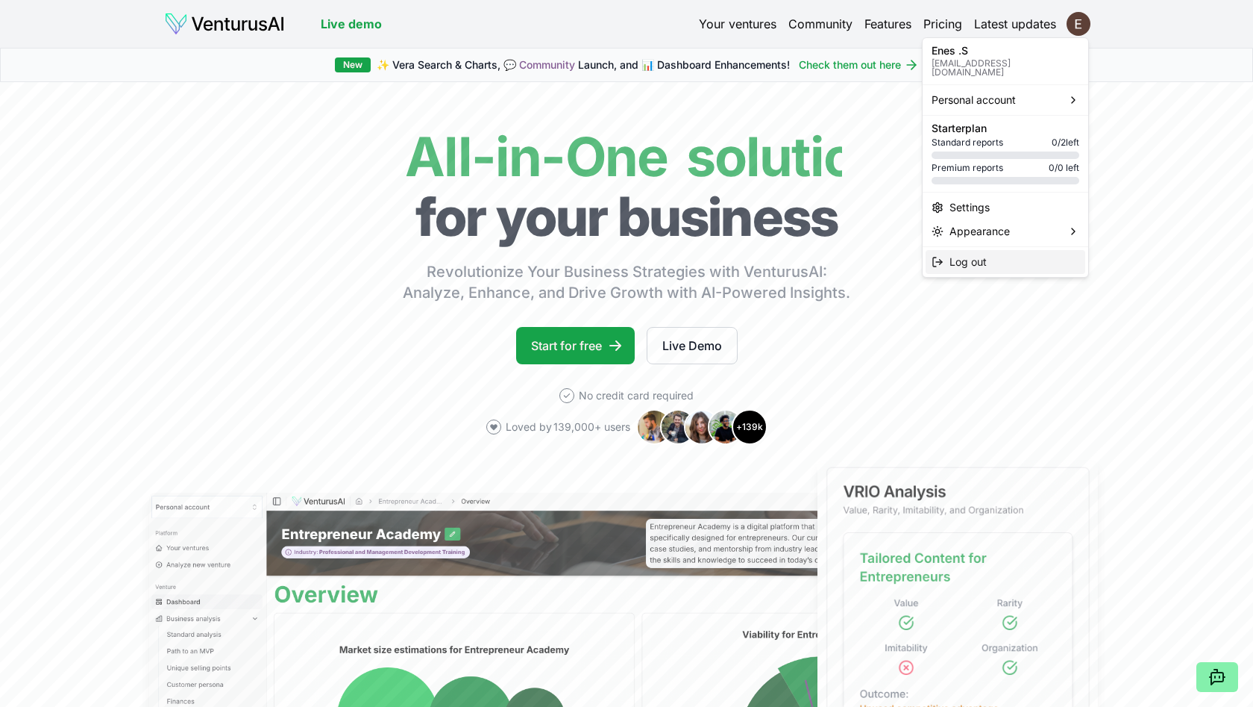
click at [995, 251] on div "Log out" at bounding box center [1006, 262] width 160 height 24
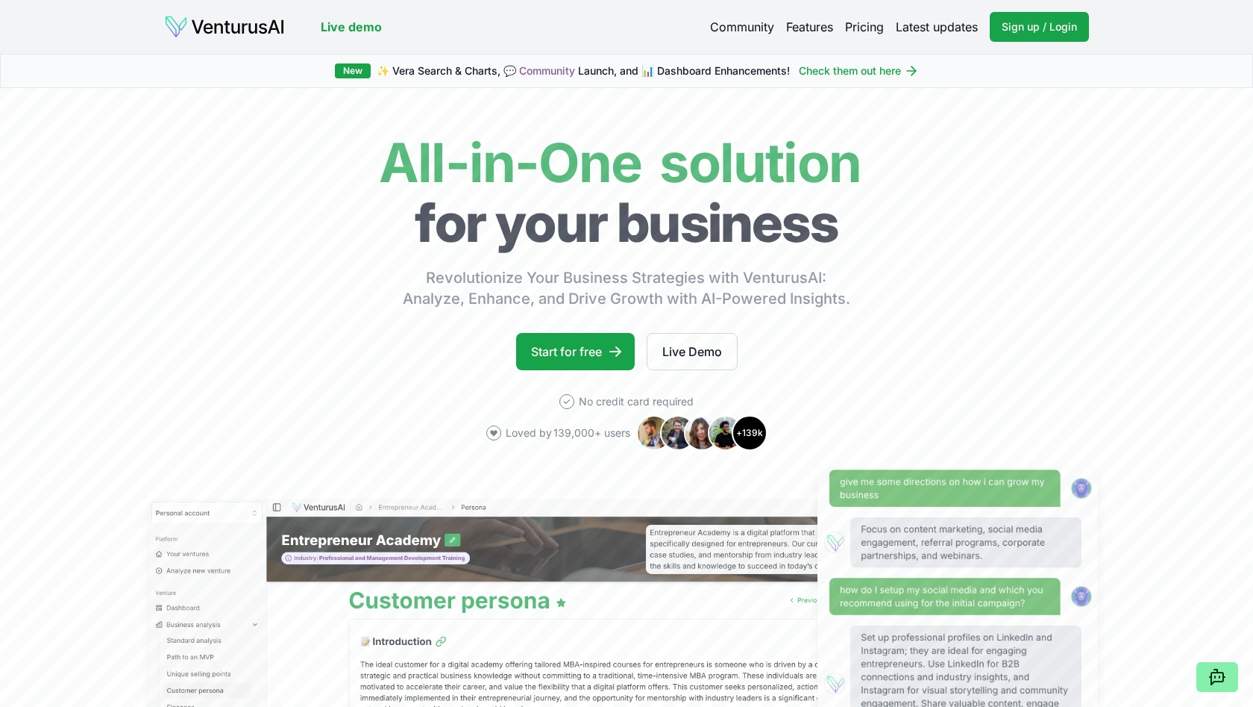
click at [1033, 4] on div "Live demo Community Features Pricing Latest updates Sign up / Login Login Live …" at bounding box center [626, 27] width 1045 height 54
click at [1033, 26] on span "Sign up / Login" at bounding box center [1039, 26] width 75 height 15
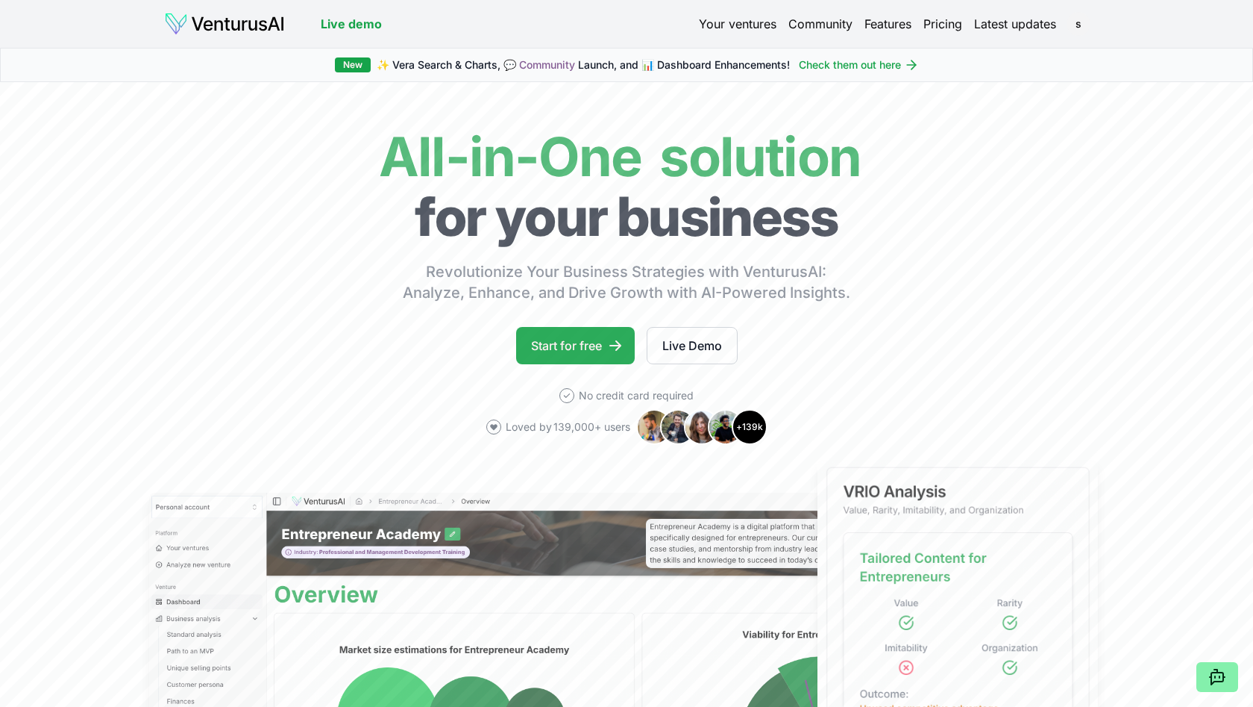
click at [612, 345] on icon at bounding box center [616, 345] width 12 height 10
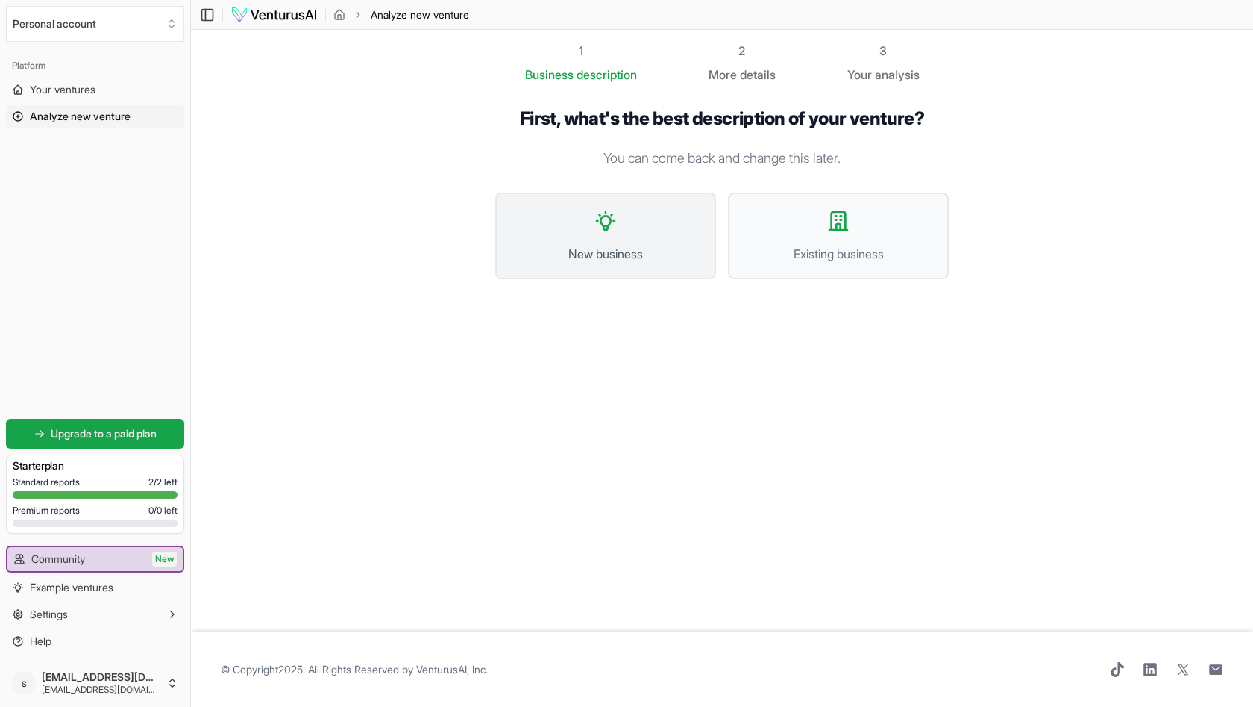
click at [594, 248] on span "New business" at bounding box center [606, 254] width 188 height 18
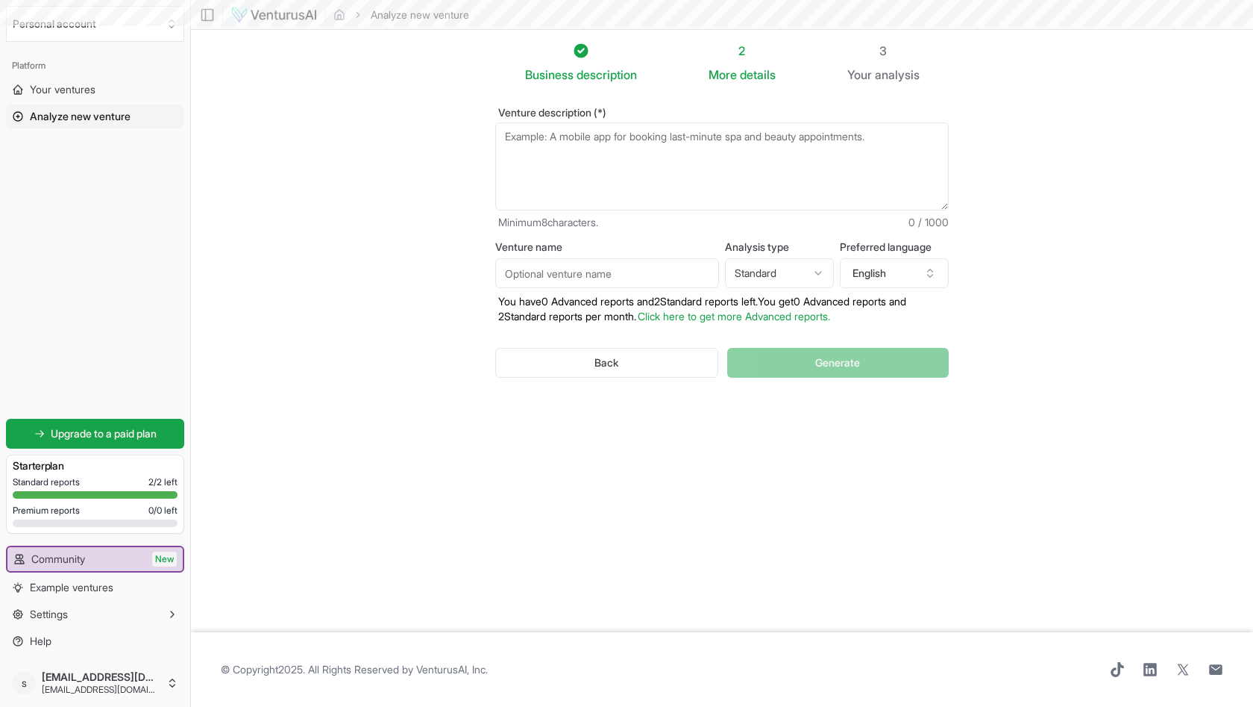
click at [588, 157] on textarea "Venture description (*)" at bounding box center [722, 166] width 454 height 88
paste textarea "Kurzaufbau für Business-Plan KI: Skorpione & Gift Executive Summary Idee: Gewin…"
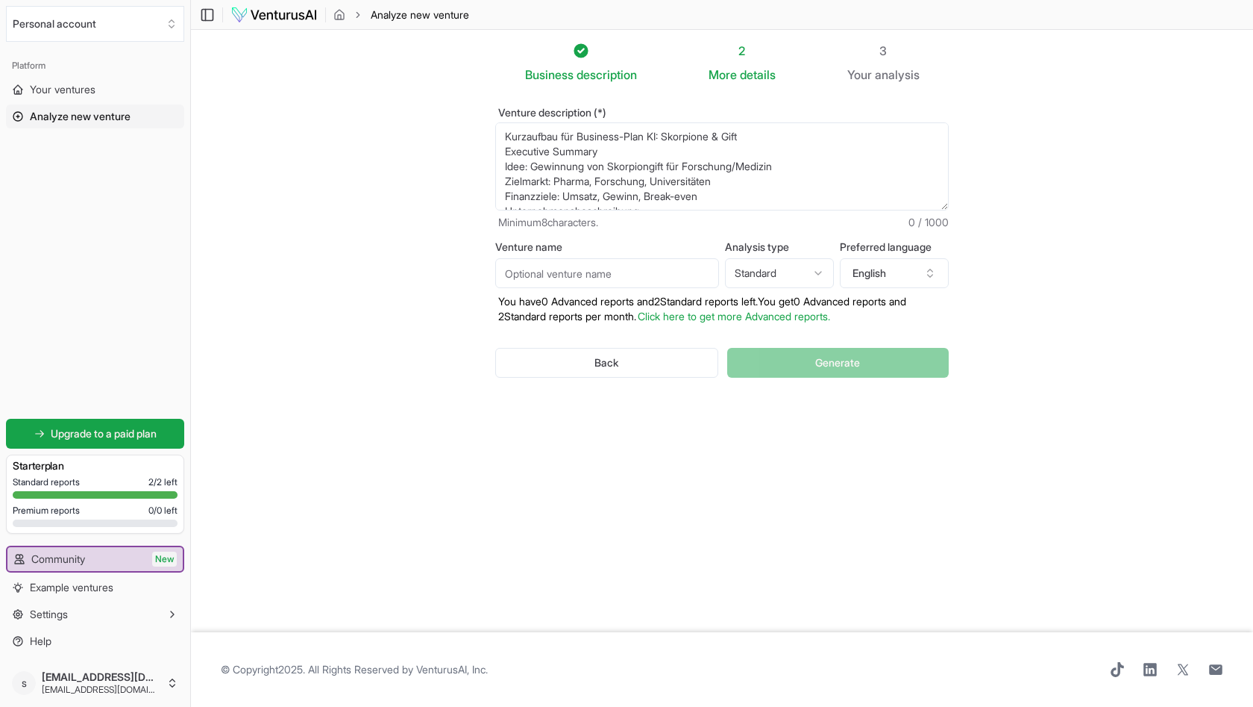
scroll to position [373, 0]
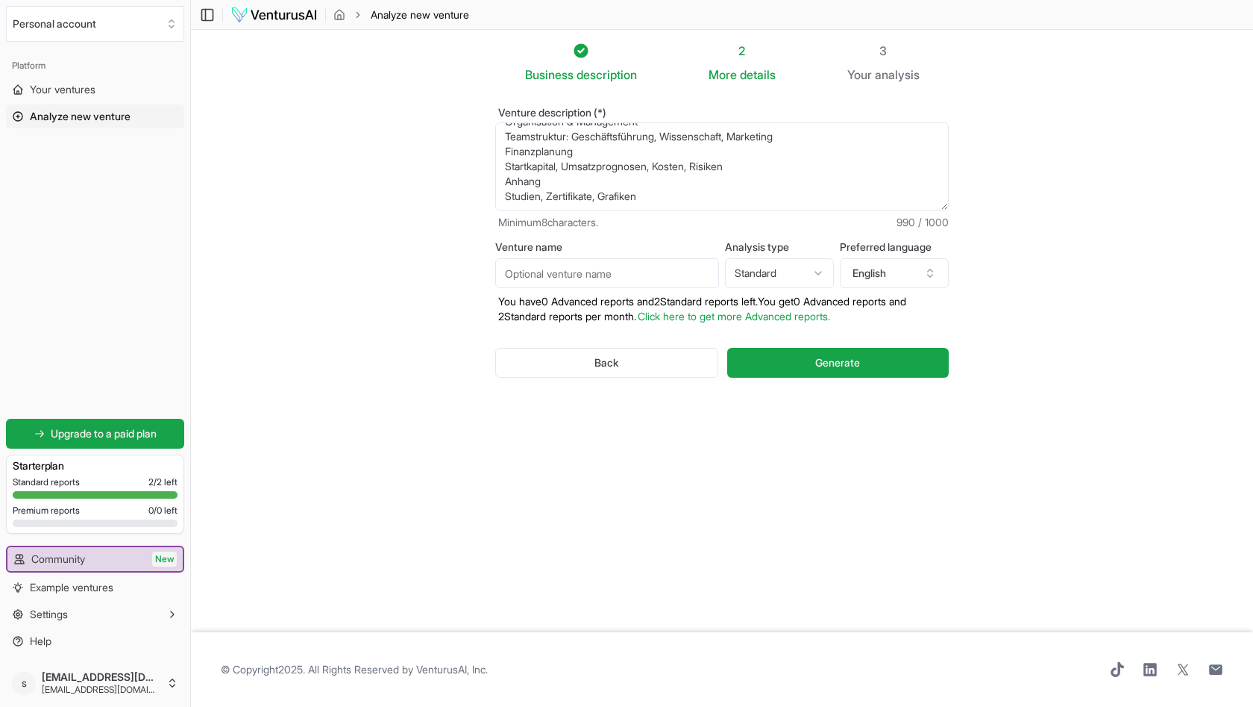
type textarea "Kurzaufbau für Business-Plan KI: Skorpione & Gift Executive Summary Idee: Gewin…"
click at [572, 276] on input "Venture name" at bounding box center [607, 273] width 224 height 30
type input "skorp"
click at [871, 278] on button "English" at bounding box center [894, 273] width 109 height 30
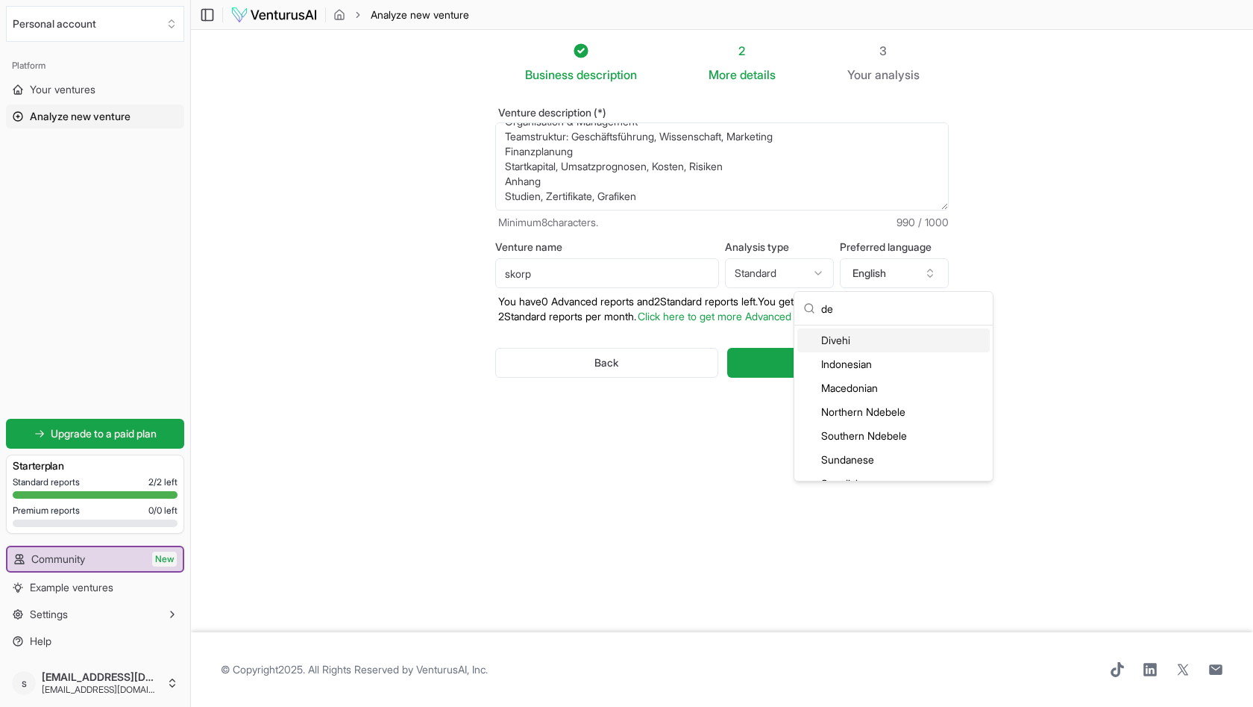
type input "d"
type input "ger"
click at [863, 341] on div "German" at bounding box center [894, 340] width 192 height 24
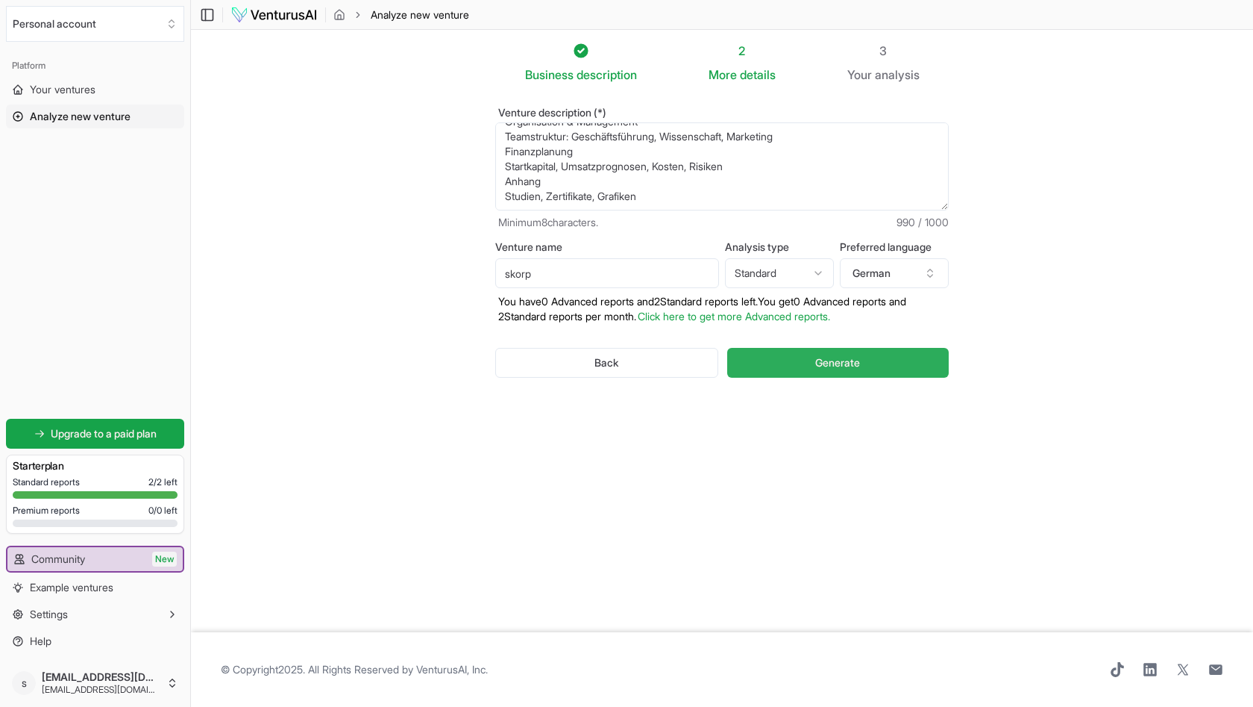
click at [823, 363] on span "Generate" at bounding box center [838, 362] width 45 height 15
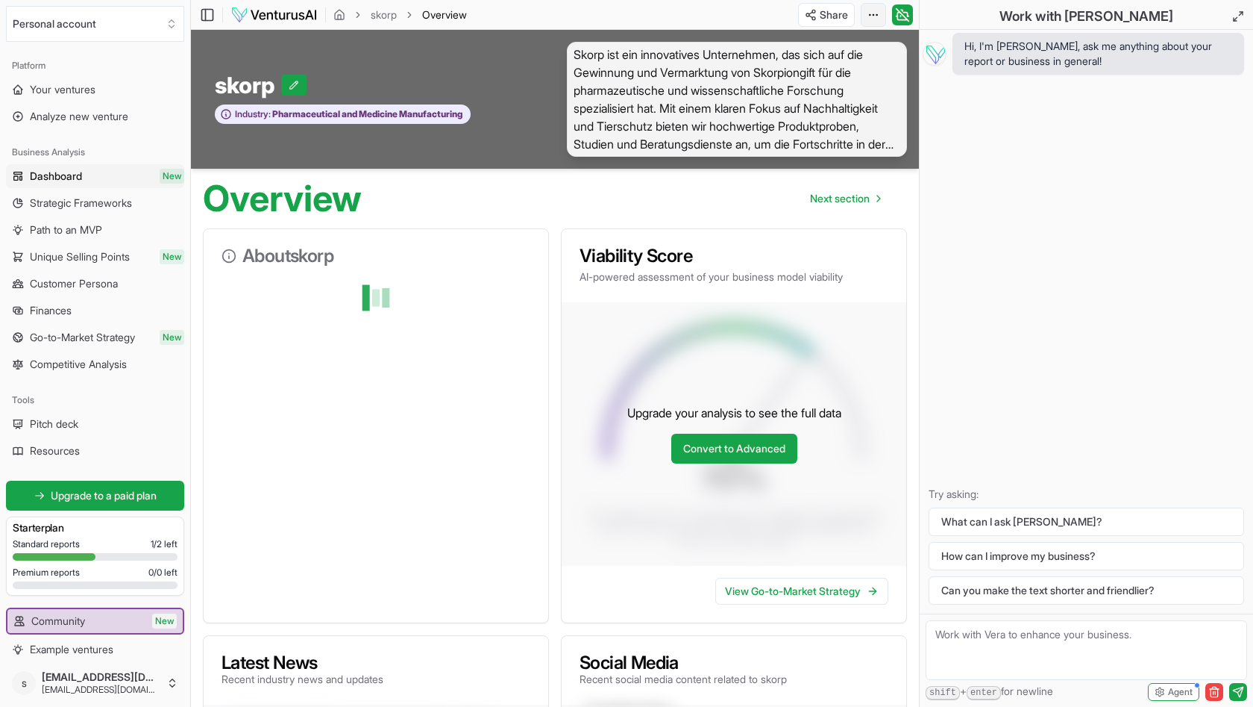
click at [871, 16] on html "We value your privacy We use cookies to enhance your browsing experience, serve…" at bounding box center [626, 353] width 1253 height 707
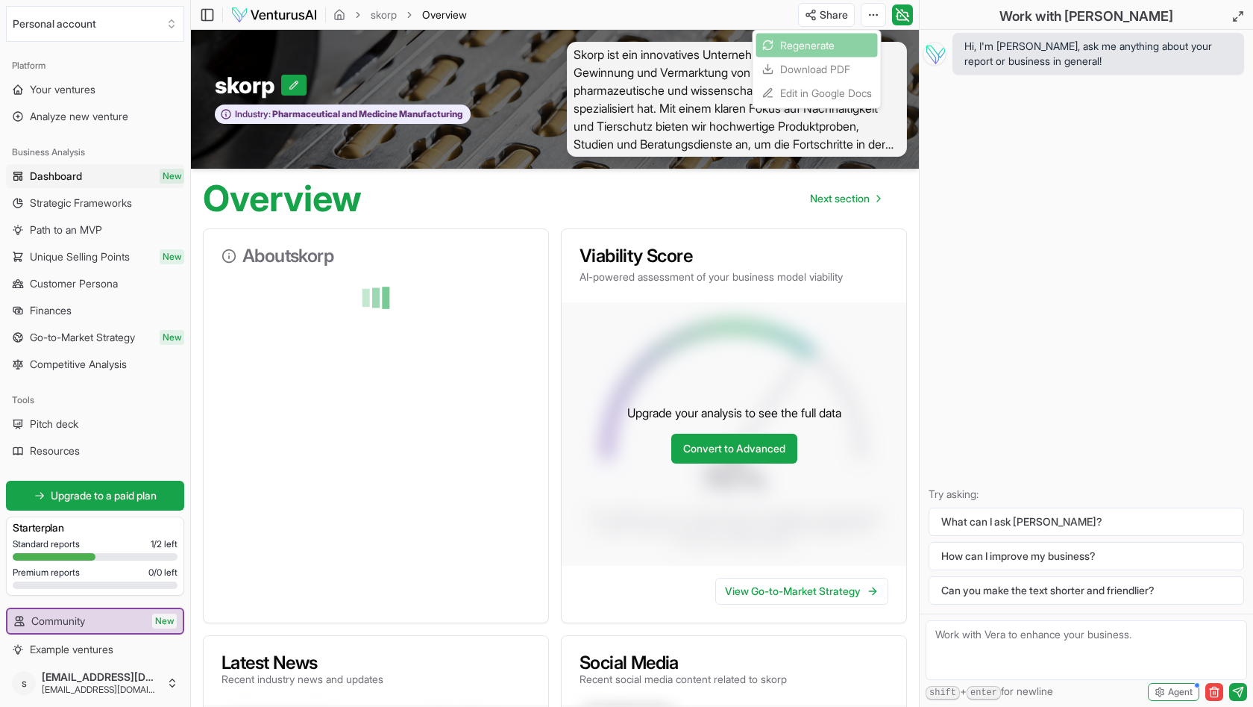
click at [871, 15] on html "We value your privacy We use cookies to enhance your browsing experience, serve…" at bounding box center [626, 353] width 1253 height 707
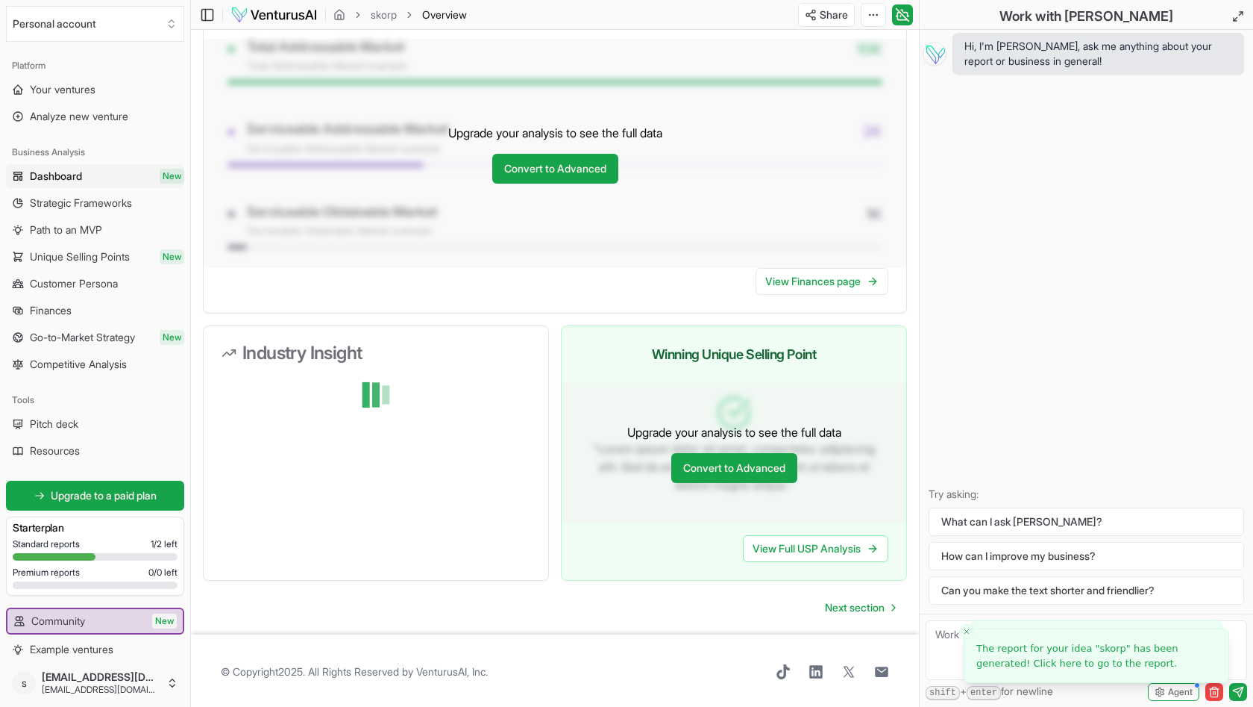
scroll to position [1128, 0]
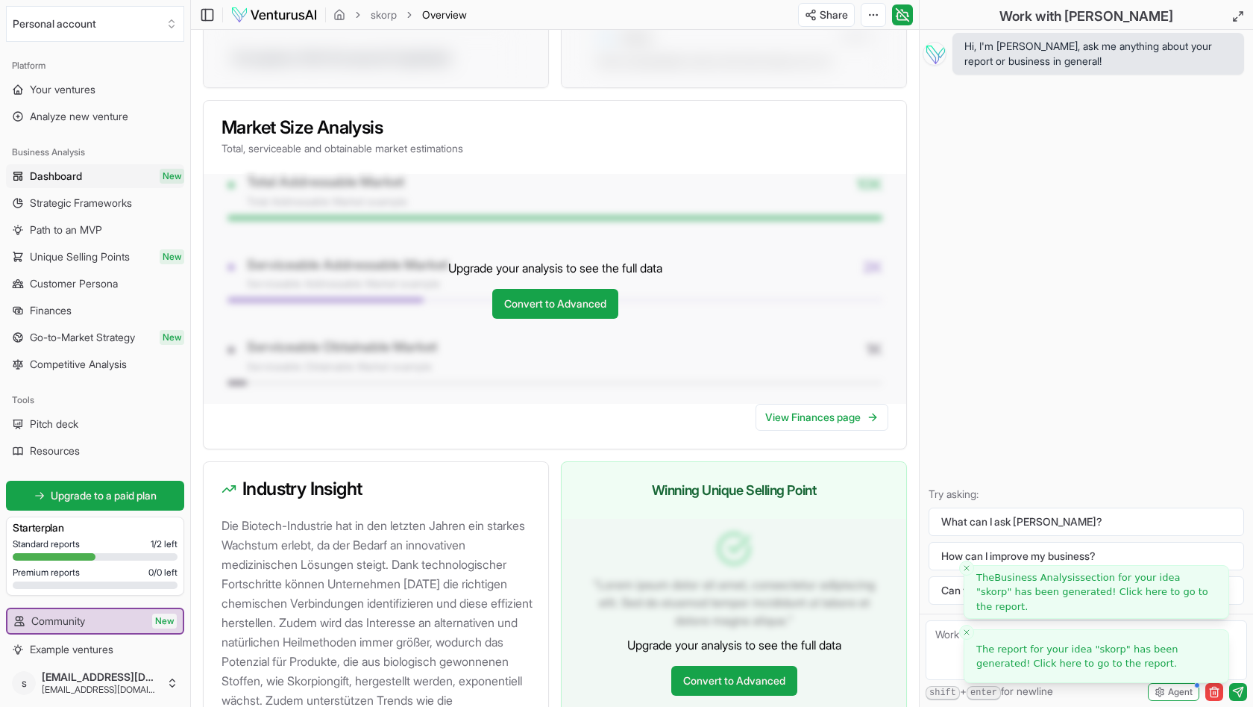
click at [1100, 655] on link "The report for your idea " skorp " has been generated! Click here to go to the …" at bounding box center [1097, 656] width 240 height 29
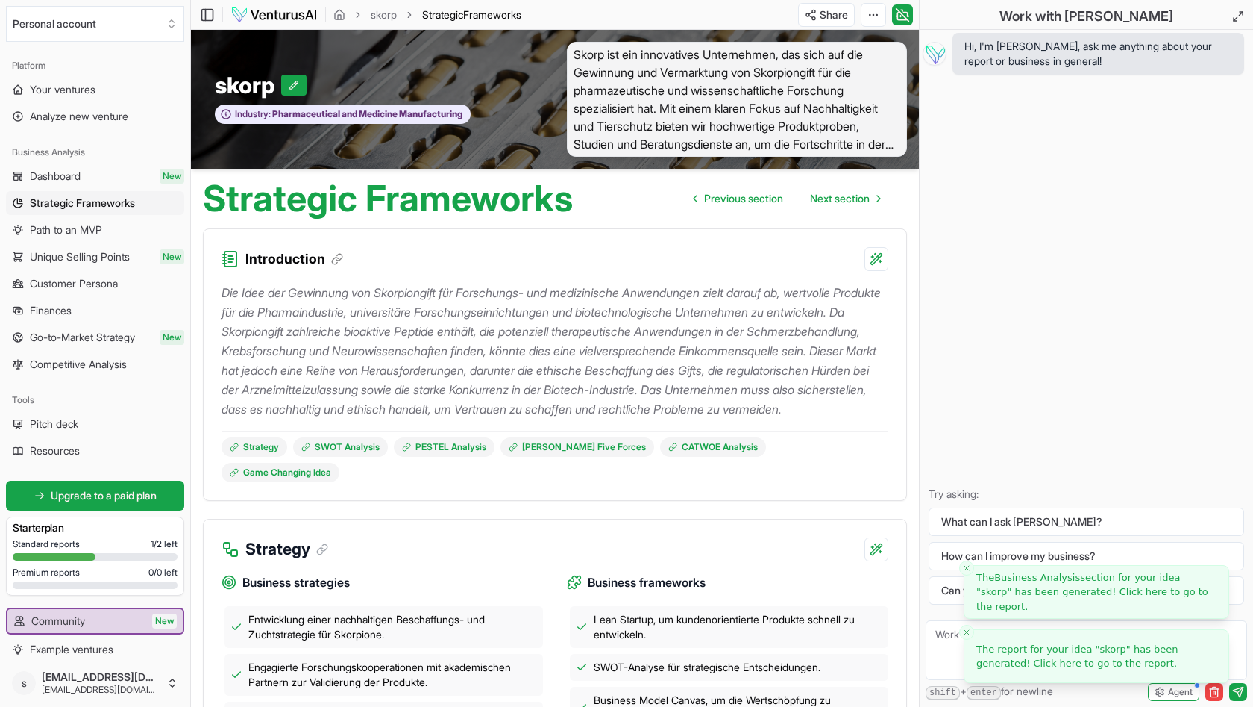
click at [1086, 657] on span "The report for your idea " skorp " has been generated! Click here to go to the …" at bounding box center [1078, 656] width 202 height 26
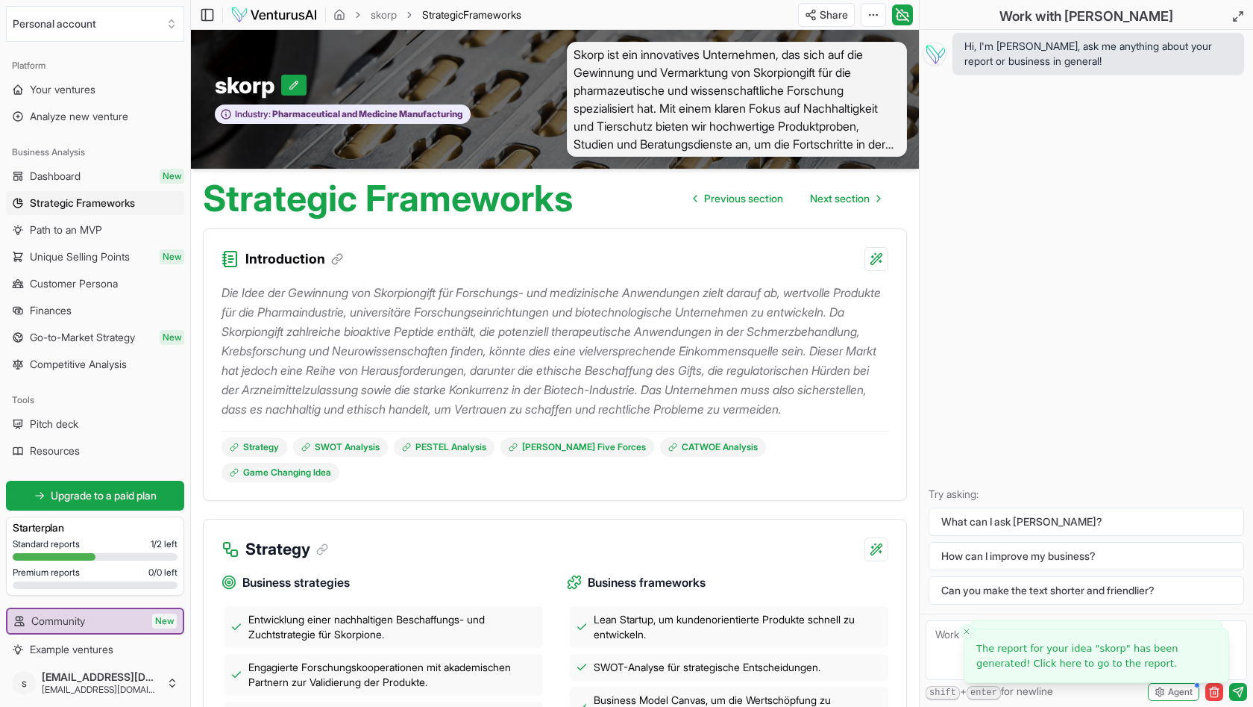
click at [616, 298] on p "Die Idee der Gewinnung von Skorpiongift für Forschungs- und medizinische Anwend…" at bounding box center [555, 351] width 667 height 136
click at [337, 256] on icon at bounding box center [337, 258] width 13 height 13
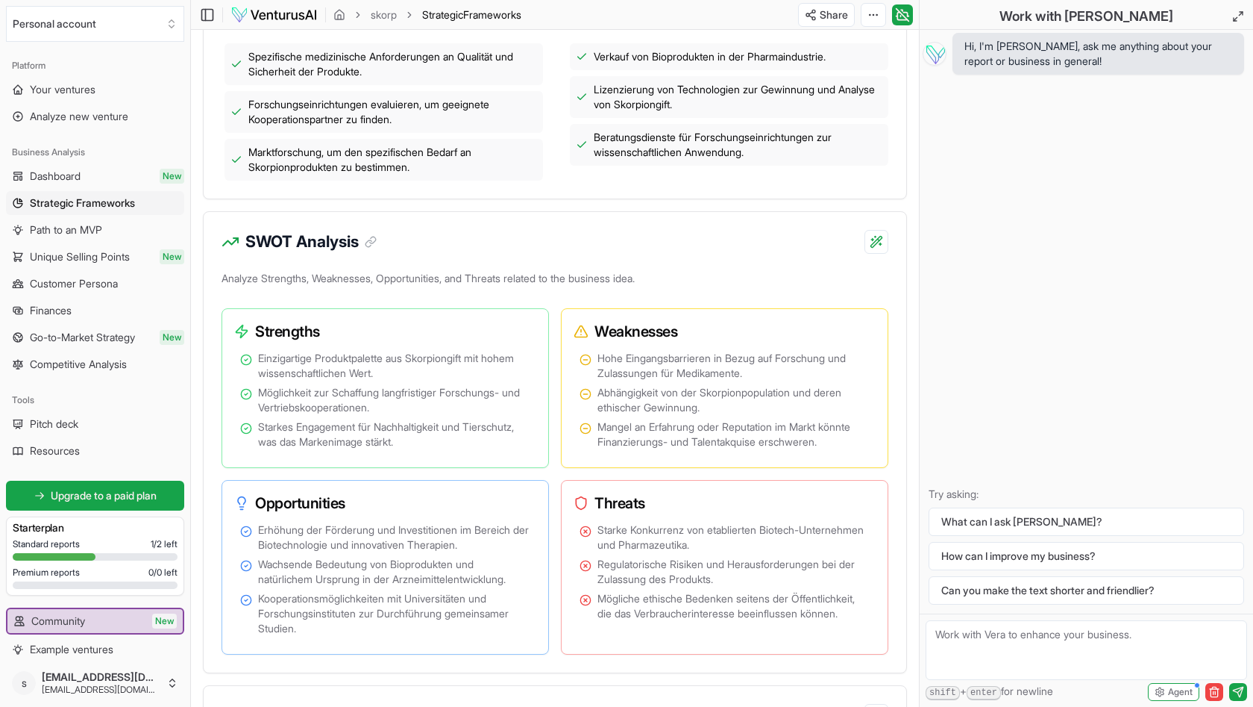
scroll to position [124, 0]
